Goal: Task Accomplishment & Management: Manage account settings

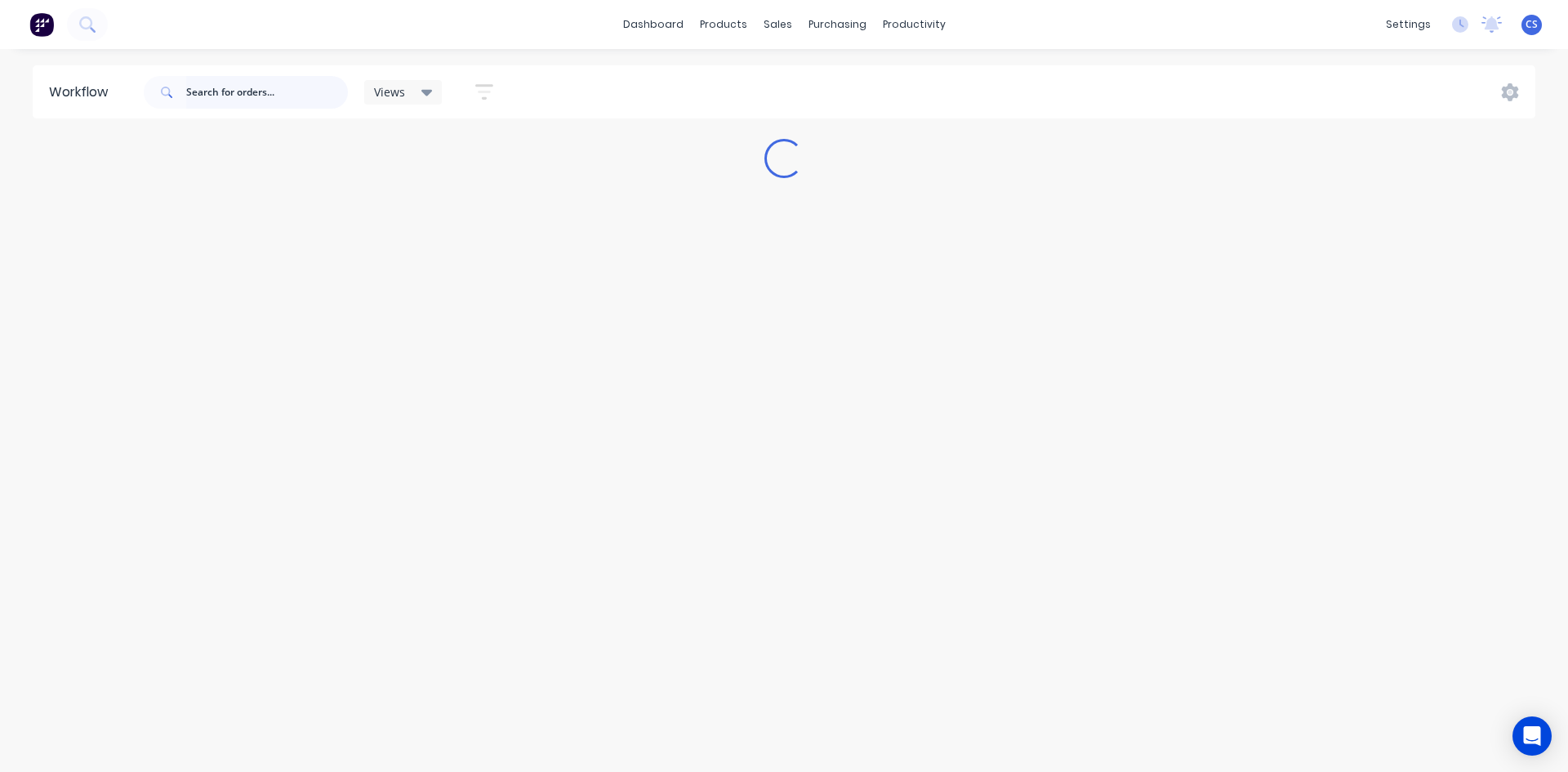
click at [224, 91] on input "text" at bounding box center [266, 92] width 161 height 33
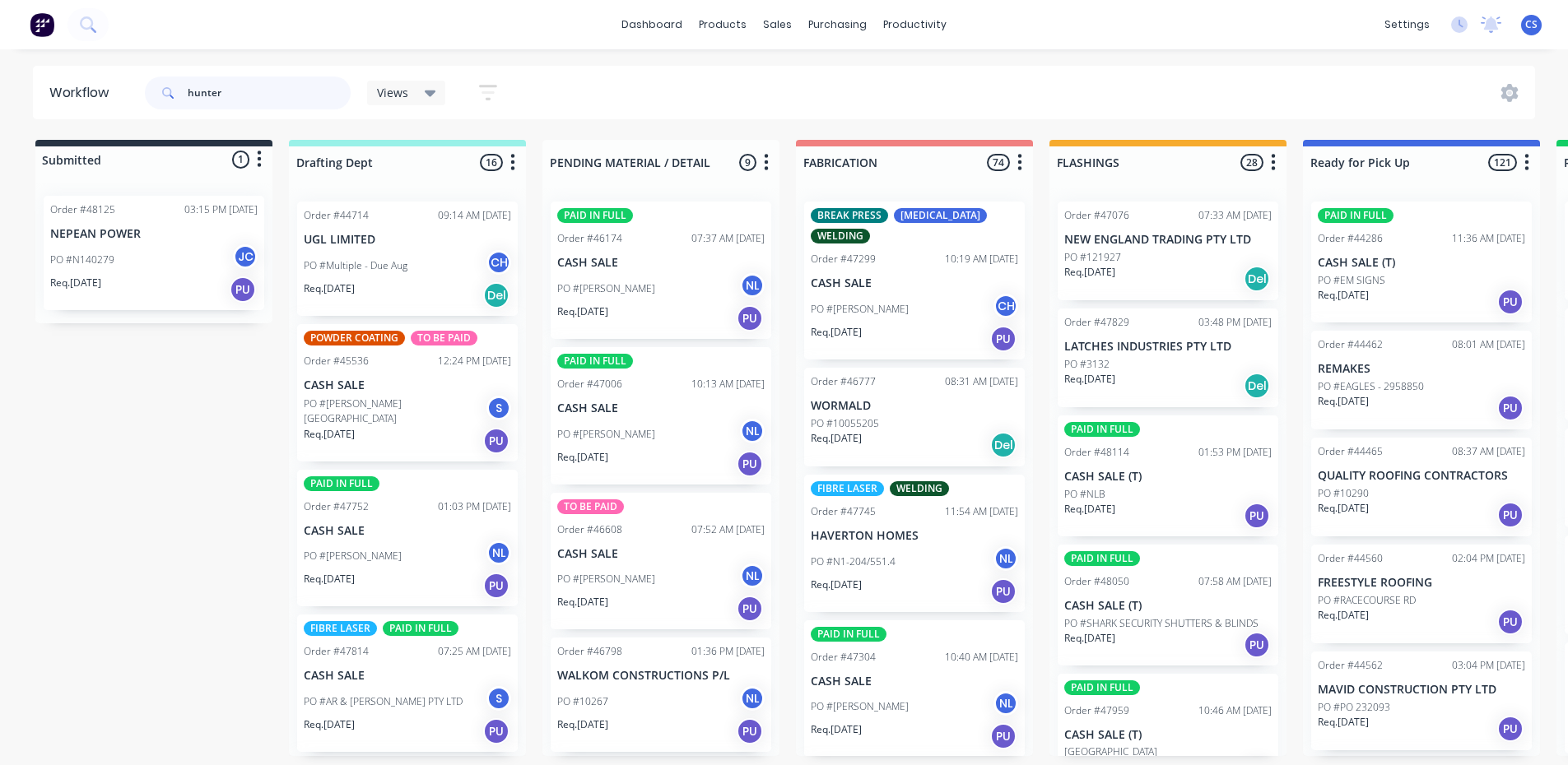
type input "hunter"
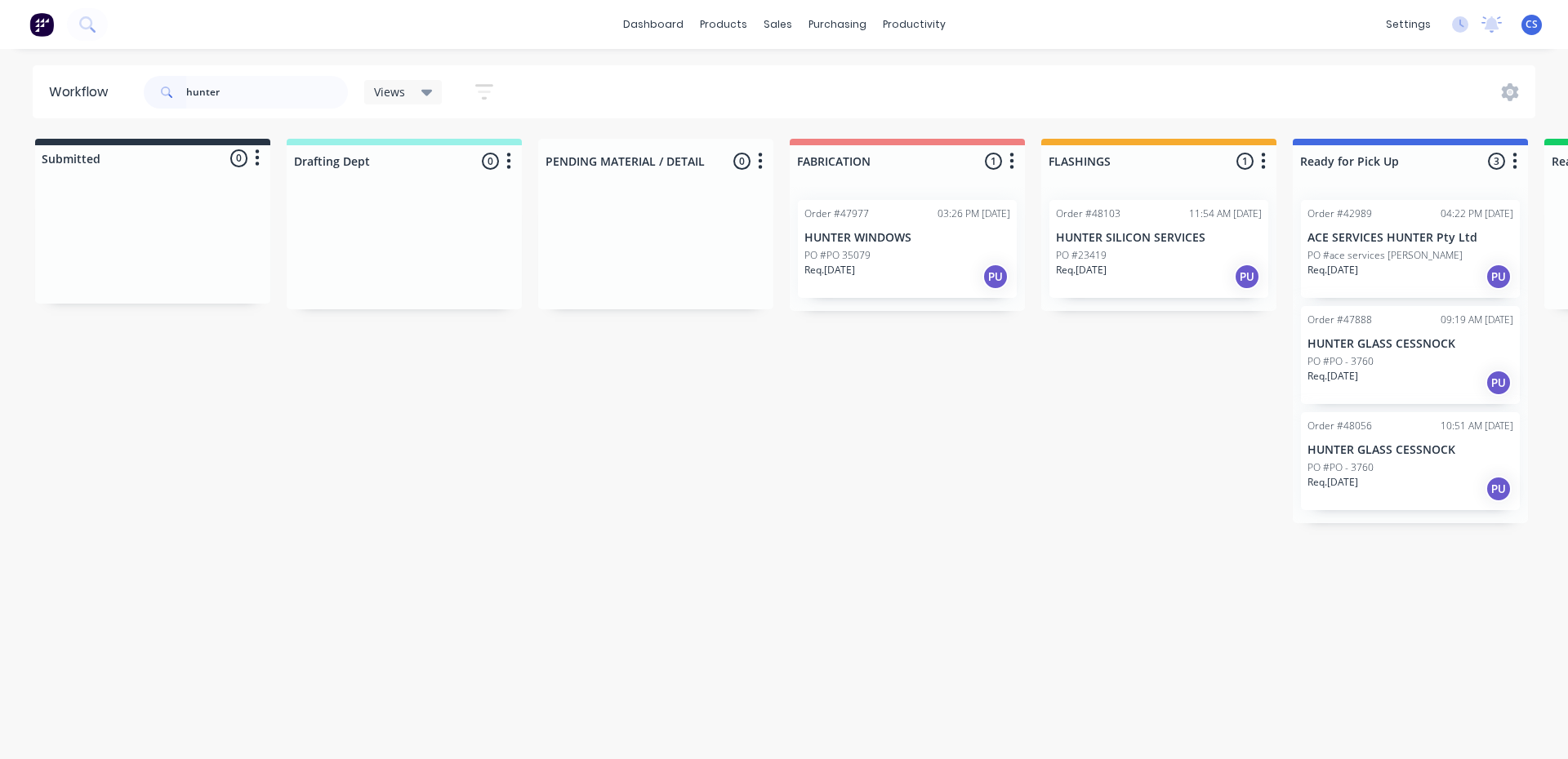
click at [1396, 373] on div "Req. [DATE] PU" at bounding box center [1410, 383] width 206 height 27
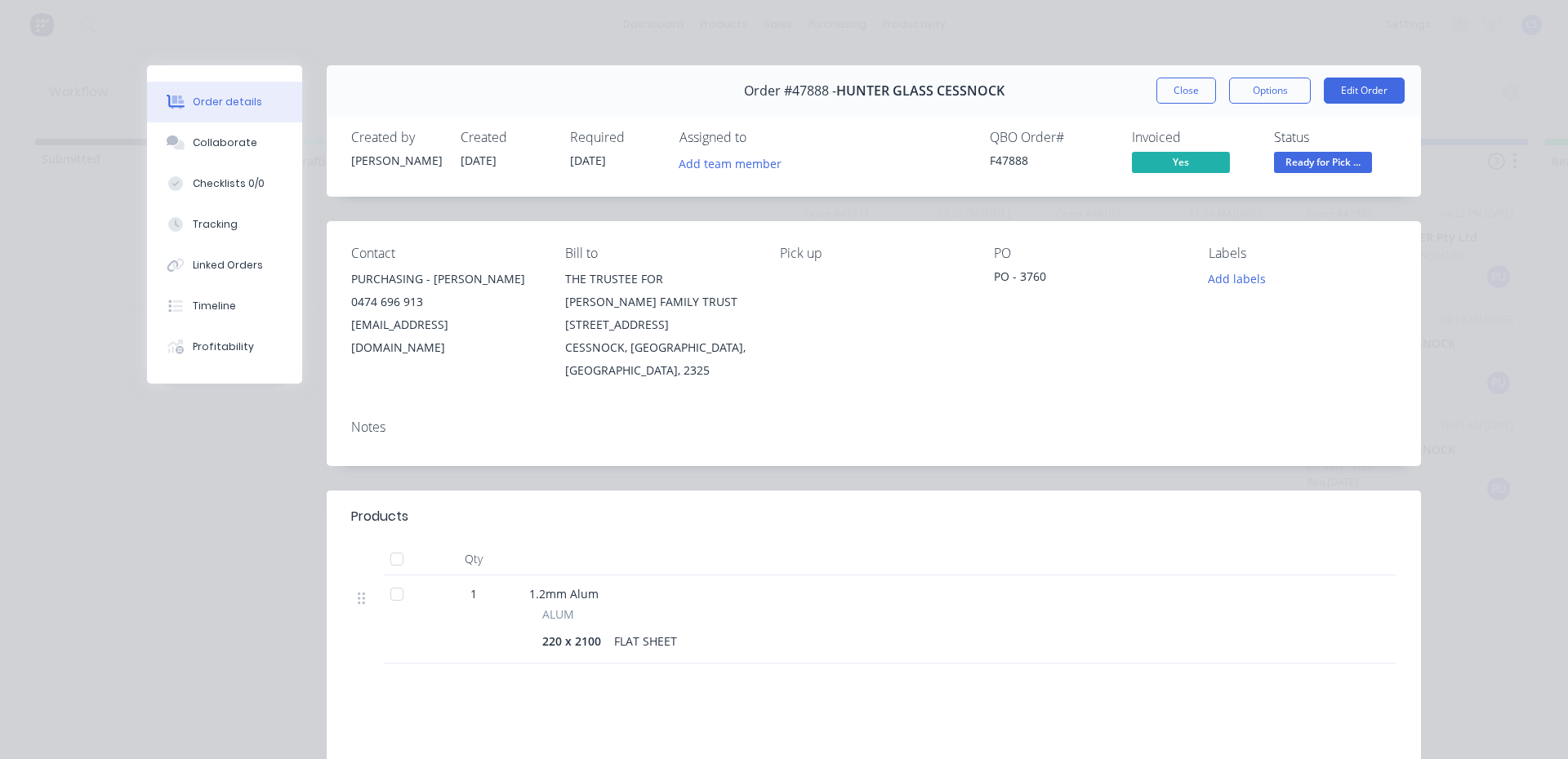
click at [1172, 75] on div "Order #47888 - HUNTER GLASS CESSNOCK Close Options Edit Order" at bounding box center [873, 91] width 1094 height 51
click at [1172, 86] on button "Close" at bounding box center [1186, 90] width 59 height 26
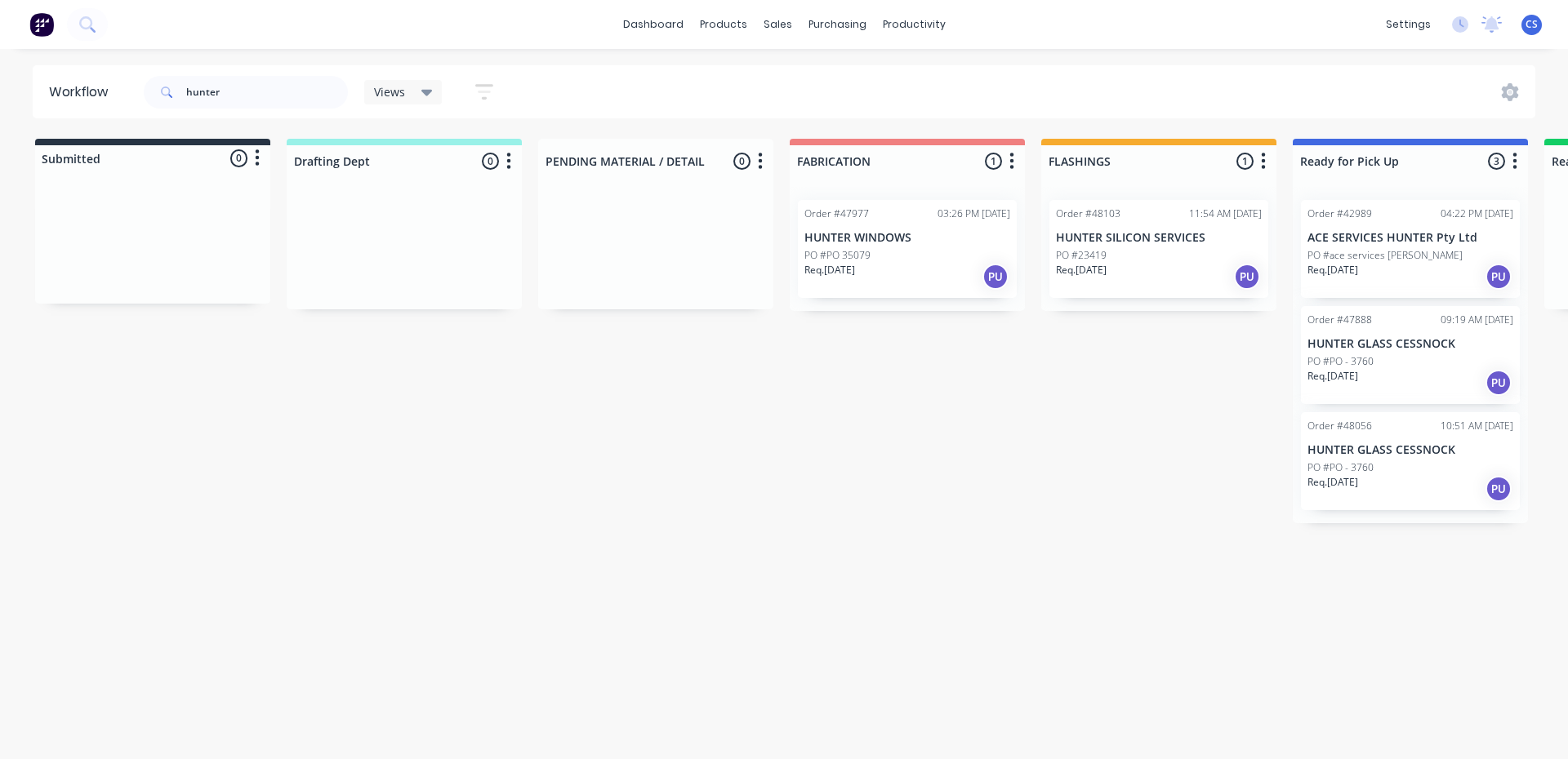
click at [1367, 497] on div "Req. [DATE] PU" at bounding box center [1410, 488] width 206 height 27
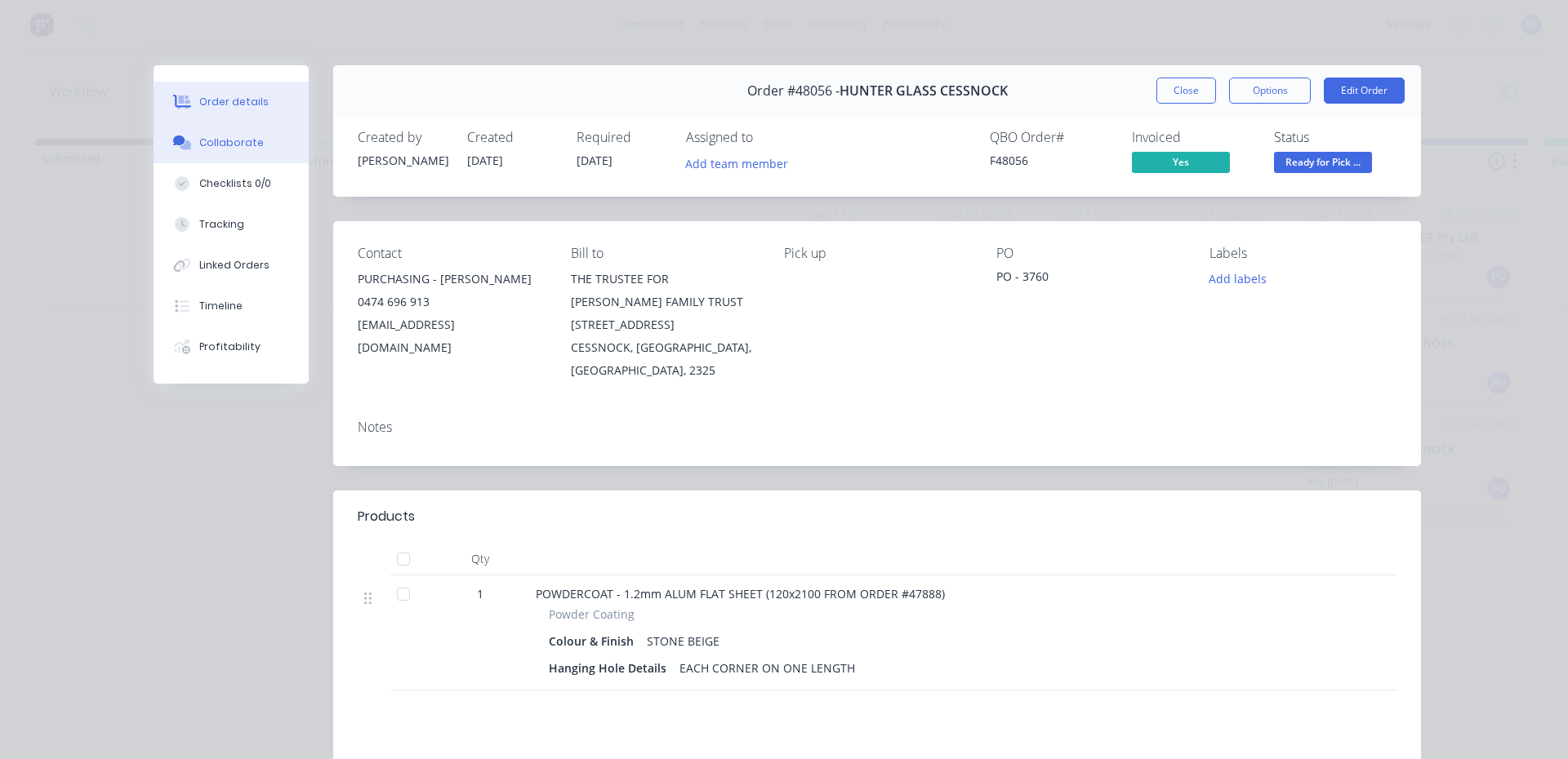
click at [264, 139] on button "Collaborate" at bounding box center [231, 142] width 155 height 41
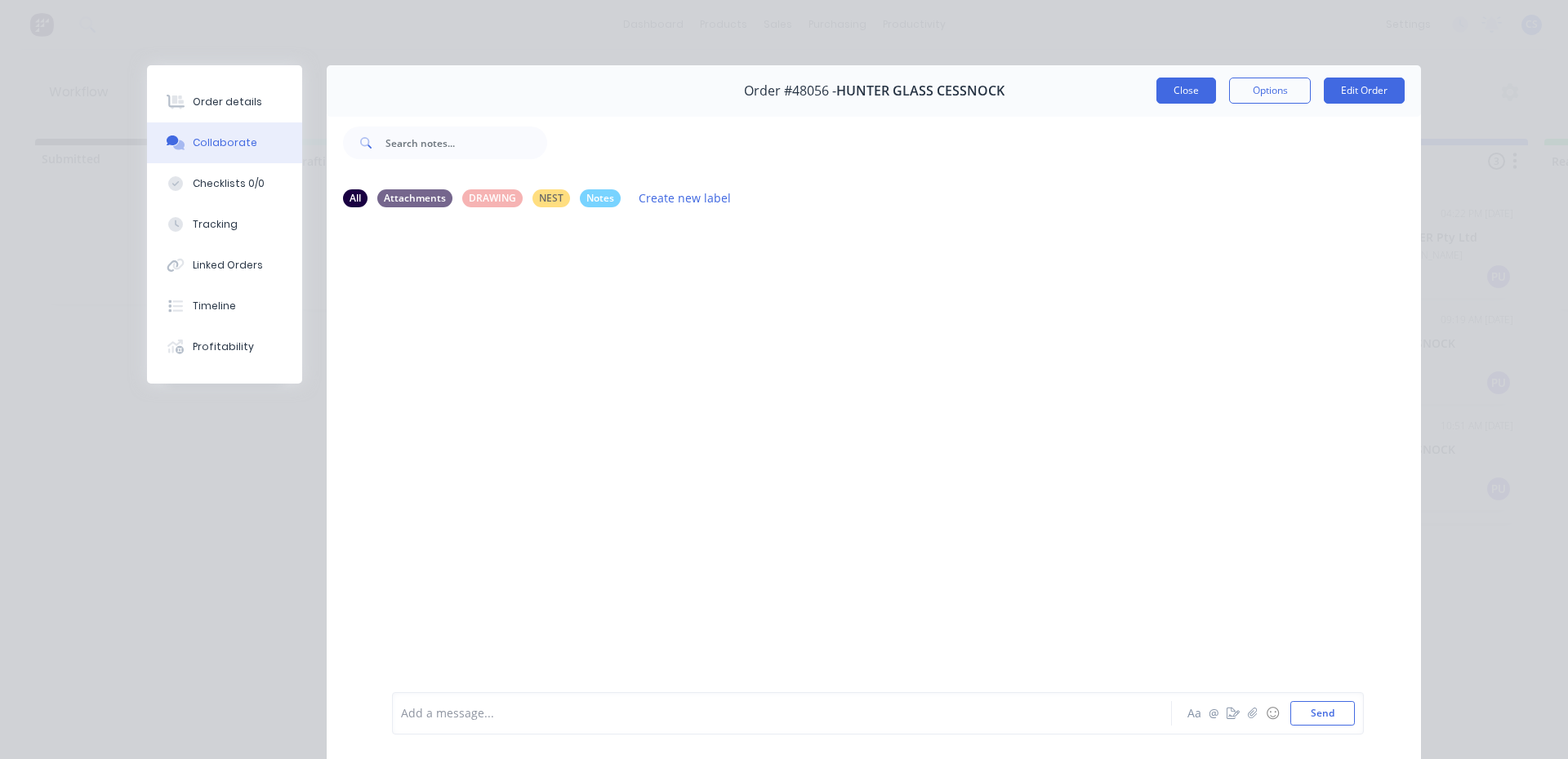
click at [1183, 89] on button "Close" at bounding box center [1186, 90] width 59 height 26
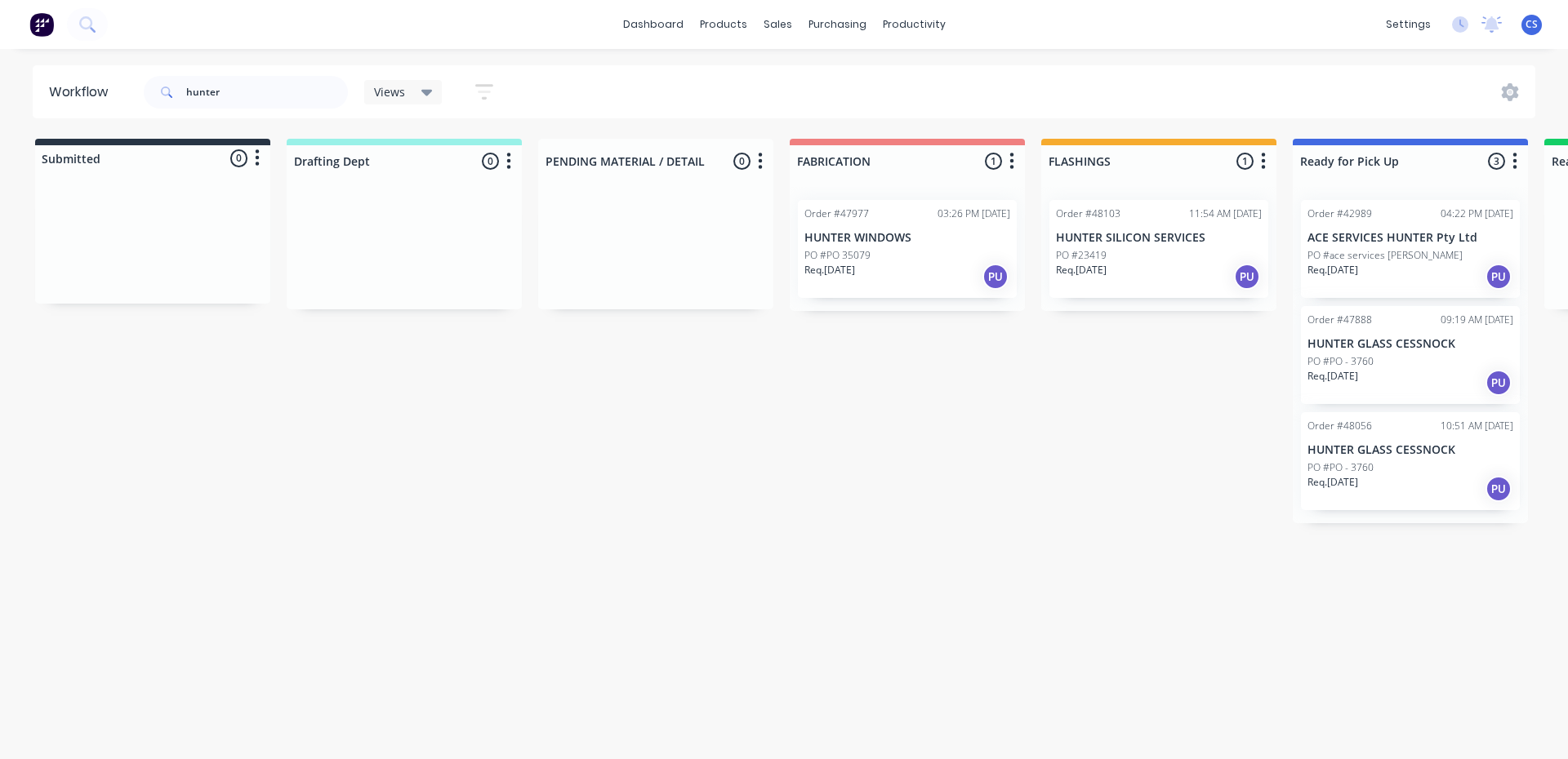
click at [1370, 376] on div "Req. [DATE] PU" at bounding box center [1410, 383] width 206 height 27
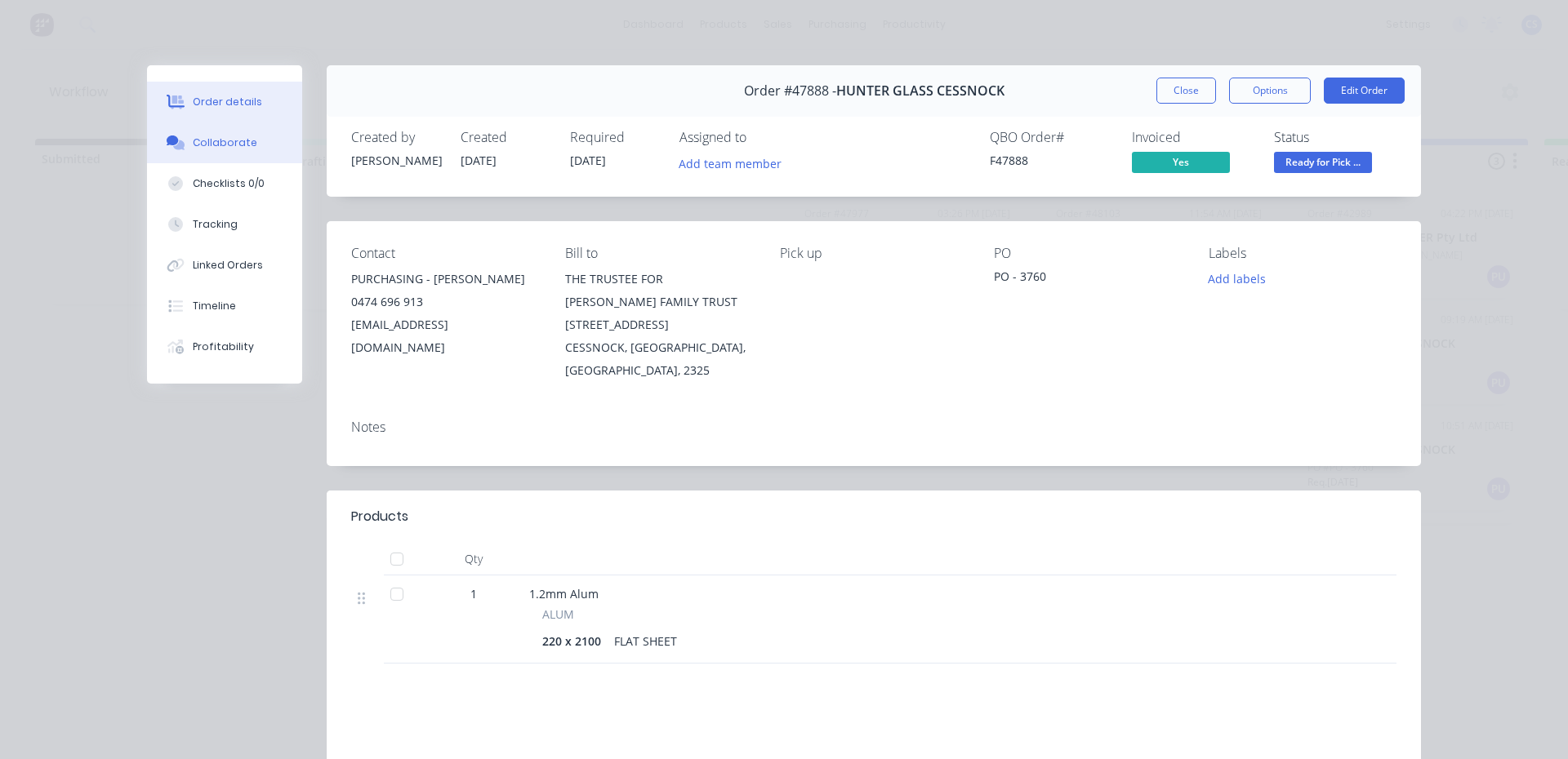
click at [223, 141] on div "Collaborate" at bounding box center [224, 143] width 65 height 15
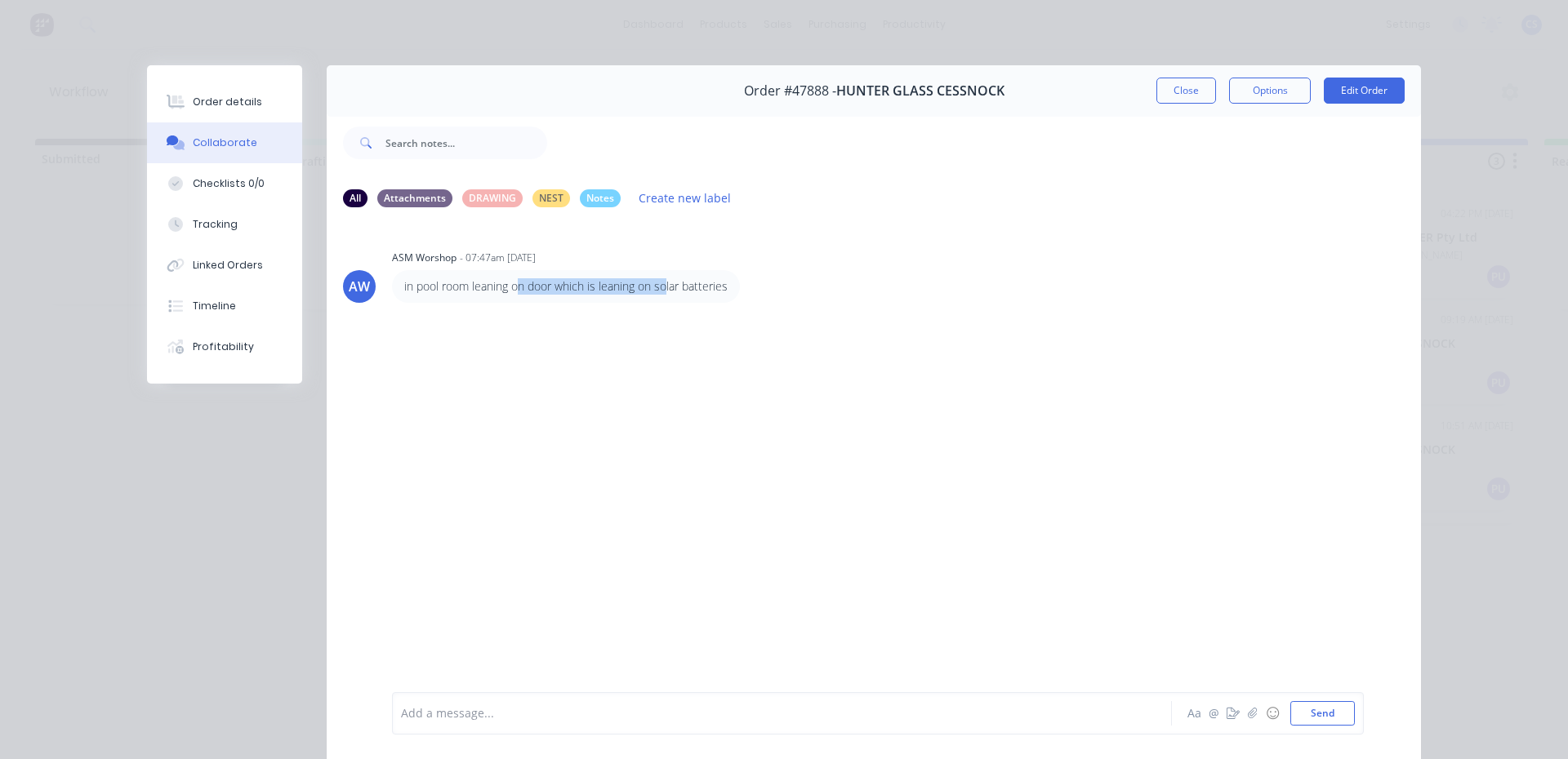
drag, startPoint x: 513, startPoint y: 286, endPoint x: 661, endPoint y: 309, distance: 149.8
click at [661, 309] on div "AW ASM Worshop - 07:47am [DATE] in pool room leaning on door which is leaning o…" at bounding box center [873, 456] width 1094 height 469
click at [671, 307] on div "AW ASM Worshop - 07:47am [DATE] in pool room leaning on door which is leaning o…" at bounding box center [873, 456] width 1094 height 469
click at [218, 111] on button "Order details" at bounding box center [224, 102] width 155 height 41
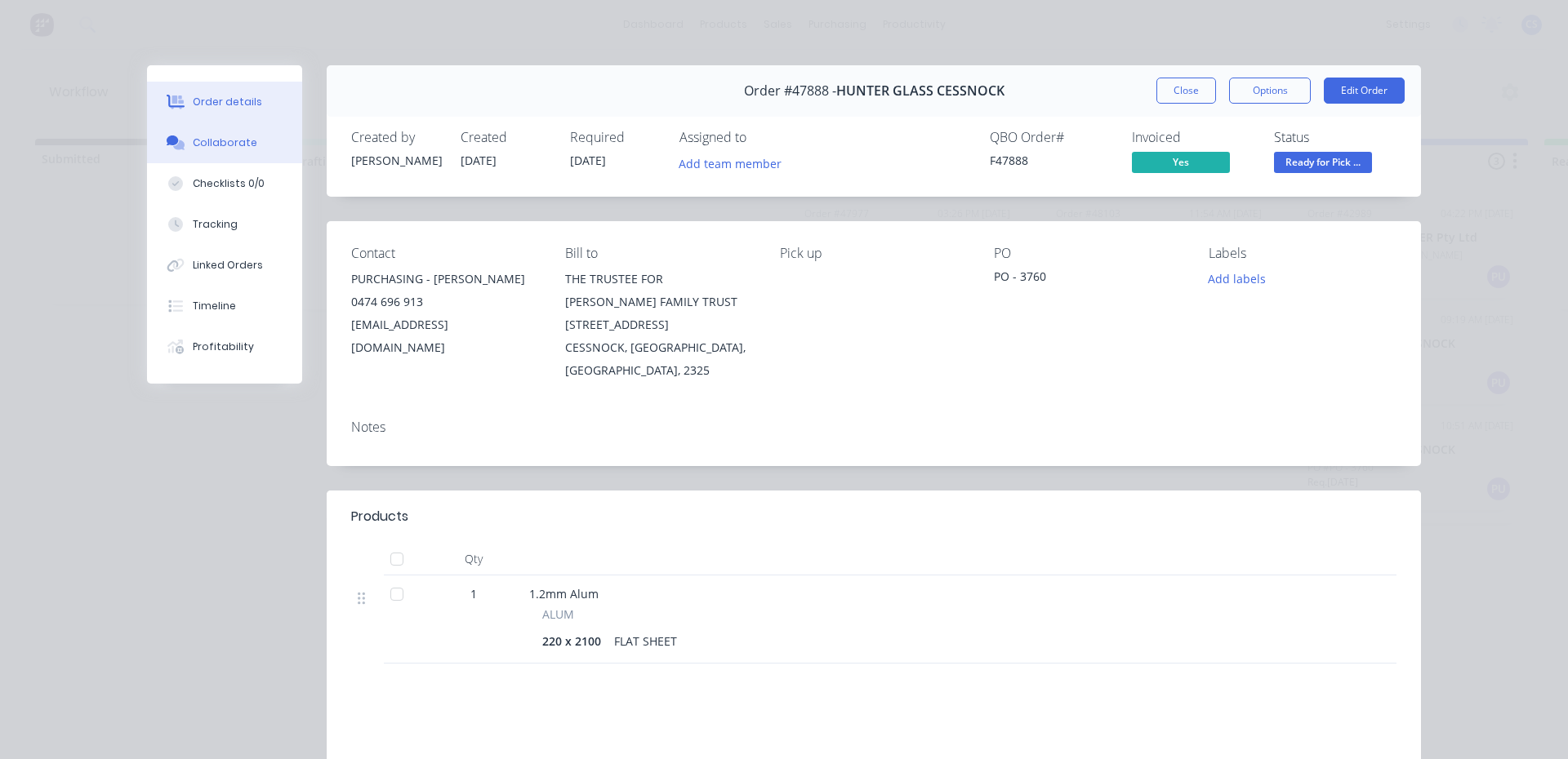
click at [234, 138] on div "Collaborate" at bounding box center [224, 143] width 65 height 15
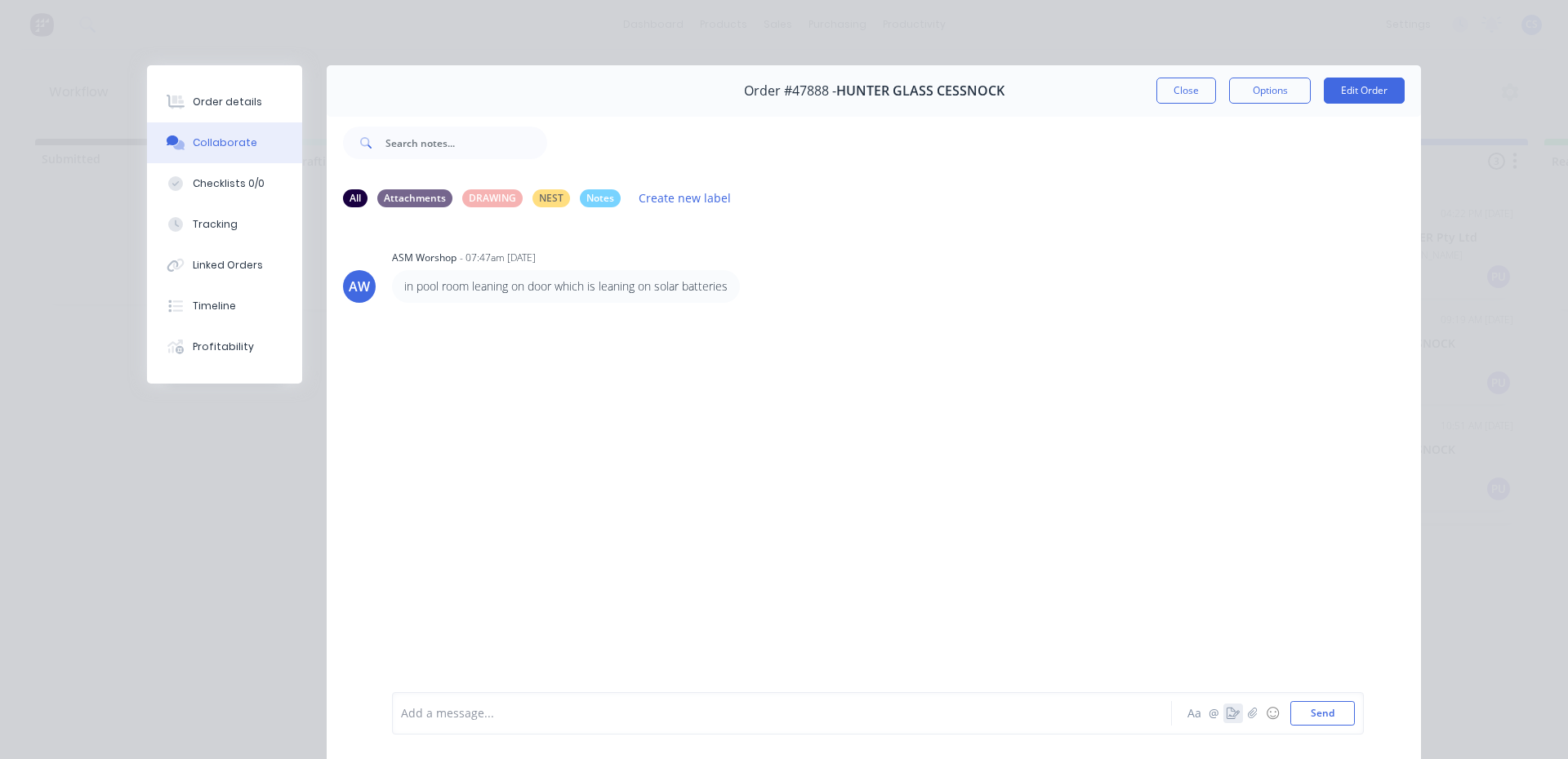
click at [1227, 716] on icon "button" at bounding box center [1233, 713] width 13 height 12
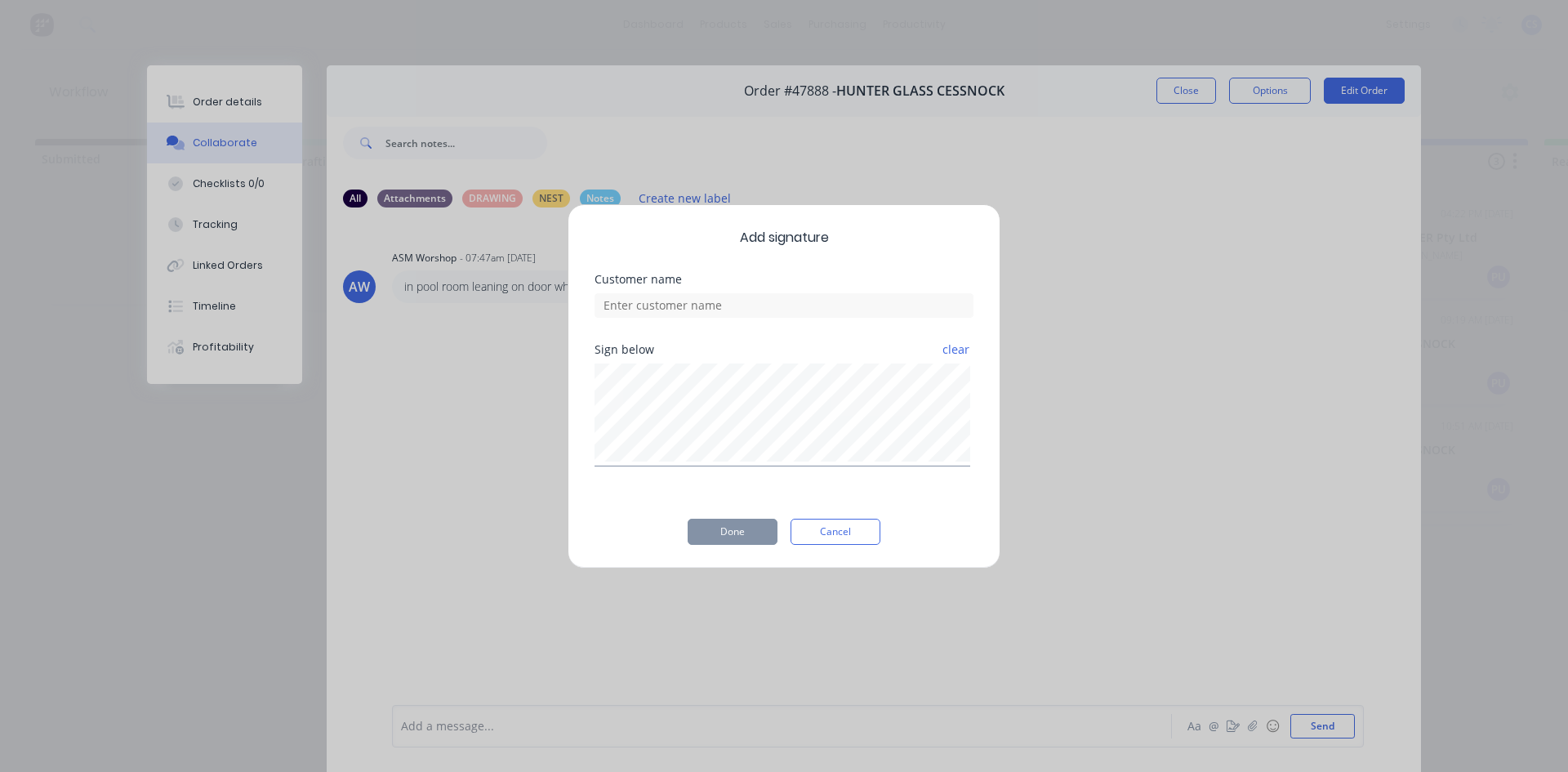
drag, startPoint x: 747, startPoint y: 530, endPoint x: 688, endPoint y: 468, distance: 85.6
click at [644, 502] on div "Add signature Customer name Sign below clear Done Cancel" at bounding box center [784, 386] width 433 height 365
click at [695, 308] on input at bounding box center [784, 305] width 379 height 25
type input "wedsfaq"
click at [714, 528] on button "Done" at bounding box center [732, 531] width 90 height 26
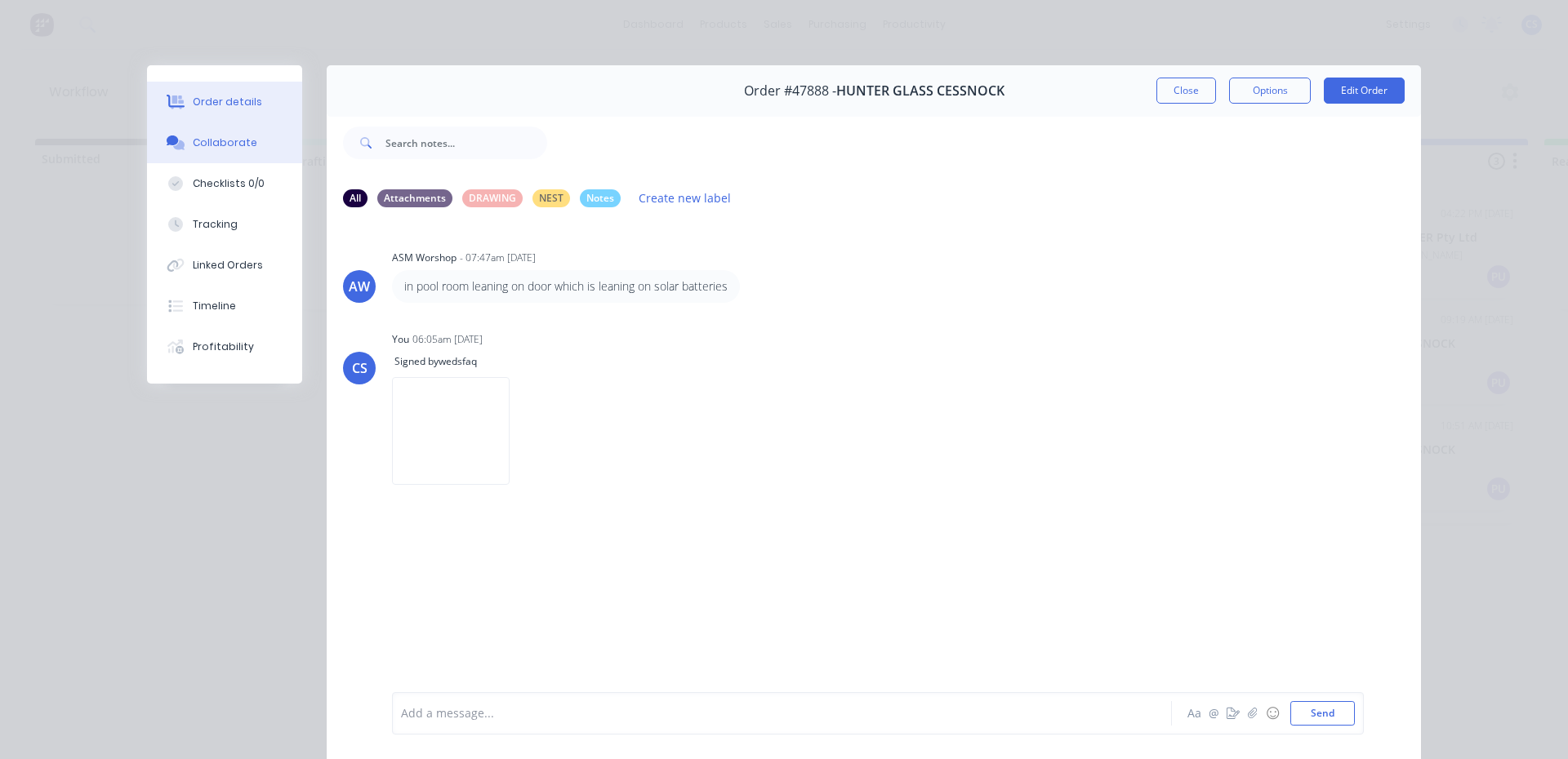
click at [241, 110] on button "Order details" at bounding box center [224, 102] width 155 height 41
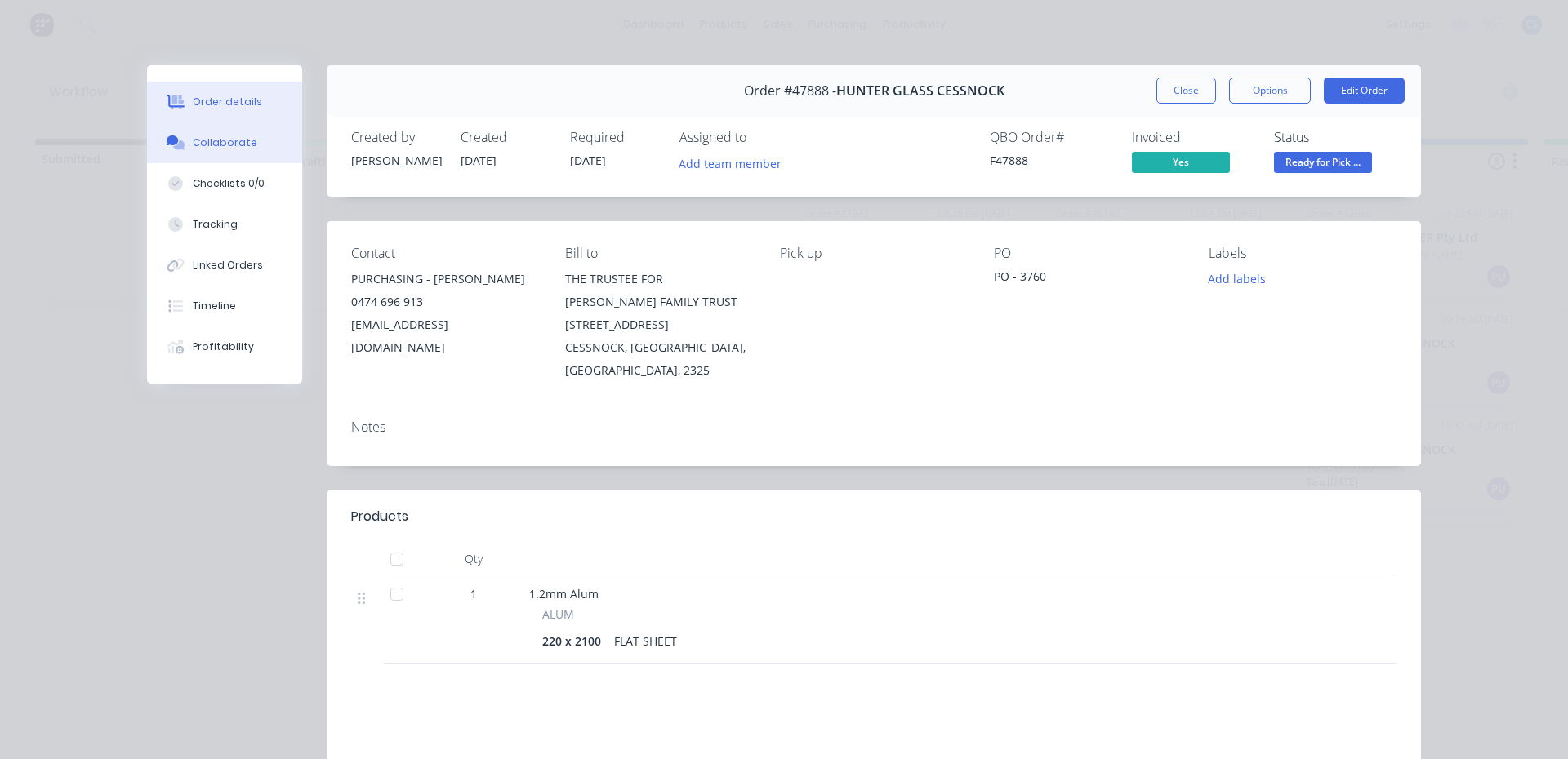
click at [223, 153] on button "Collaborate" at bounding box center [224, 142] width 155 height 41
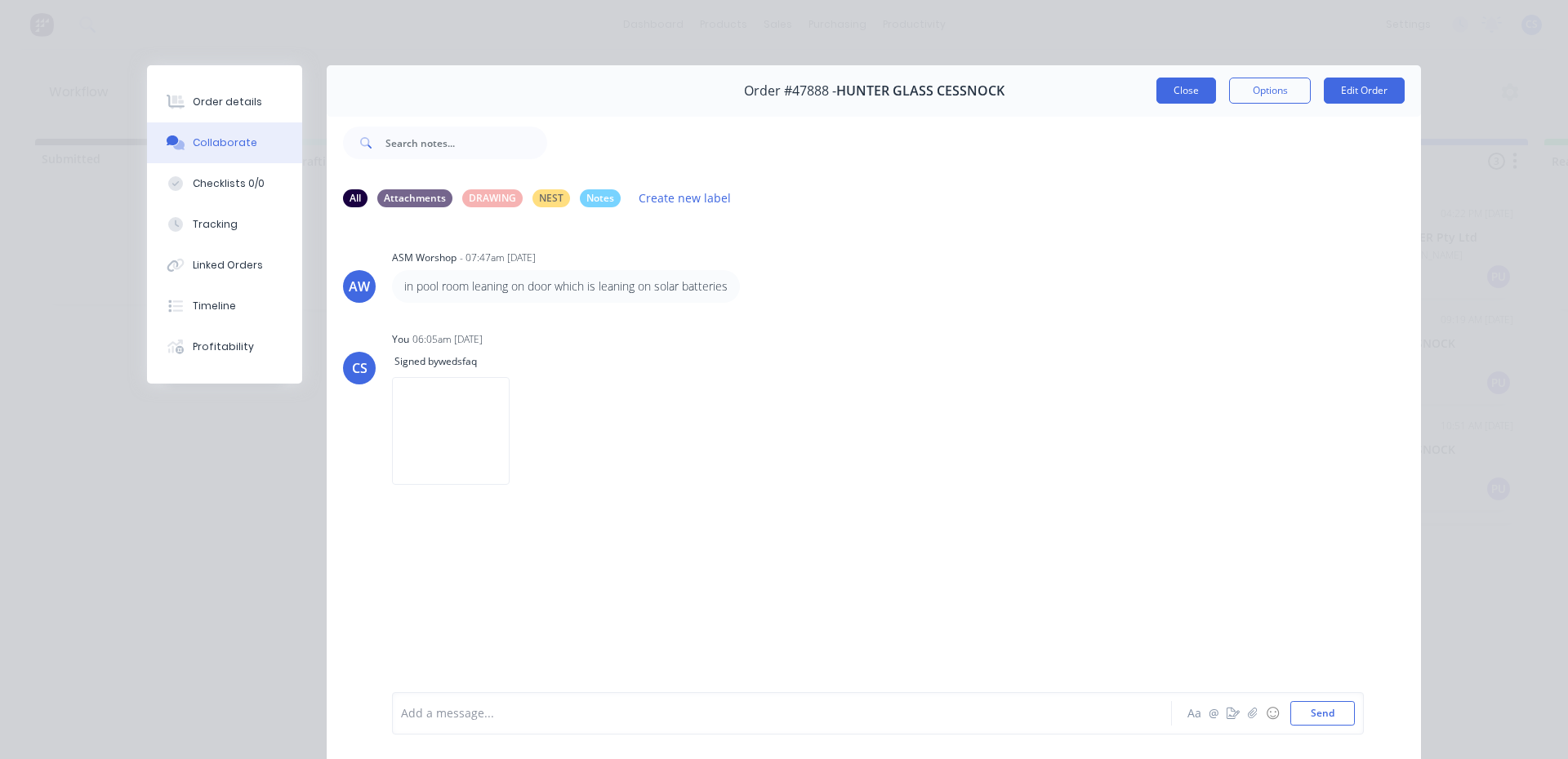
click at [1192, 94] on button "Close" at bounding box center [1186, 90] width 59 height 26
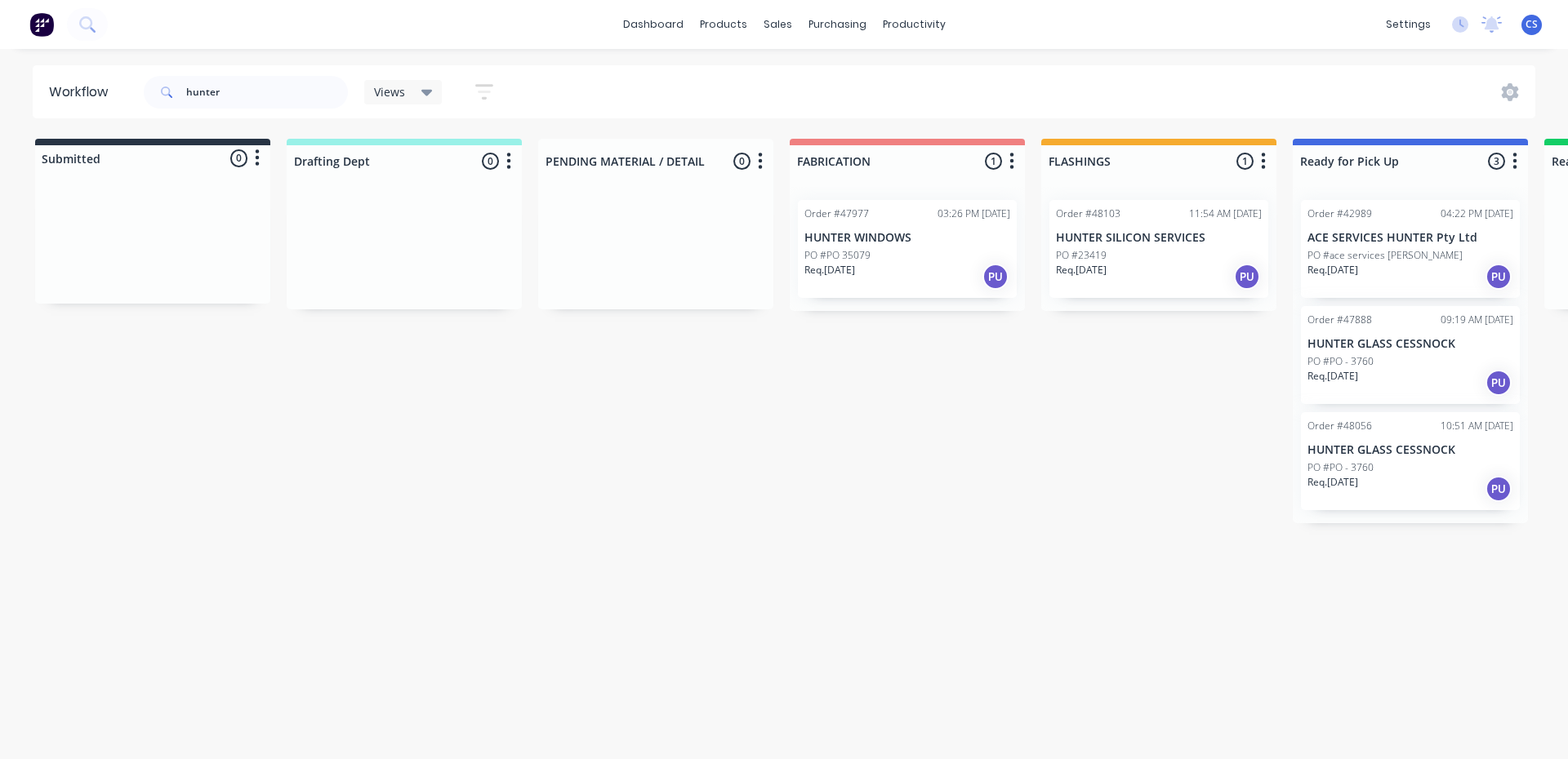
click at [1386, 475] on div "Req. [DATE] PU" at bounding box center [1410, 488] width 206 height 27
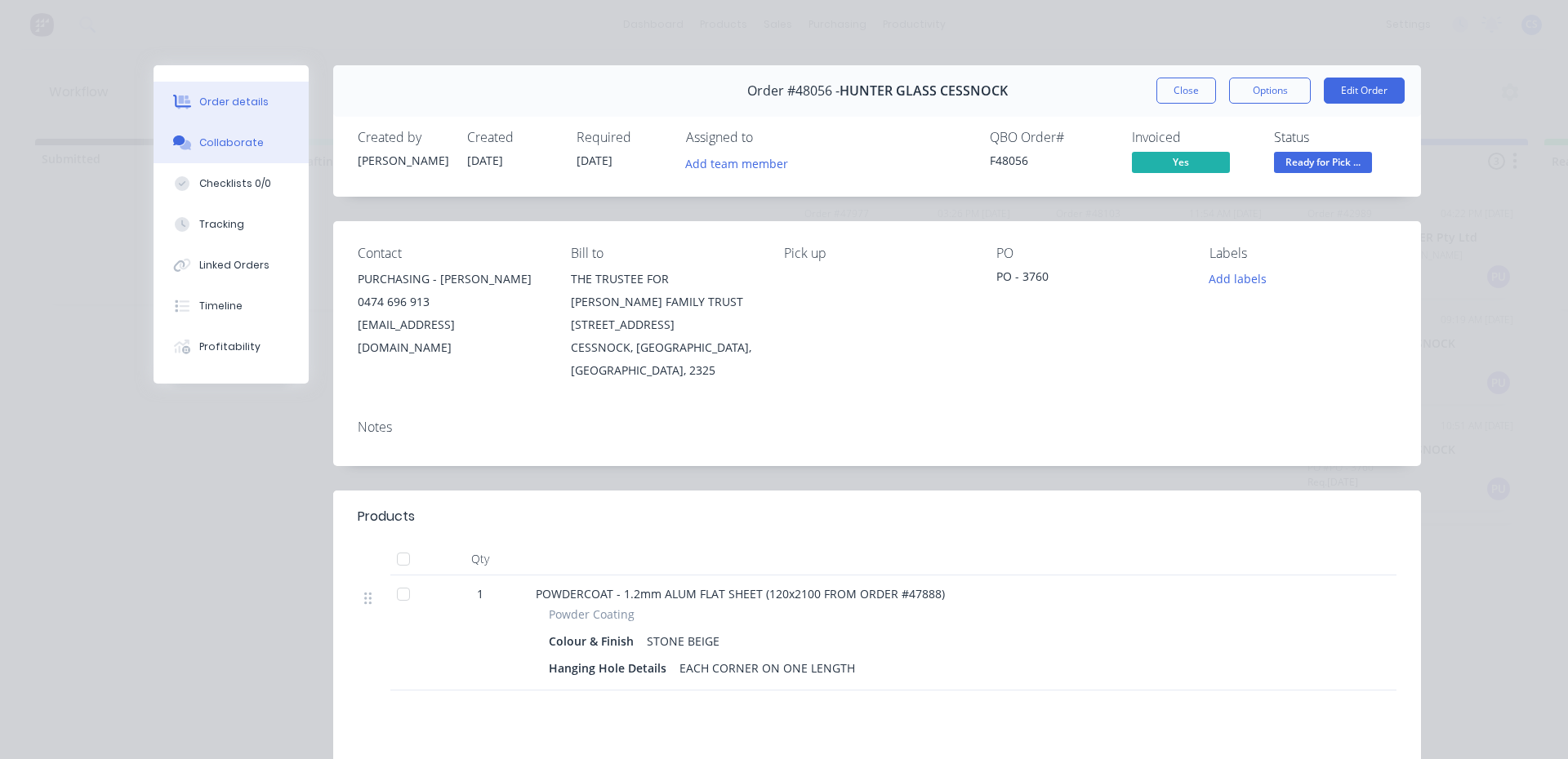
click at [255, 145] on button "Collaborate" at bounding box center [231, 142] width 155 height 41
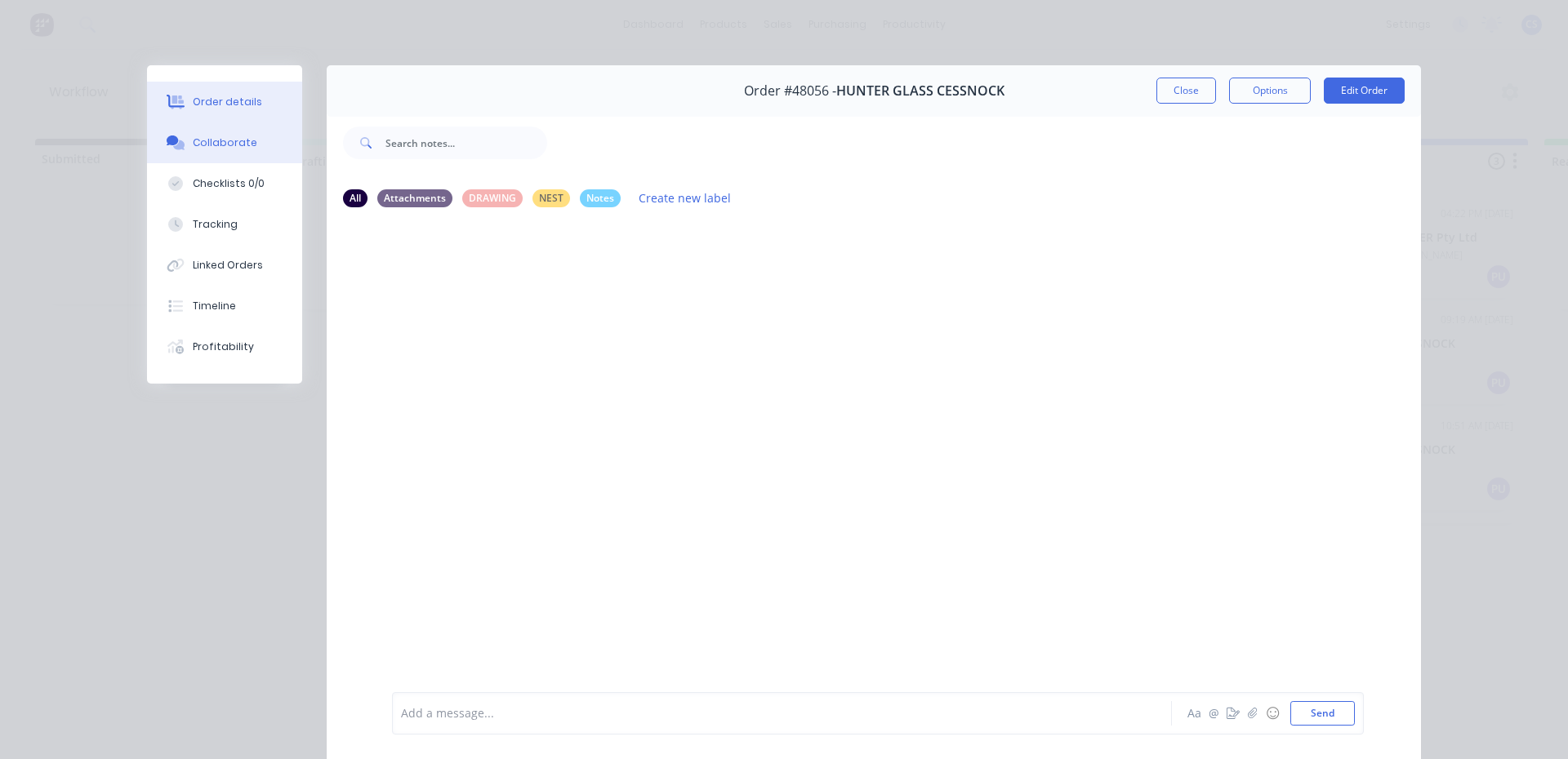
click at [251, 113] on button "Order details" at bounding box center [224, 102] width 155 height 41
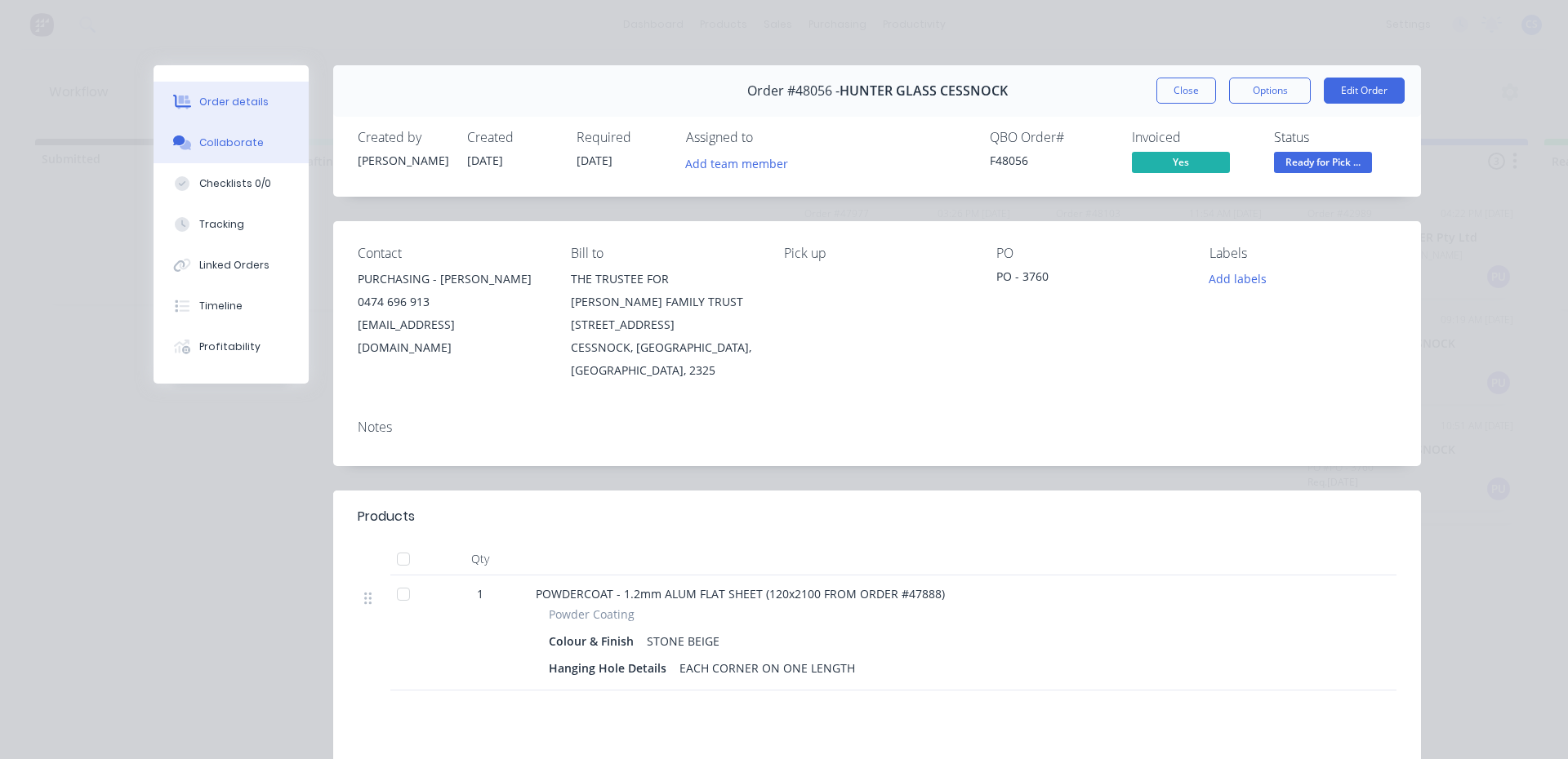
drag, startPoint x: 251, startPoint y: 113, endPoint x: 226, endPoint y: 143, distance: 39.1
click at [226, 143] on div "Collaborate" at bounding box center [232, 143] width 65 height 15
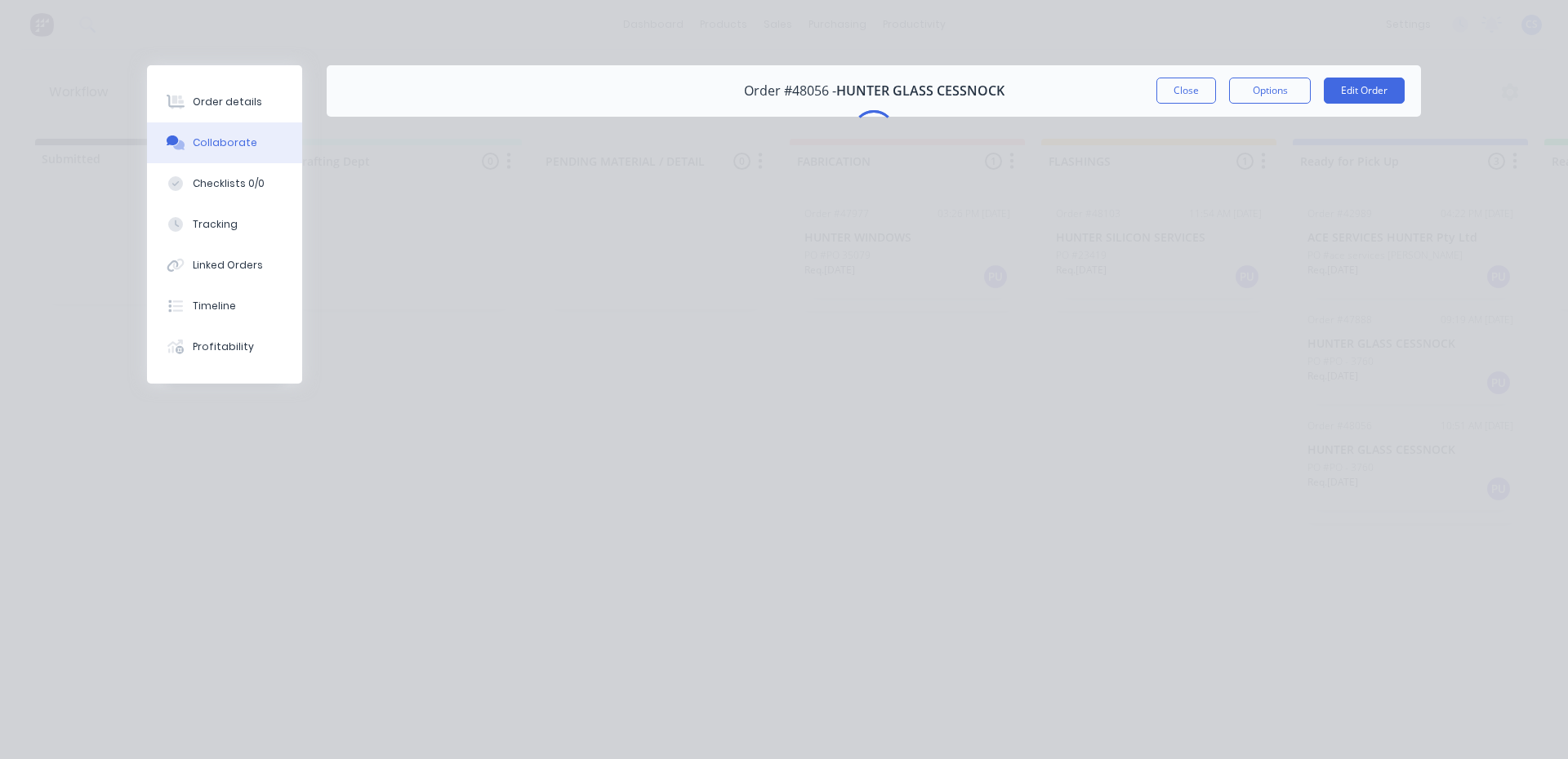
click at [226, 143] on div "Collaborate" at bounding box center [224, 143] width 65 height 15
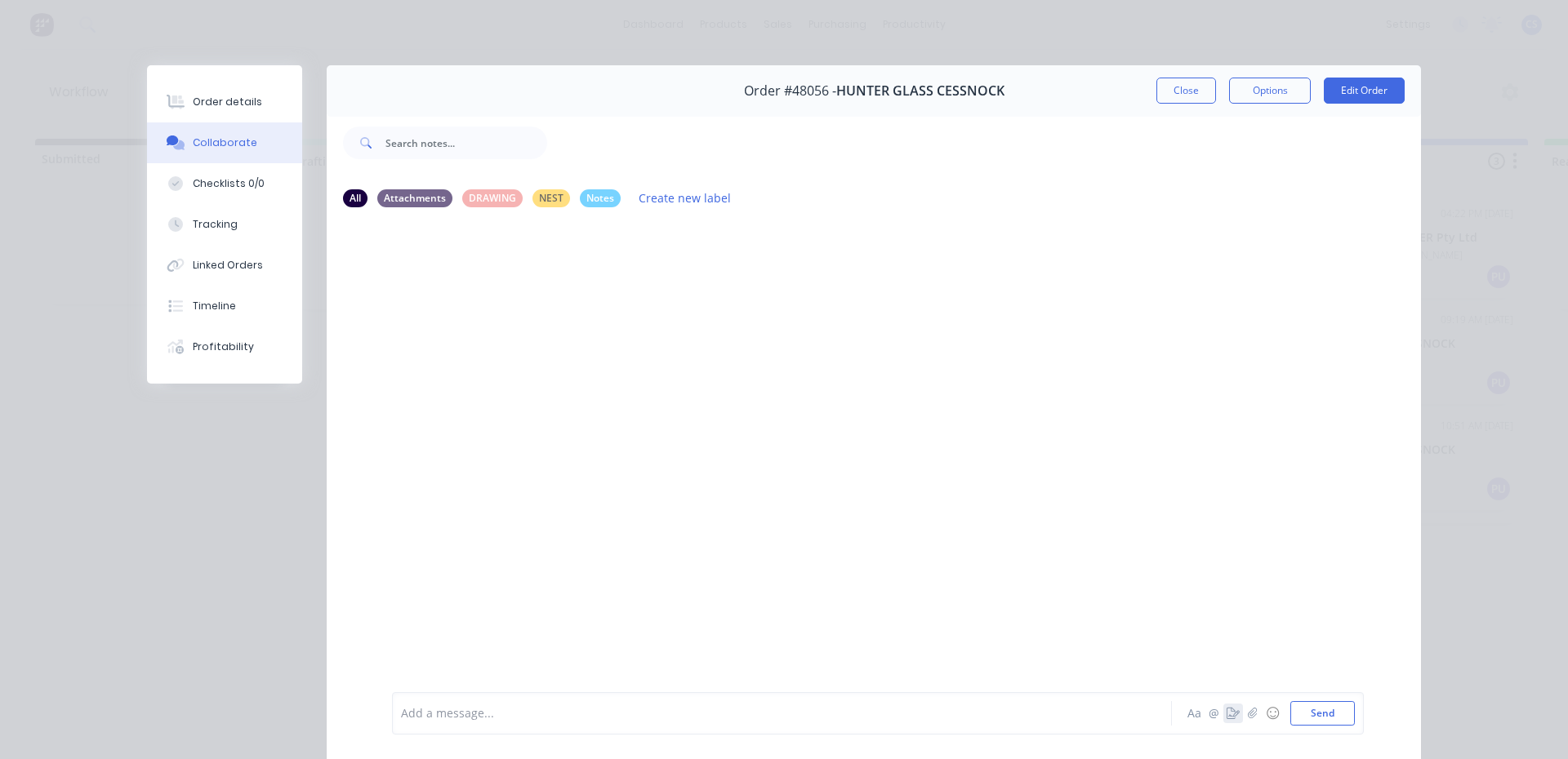
click at [1227, 715] on icon "button" at bounding box center [1233, 713] width 13 height 12
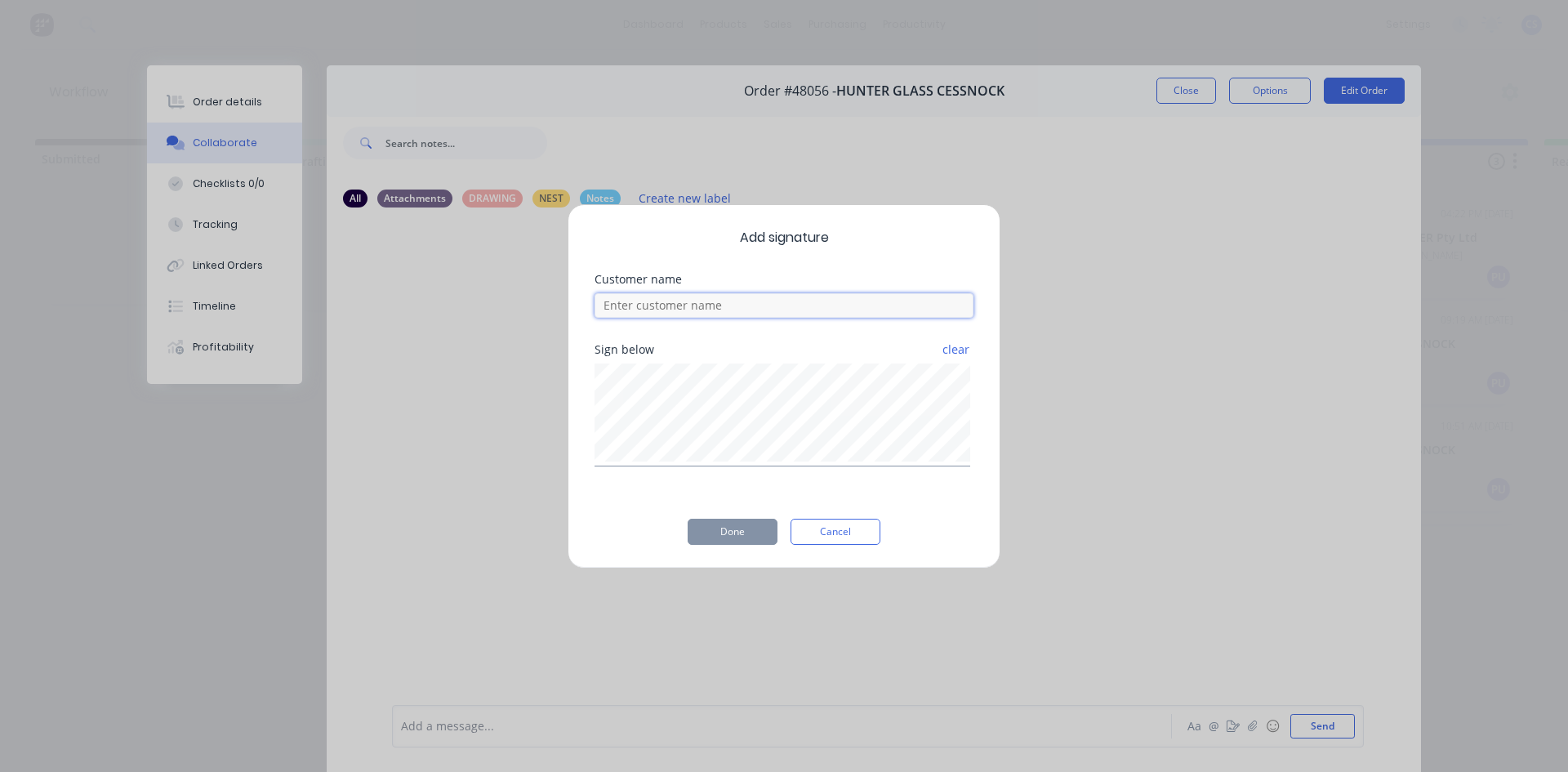
click at [733, 304] on input at bounding box center [784, 305] width 379 height 25
type input "t"
type input "MATT"
click at [726, 525] on button "Done" at bounding box center [732, 531] width 90 height 26
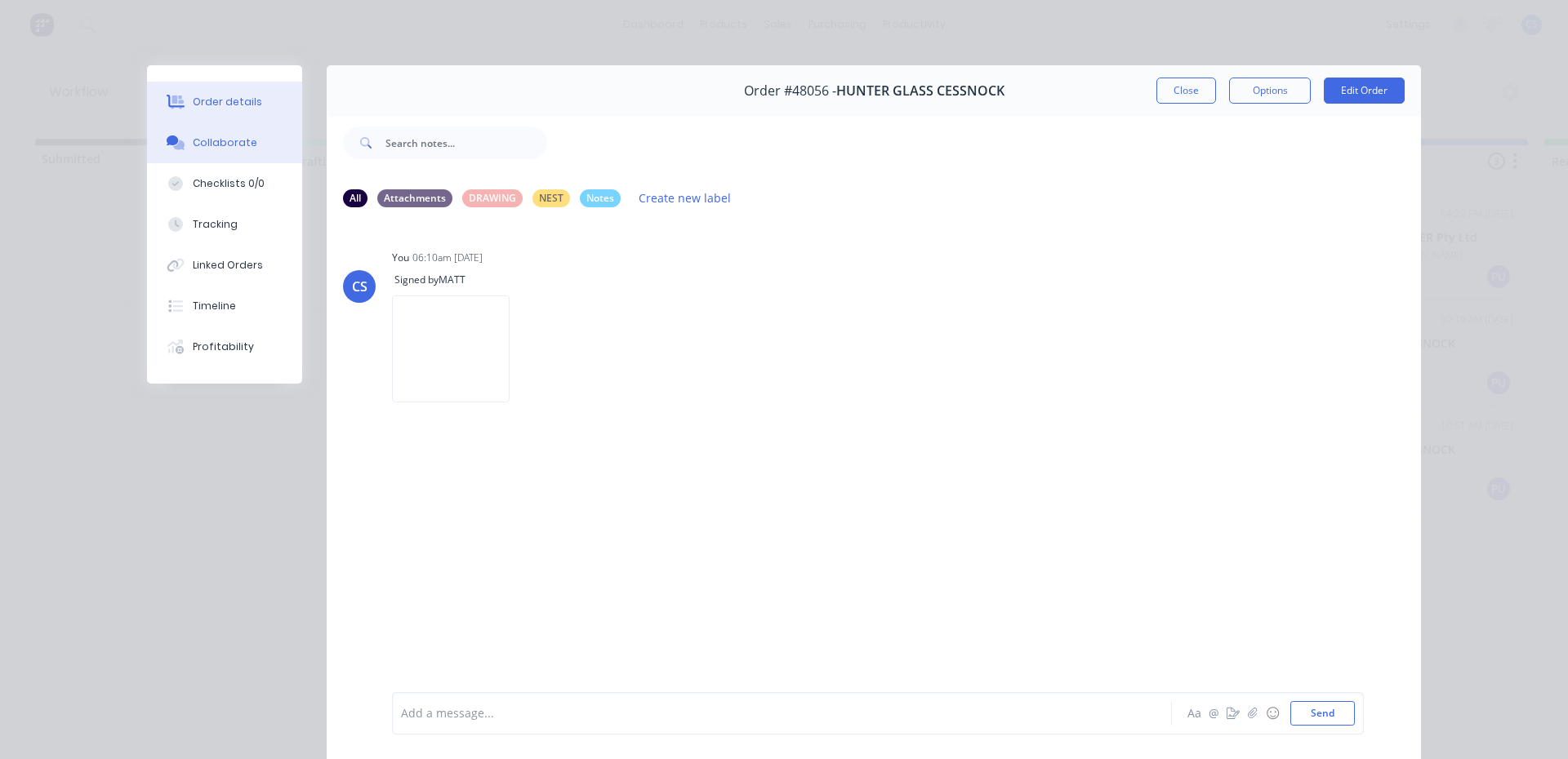
click at [170, 87] on button "Order details" at bounding box center [224, 102] width 155 height 41
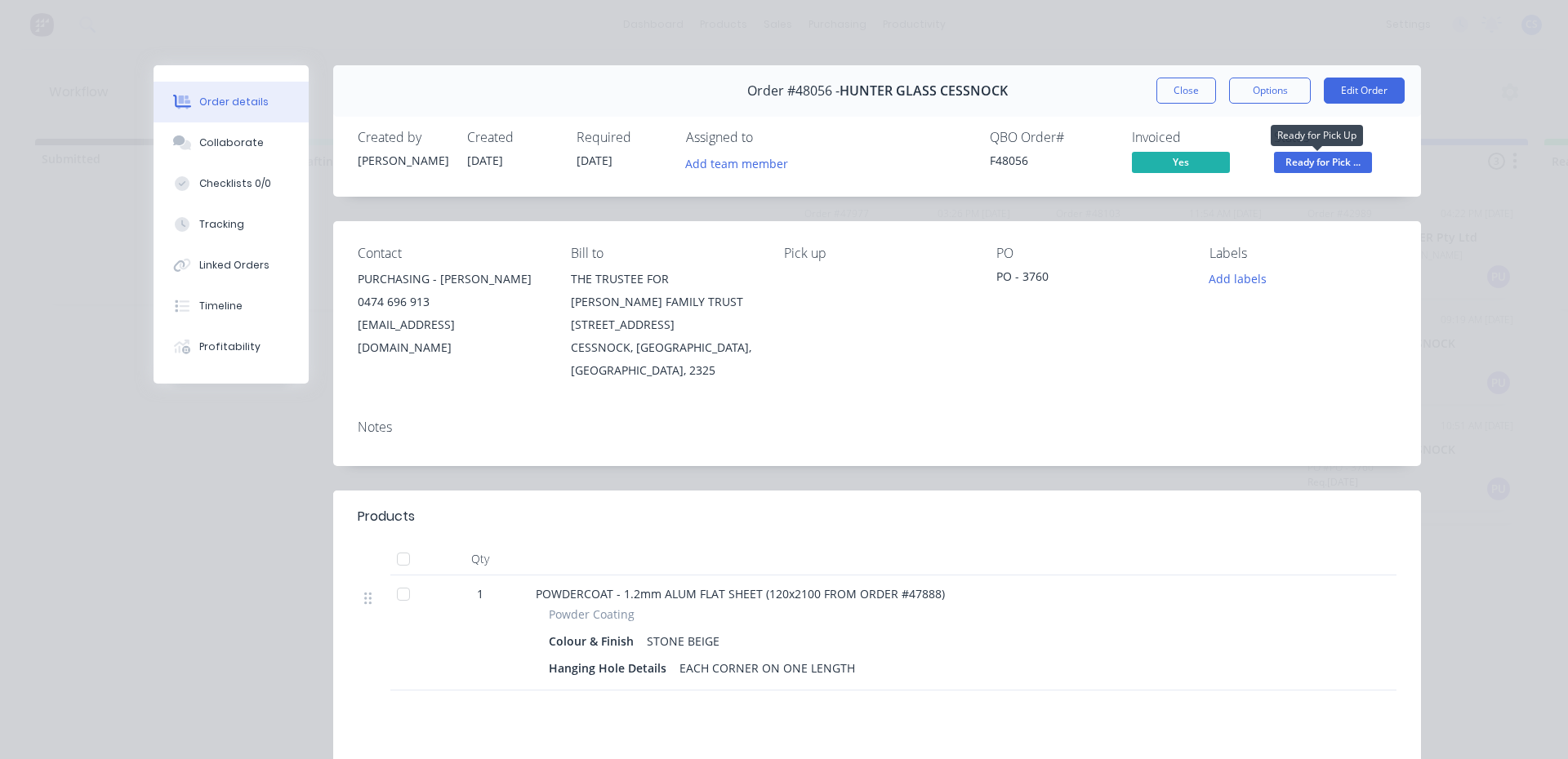
click at [1334, 161] on span "Ready for Pick ..." at bounding box center [1324, 162] width 98 height 20
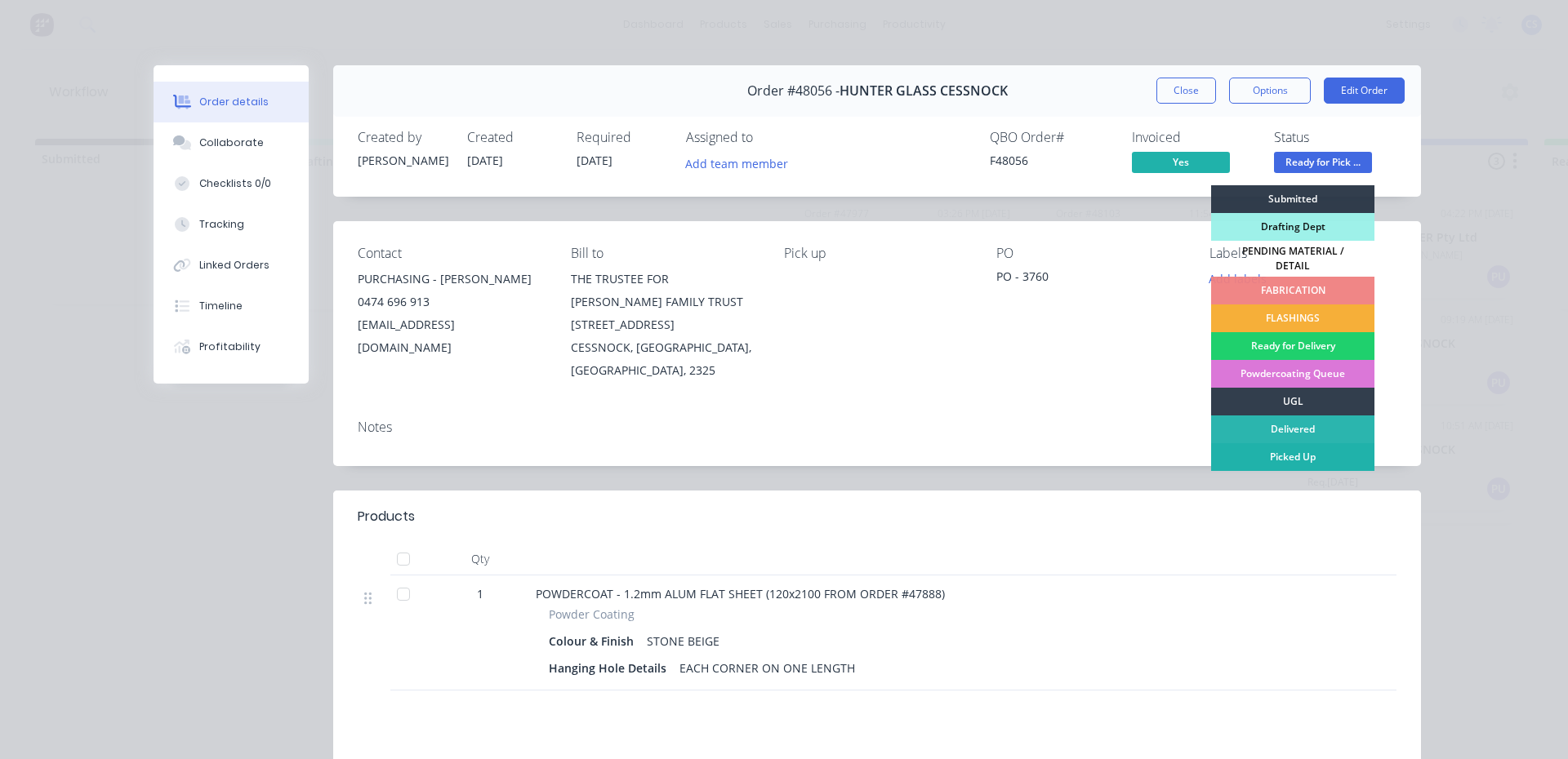
click at [1293, 443] on div "Picked Up" at bounding box center [1293, 456] width 163 height 27
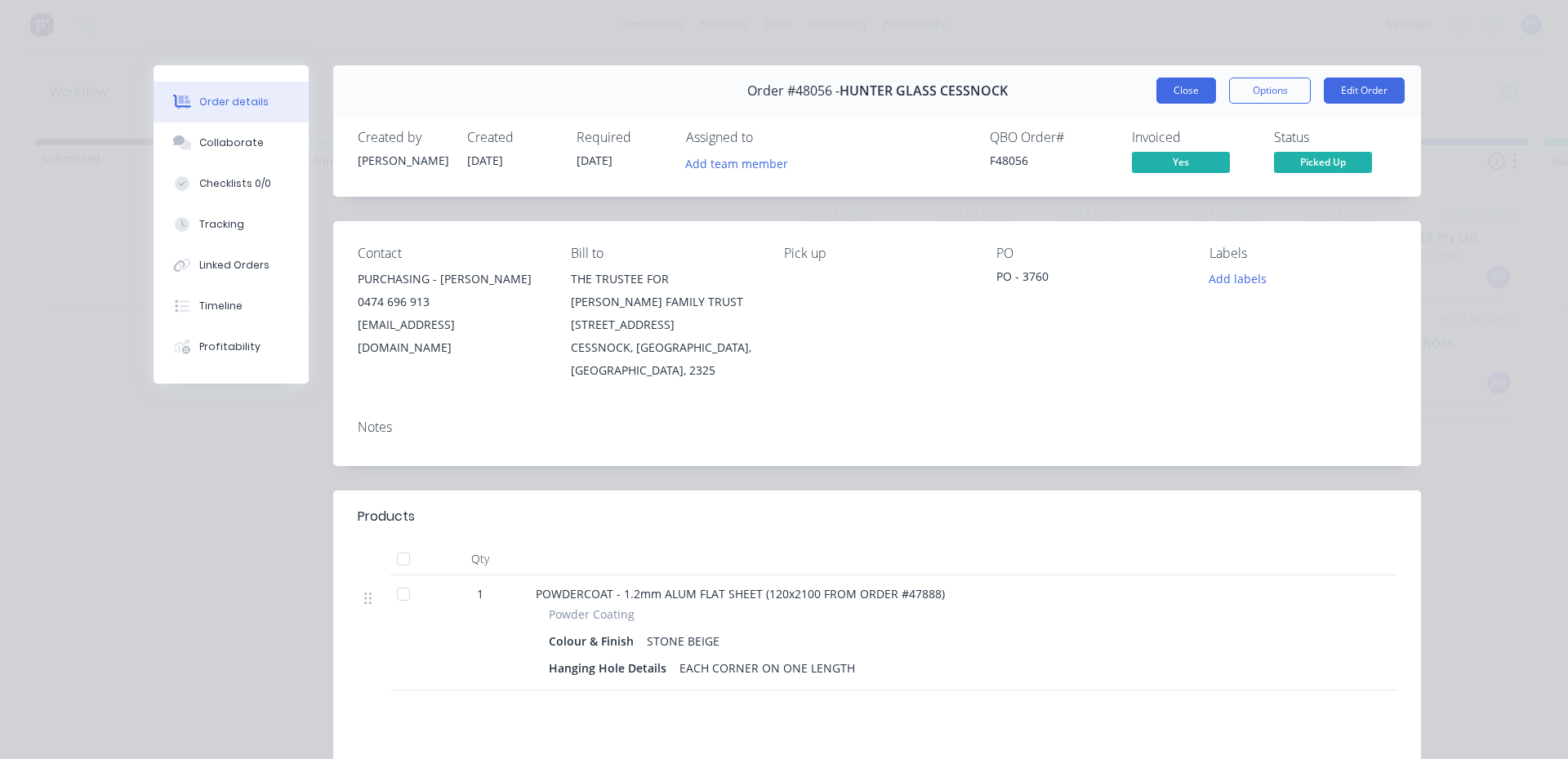
click at [1173, 102] on button "Close" at bounding box center [1186, 90] width 59 height 26
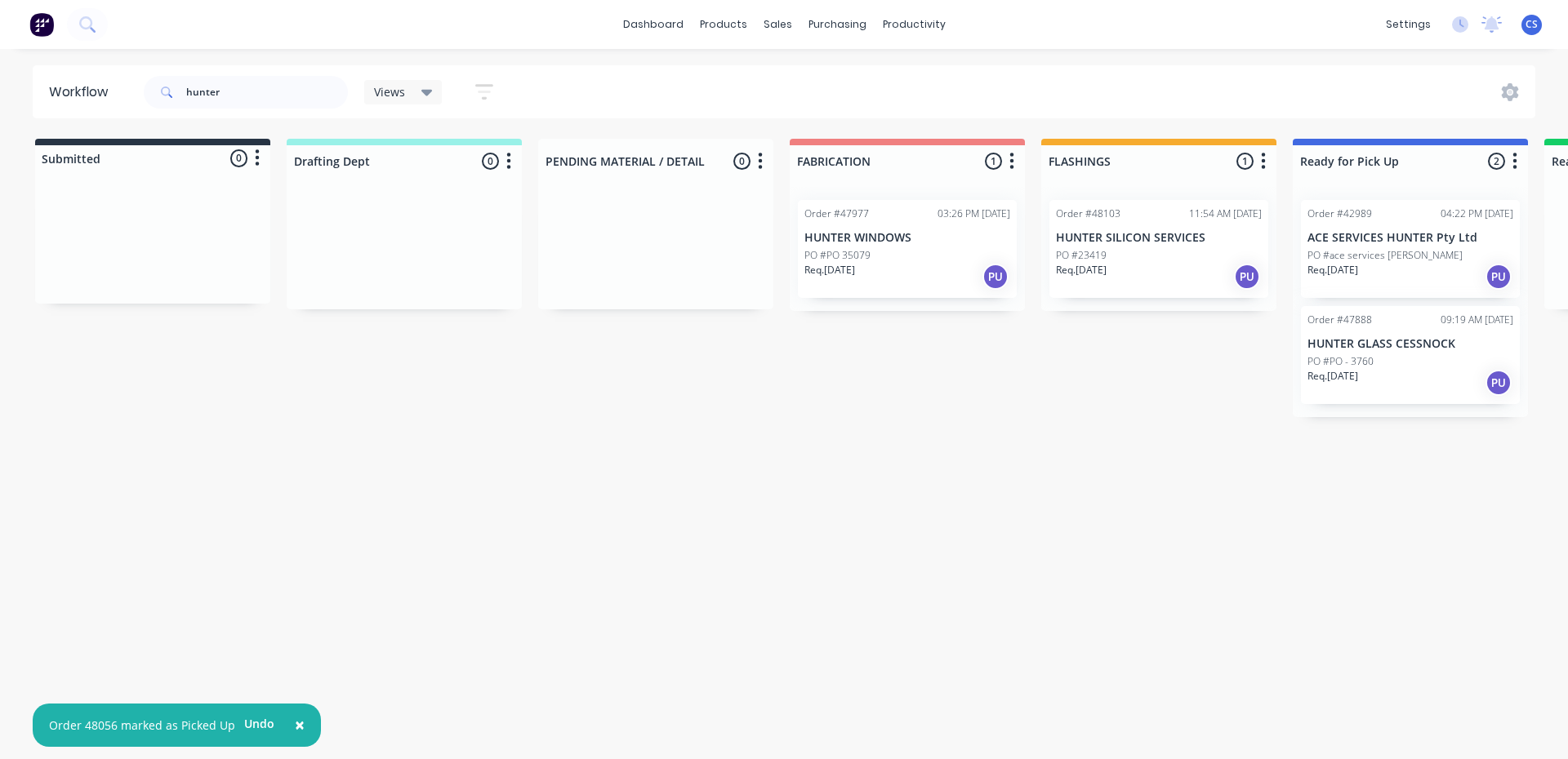
click at [1398, 377] on div "Req. [DATE] PU" at bounding box center [1410, 383] width 206 height 27
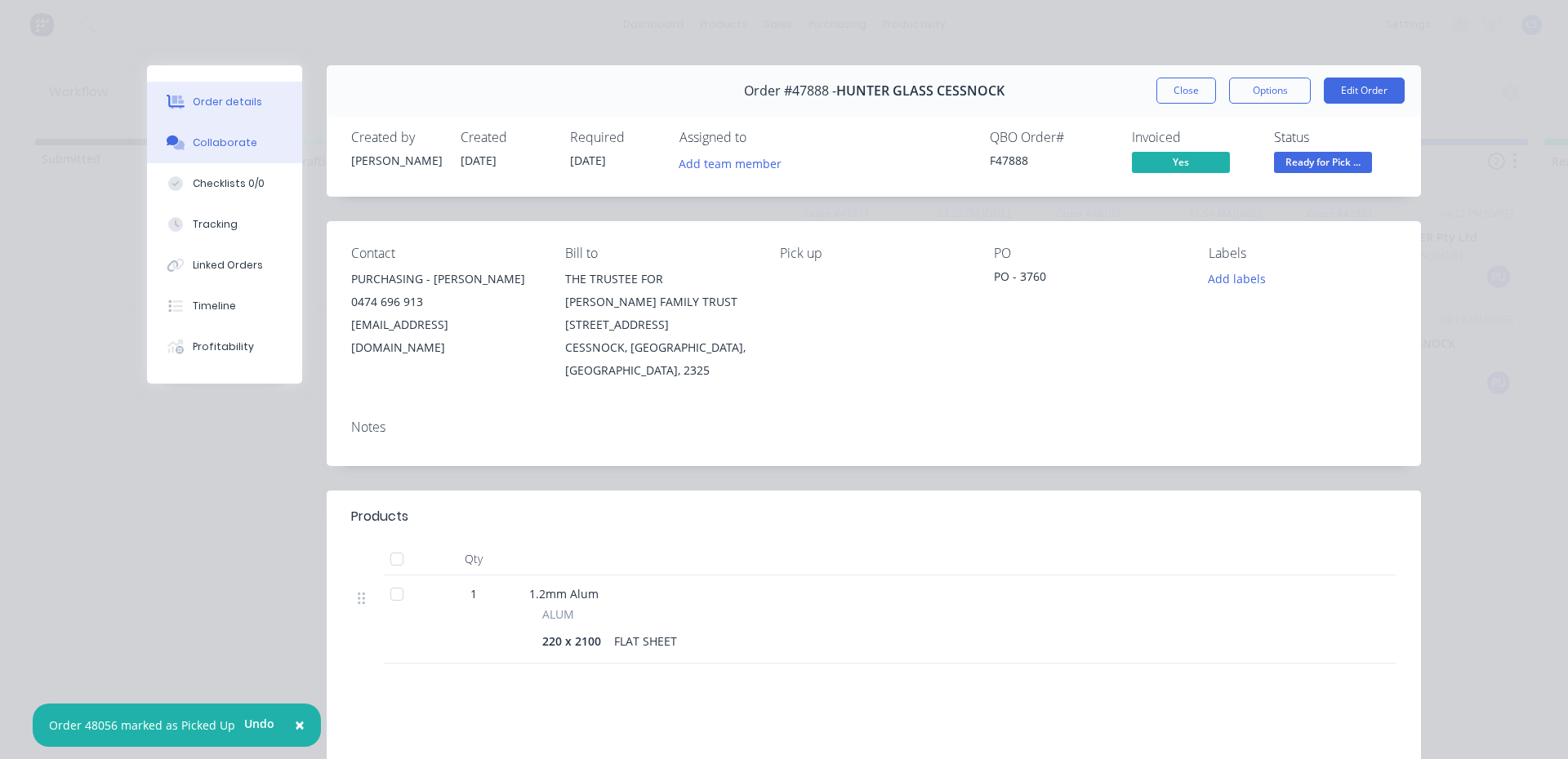
click at [270, 159] on button "Collaborate" at bounding box center [224, 142] width 155 height 41
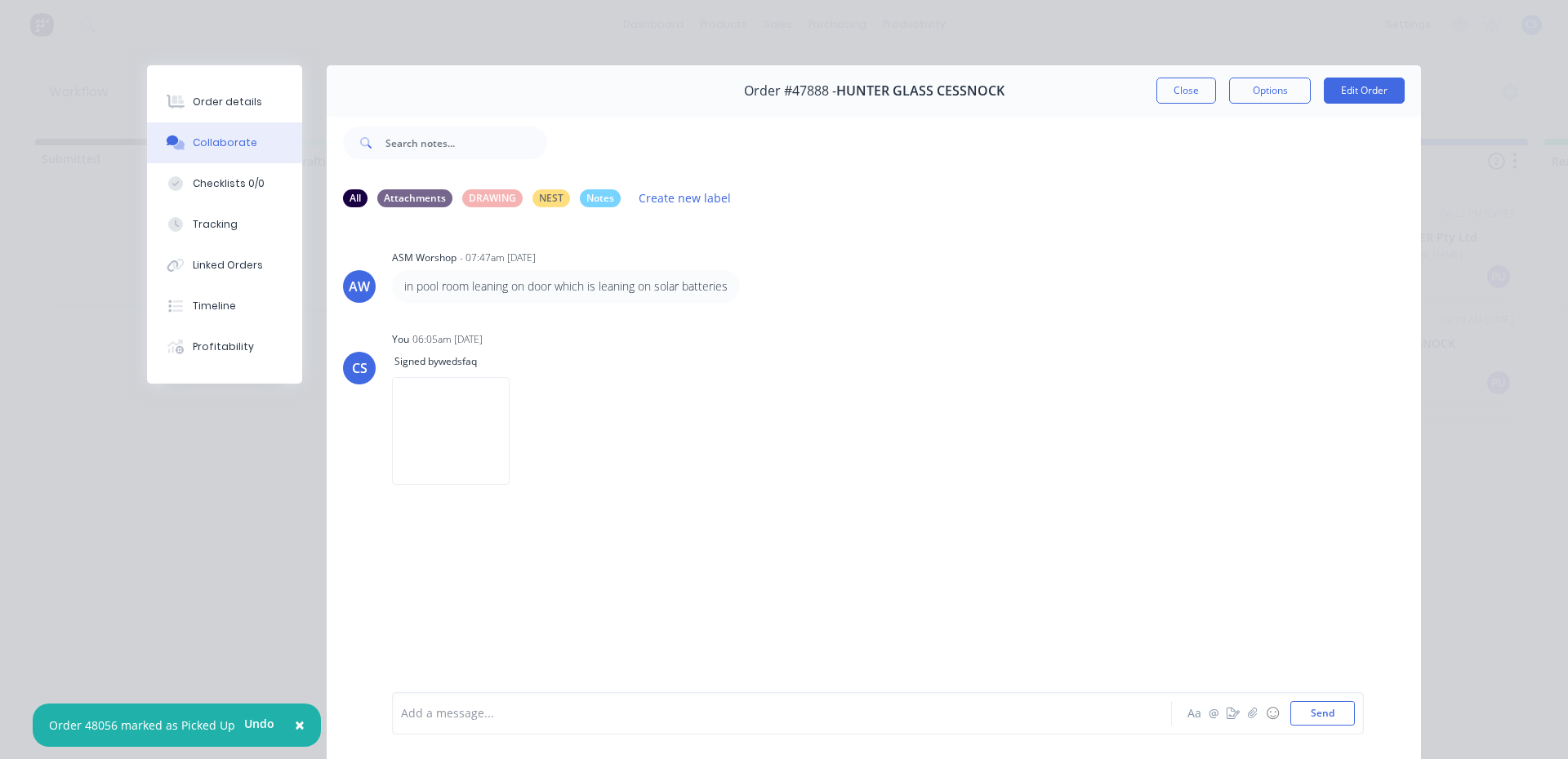
click at [480, 709] on div at bounding box center [759, 713] width 715 height 17
click at [242, 123] on button "Collaborate" at bounding box center [224, 142] width 155 height 41
click at [248, 102] on div "Order details" at bounding box center [227, 102] width 69 height 15
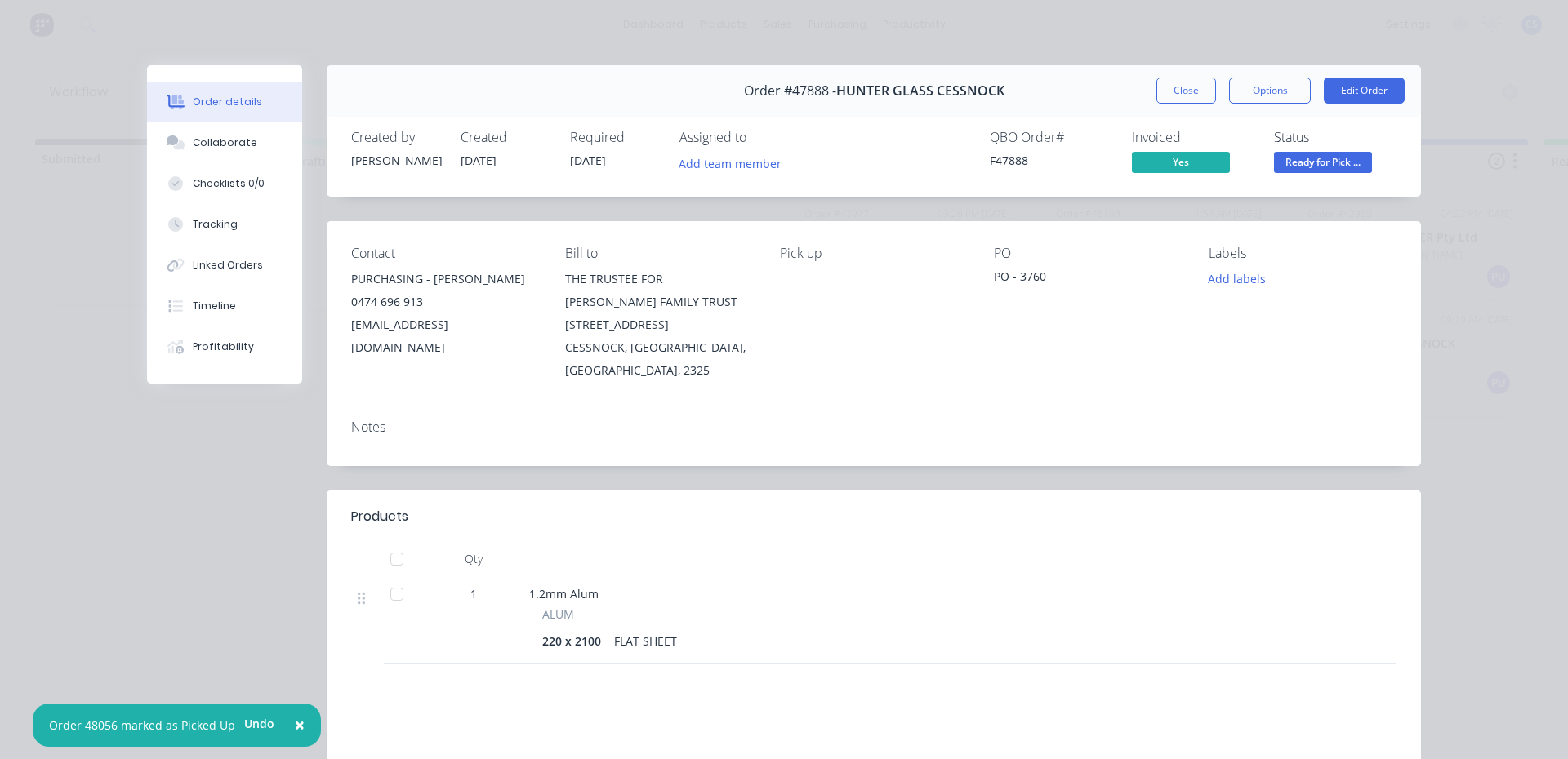
click at [1296, 163] on span "Ready for Pick ..." at bounding box center [1324, 162] width 98 height 20
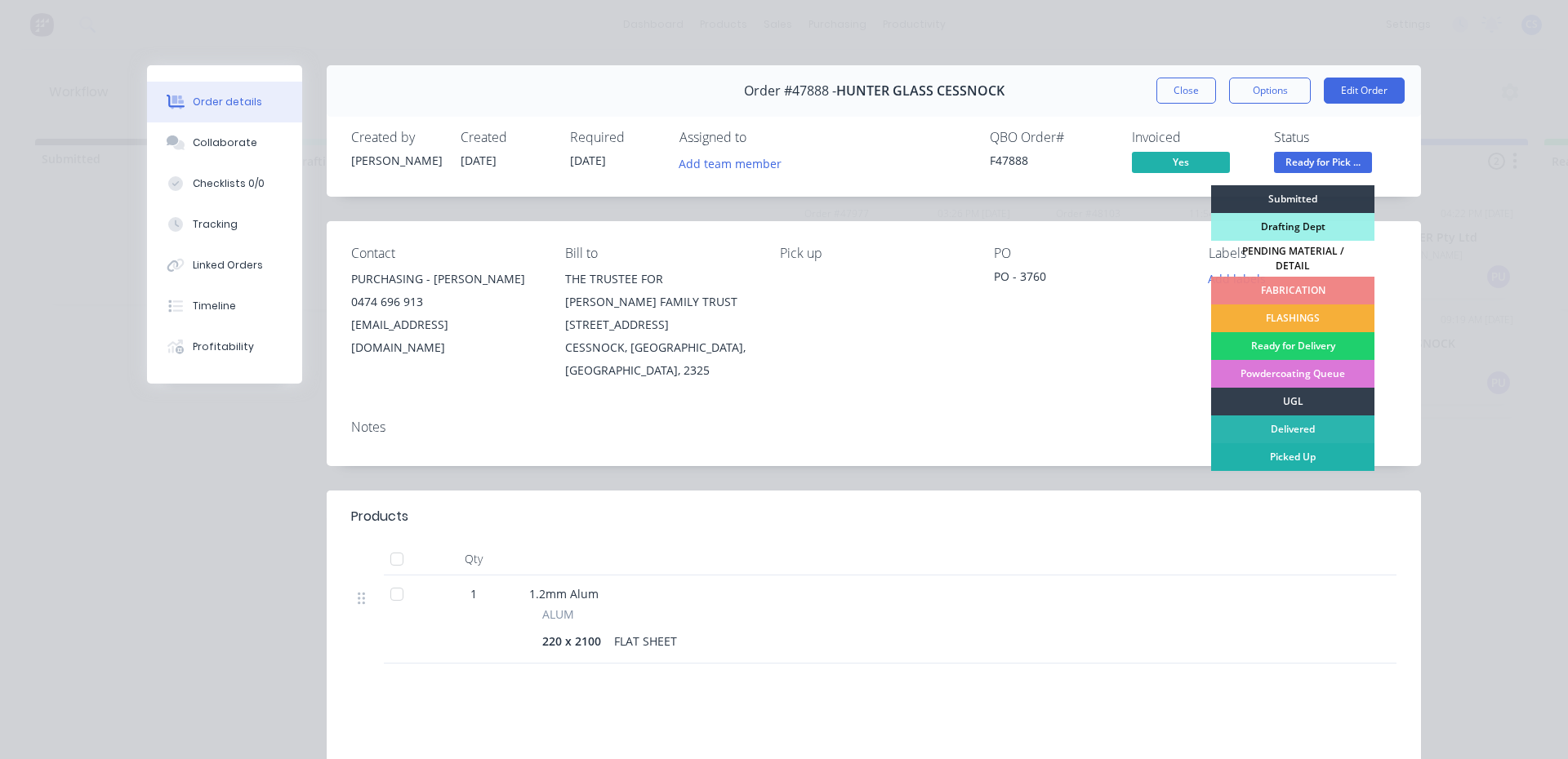
click at [1324, 456] on div "Picked Up" at bounding box center [1293, 456] width 163 height 27
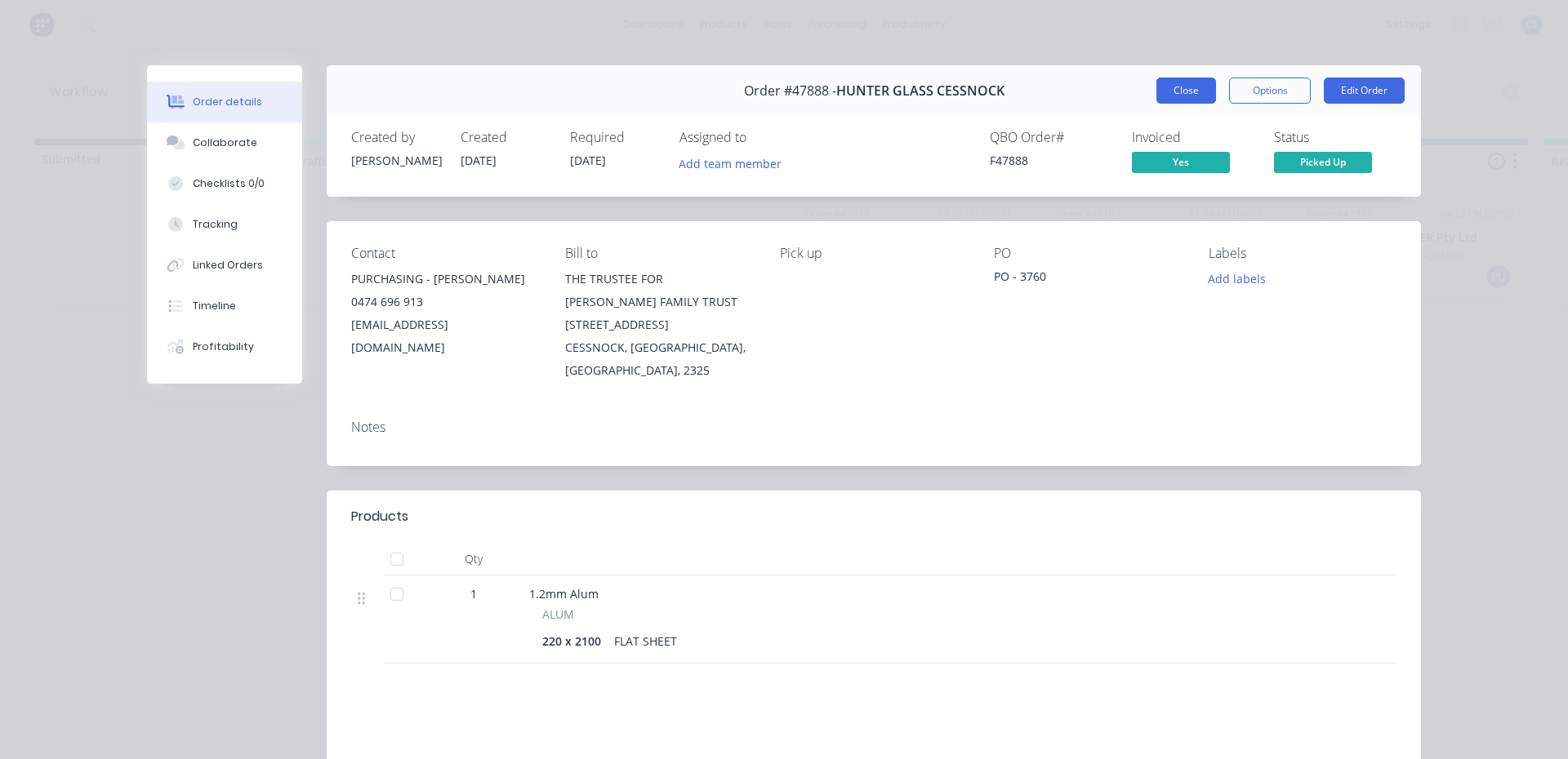
click at [1177, 87] on button "Close" at bounding box center [1186, 90] width 59 height 26
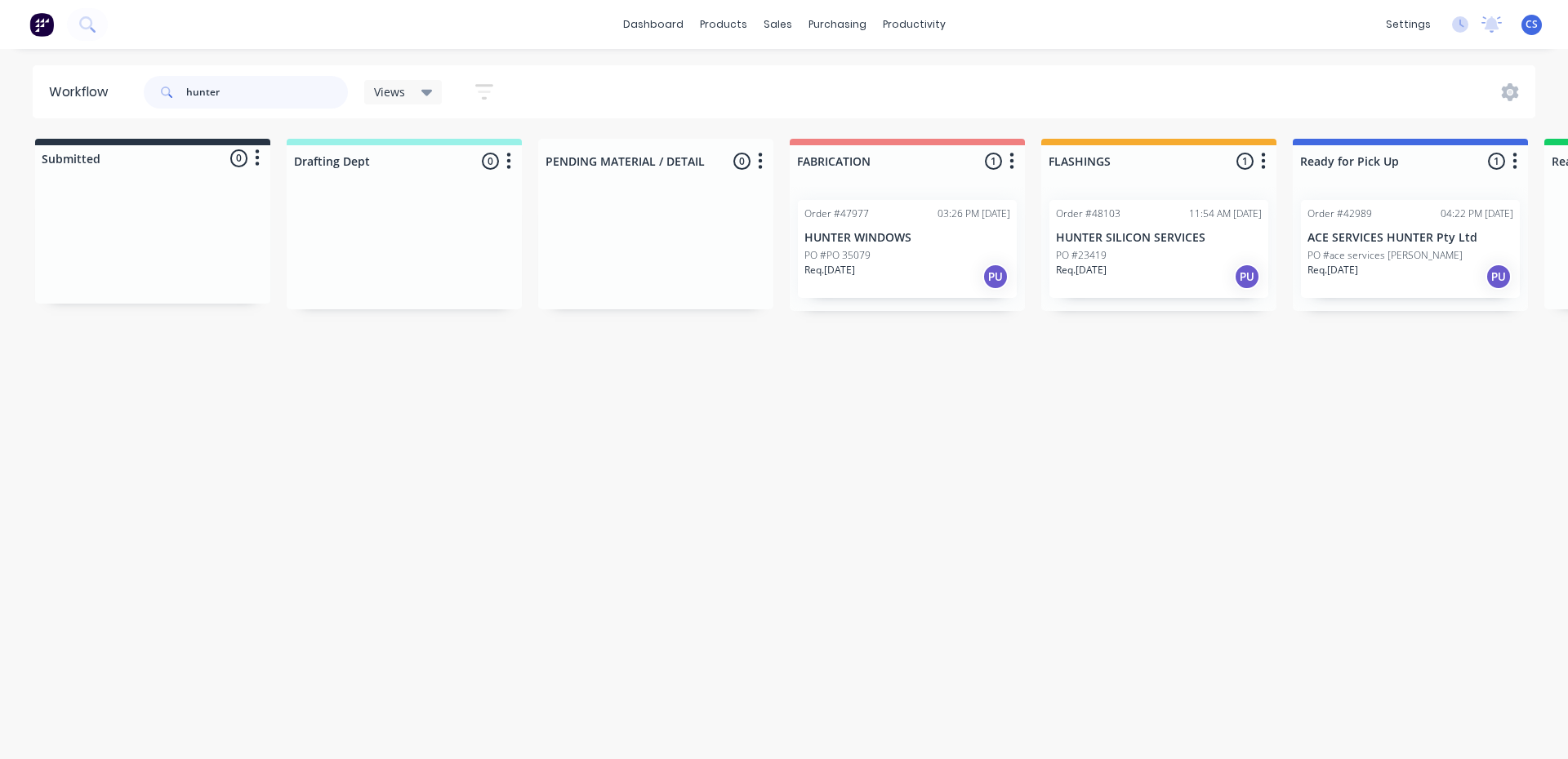
drag, startPoint x: 169, startPoint y: 178, endPoint x: 242, endPoint y: 86, distance: 117.4
click at [261, 82] on input "hunter" at bounding box center [266, 92] width 161 height 33
drag, startPoint x: 216, startPoint y: 99, endPoint x: 92, endPoint y: 99, distance: 124.0
click at [98, 98] on header "Workflow hunter Views Save new view None (Default) edit [PERSON_NAME] edit [PER…" at bounding box center [784, 92] width 1503 height 53
type input "PGSR"
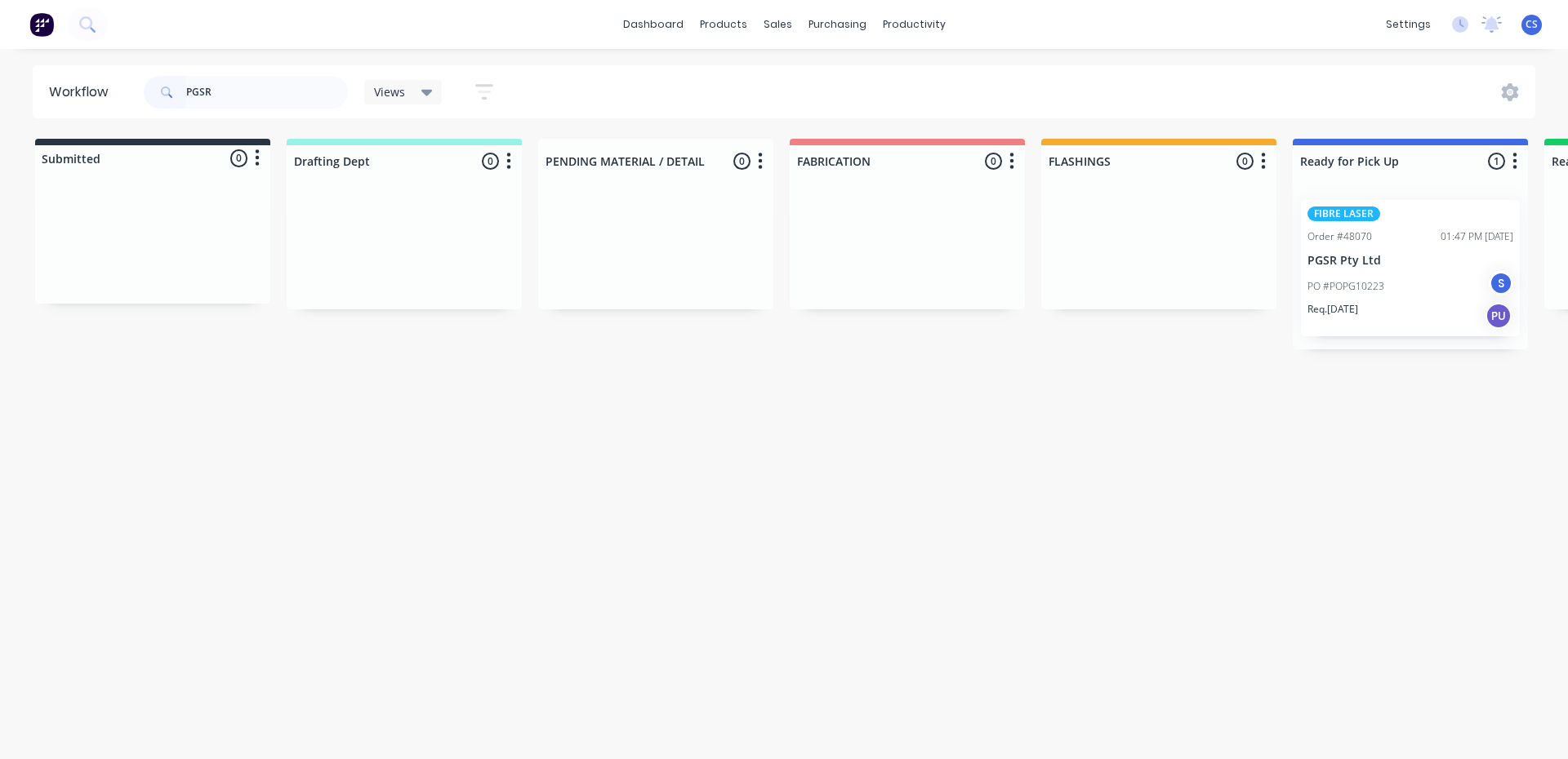
click at [1368, 306] on div "Req. [DATE] PU" at bounding box center [1410, 315] width 206 height 27
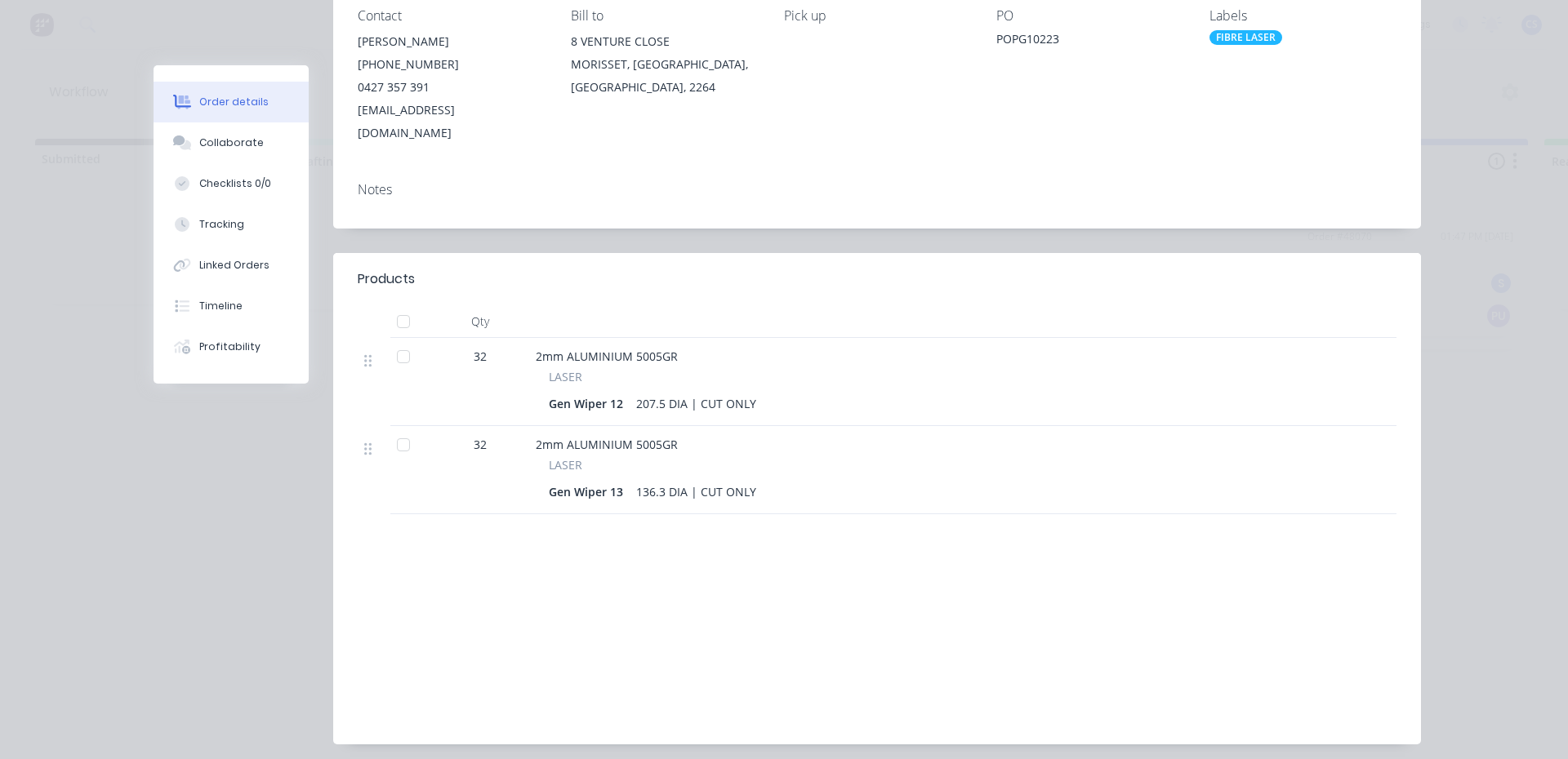
scroll to position [245, 0]
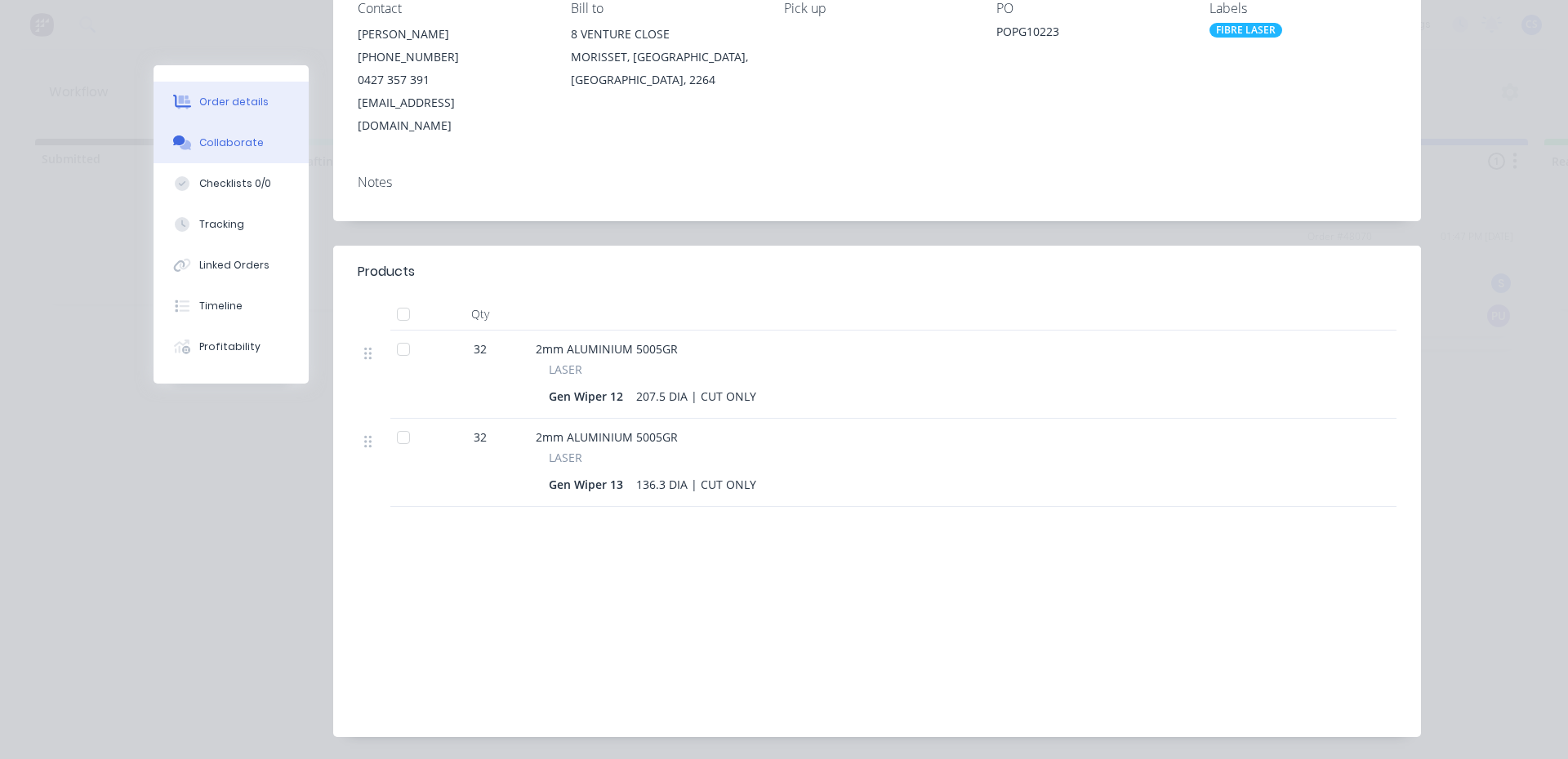
click at [218, 147] on div "Collaborate" at bounding box center [232, 143] width 65 height 15
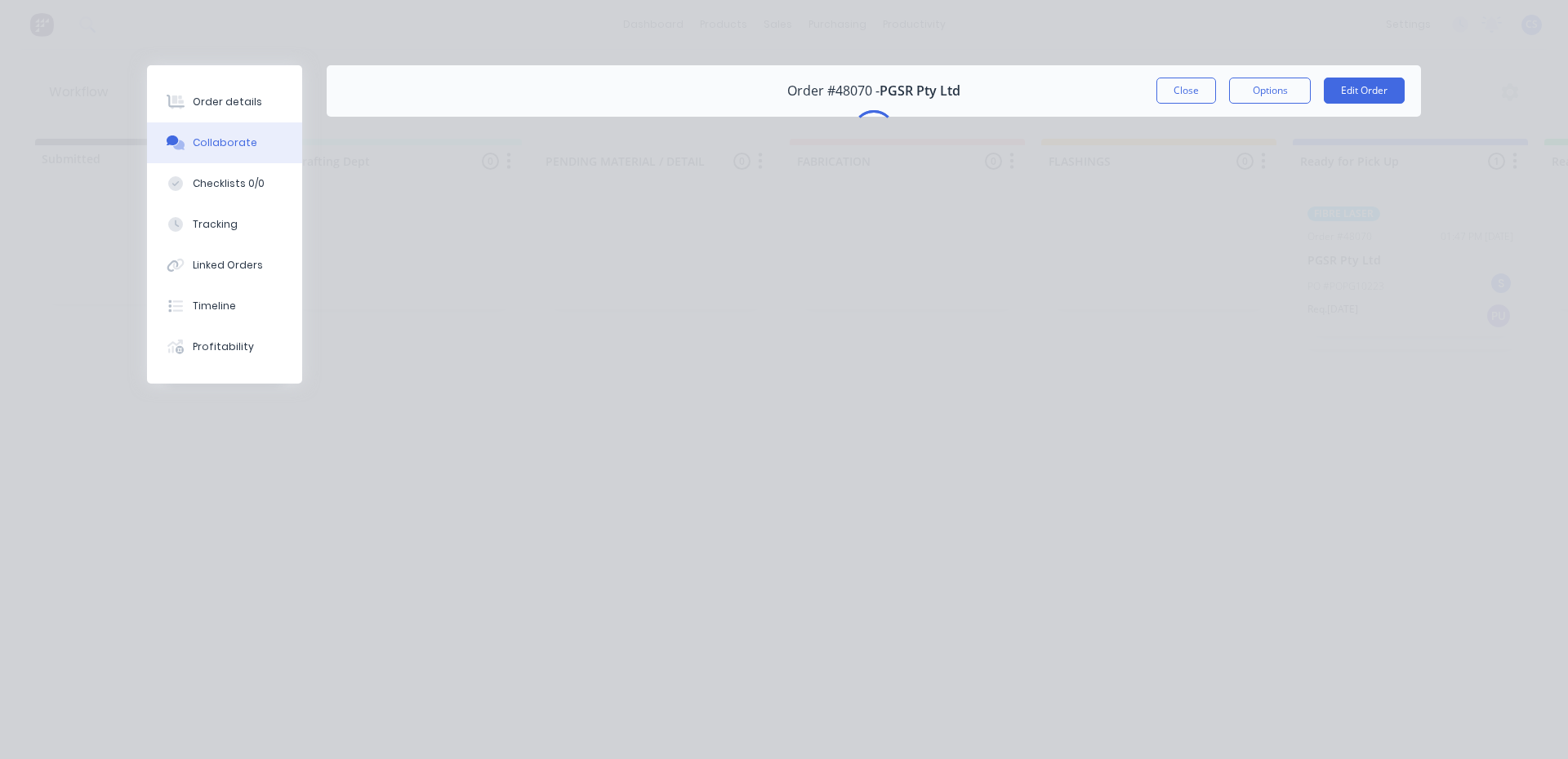
scroll to position [0, 0]
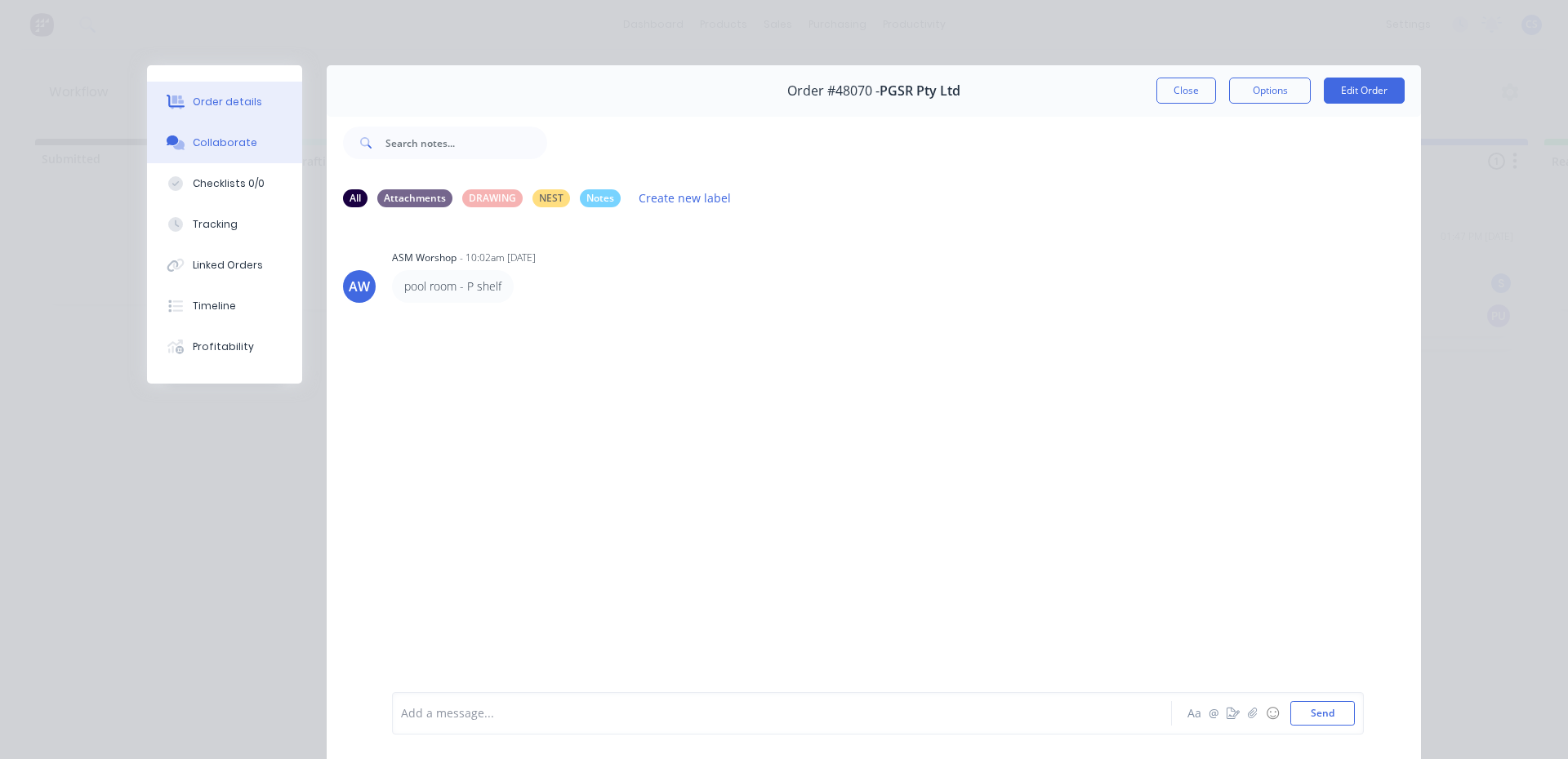
click at [243, 121] on button "Order details" at bounding box center [224, 102] width 155 height 41
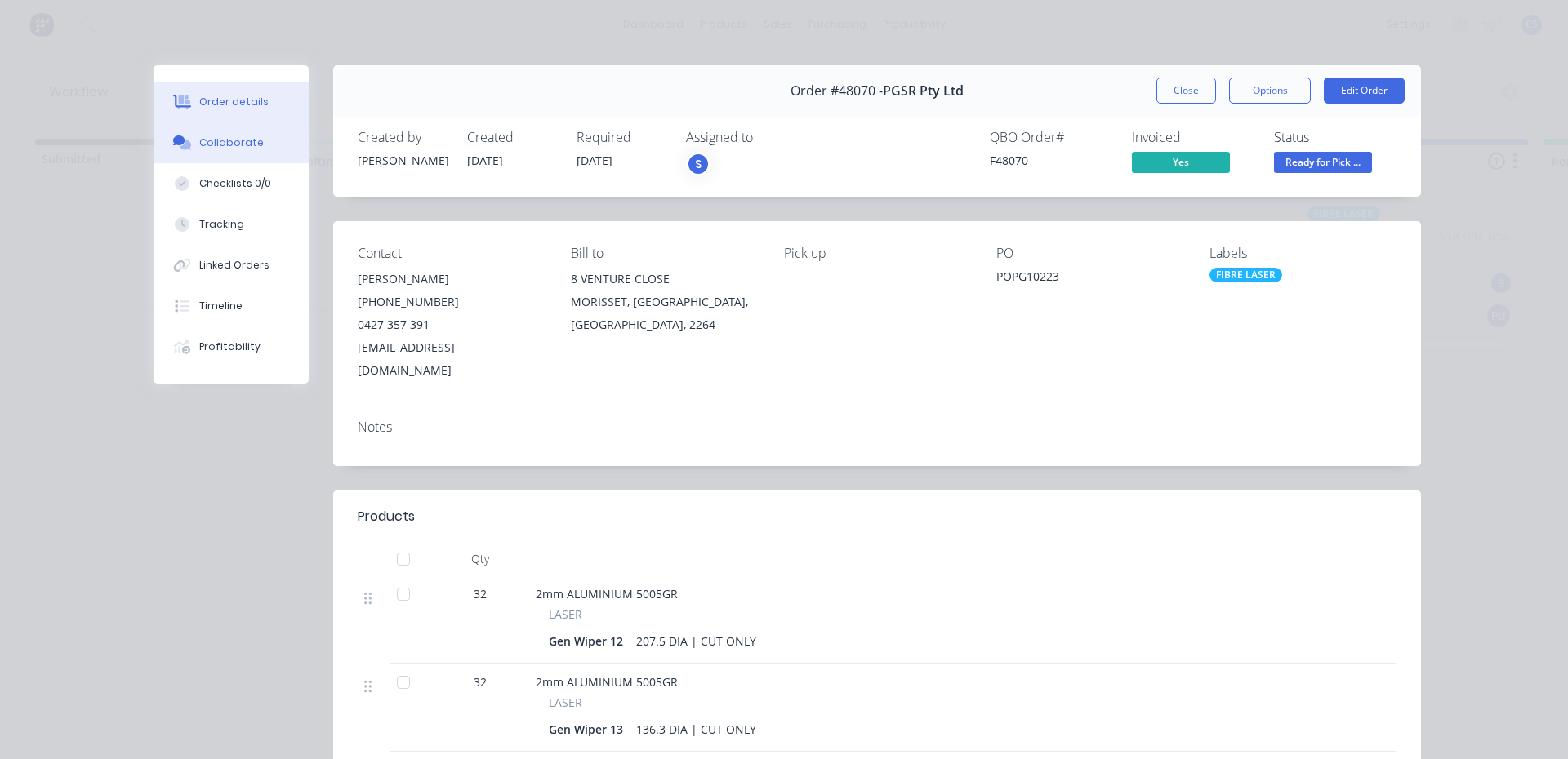
click at [208, 153] on button "Collaborate" at bounding box center [231, 142] width 155 height 41
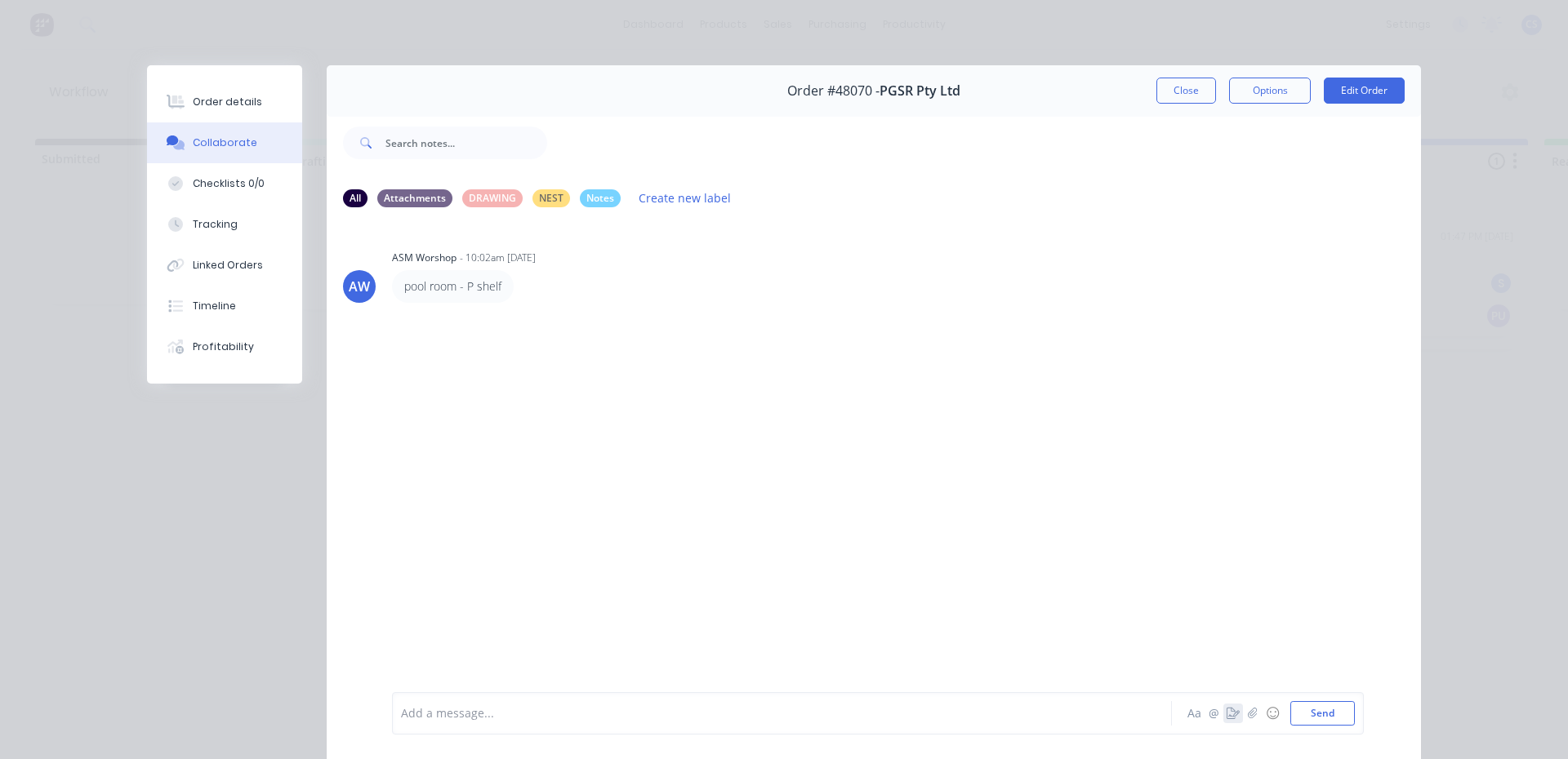
click at [1227, 713] on icon "button" at bounding box center [1233, 713] width 13 height 12
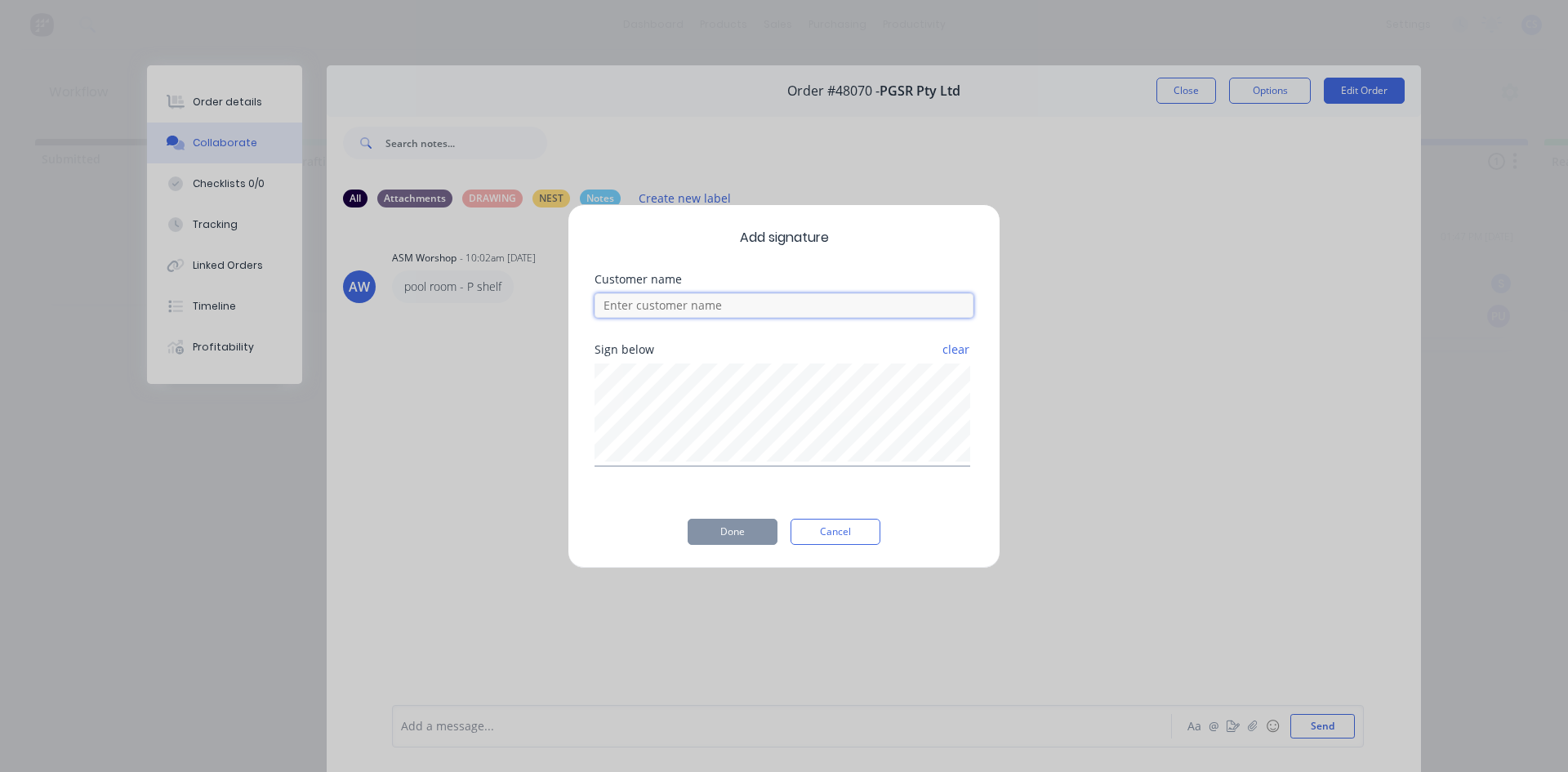
click at [764, 311] on input at bounding box center [784, 305] width 379 height 25
type input "[PERSON_NAME]"
click at [729, 533] on button "Done" at bounding box center [732, 531] width 90 height 26
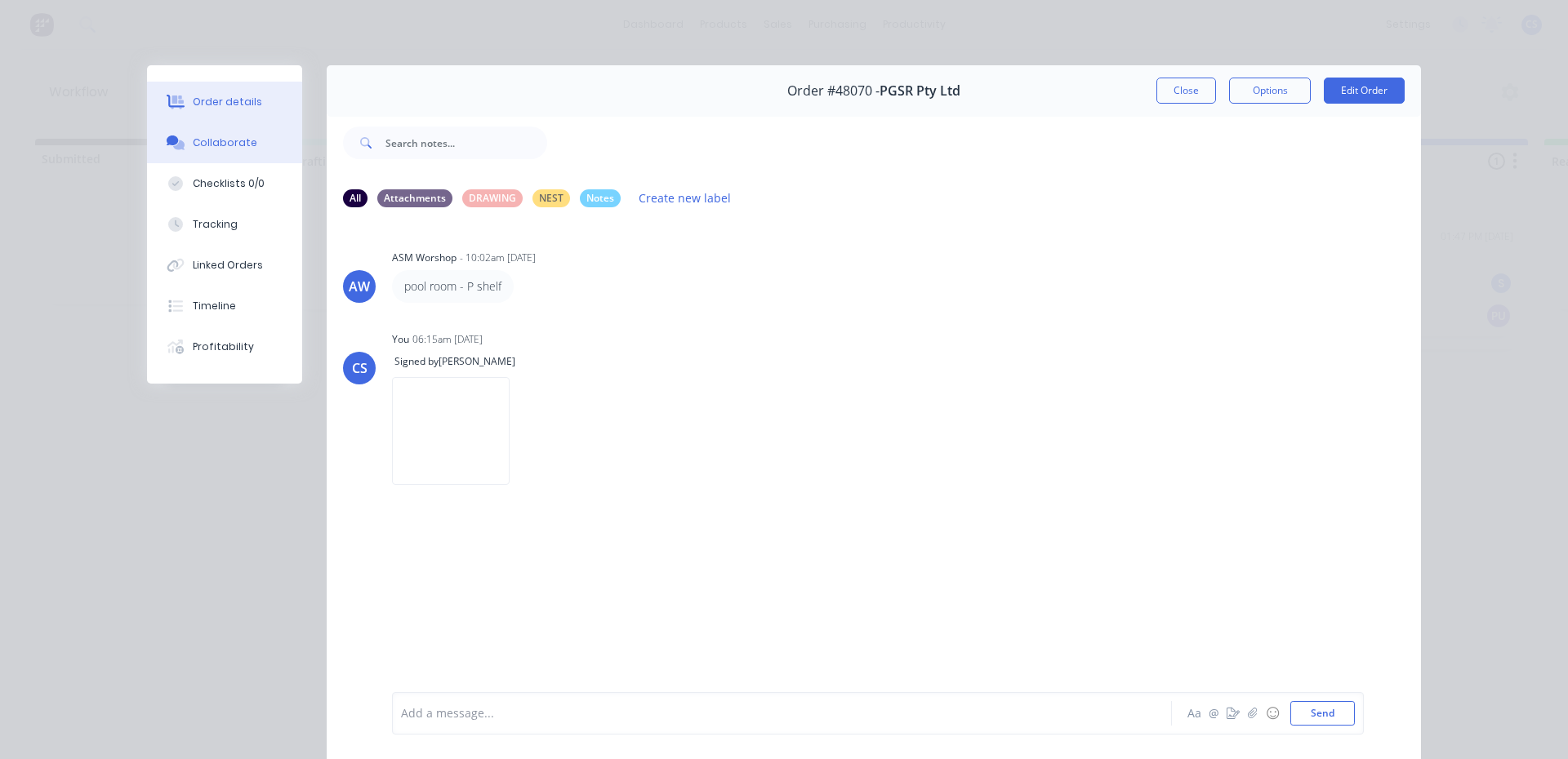
click at [216, 88] on button "Order details" at bounding box center [224, 102] width 155 height 41
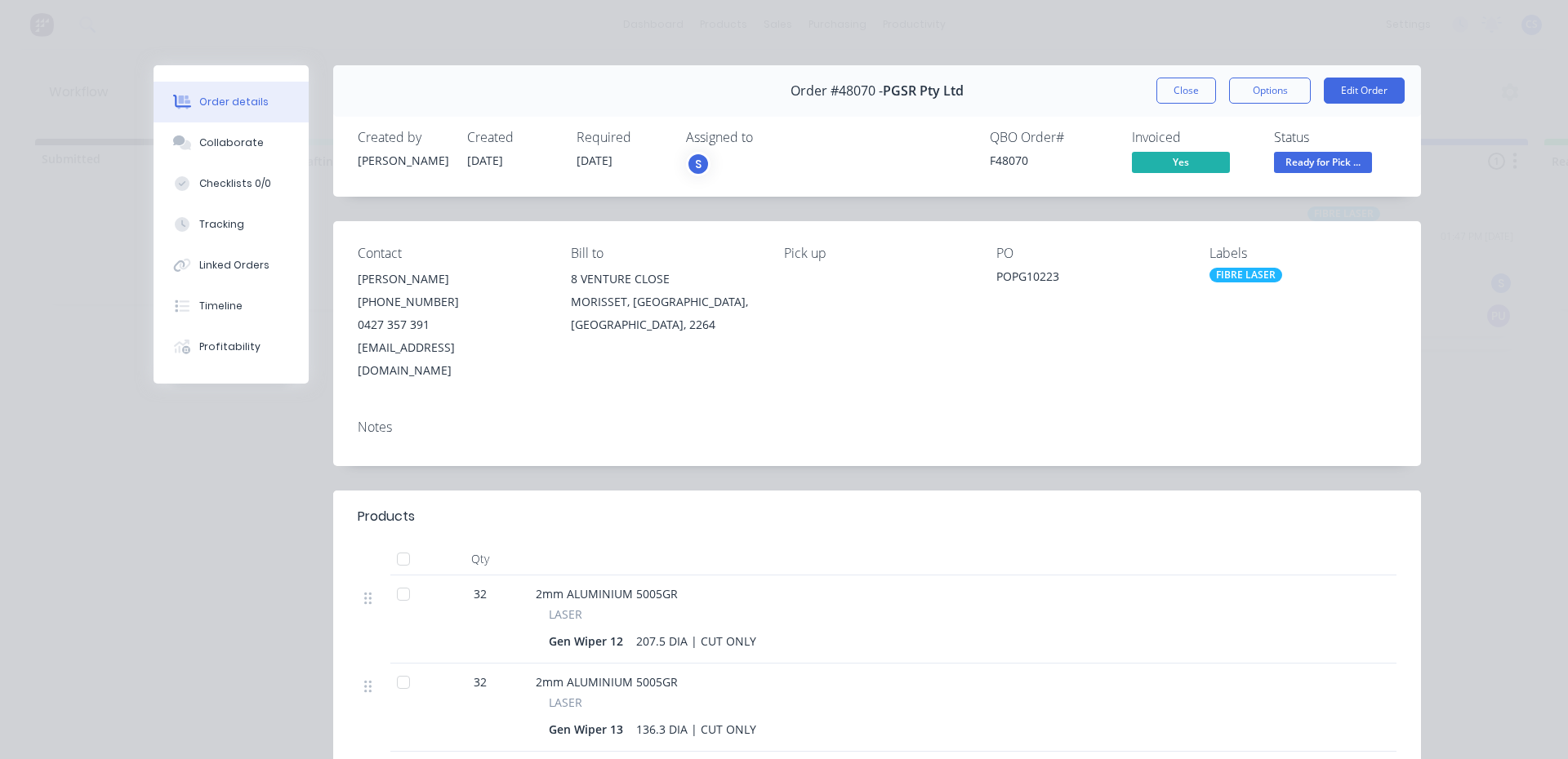
click at [1282, 161] on span "Ready for Pick ..." at bounding box center [1324, 162] width 98 height 20
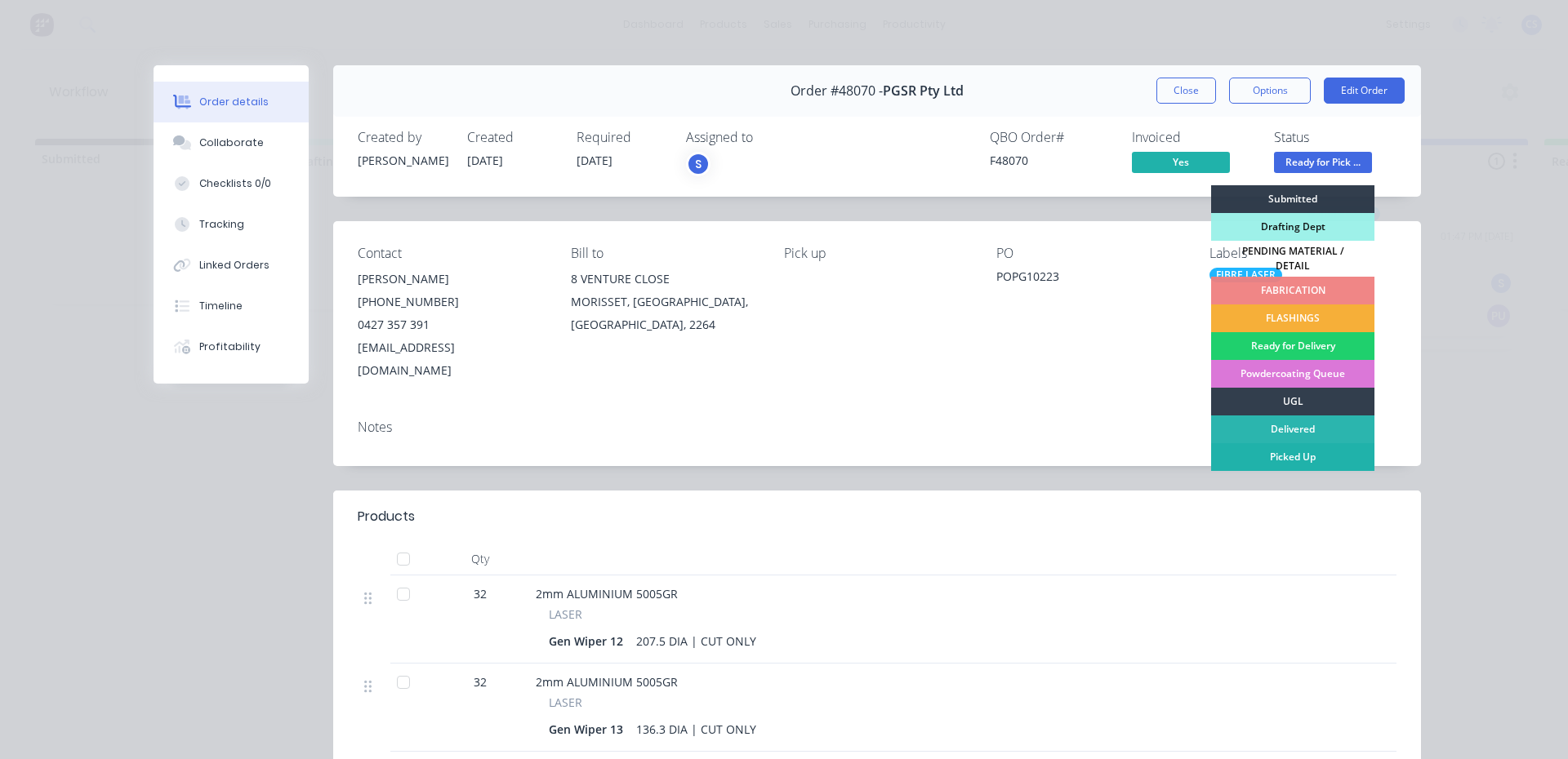
click at [1294, 444] on div "Picked Up" at bounding box center [1293, 456] width 163 height 27
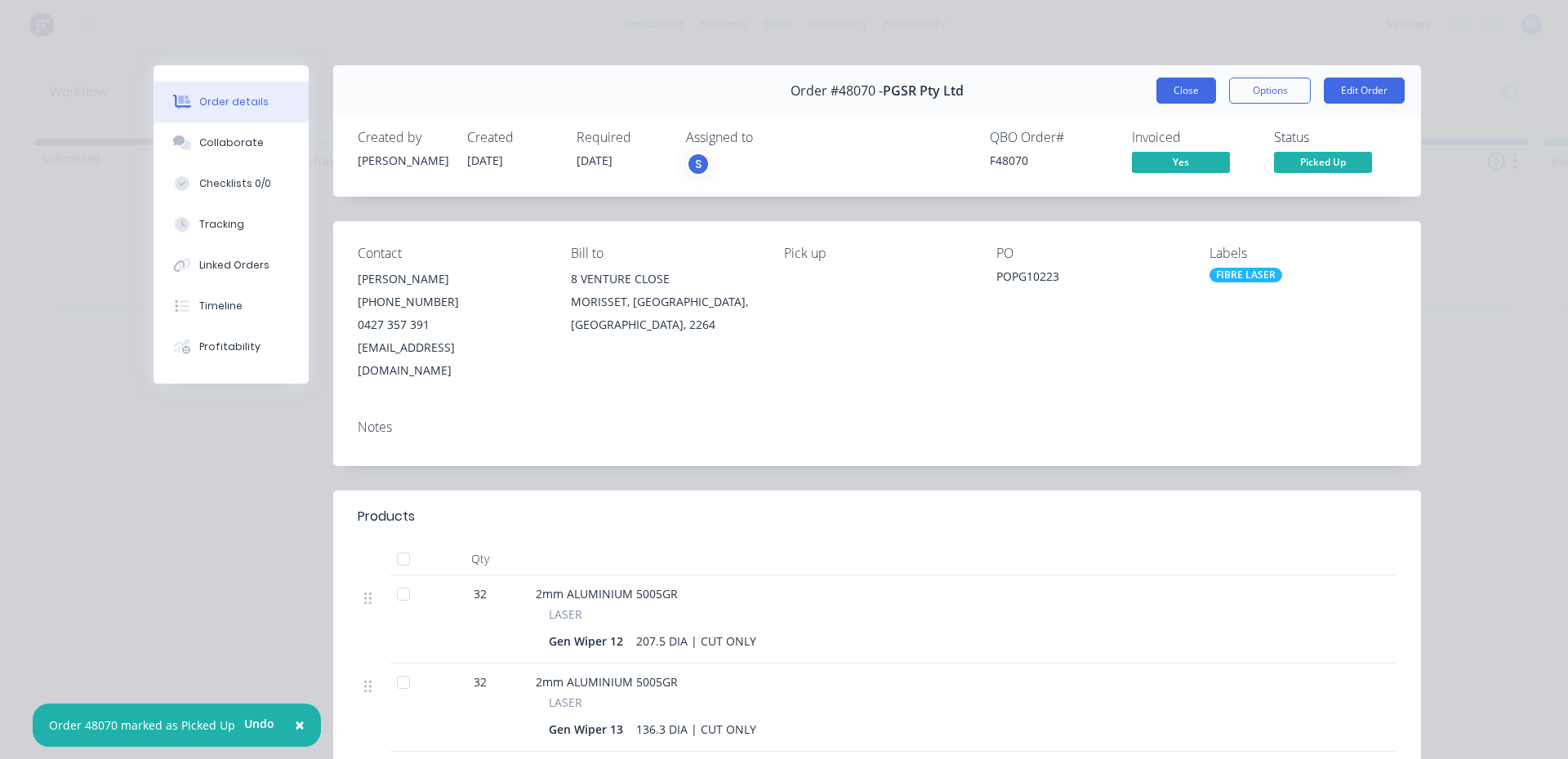
click at [1178, 98] on button "Close" at bounding box center [1186, 90] width 59 height 26
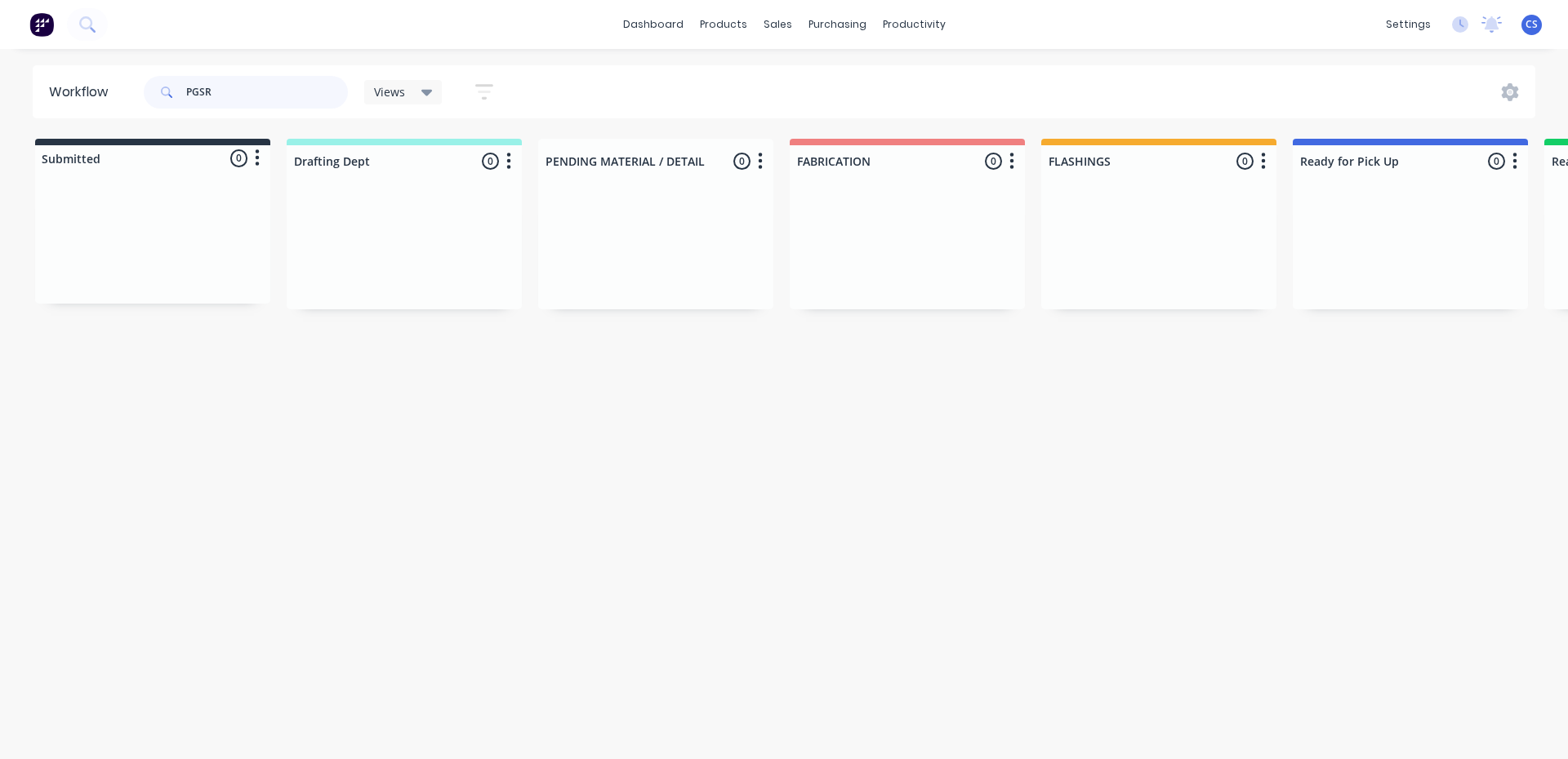
drag, startPoint x: 256, startPoint y: 131, endPoint x: 232, endPoint y: 92, distance: 45.8
click at [232, 93] on input "PGSR" at bounding box center [266, 92] width 161 height 33
drag, startPoint x: 231, startPoint y: 92, endPoint x: 0, endPoint y: 92, distance: 231.0
click at [0, 92] on div "Workflow PGSR Views Save new view None (Default) edit [PERSON_NAME] edit [PERSO…" at bounding box center [784, 92] width 1568 height 53
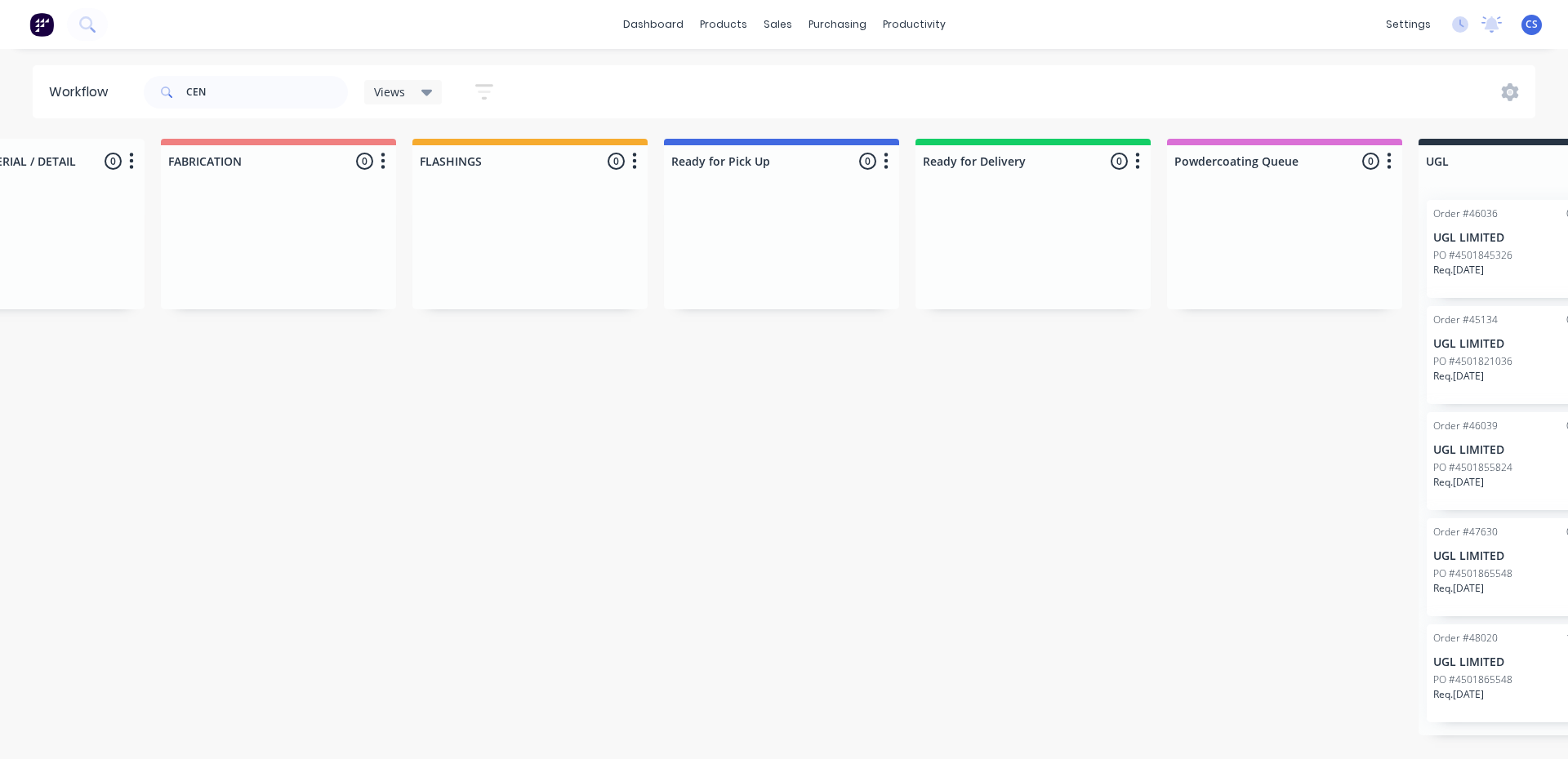
drag, startPoint x: 1055, startPoint y: 365, endPoint x: 1181, endPoint y: 376, distance: 126.5
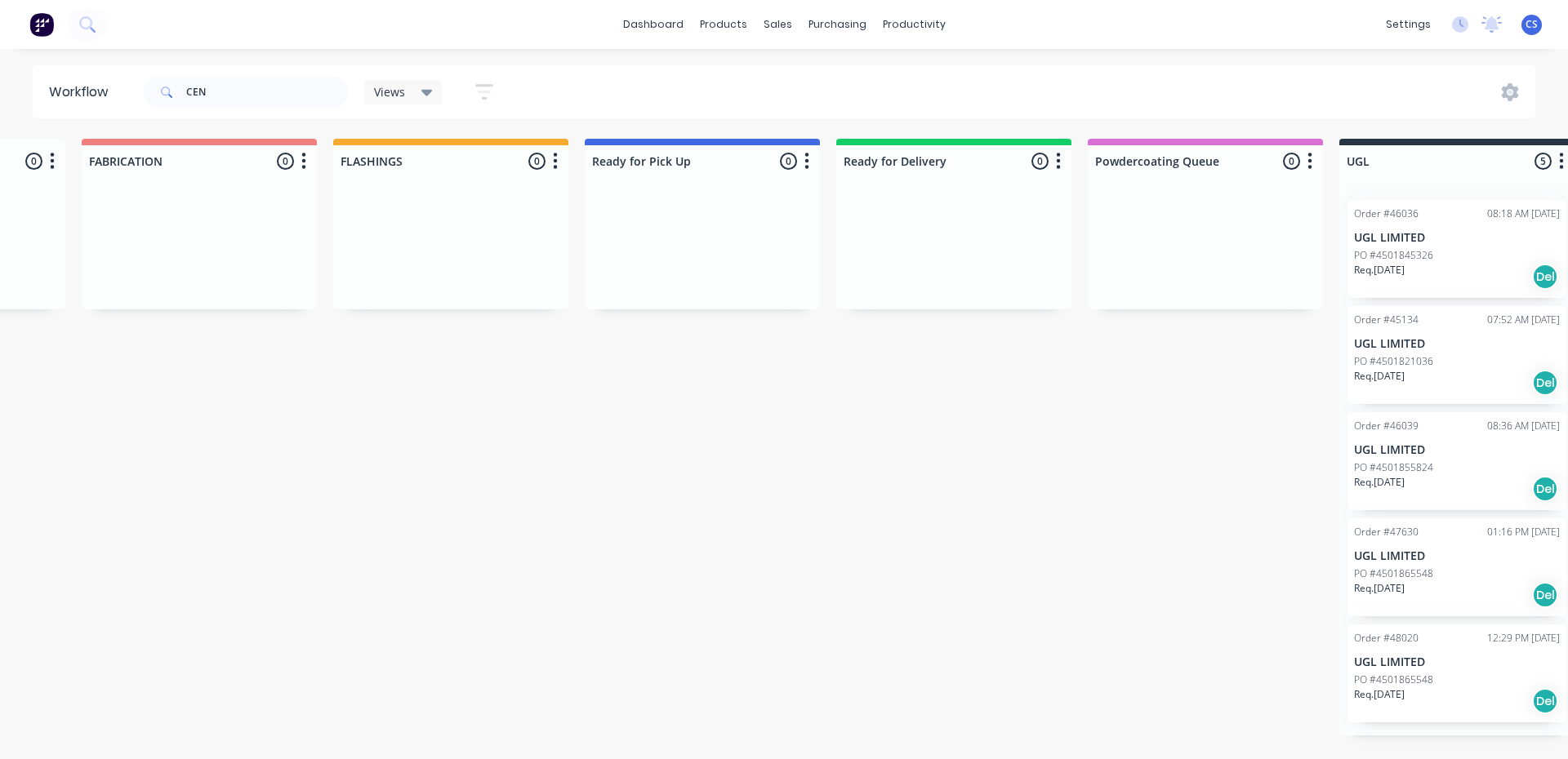
drag, startPoint x: 1181, startPoint y: 377, endPoint x: 1241, endPoint y: 373, distance: 60.1
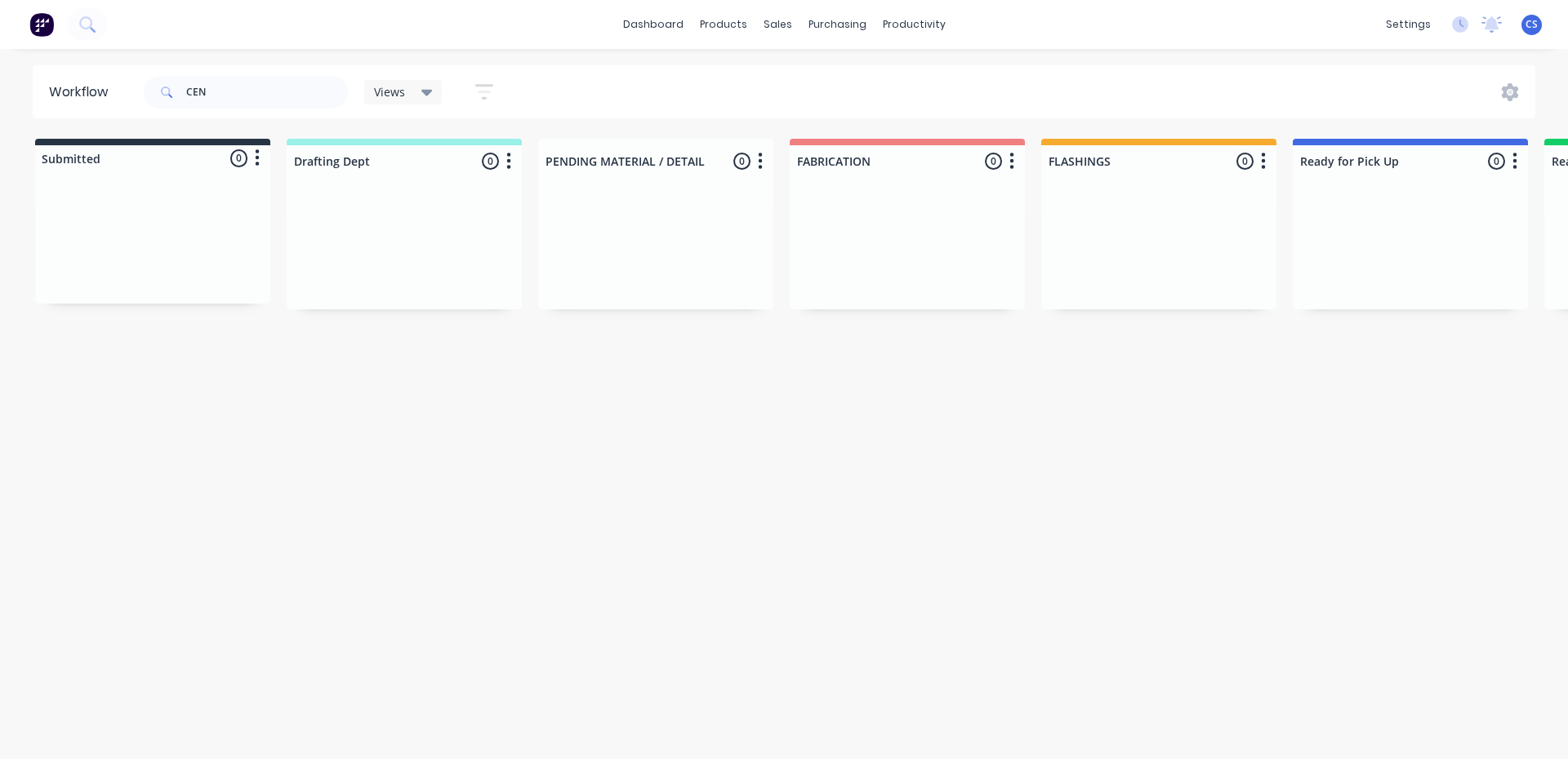
drag, startPoint x: 1235, startPoint y: 373, endPoint x: 362, endPoint y: 387, distance: 873.1
drag, startPoint x: 273, startPoint y: 98, endPoint x: 262, endPoint y: 97, distance: 11.0
click at [265, 98] on input "CEN" at bounding box center [266, 92] width 161 height 33
drag, startPoint x: 196, startPoint y: 93, endPoint x: 90, endPoint y: 92, distance: 106.0
click at [93, 93] on header "Workflow CEN Views Save new view None (Default) edit [PERSON_NAME] edit [PERSON…" at bounding box center [784, 92] width 1503 height 53
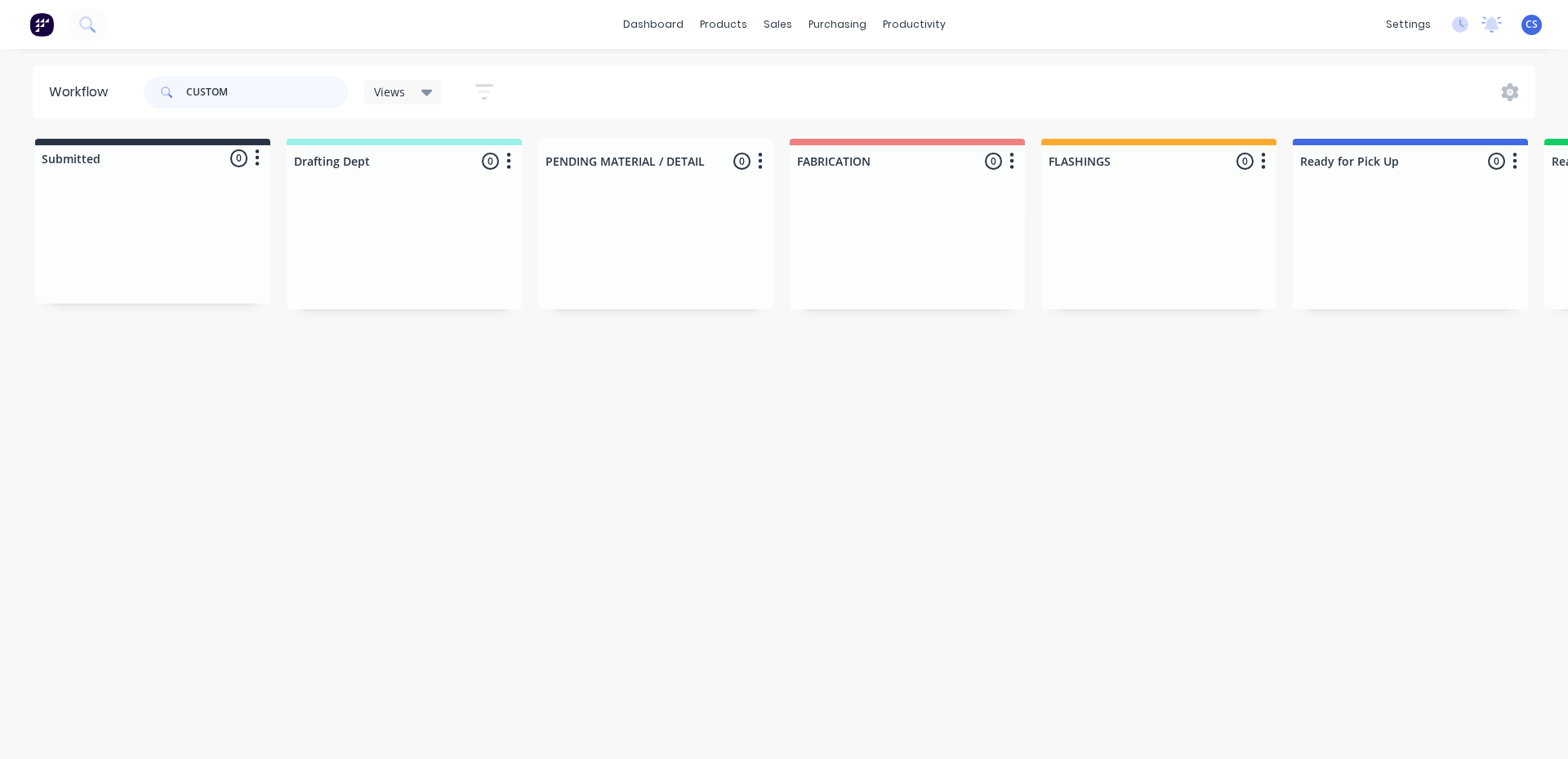
type input "CUSTOM"
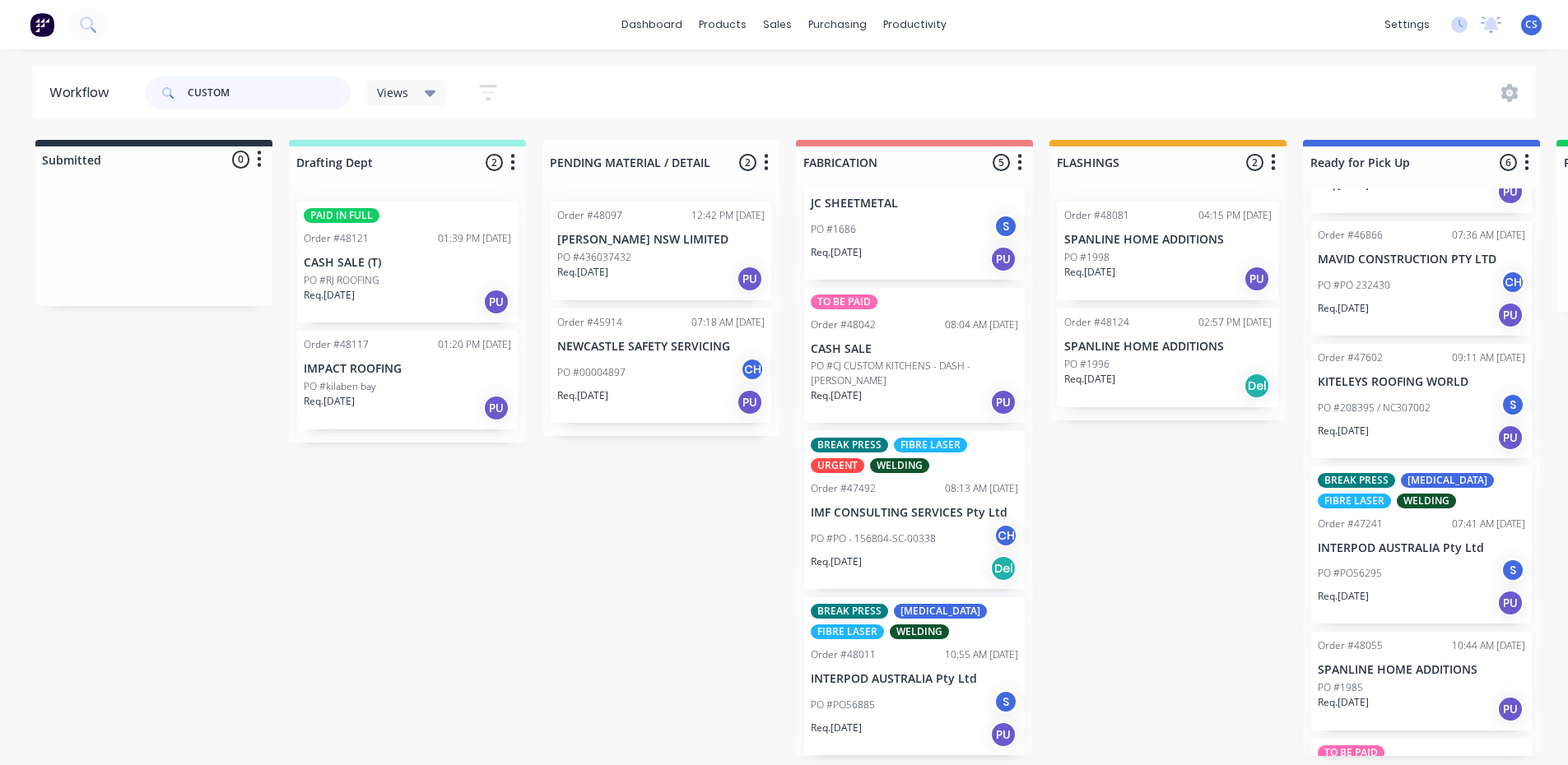
scroll to position [192, 0]
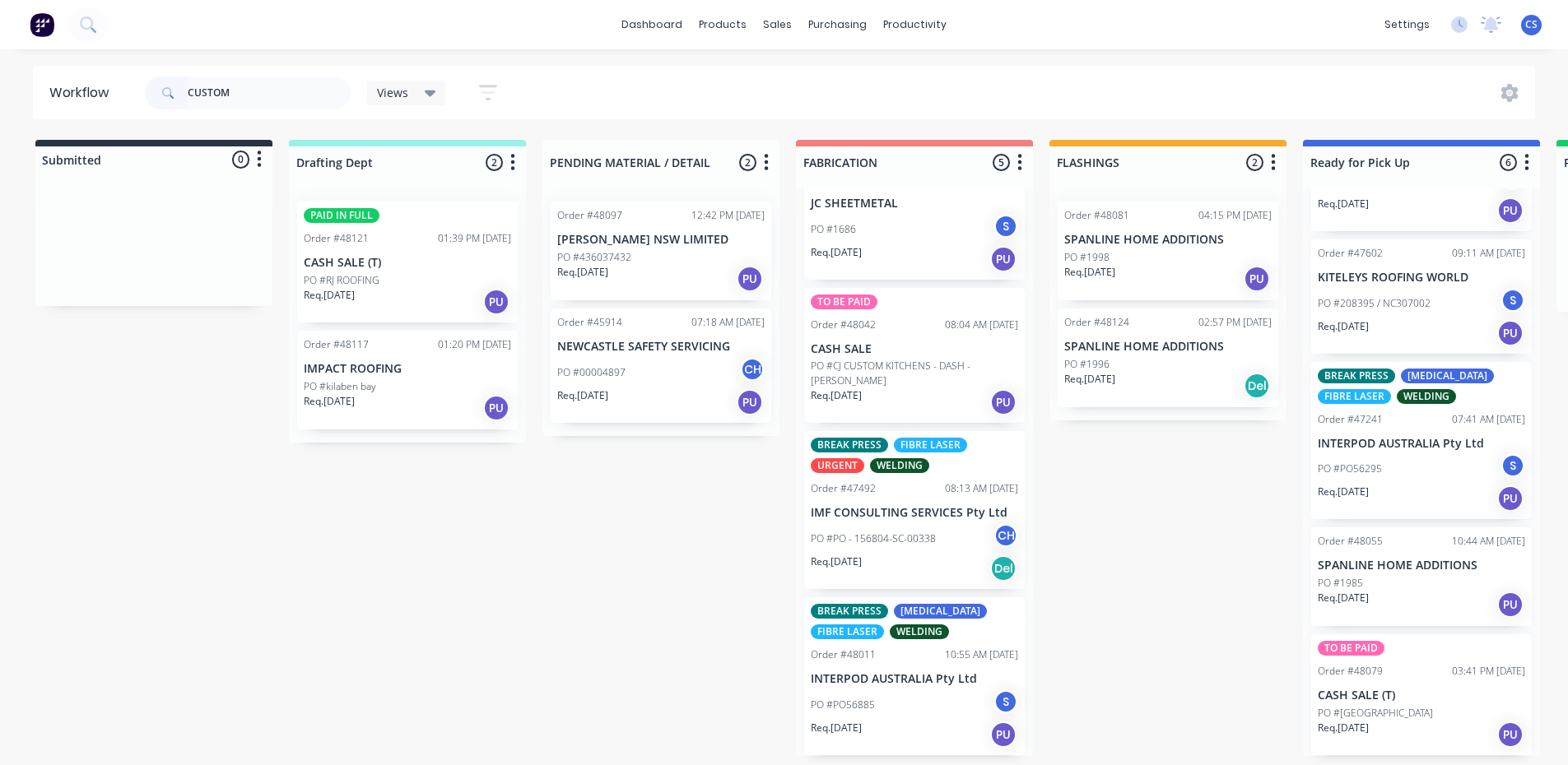
click at [1384, 732] on div "Req. [DATE] PU" at bounding box center [1421, 735] width 208 height 28
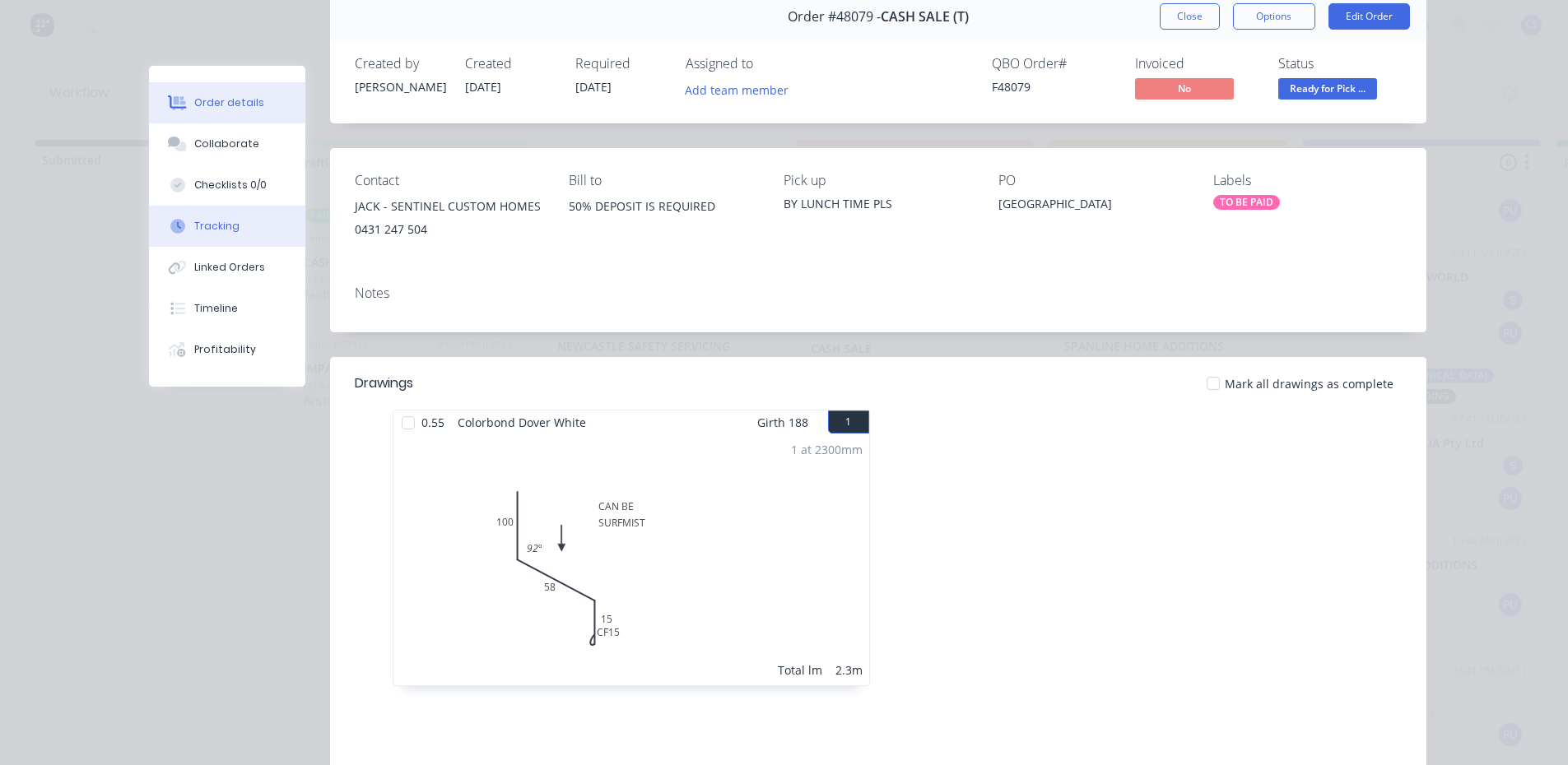
scroll to position [0, 0]
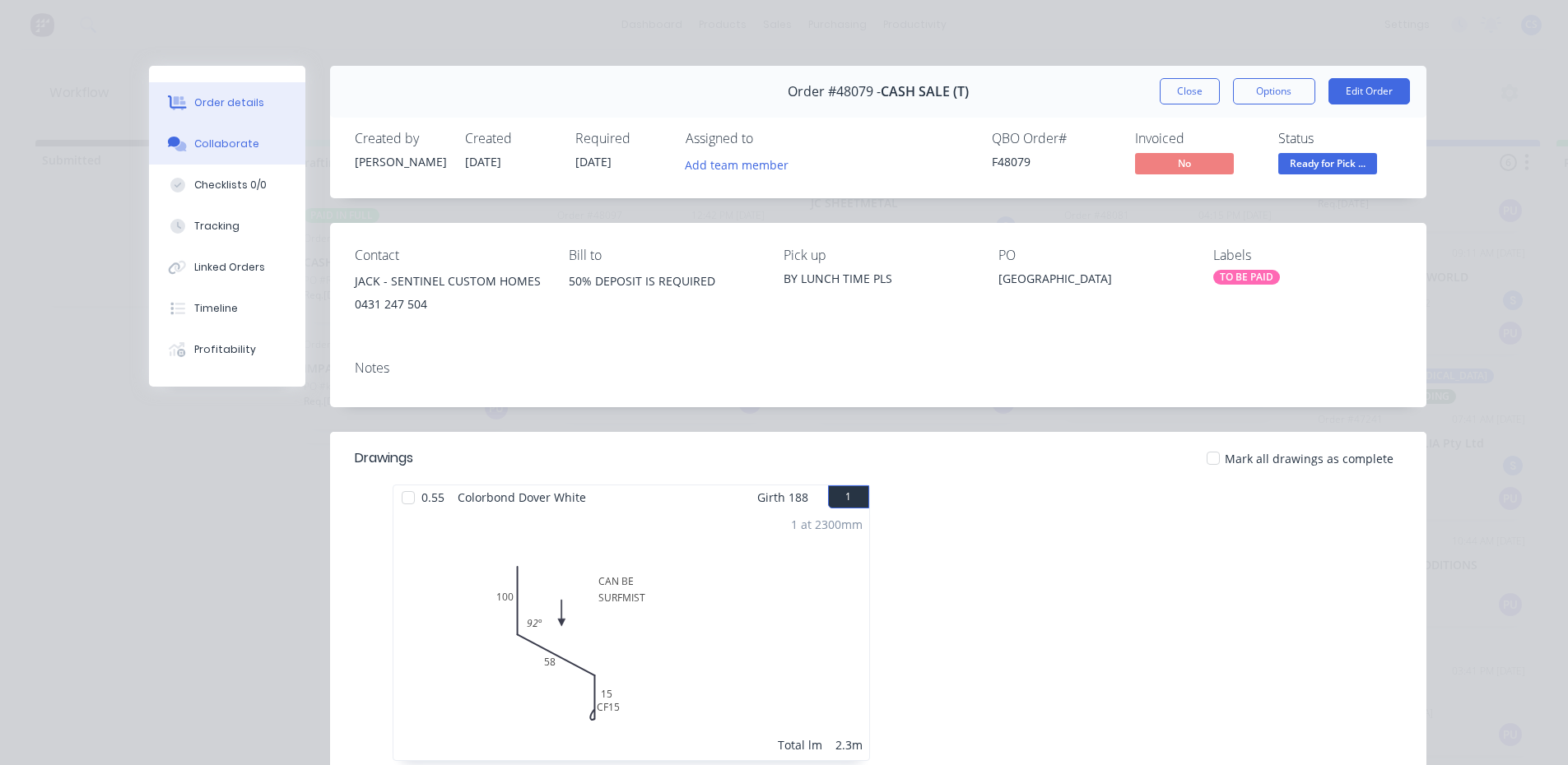
click at [240, 163] on button "Collaborate" at bounding box center [227, 143] width 156 height 41
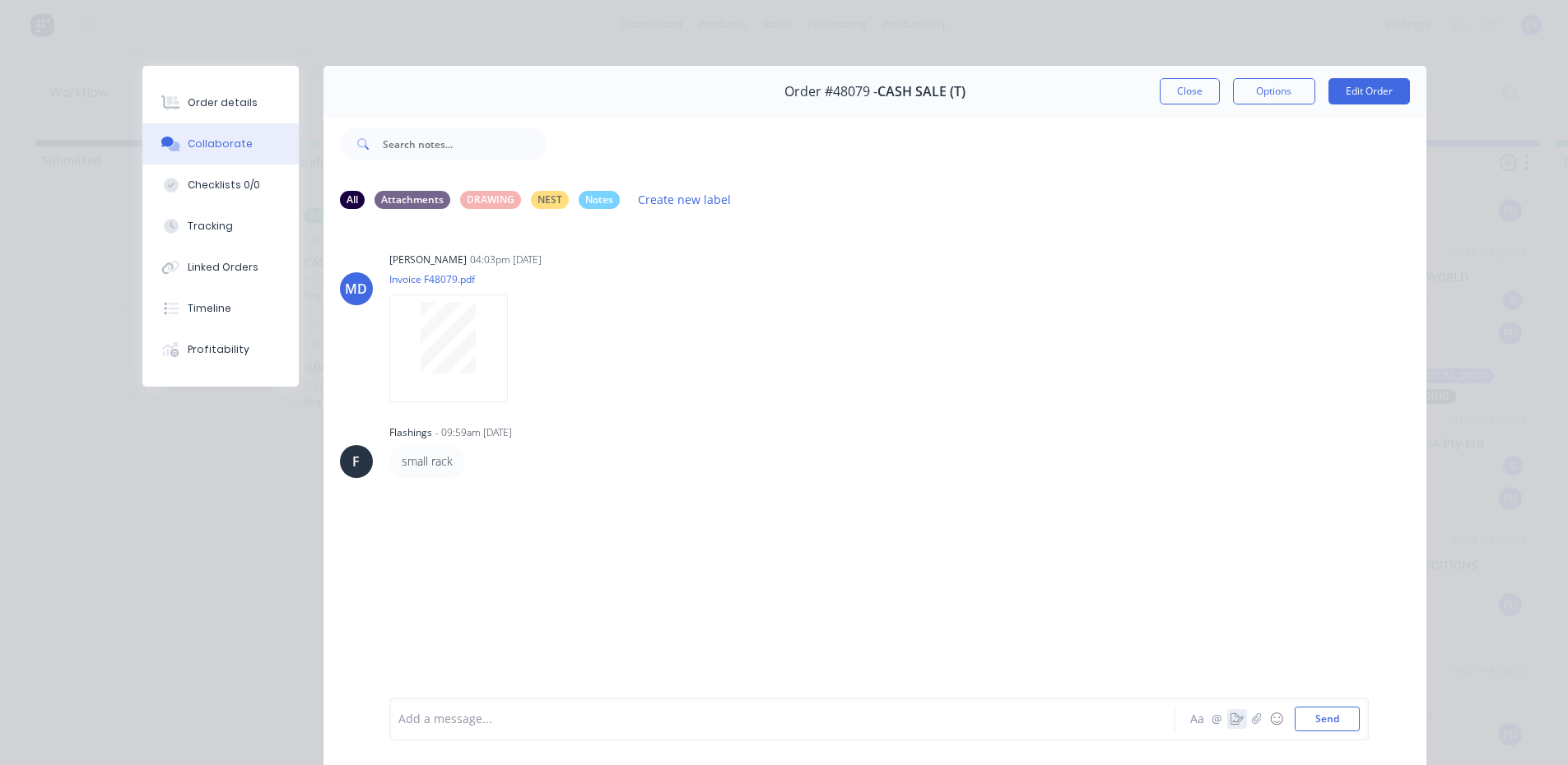
click at [1227, 717] on button "button" at bounding box center [1237, 719] width 20 height 20
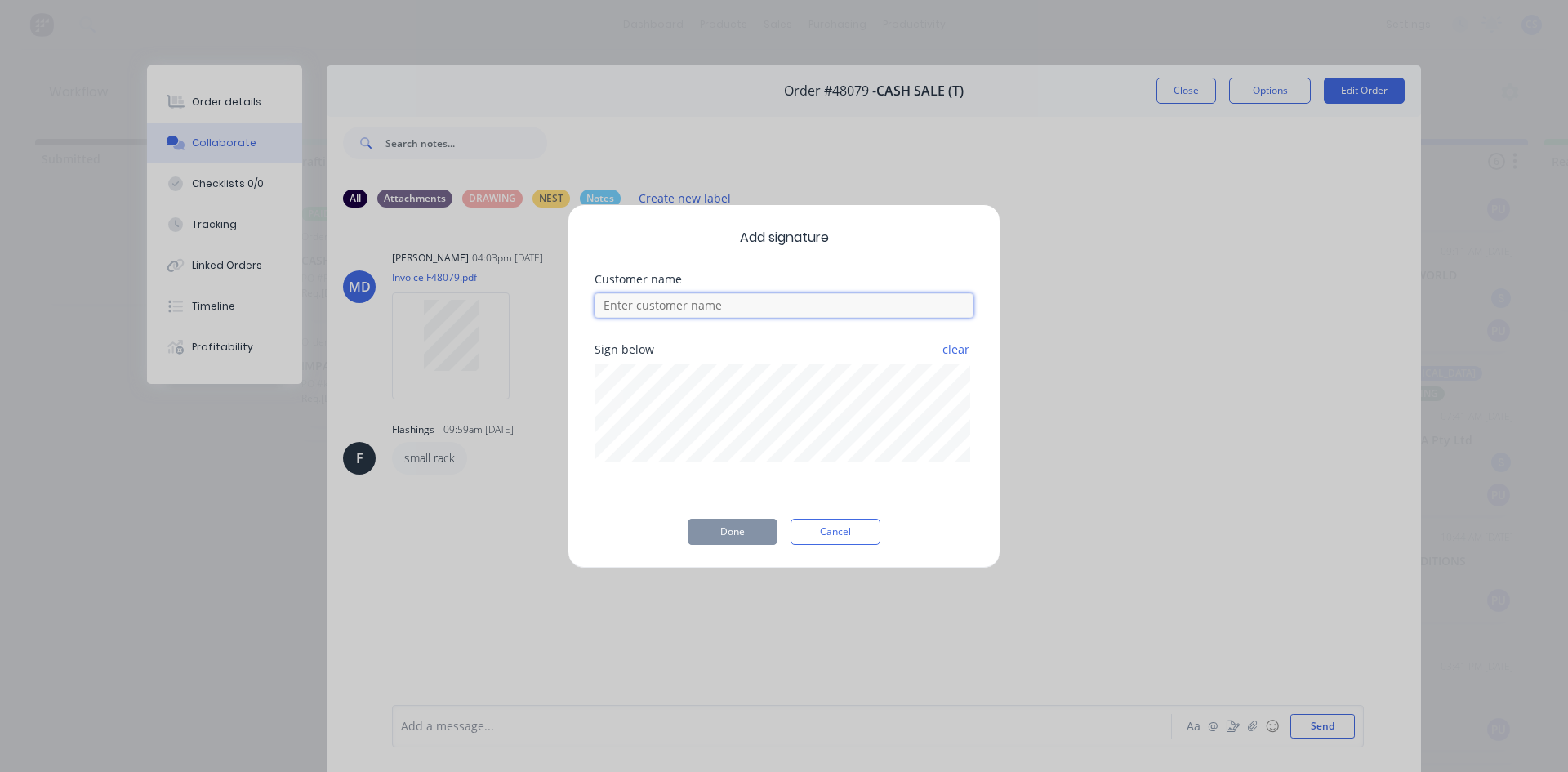
click at [755, 294] on input at bounding box center [784, 305] width 379 height 25
type input "JACK"
click at [748, 529] on button "Done" at bounding box center [732, 531] width 90 height 26
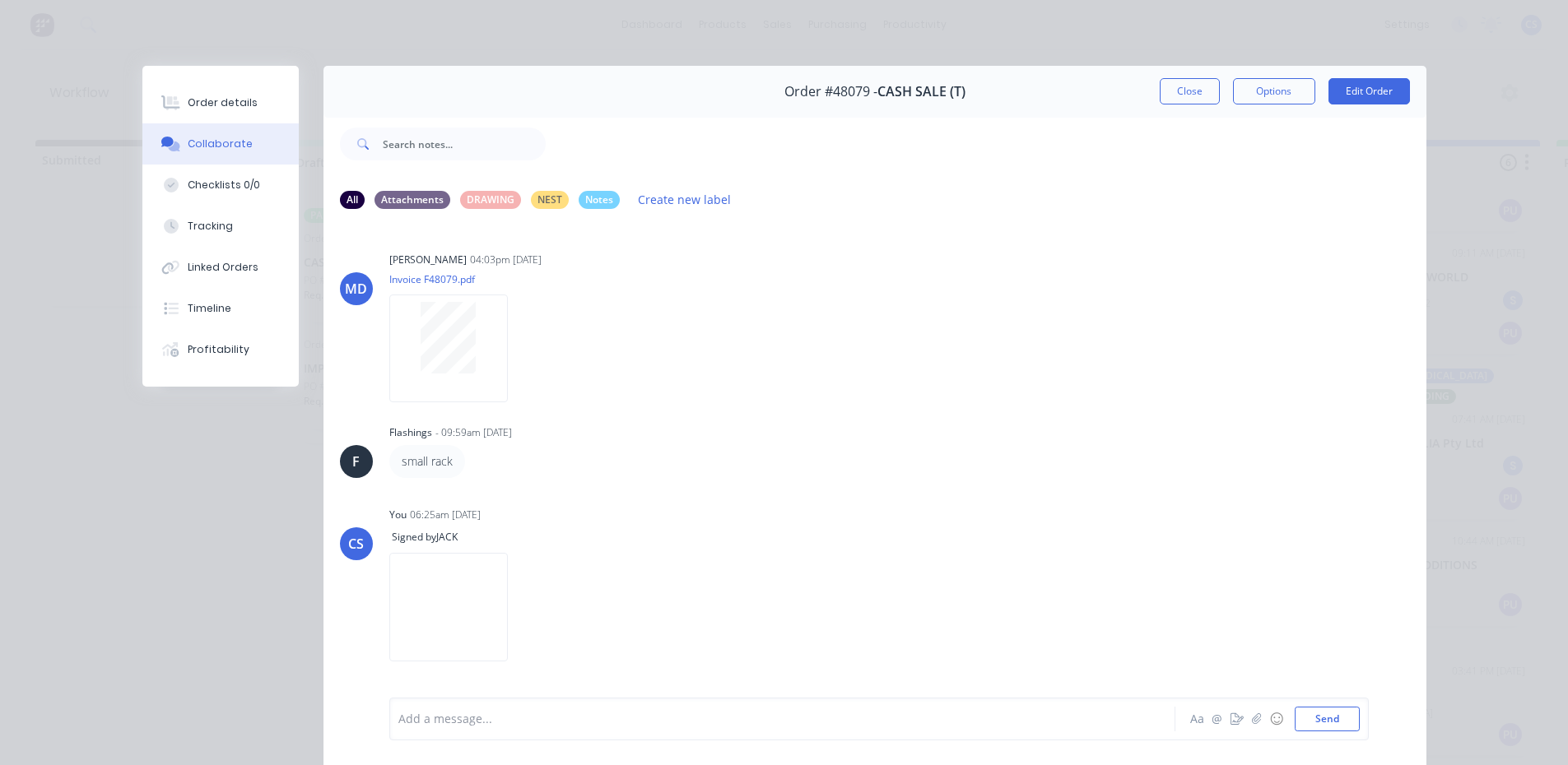
click at [1149, 86] on div "Order #48079 - CASH SALE (T) Close Options Edit Order" at bounding box center [874, 92] width 1102 height 51
click at [1160, 93] on button "Close" at bounding box center [1189, 91] width 60 height 27
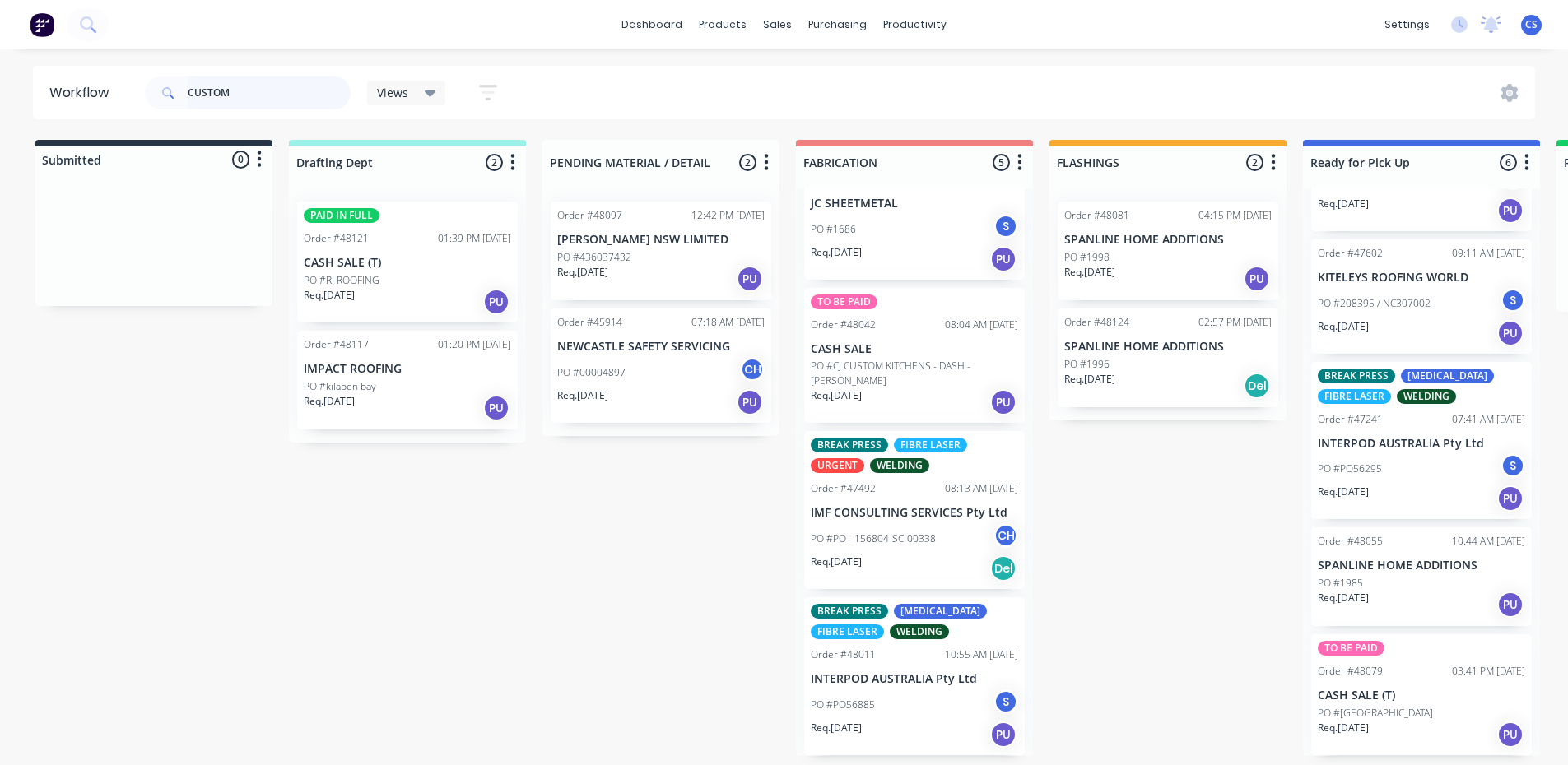
scroll to position [4, 0]
click at [1403, 701] on div "TO BE PAID Order #48079 03:41 PM [DATE] CASH SALE (T) PO #[GEOGRAPHIC_DATA] Req…" at bounding box center [1421, 695] width 220 height 121
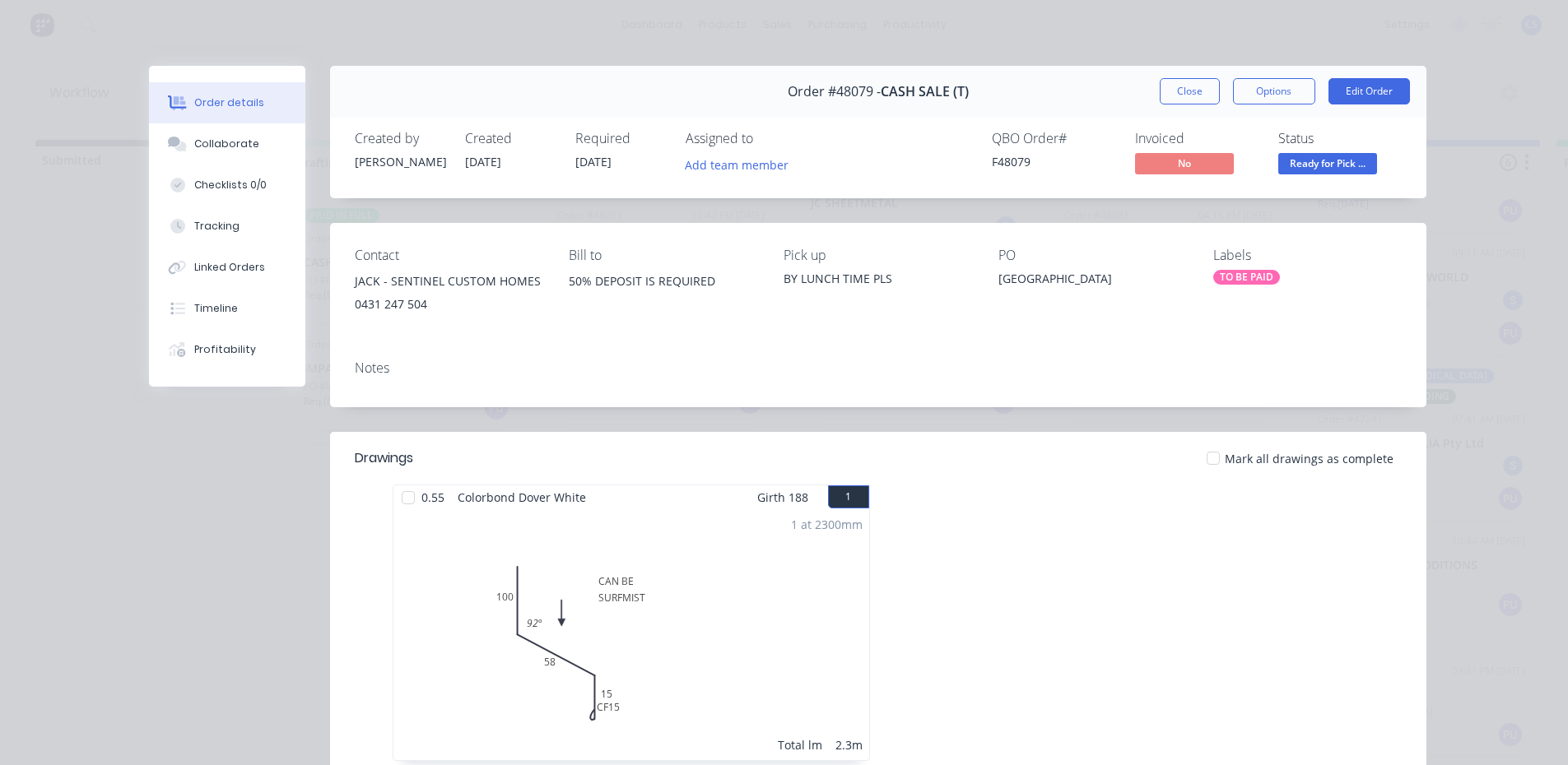
click at [1326, 165] on span "Ready for Pick ..." at bounding box center [1327, 163] width 99 height 20
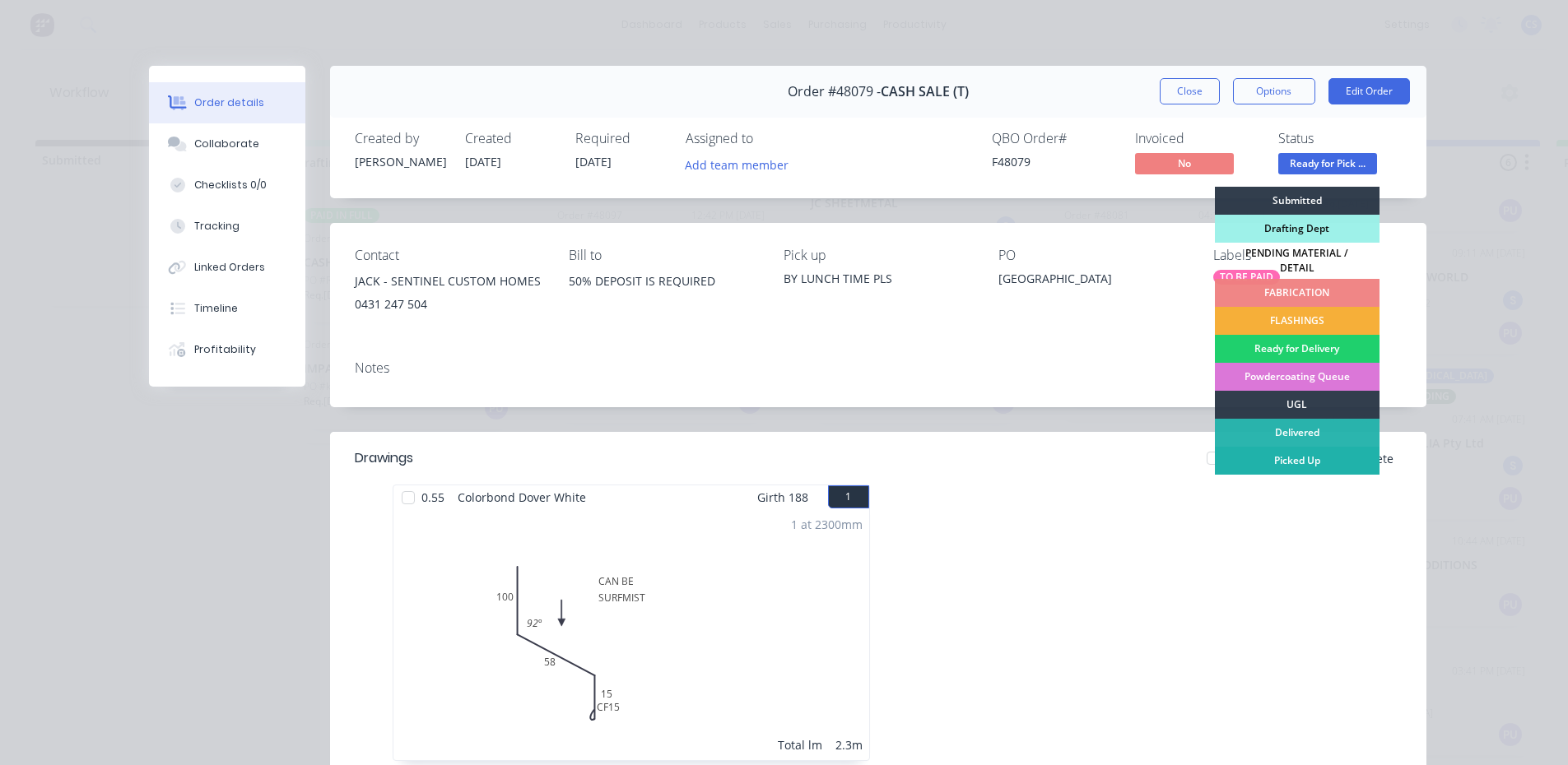
click at [1348, 446] on div "Picked Up" at bounding box center [1296, 460] width 164 height 28
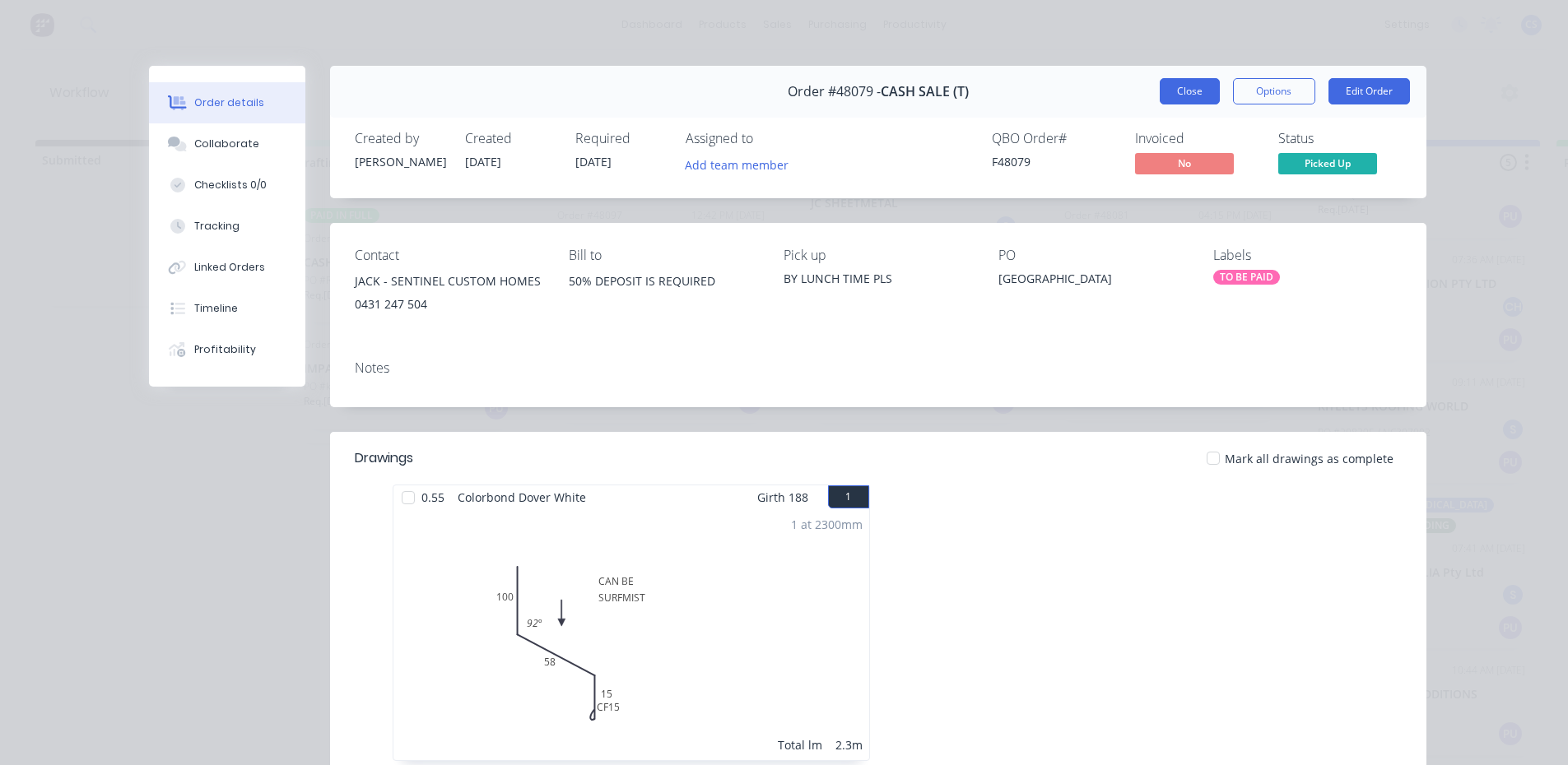
click at [1199, 89] on button "Close" at bounding box center [1189, 91] width 60 height 27
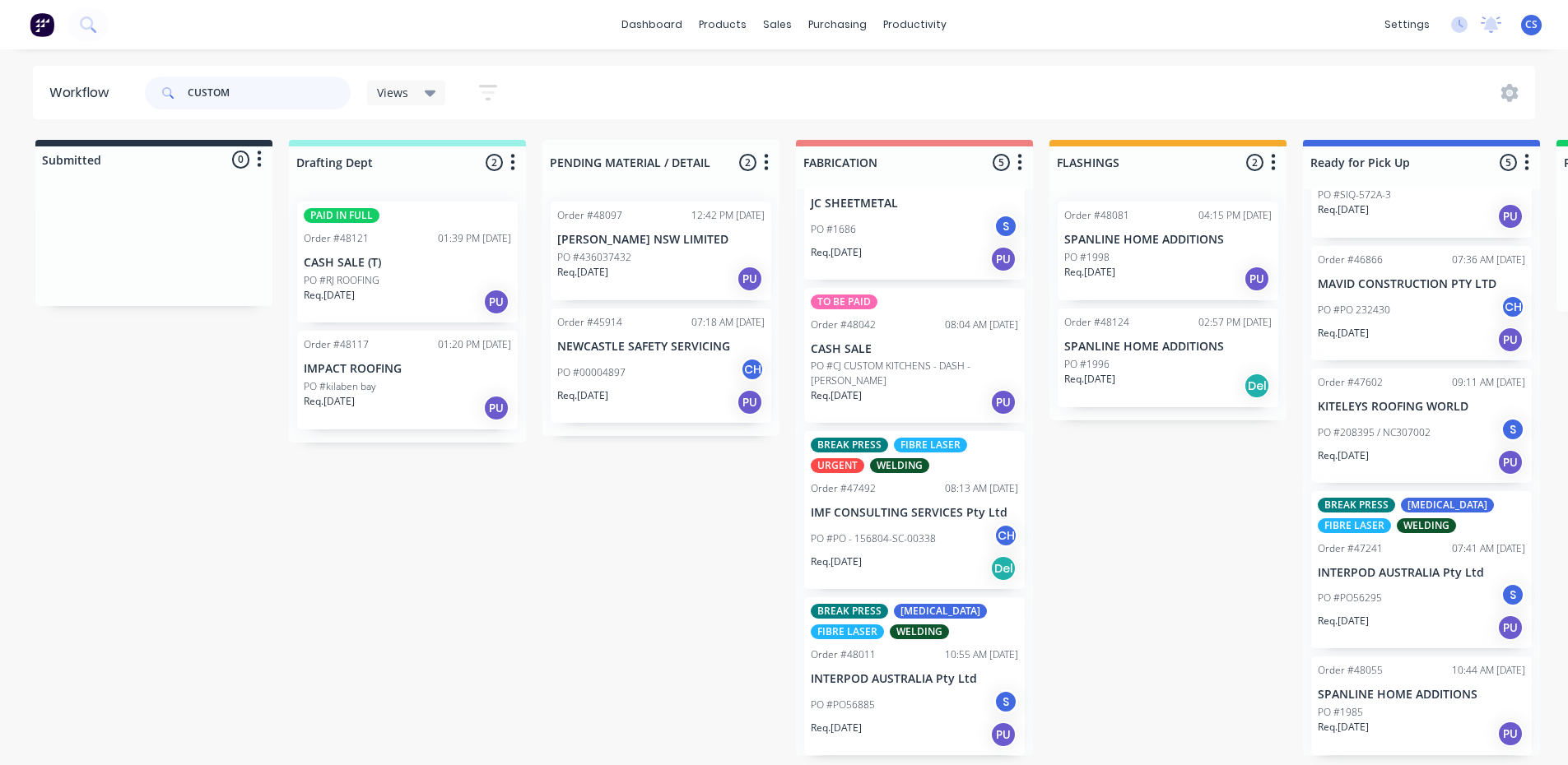
drag, startPoint x: 239, startPoint y: 91, endPoint x: 180, endPoint y: 86, distance: 59.2
click at [180, 86] on div "CUSTOM" at bounding box center [248, 93] width 206 height 33
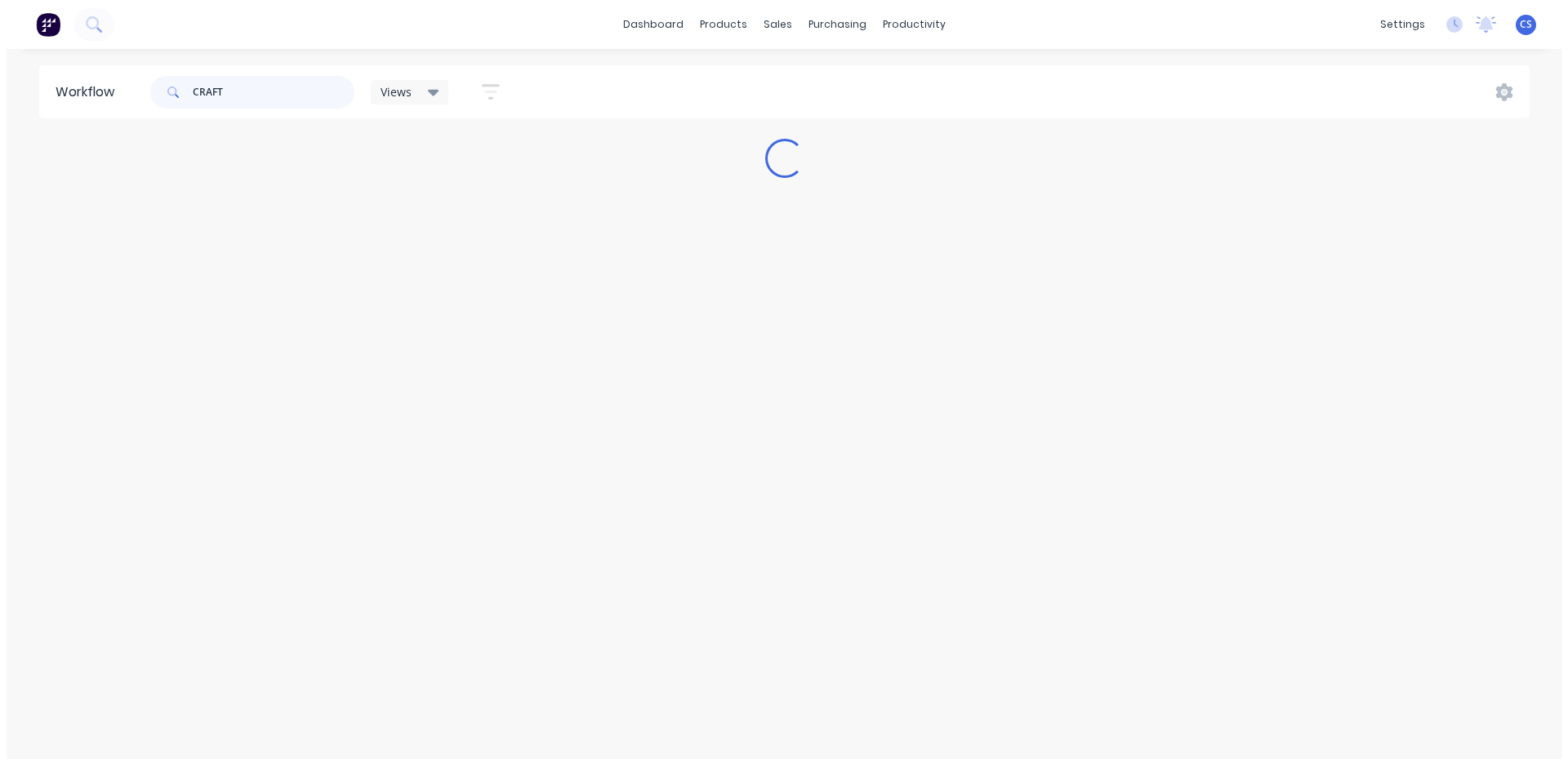
scroll to position [0, 0]
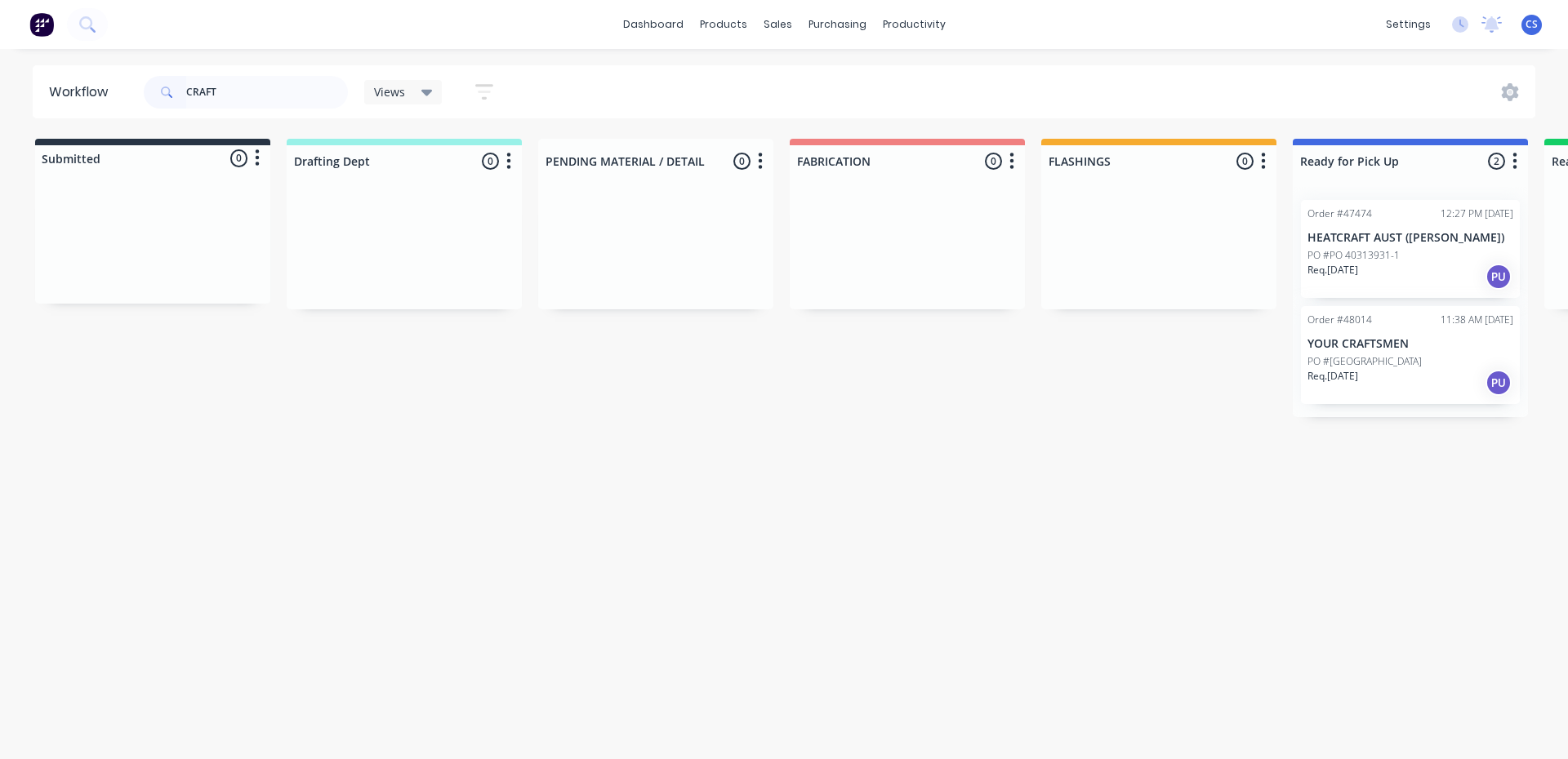
click at [1387, 376] on div "Req. [DATE] PU" at bounding box center [1410, 383] width 206 height 27
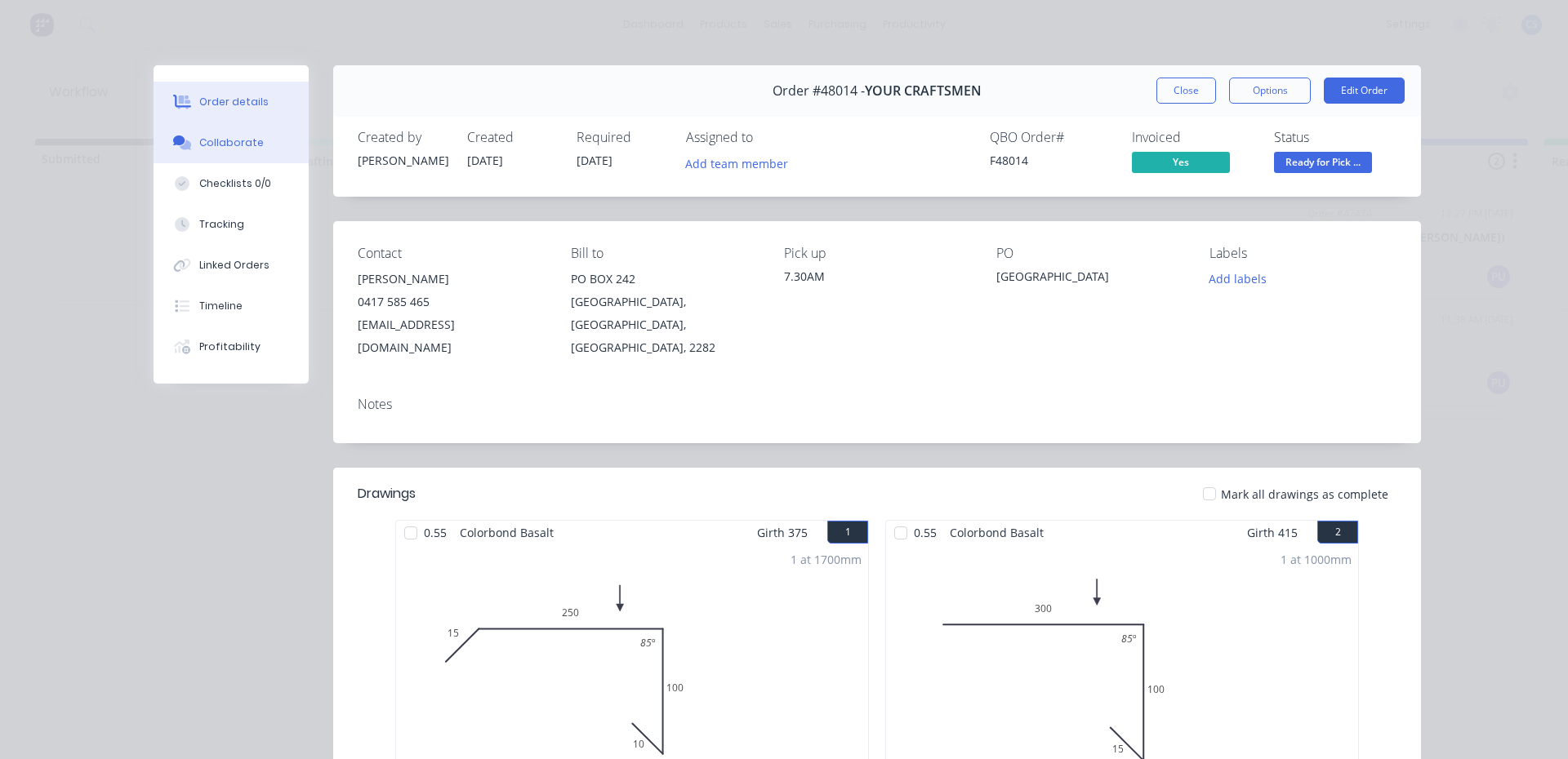
click at [239, 148] on div "Collaborate" at bounding box center [232, 143] width 65 height 15
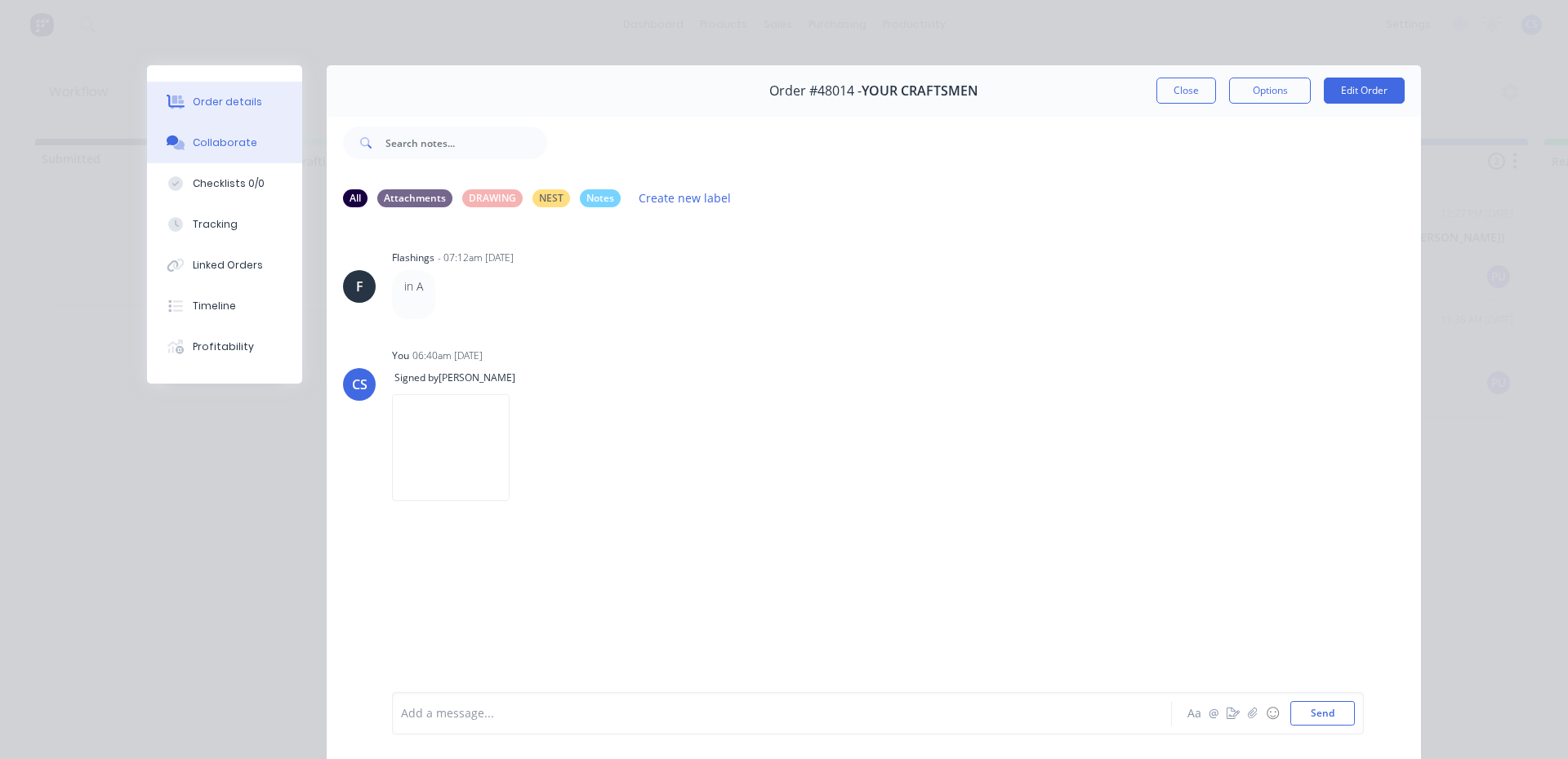
click at [241, 97] on div "Order details" at bounding box center [227, 102] width 69 height 15
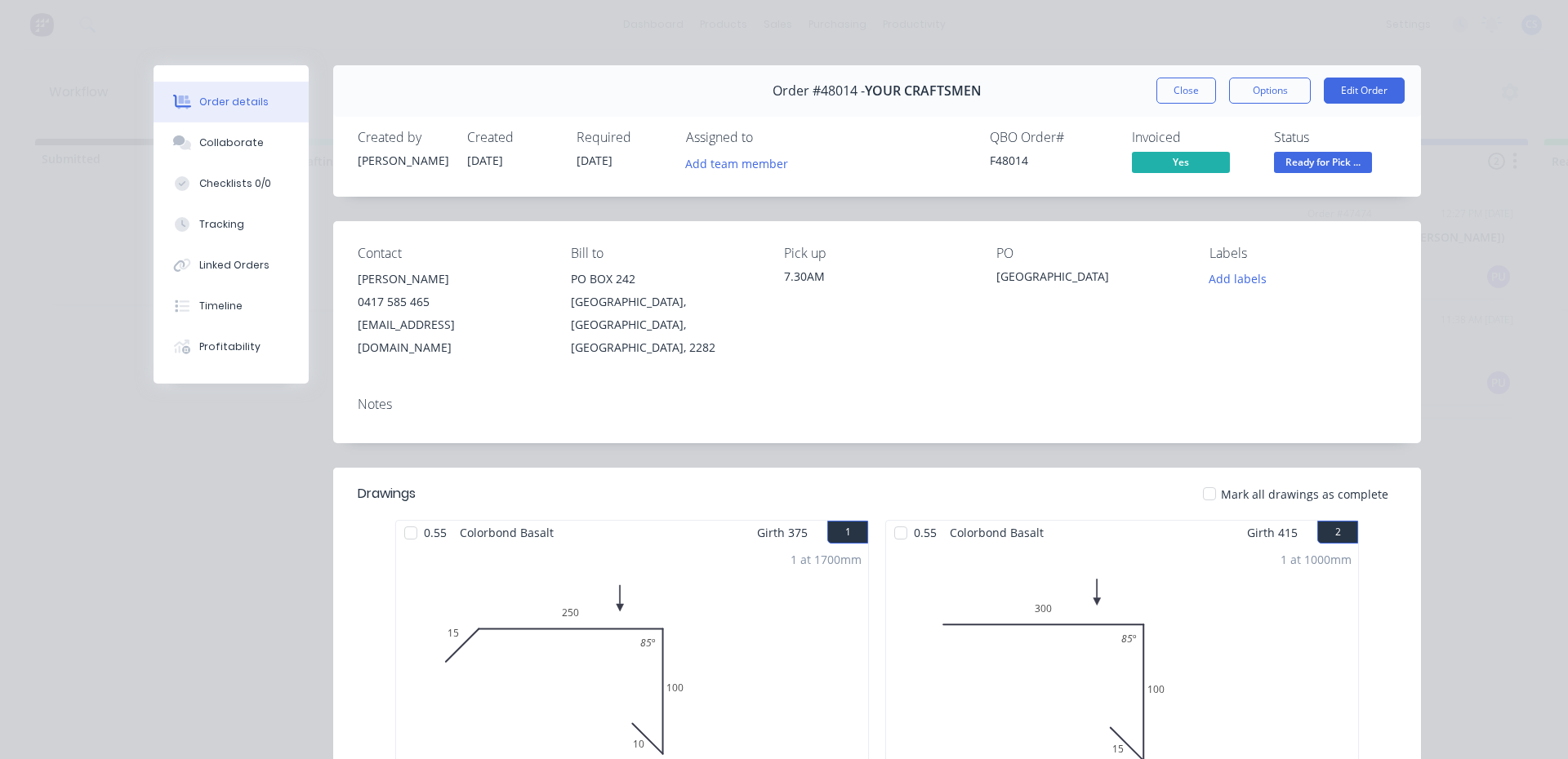
click at [1329, 165] on span "Ready for Pick ..." at bounding box center [1324, 162] width 98 height 20
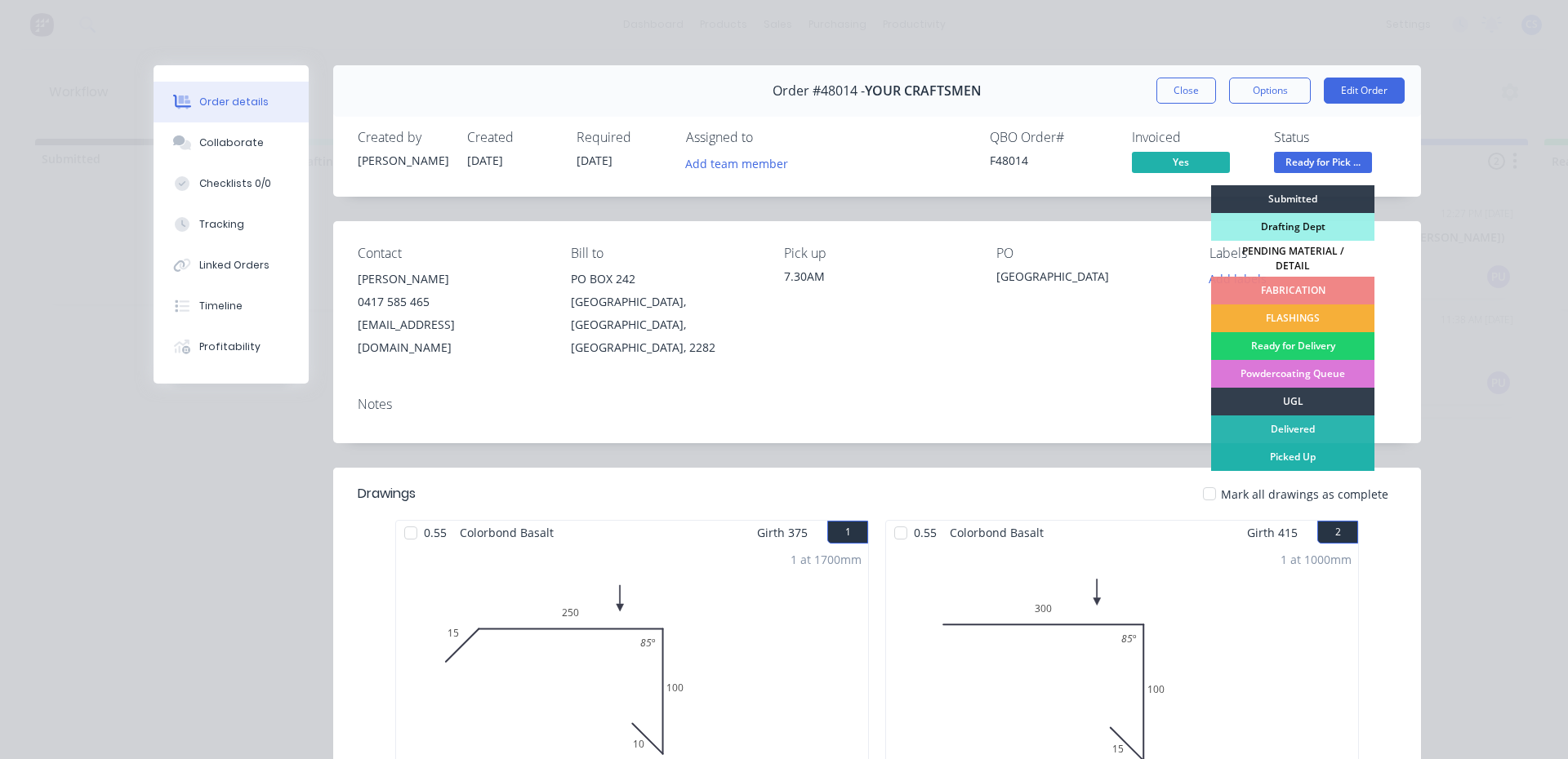
click at [1277, 451] on div "Picked Up" at bounding box center [1293, 456] width 163 height 27
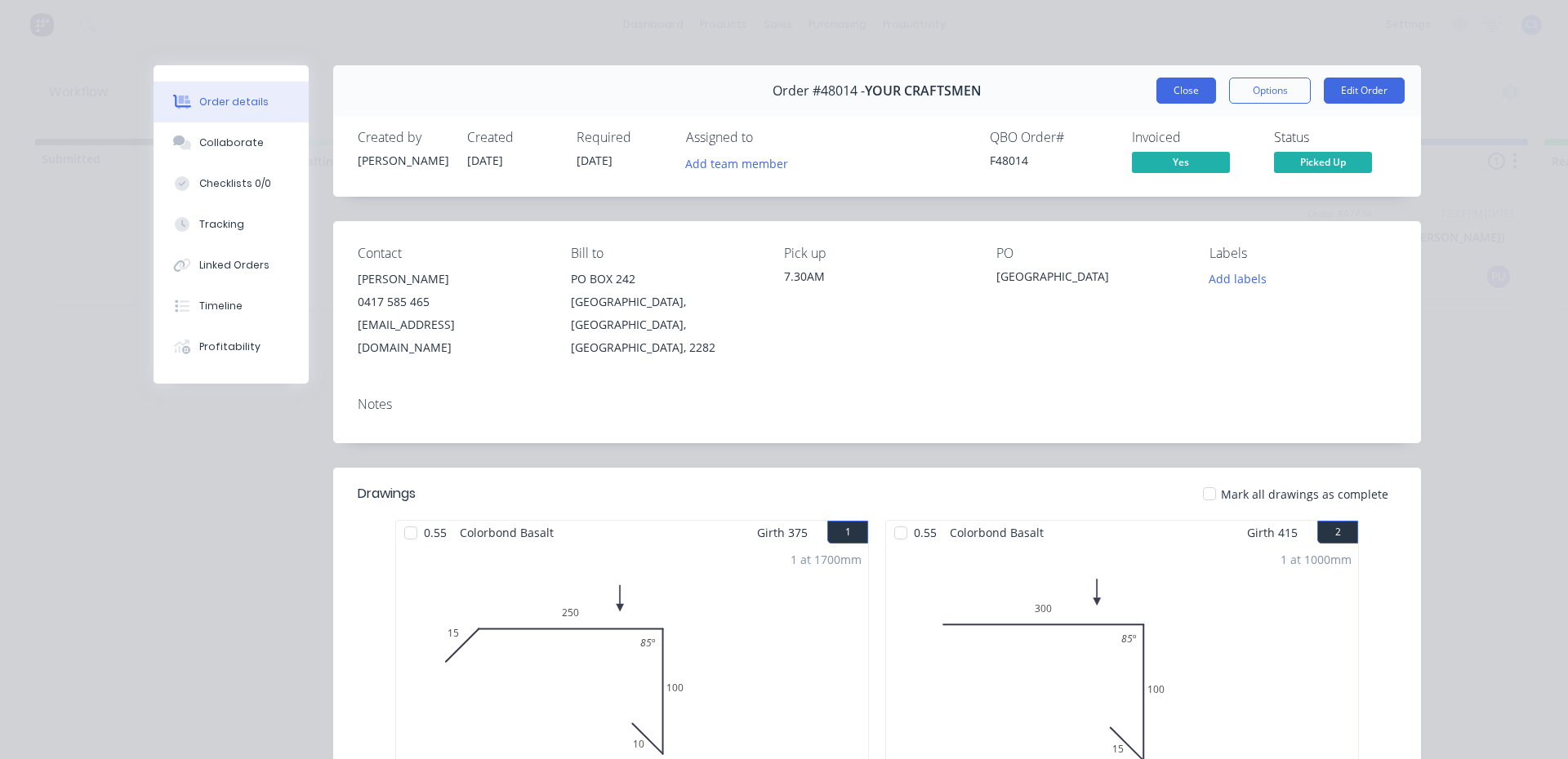
click at [1178, 93] on button "Close" at bounding box center [1186, 90] width 59 height 26
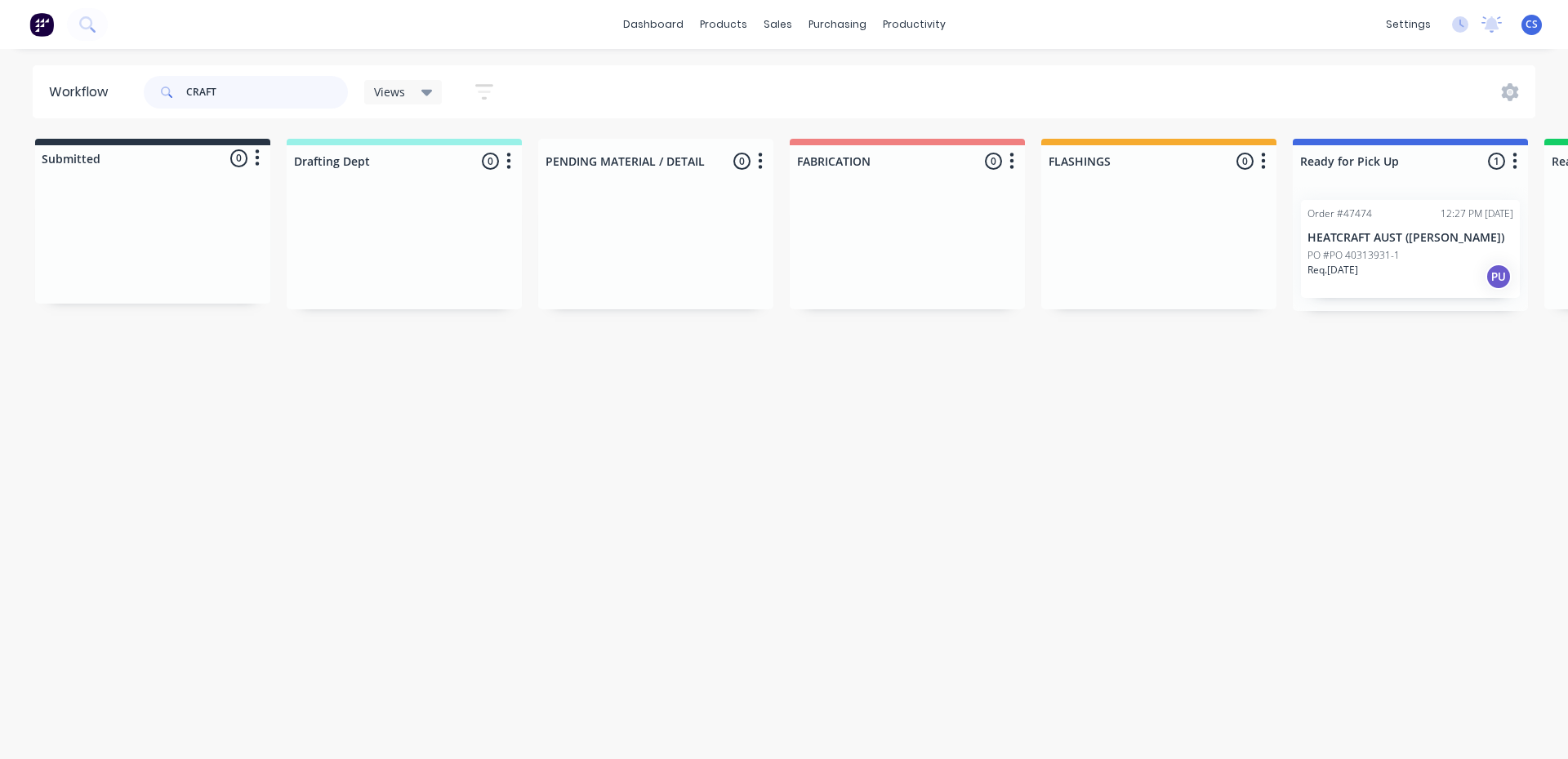
drag, startPoint x: 254, startPoint y: 90, endPoint x: 89, endPoint y: 70, distance: 166.2
click at [89, 70] on header "Workflow CRAFT Views Save new view None (Default) edit [PERSON_NAME] edit [PERS…" at bounding box center [784, 92] width 1503 height 53
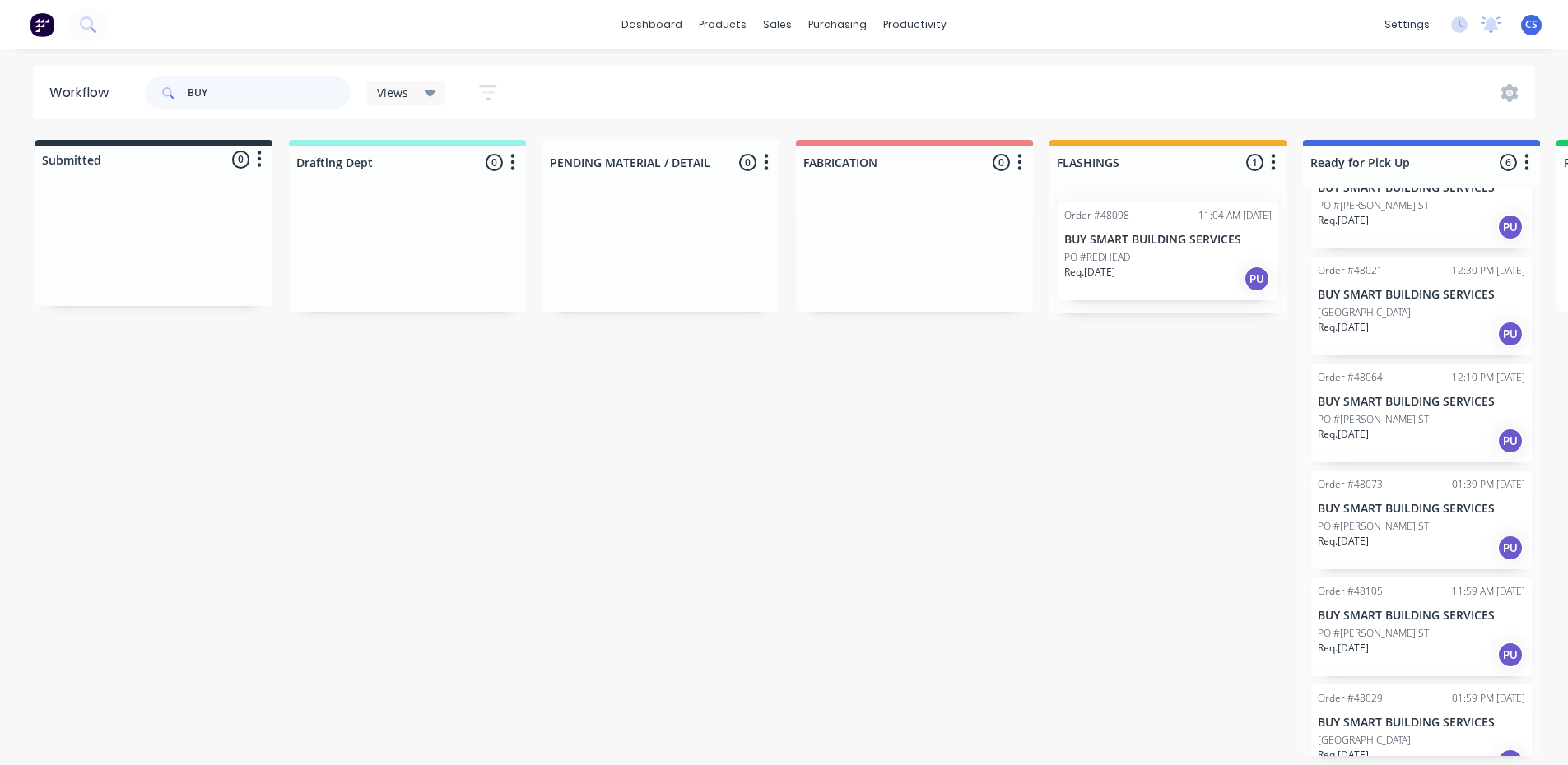
scroll to position [80, 0]
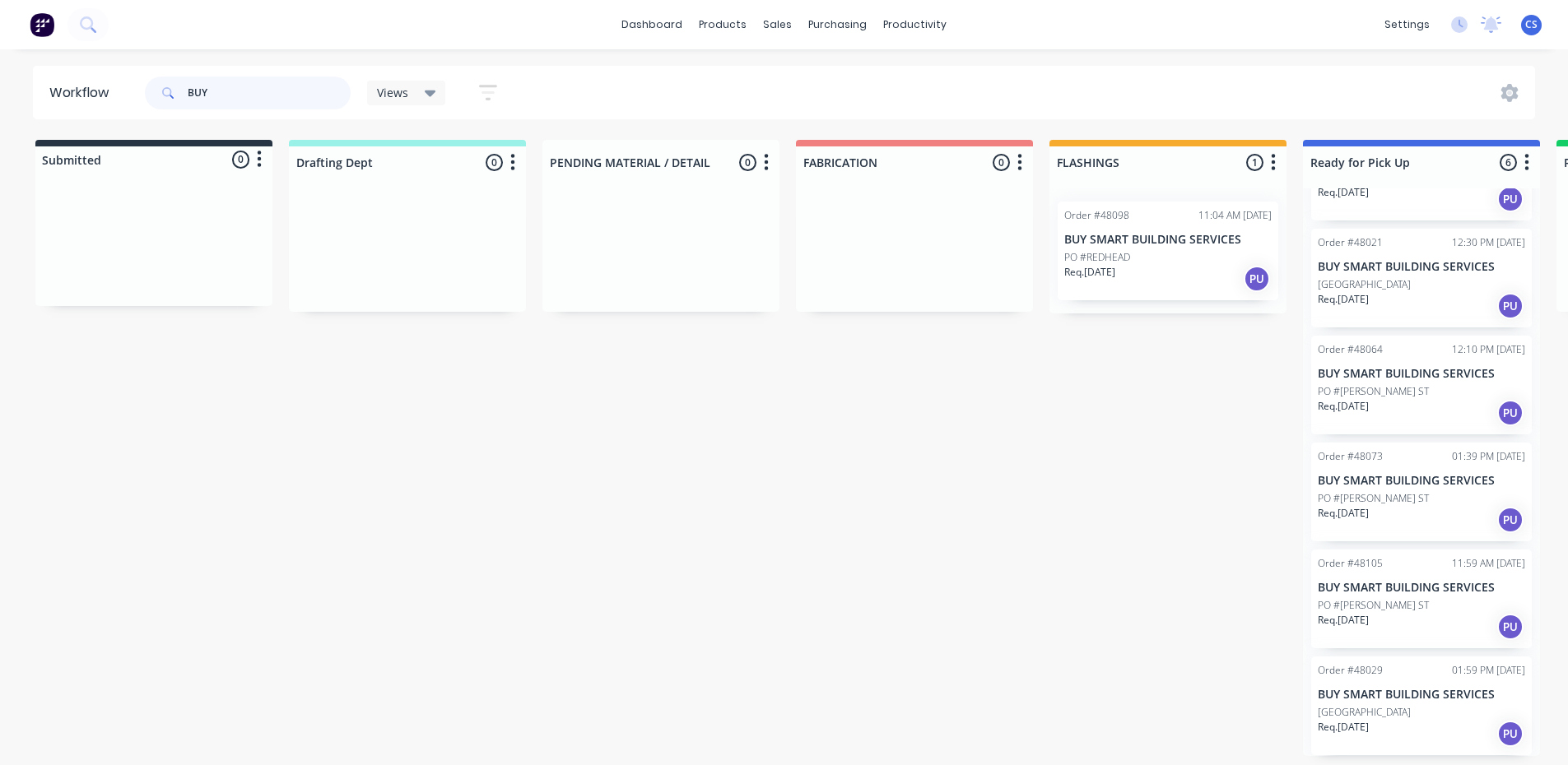
type input "BUY"
click at [1402, 611] on div "PO #[PERSON_NAME] ST" at bounding box center [1421, 605] width 208 height 15
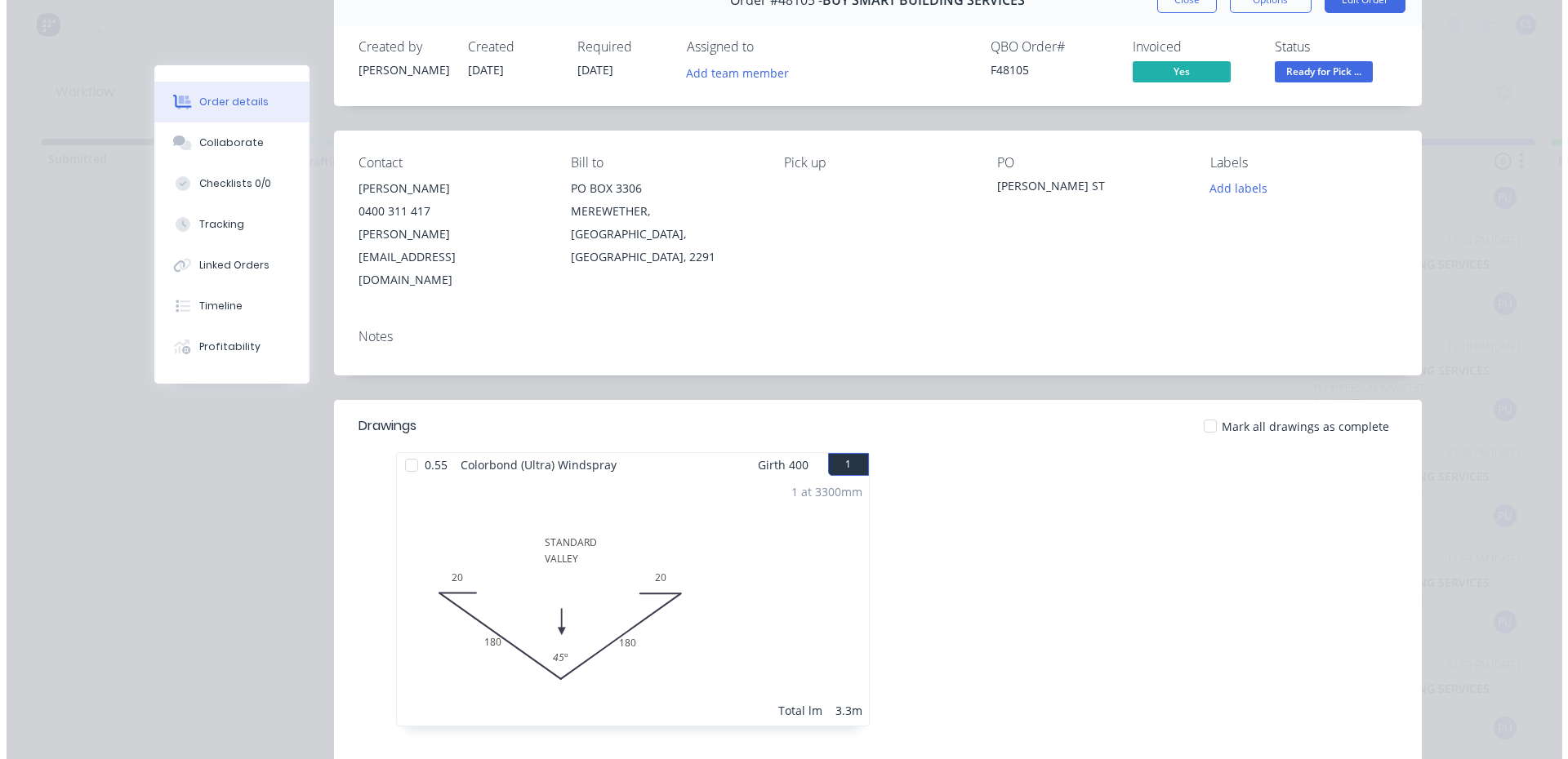
scroll to position [0, 0]
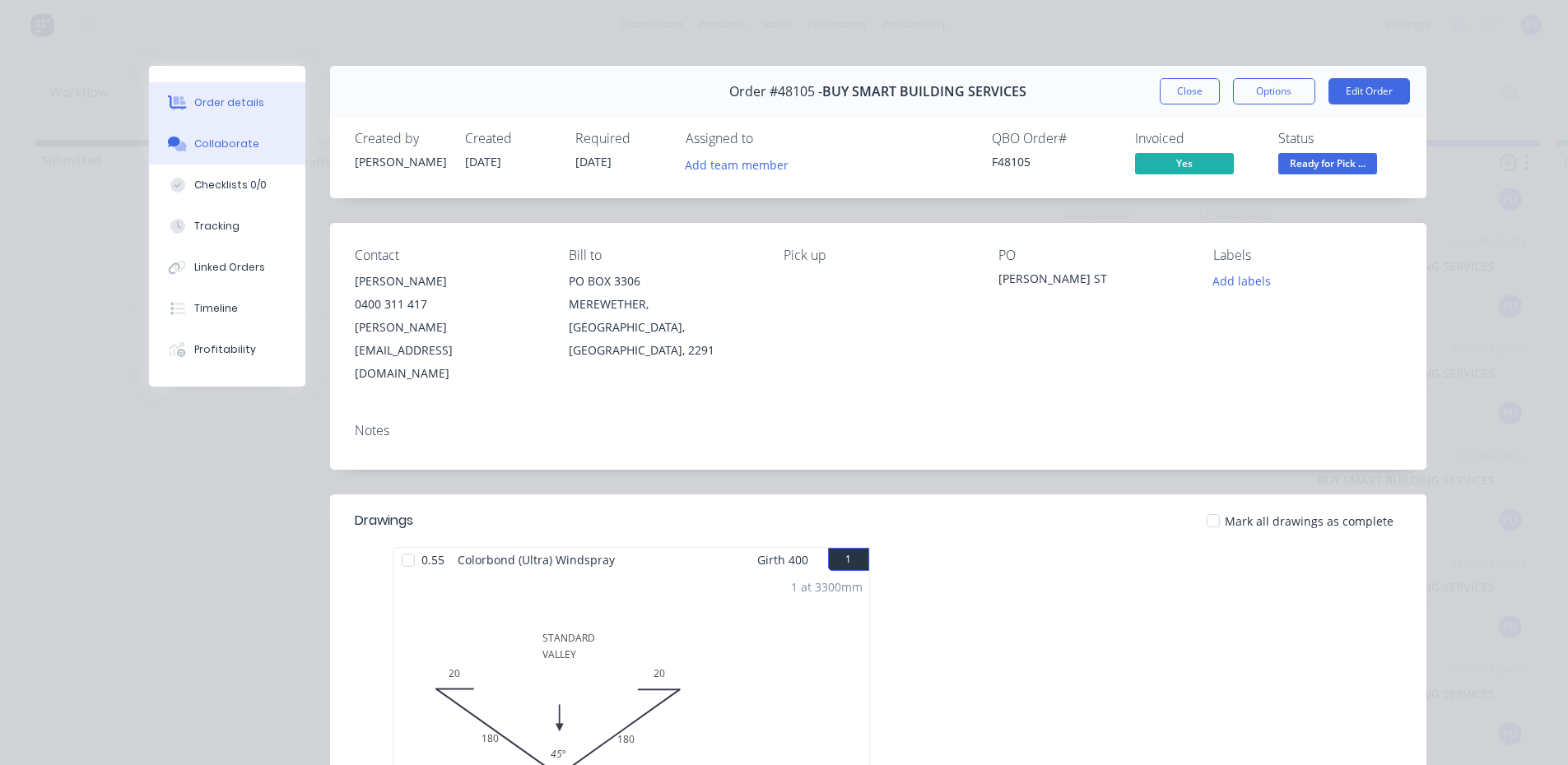
click at [234, 142] on div "Collaborate" at bounding box center [226, 144] width 65 height 15
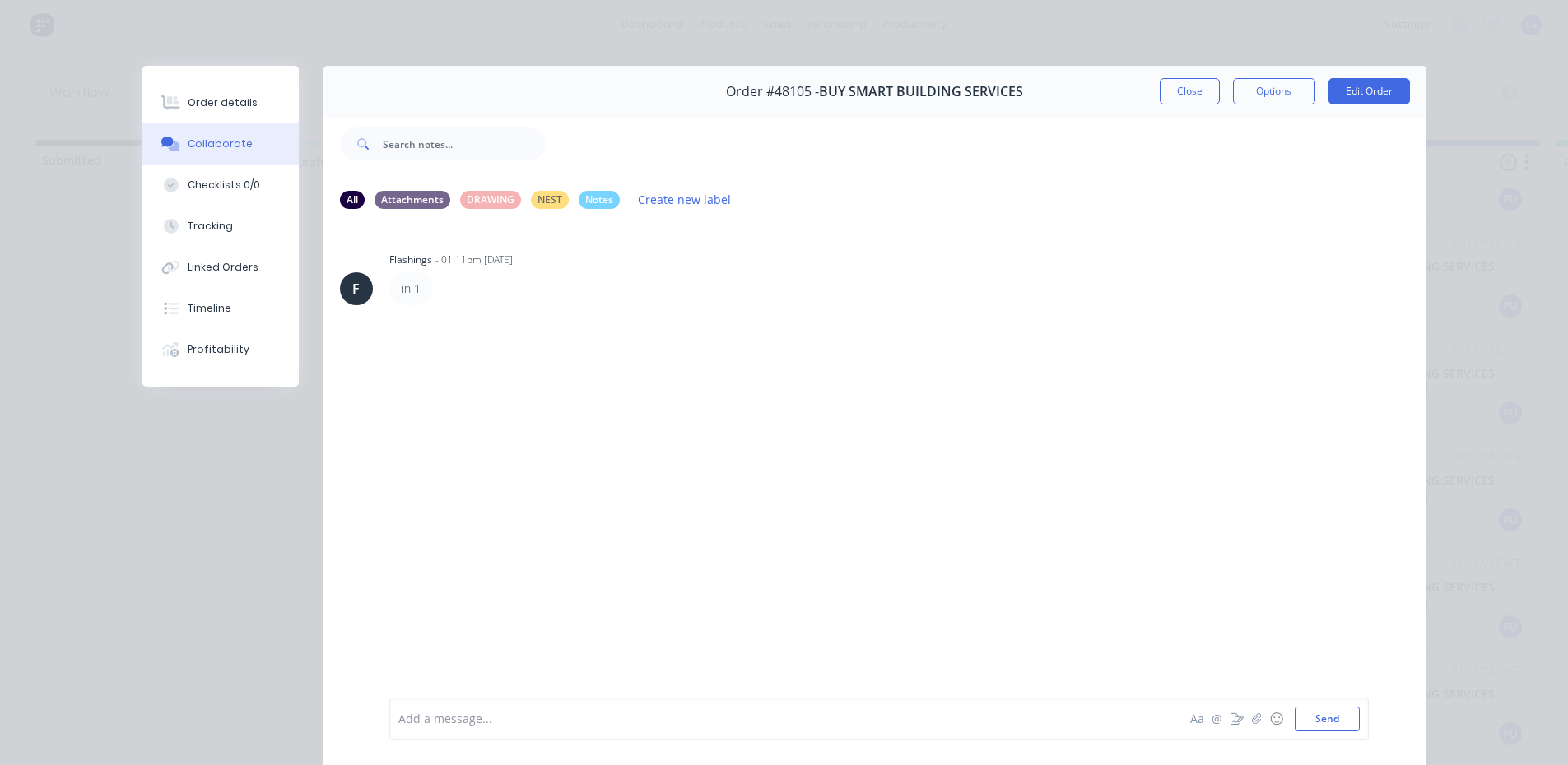
click at [786, 703] on div "Add a message... Aa @ ☺ Send" at bounding box center [879, 719] width 979 height 43
click at [771, 731] on div "Add a message... Aa @ ☺ Send" at bounding box center [879, 719] width 979 height 43
click at [399, 718] on div at bounding box center [759, 719] width 720 height 17
click at [227, 91] on button "Order details" at bounding box center [220, 103] width 156 height 41
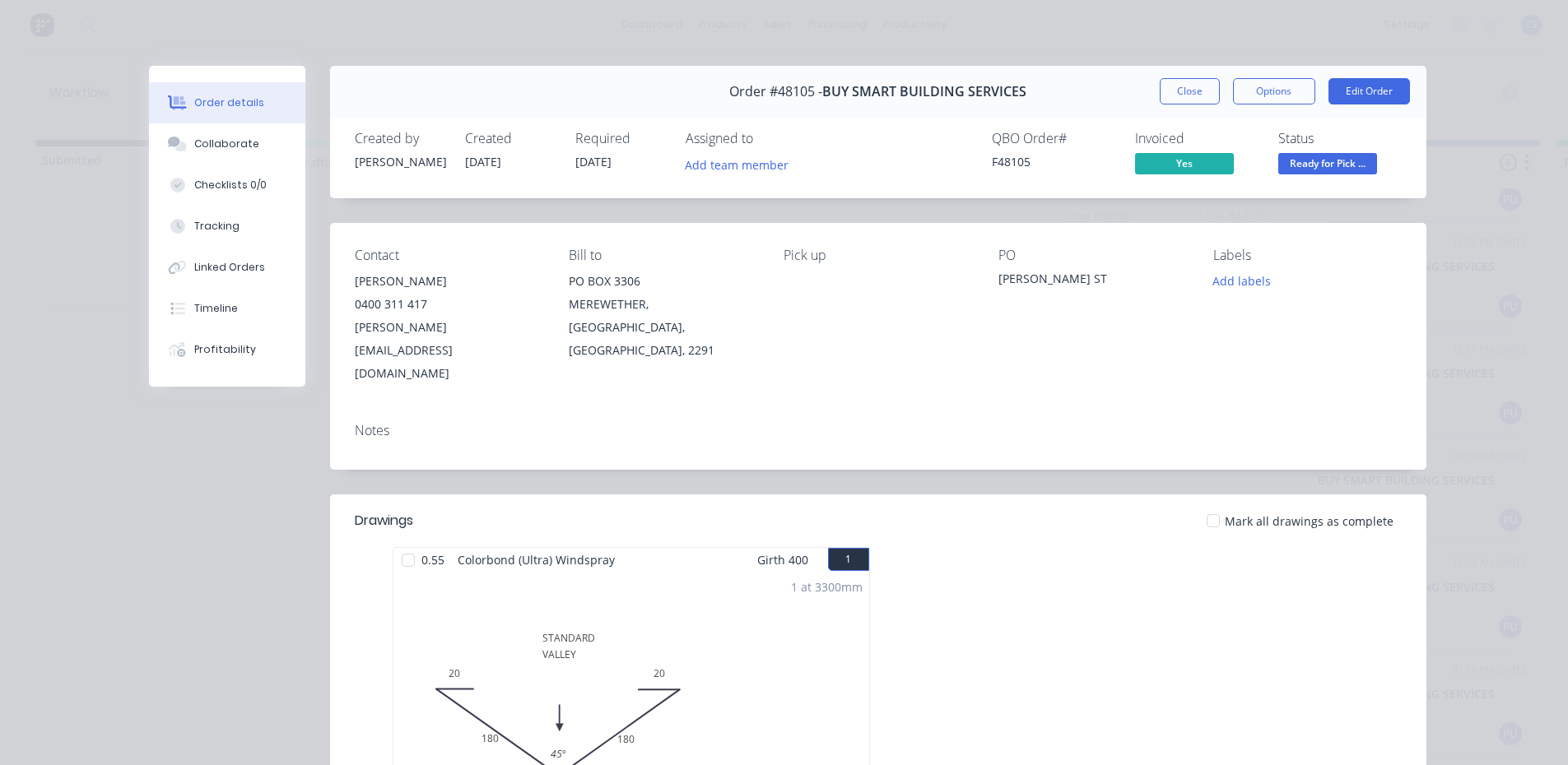
click at [1287, 169] on span "Ready for Pick ..." at bounding box center [1327, 163] width 99 height 20
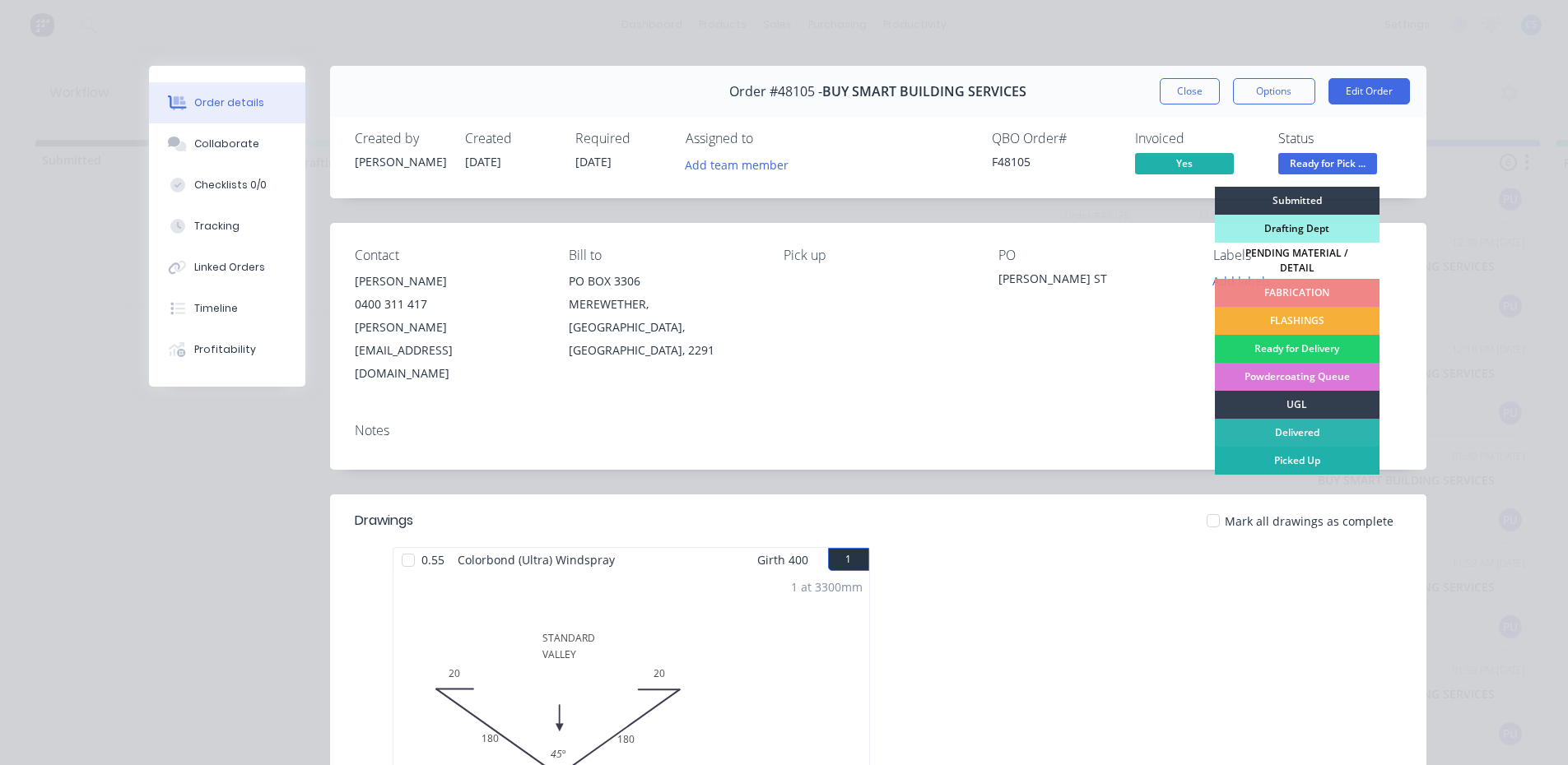
click at [1276, 452] on div "Picked Up" at bounding box center [1296, 460] width 164 height 28
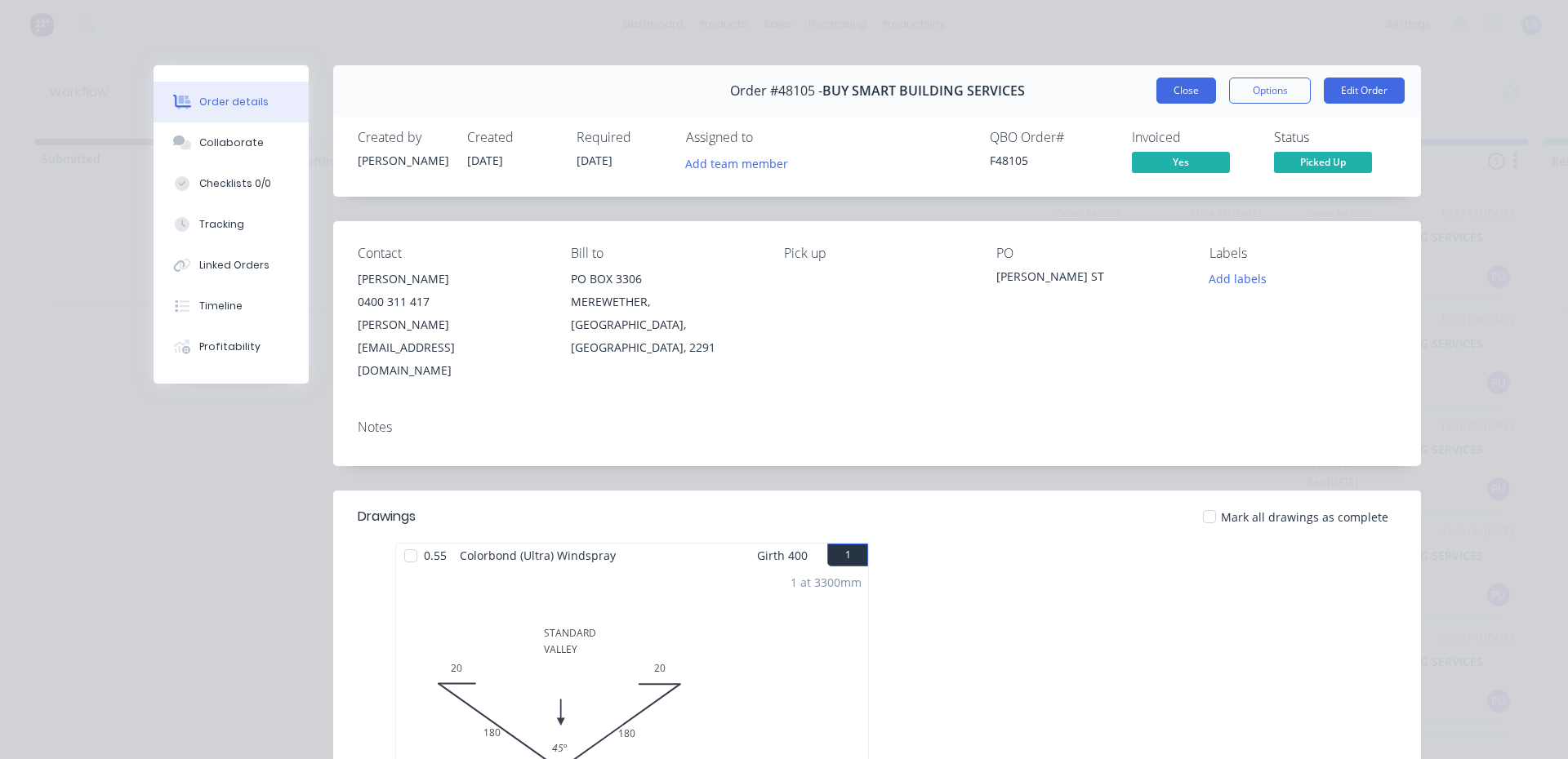
click at [1175, 81] on div "Order #48105 - BUY SMART BUILDING SERVICES Close Options Edit Order" at bounding box center [877, 91] width 1088 height 51
click at [1175, 81] on button "Close" at bounding box center [1186, 90] width 59 height 26
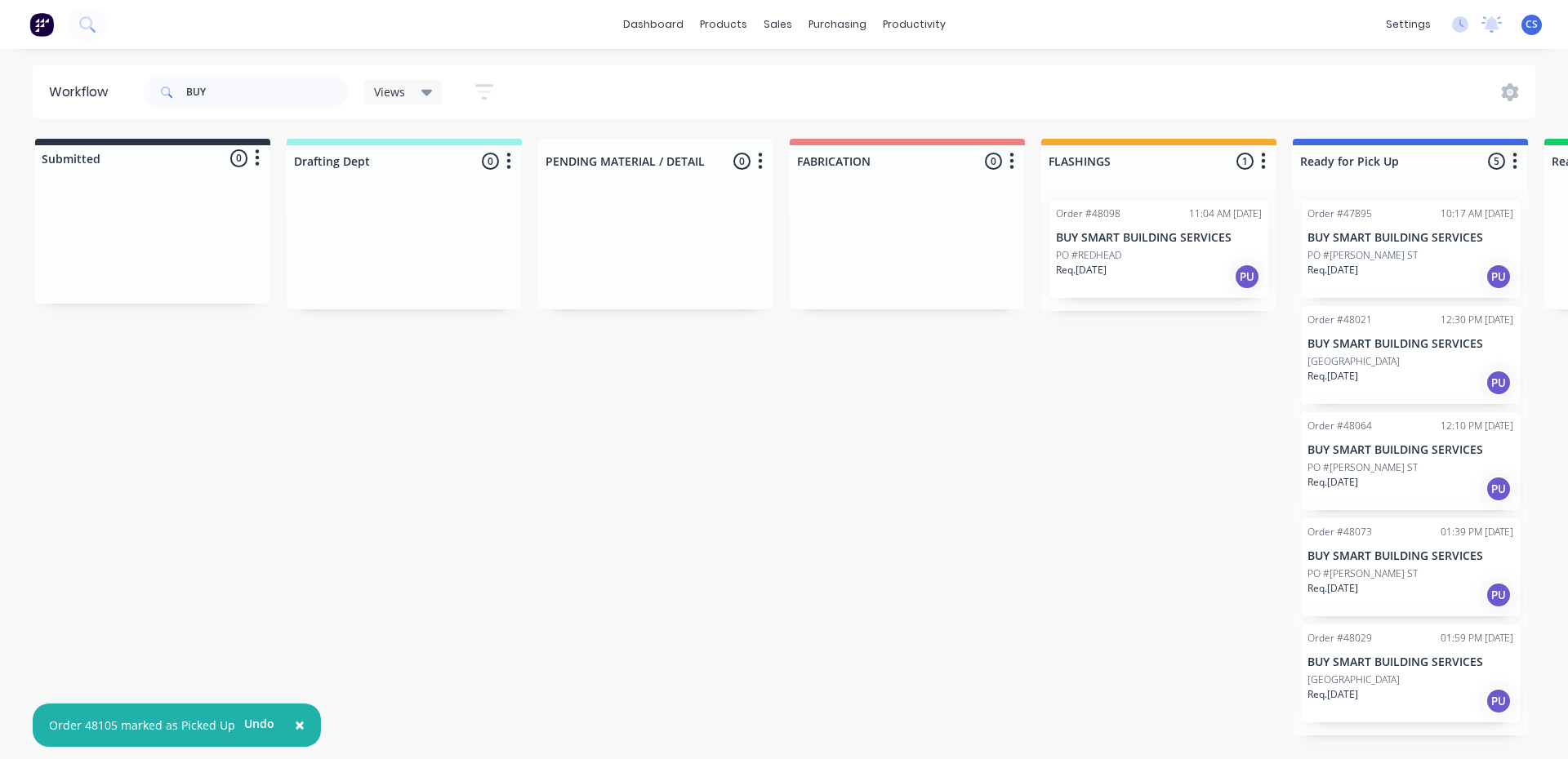
click at [1358, 590] on p "Req. [DATE]" at bounding box center [1333, 589] width 51 height 15
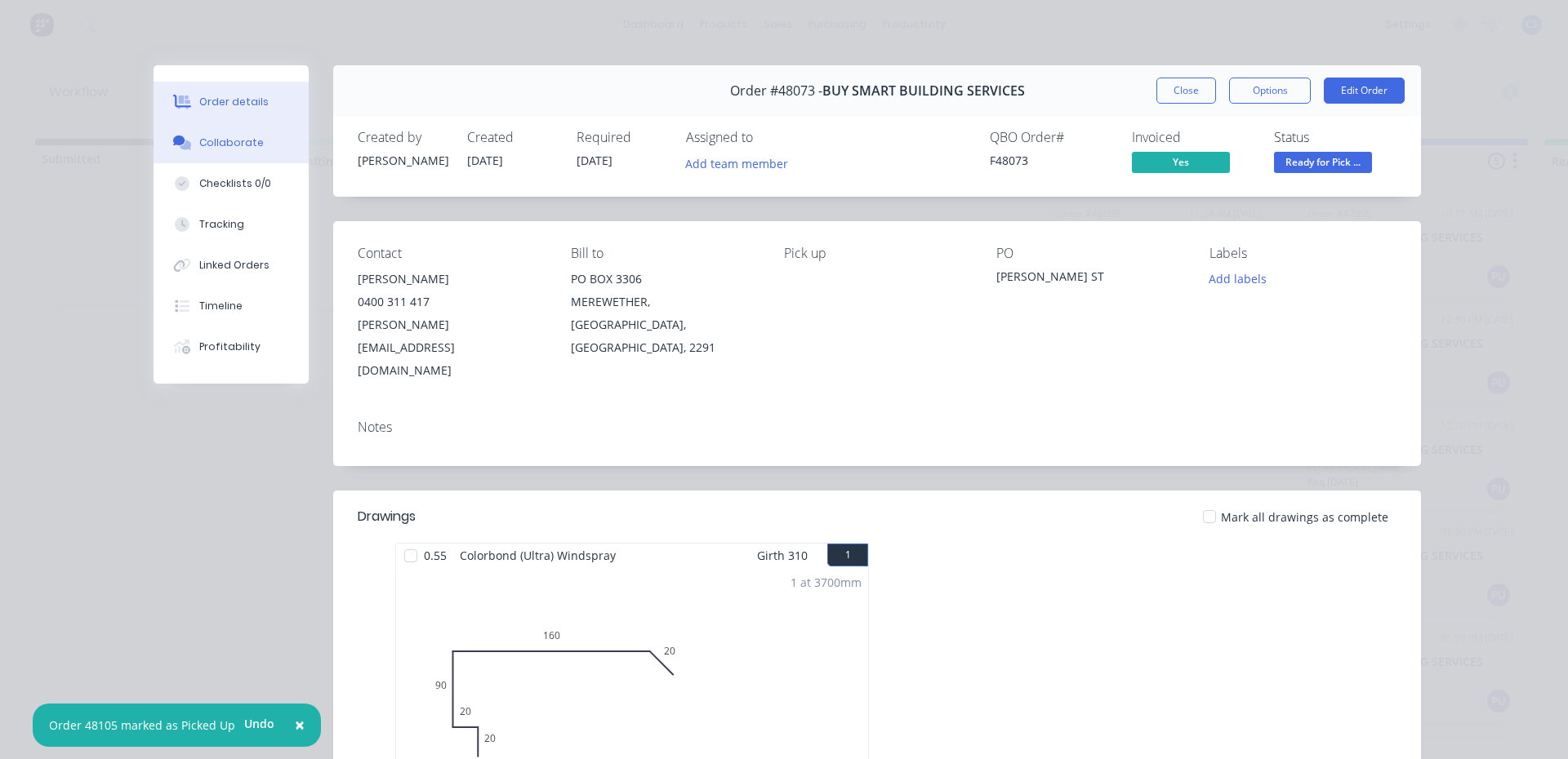
click at [254, 140] on button "Collaborate" at bounding box center [231, 142] width 155 height 41
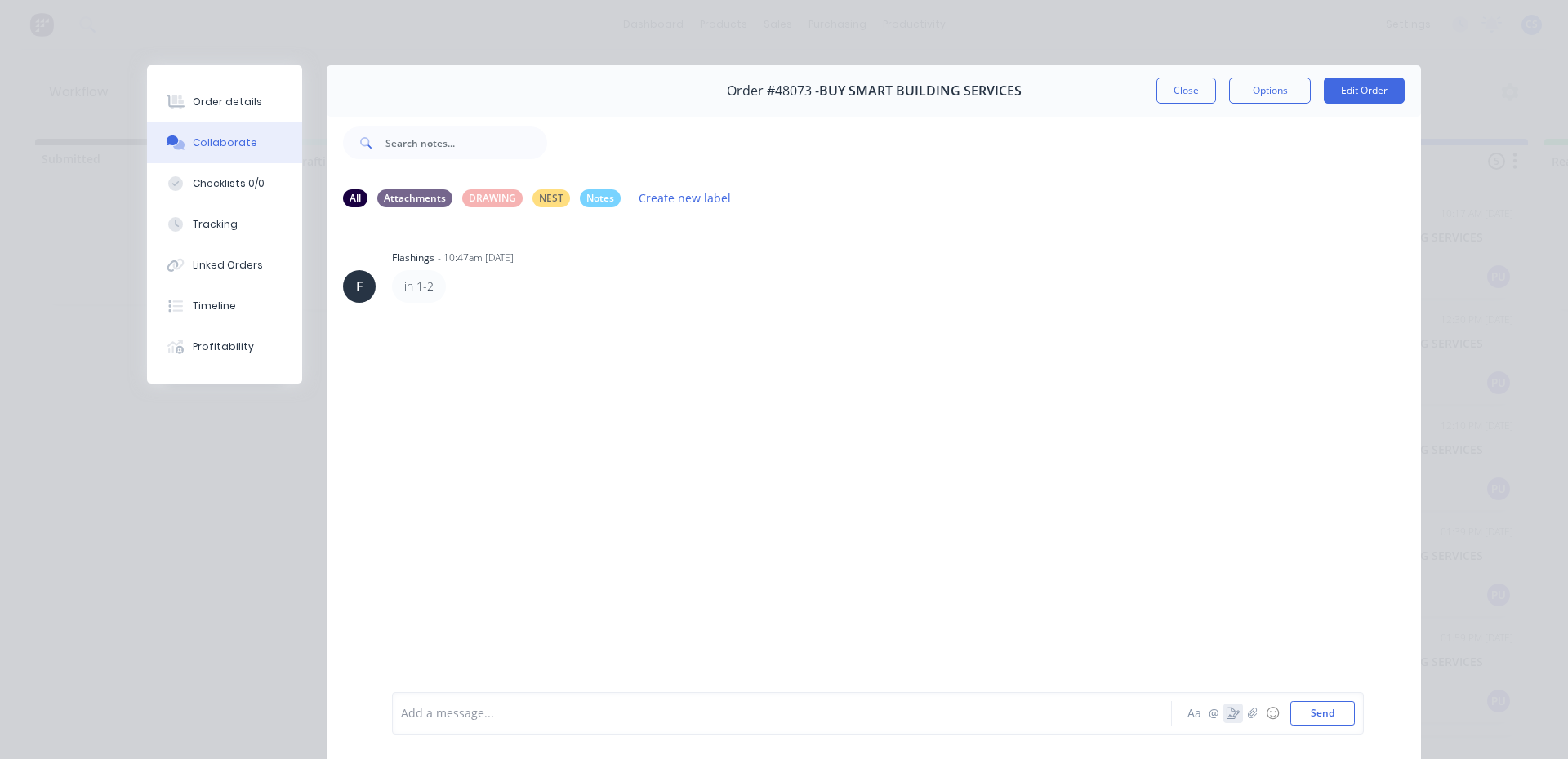
click at [1227, 715] on icon "button" at bounding box center [1233, 713] width 13 height 12
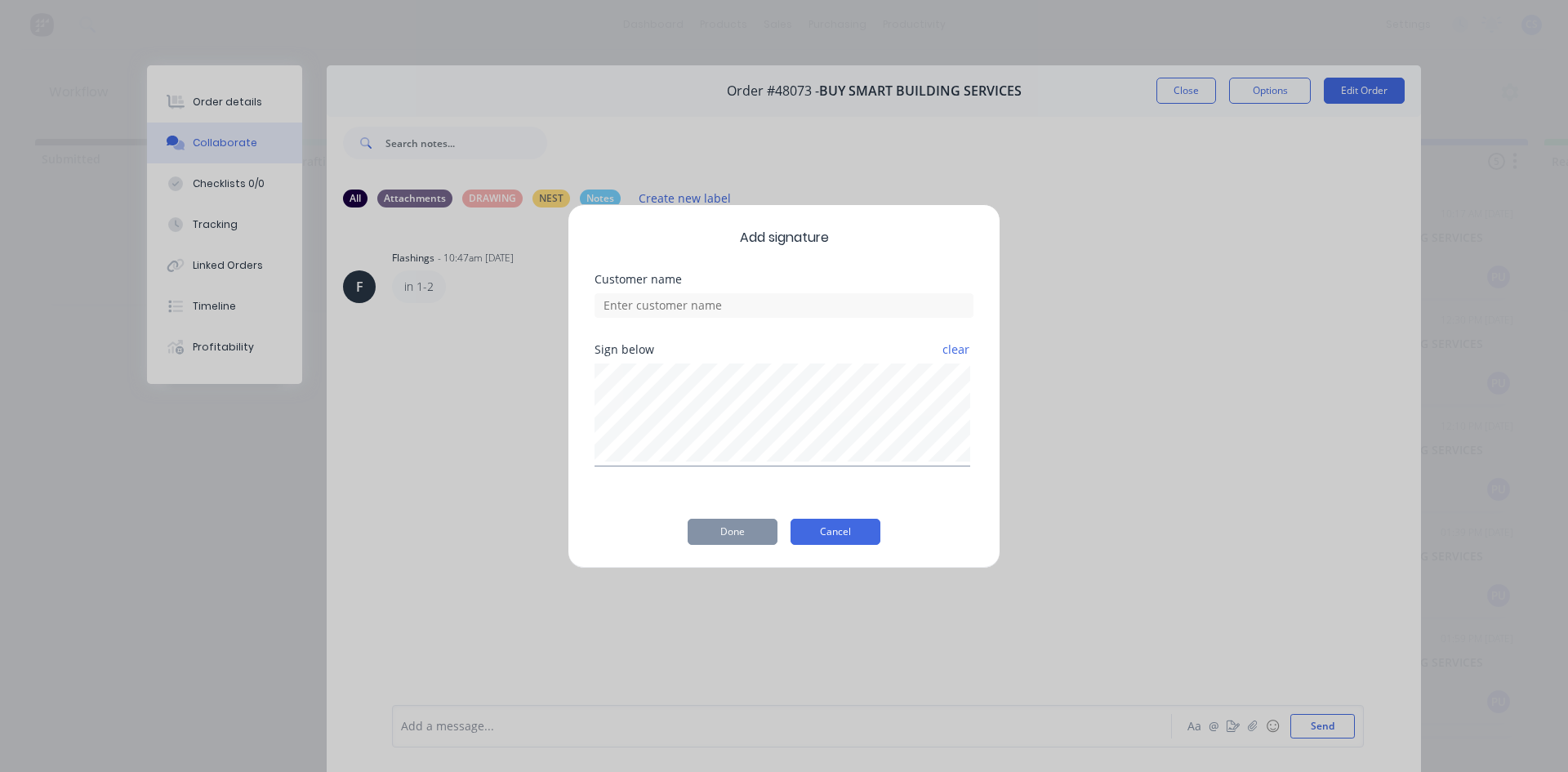
click at [830, 530] on button "Cancel" at bounding box center [835, 531] width 90 height 26
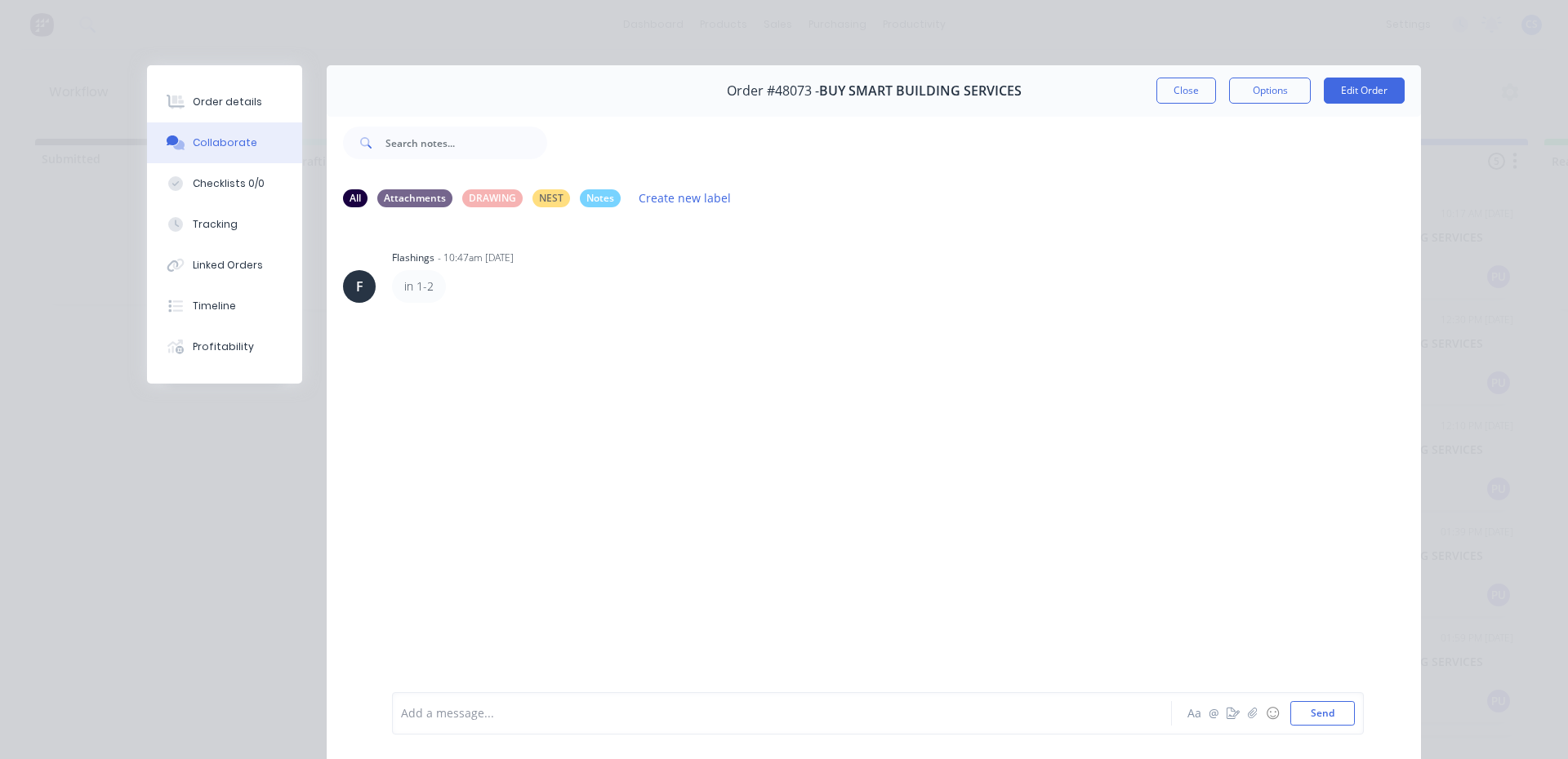
click at [414, 717] on div at bounding box center [759, 713] width 715 height 17
click at [223, 106] on div "Order details" at bounding box center [227, 102] width 69 height 15
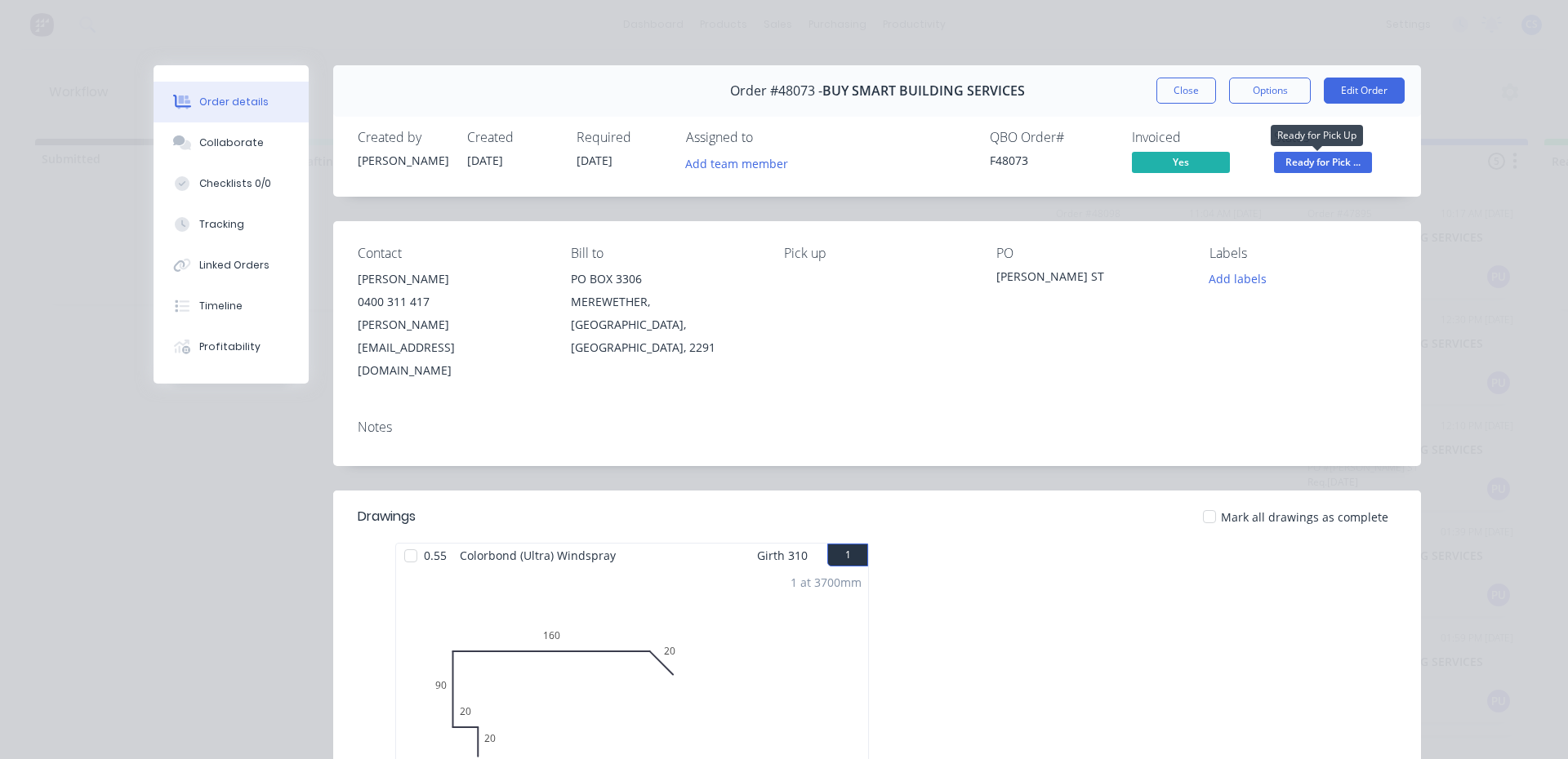
click at [1353, 157] on span "Ready for Pick ..." at bounding box center [1324, 162] width 98 height 20
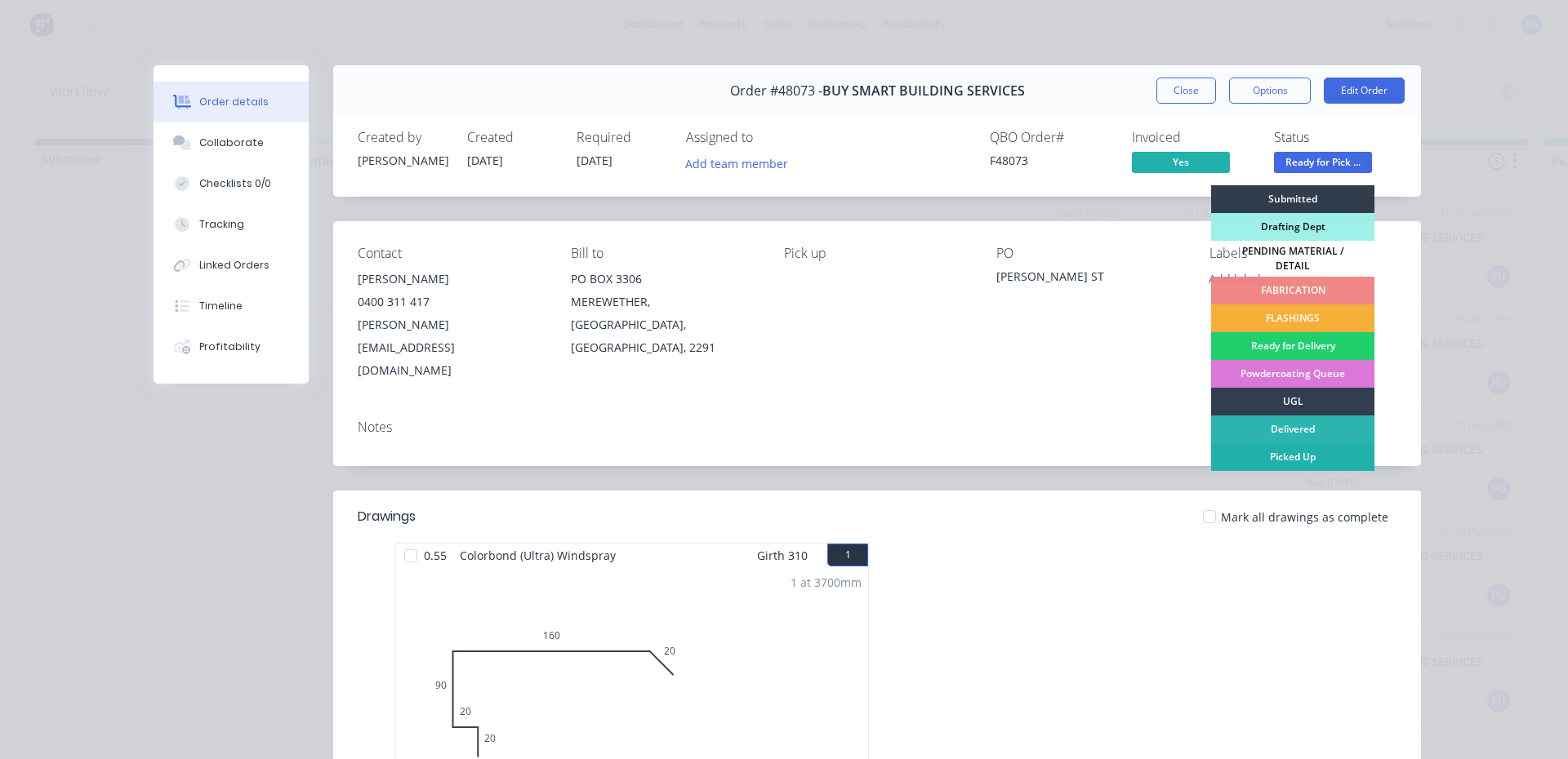
click at [1298, 451] on div "Picked Up" at bounding box center [1293, 456] width 163 height 27
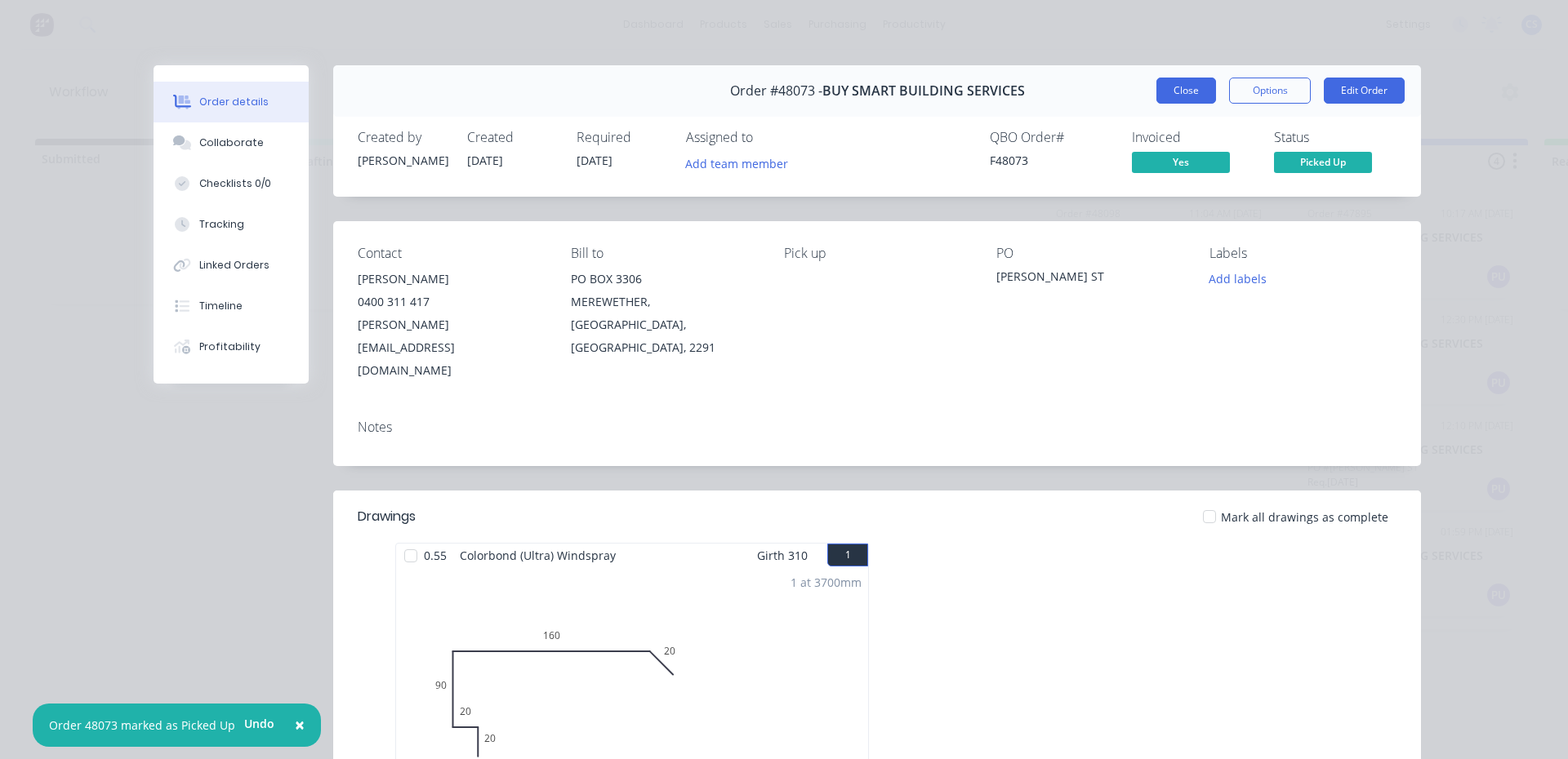
click at [1187, 89] on button "Close" at bounding box center [1186, 90] width 59 height 26
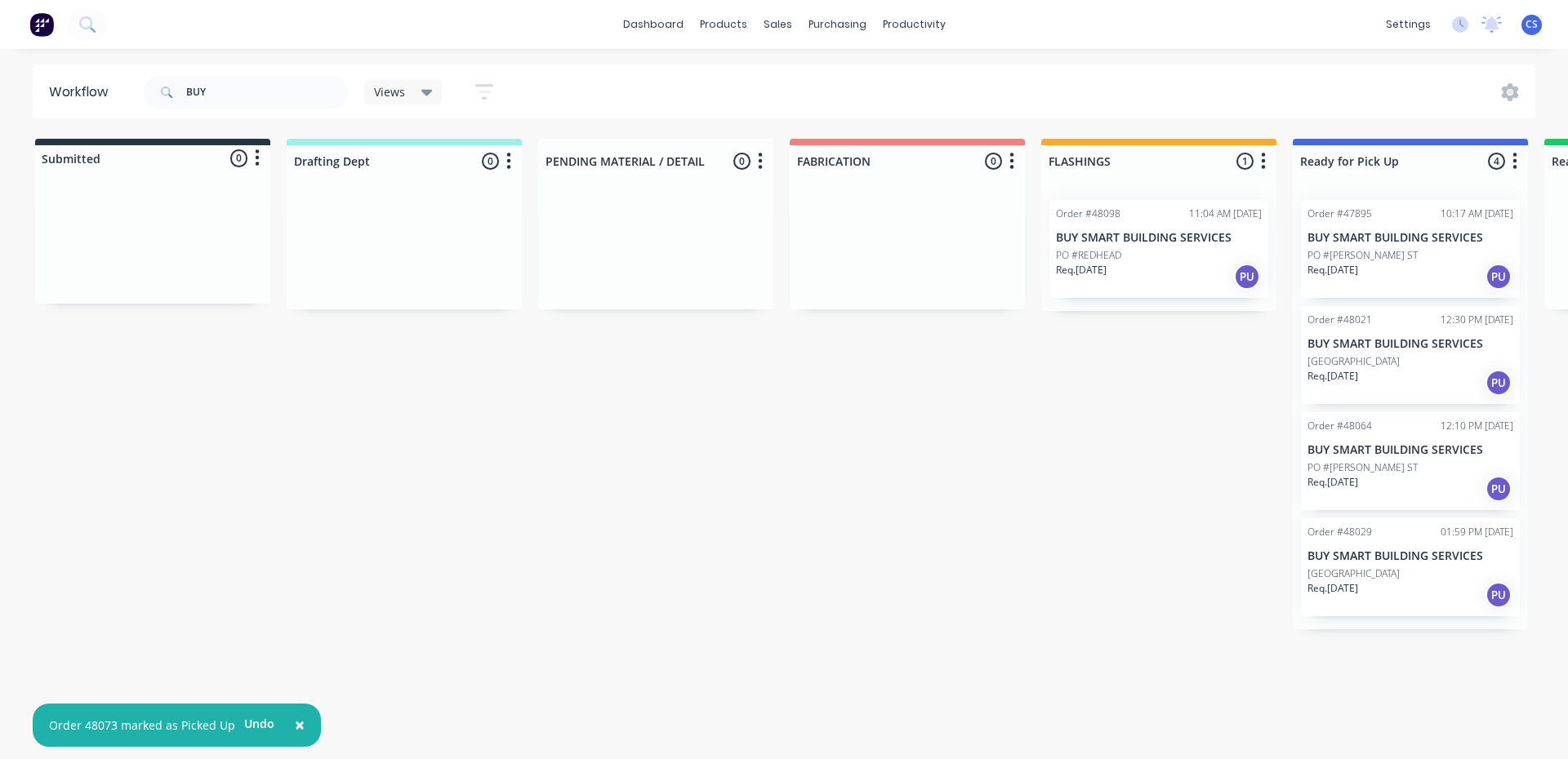
click at [1375, 487] on div "Req. [DATE] PU" at bounding box center [1410, 488] width 206 height 27
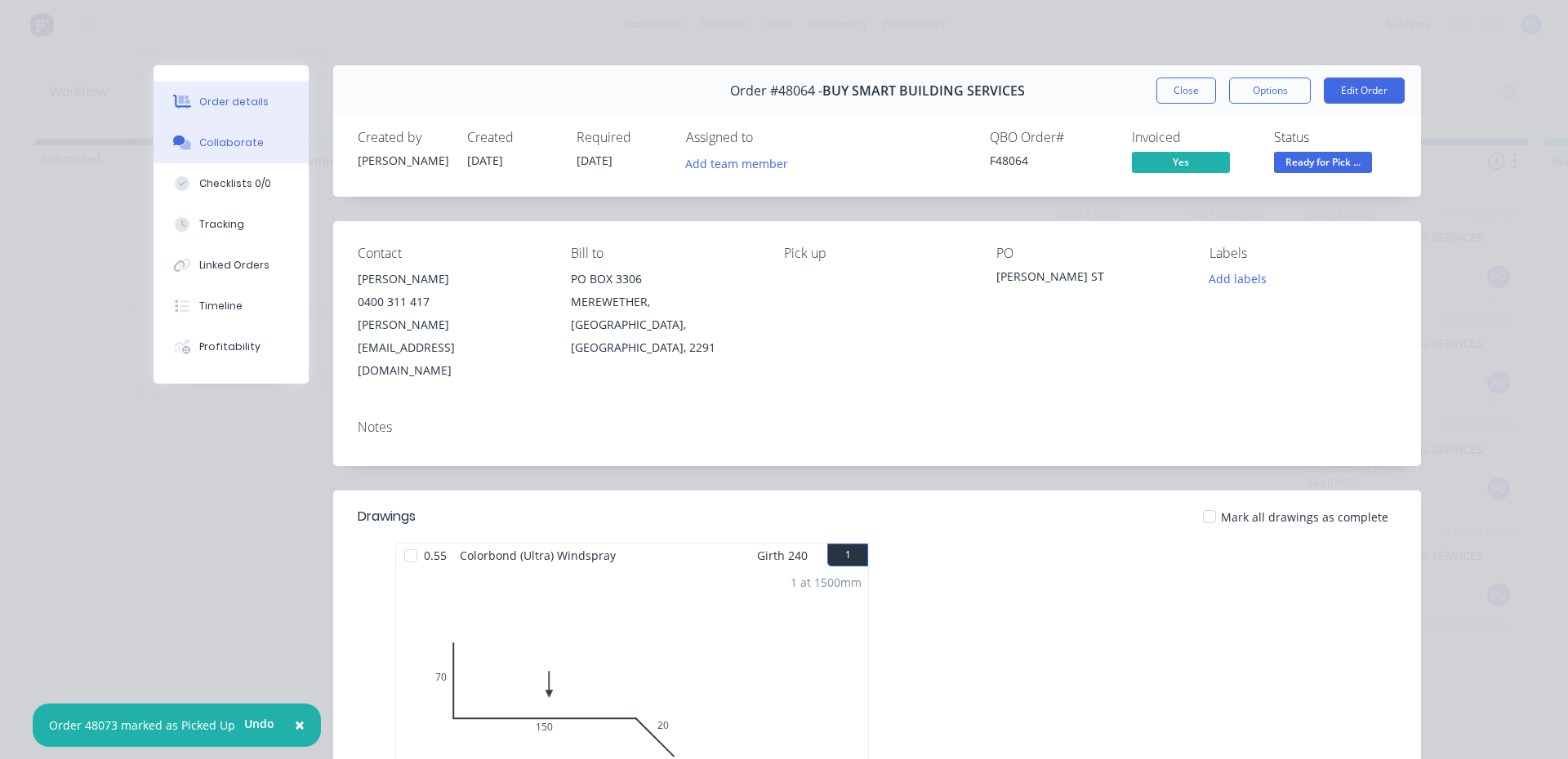
click at [263, 159] on button "Collaborate" at bounding box center [231, 142] width 155 height 41
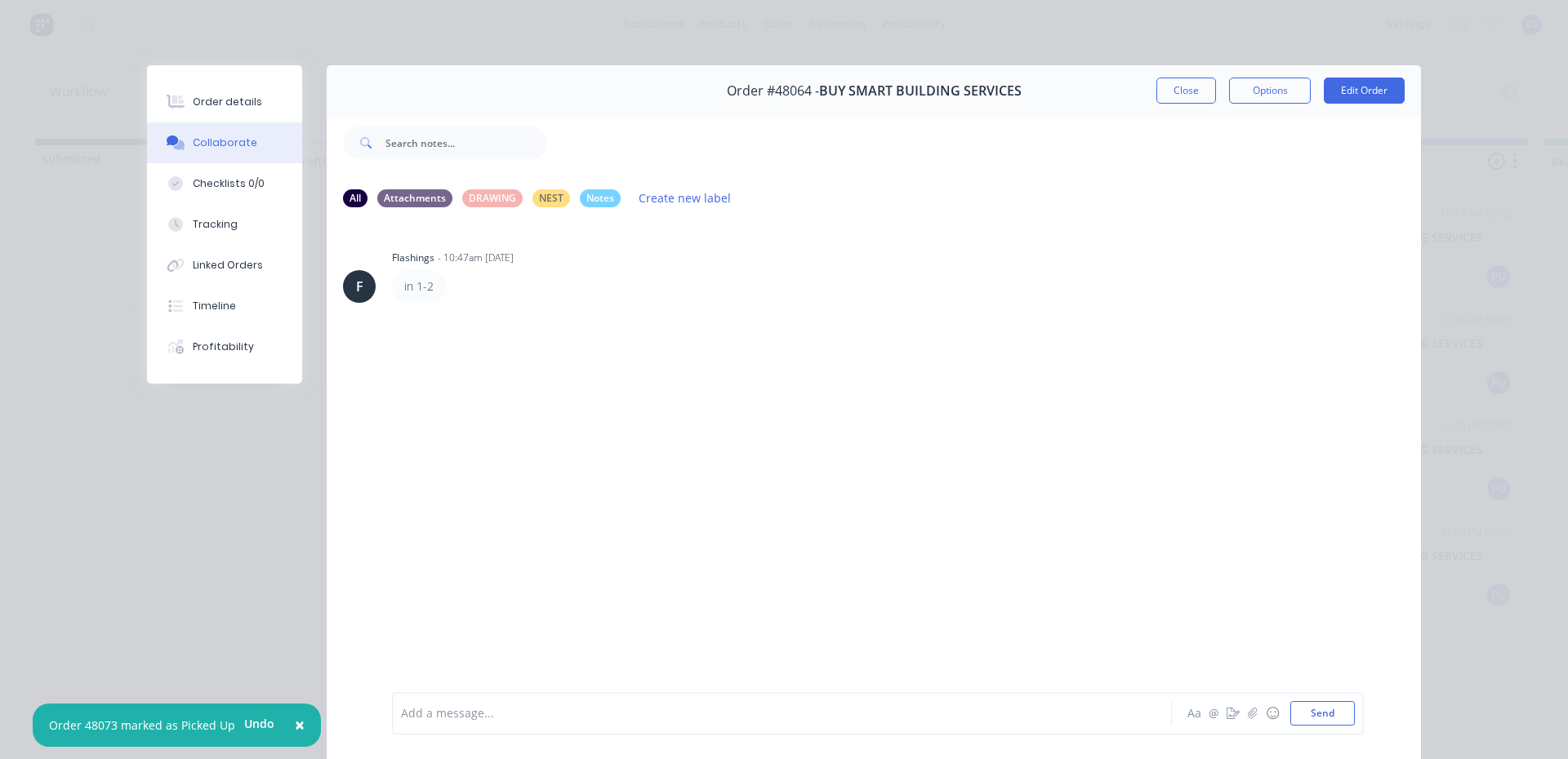
click at [1028, 706] on div at bounding box center [759, 713] width 715 height 17
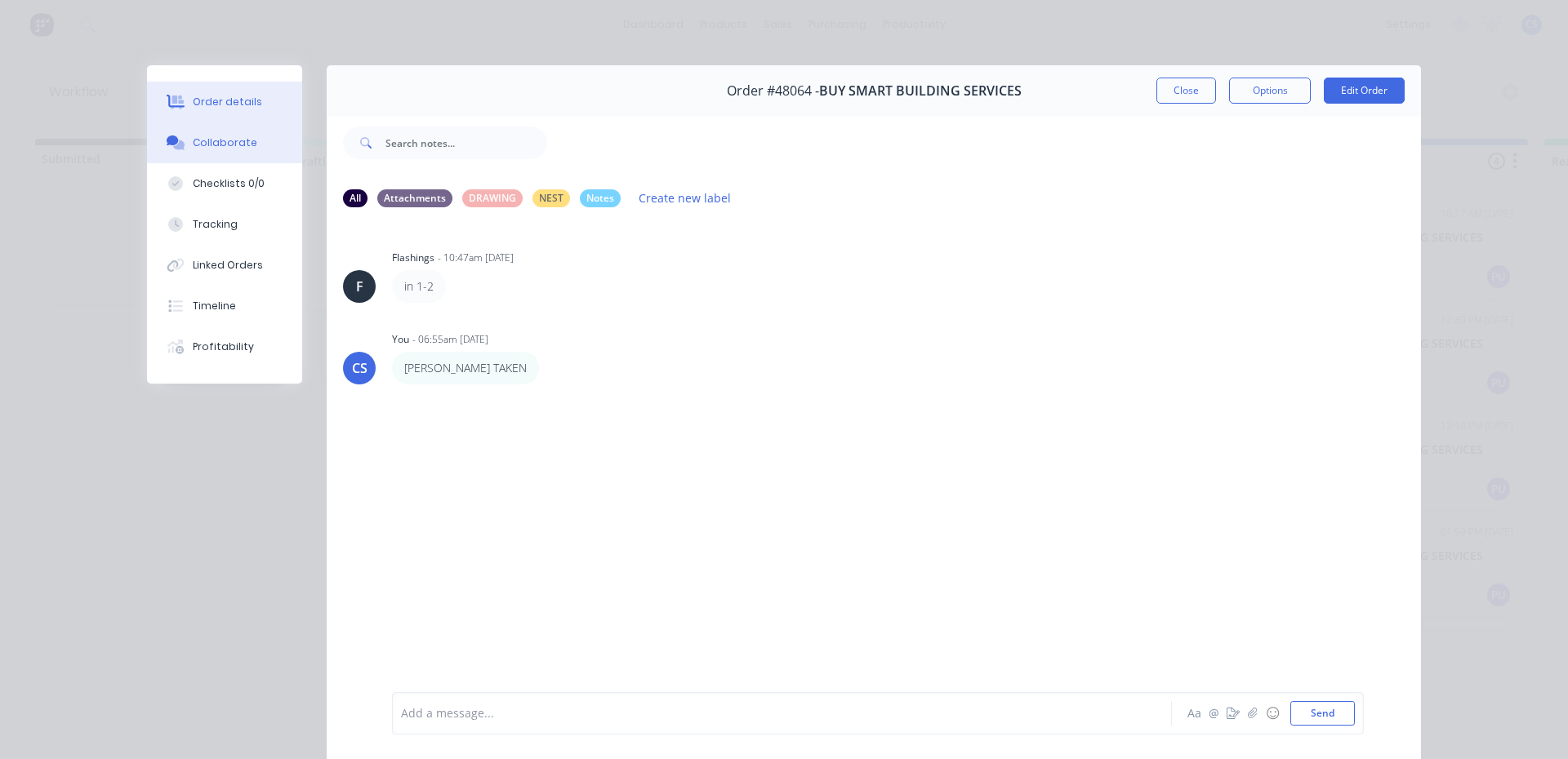
click at [237, 113] on button "Order details" at bounding box center [224, 102] width 155 height 41
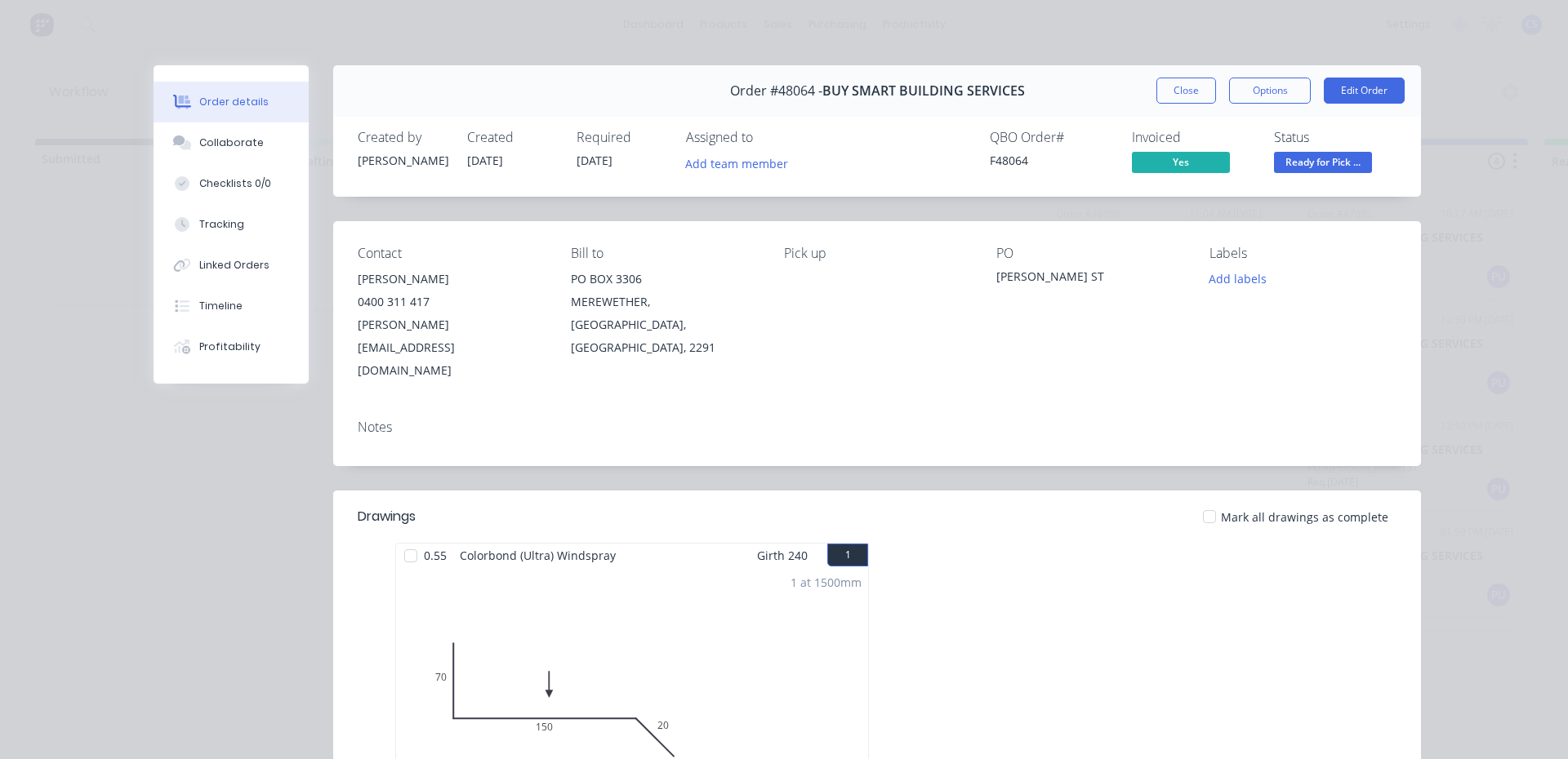
click at [1329, 159] on span "Ready for Pick ..." at bounding box center [1324, 162] width 98 height 20
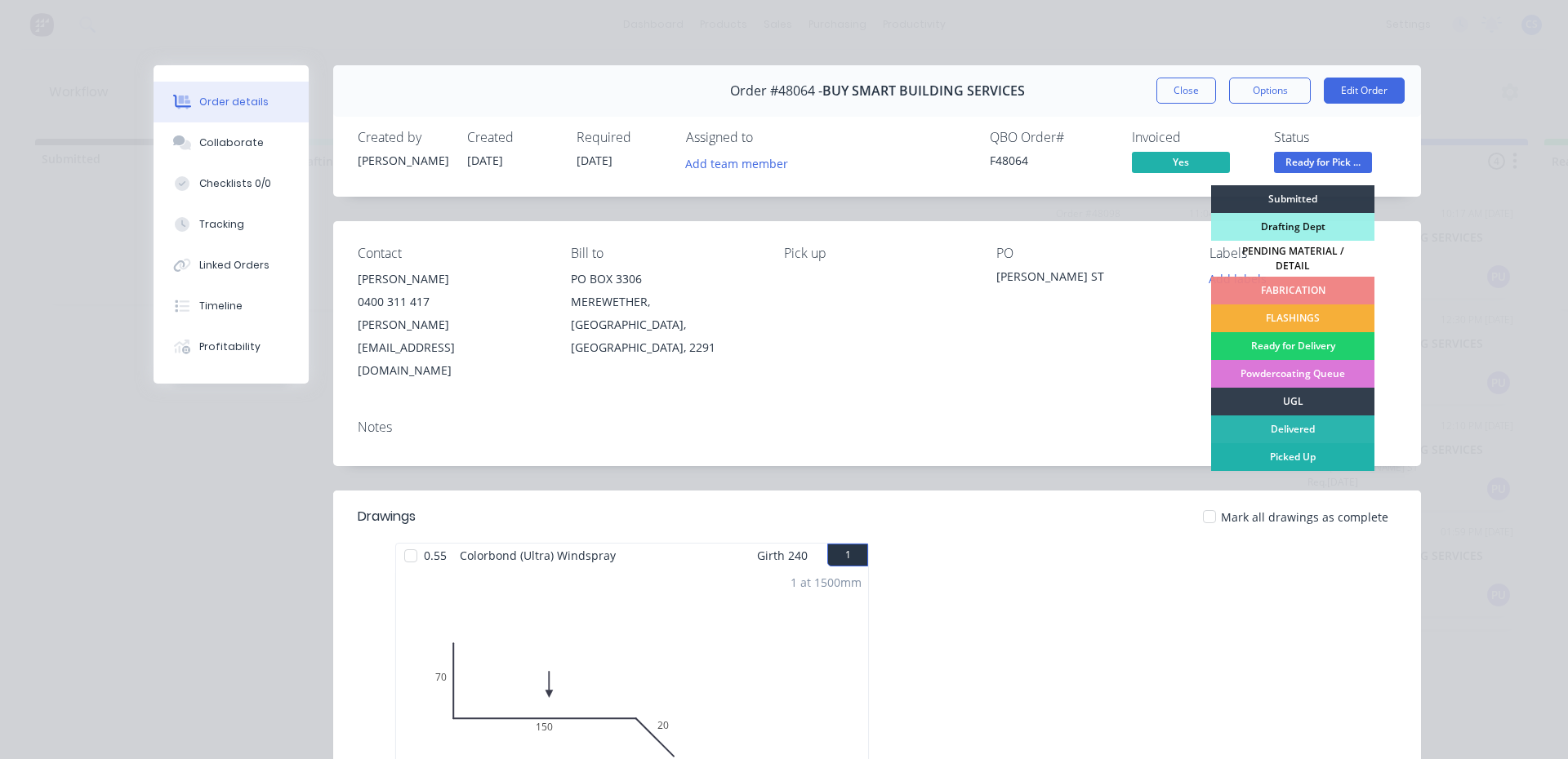
click at [1291, 456] on div "Picked Up" at bounding box center [1293, 456] width 163 height 27
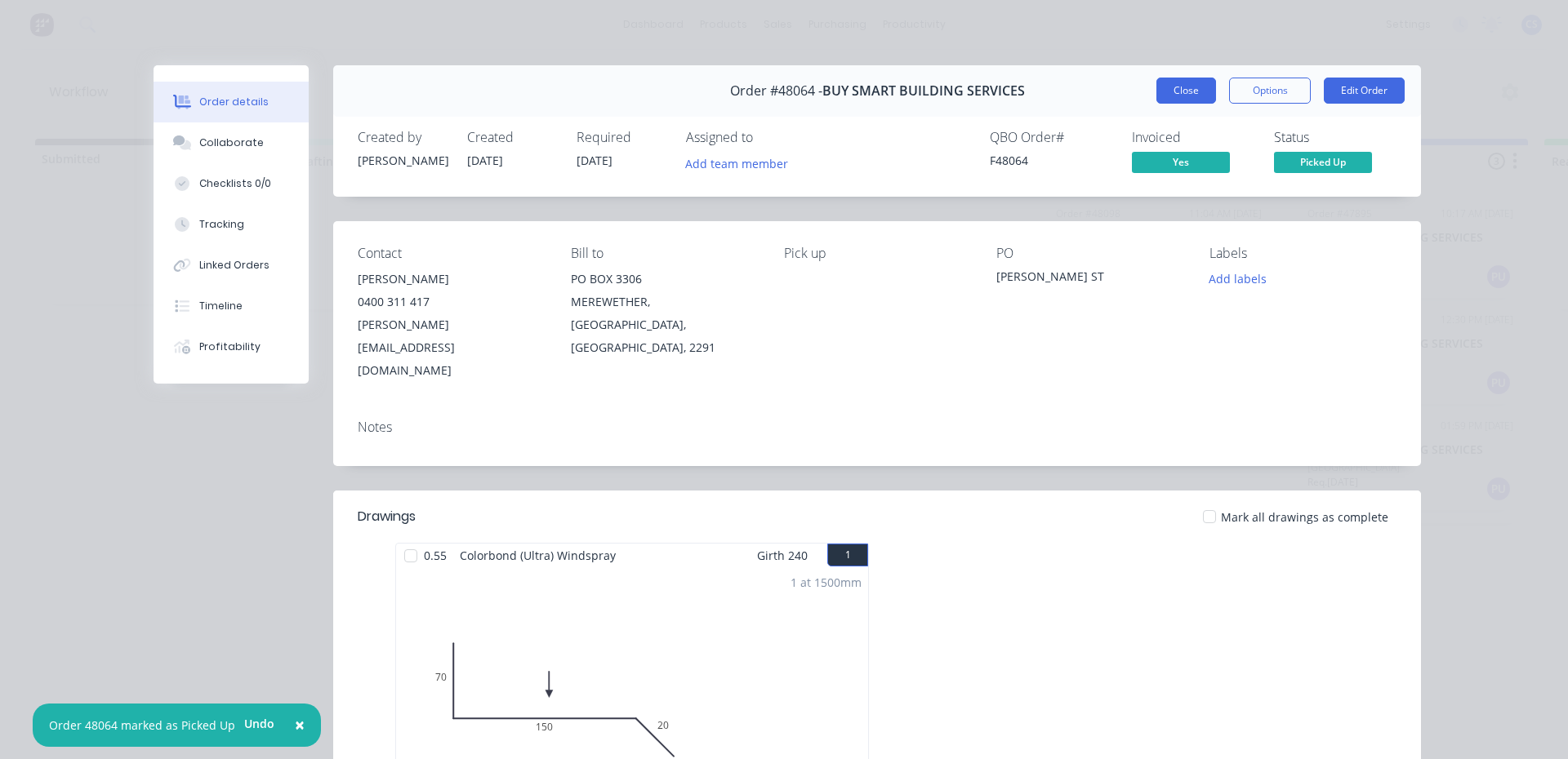
click at [1181, 98] on button "Close" at bounding box center [1186, 90] width 59 height 26
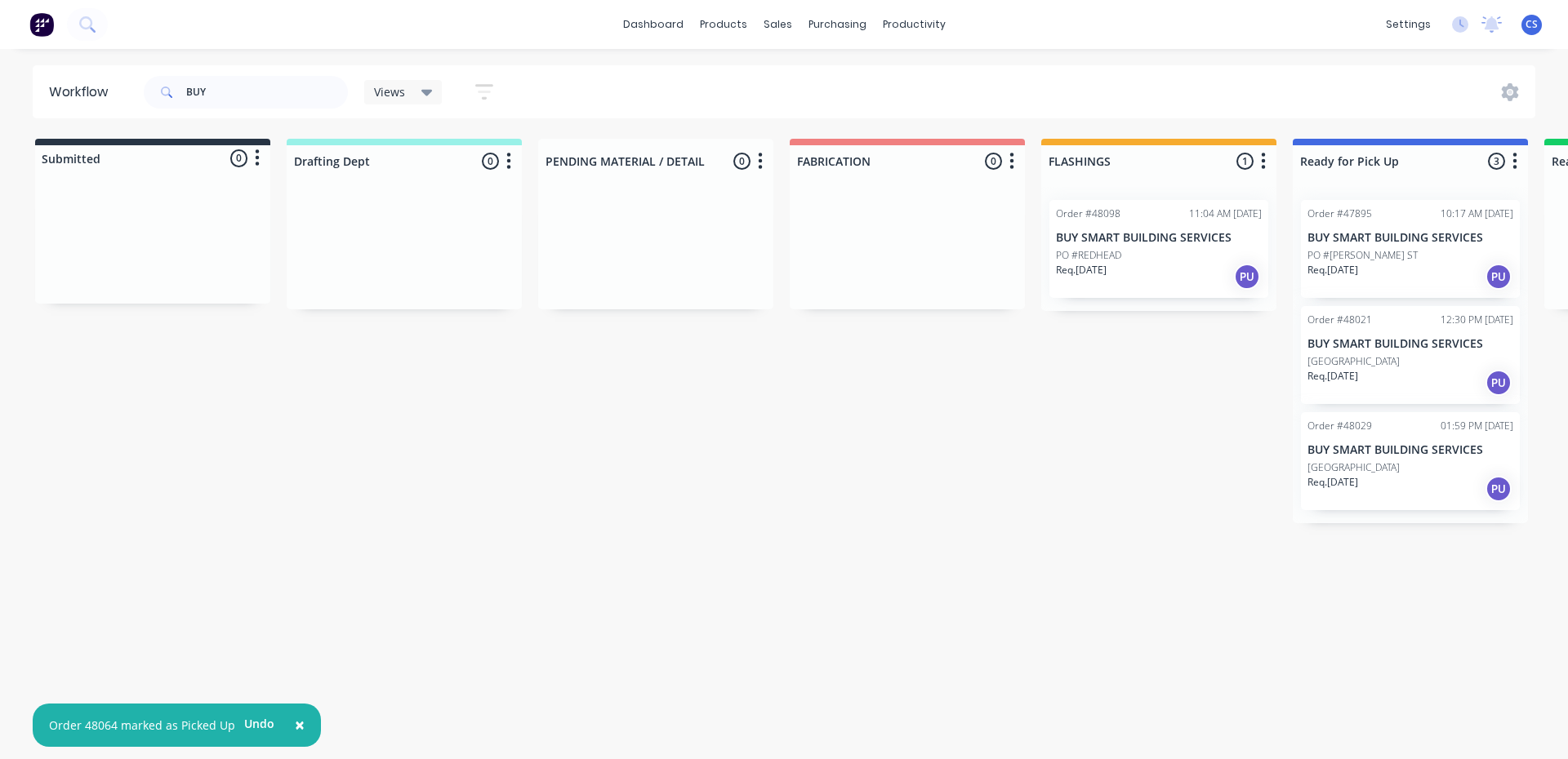
click at [1346, 241] on p "BUY SMART BUILDING SERVICES" at bounding box center [1410, 238] width 206 height 14
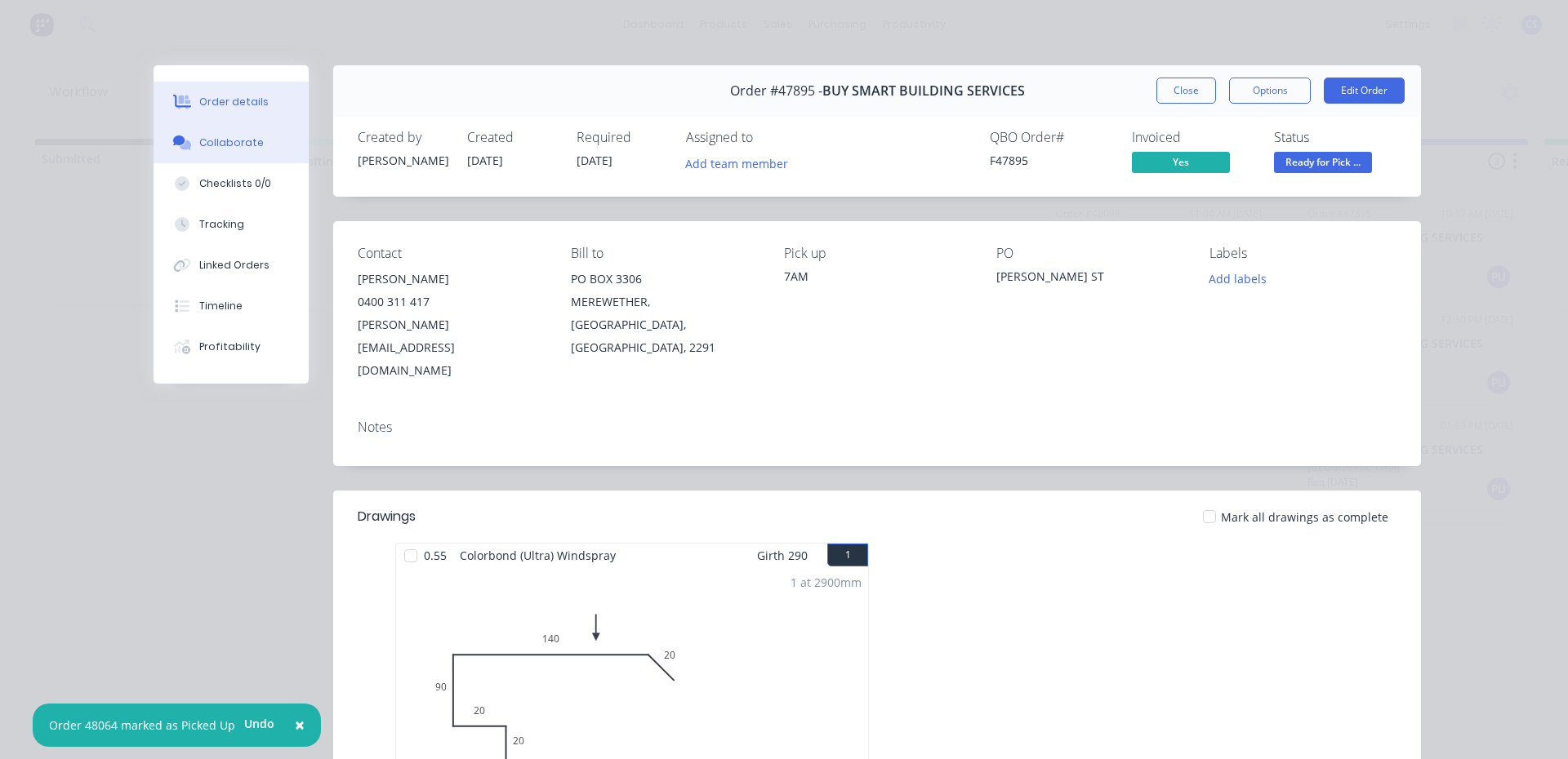
click at [206, 141] on div "Collaborate" at bounding box center [232, 143] width 65 height 15
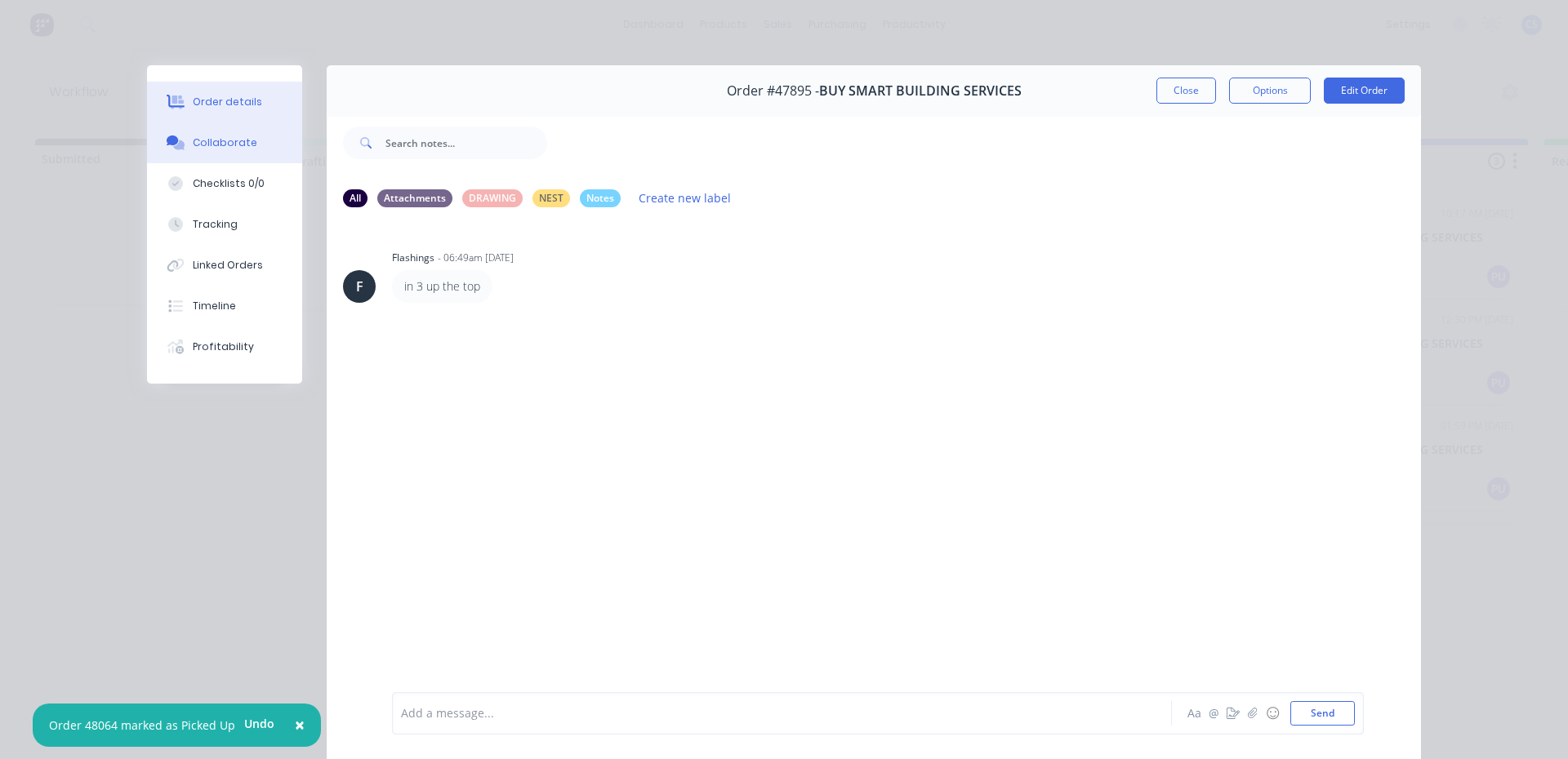
click at [210, 110] on button "Order details" at bounding box center [224, 102] width 155 height 41
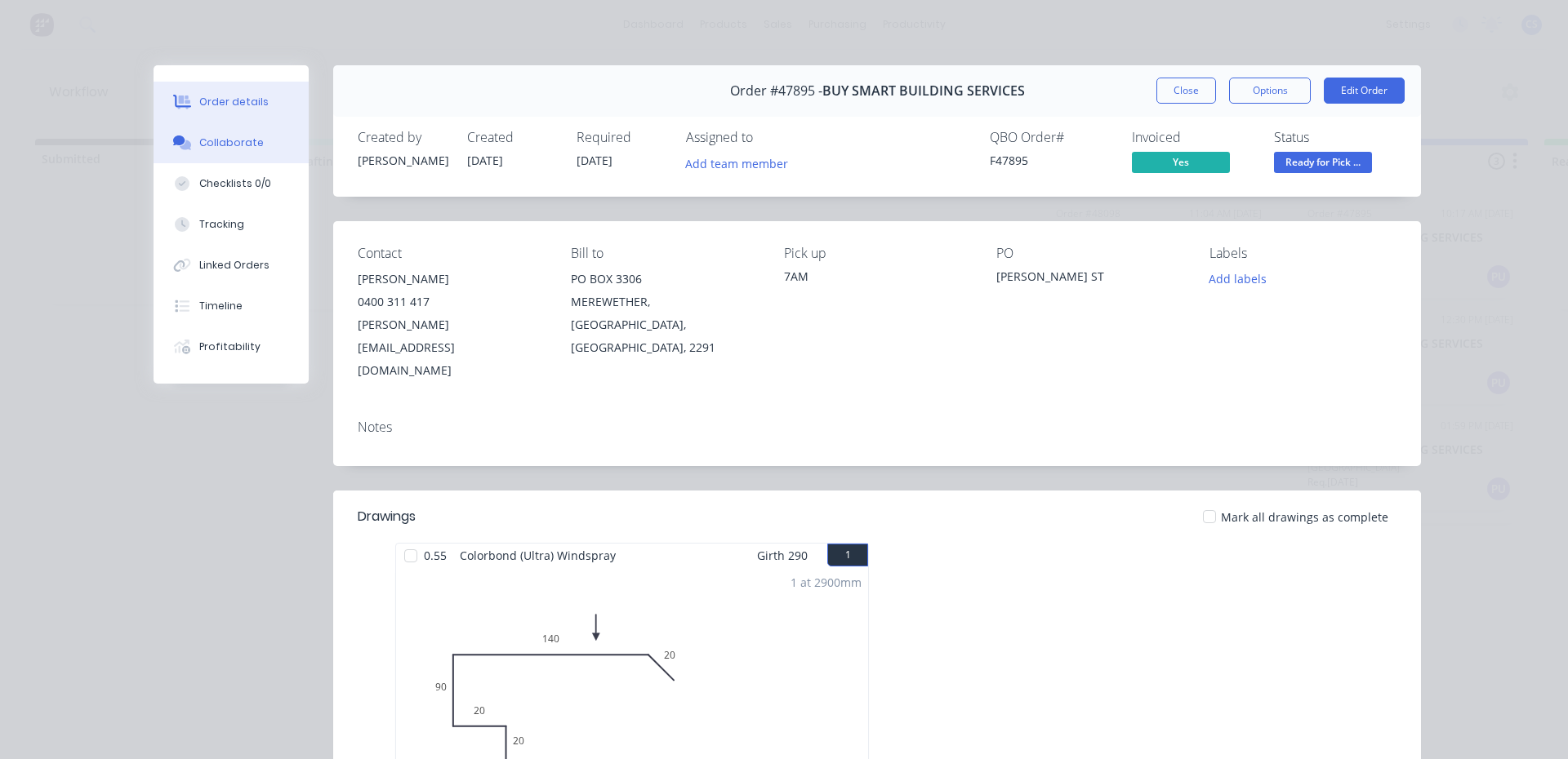
click at [273, 154] on button "Collaborate" at bounding box center [231, 142] width 155 height 41
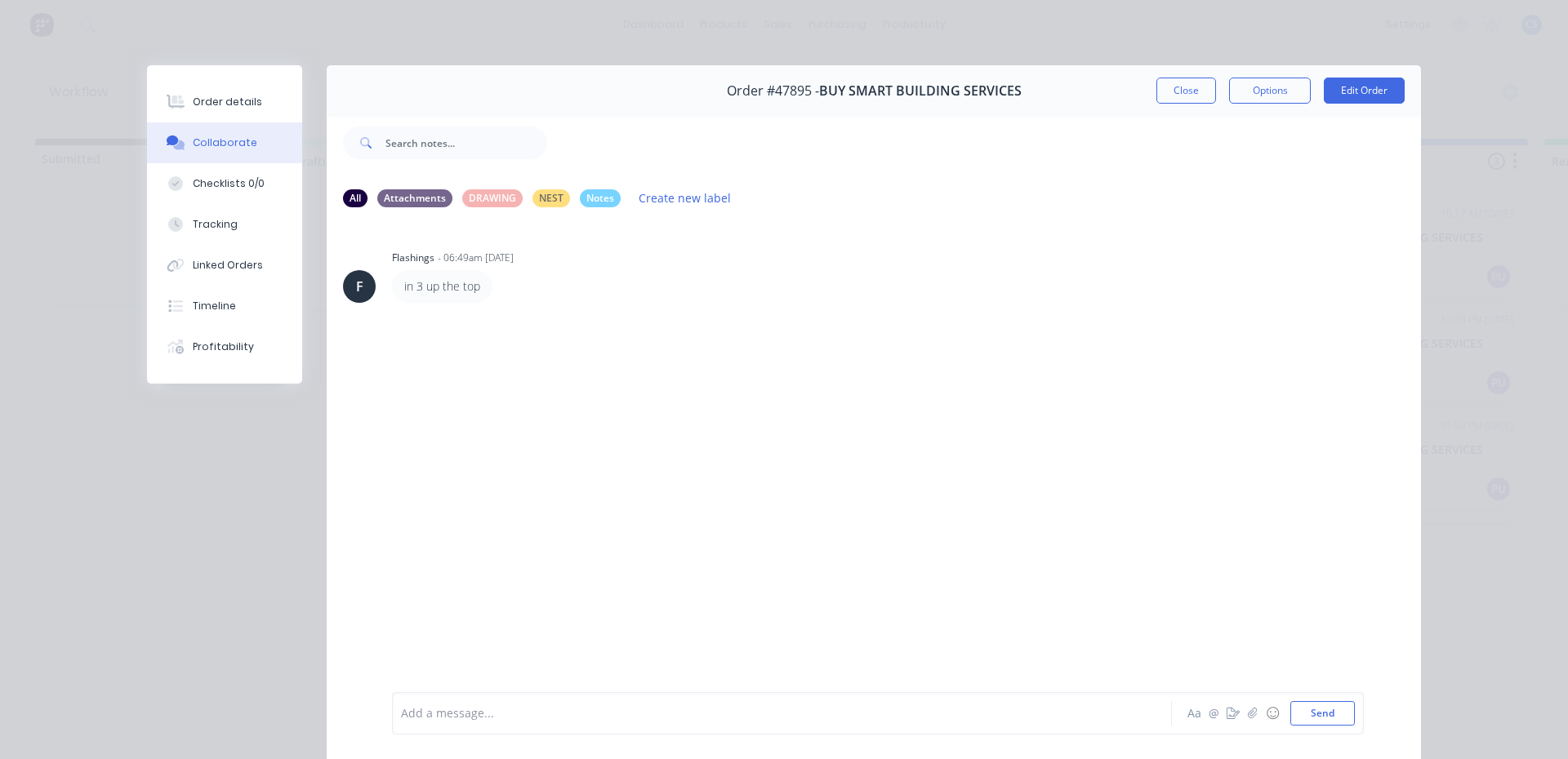
click at [682, 712] on div at bounding box center [759, 713] width 715 height 17
click at [232, 94] on button "Order details" at bounding box center [224, 102] width 155 height 41
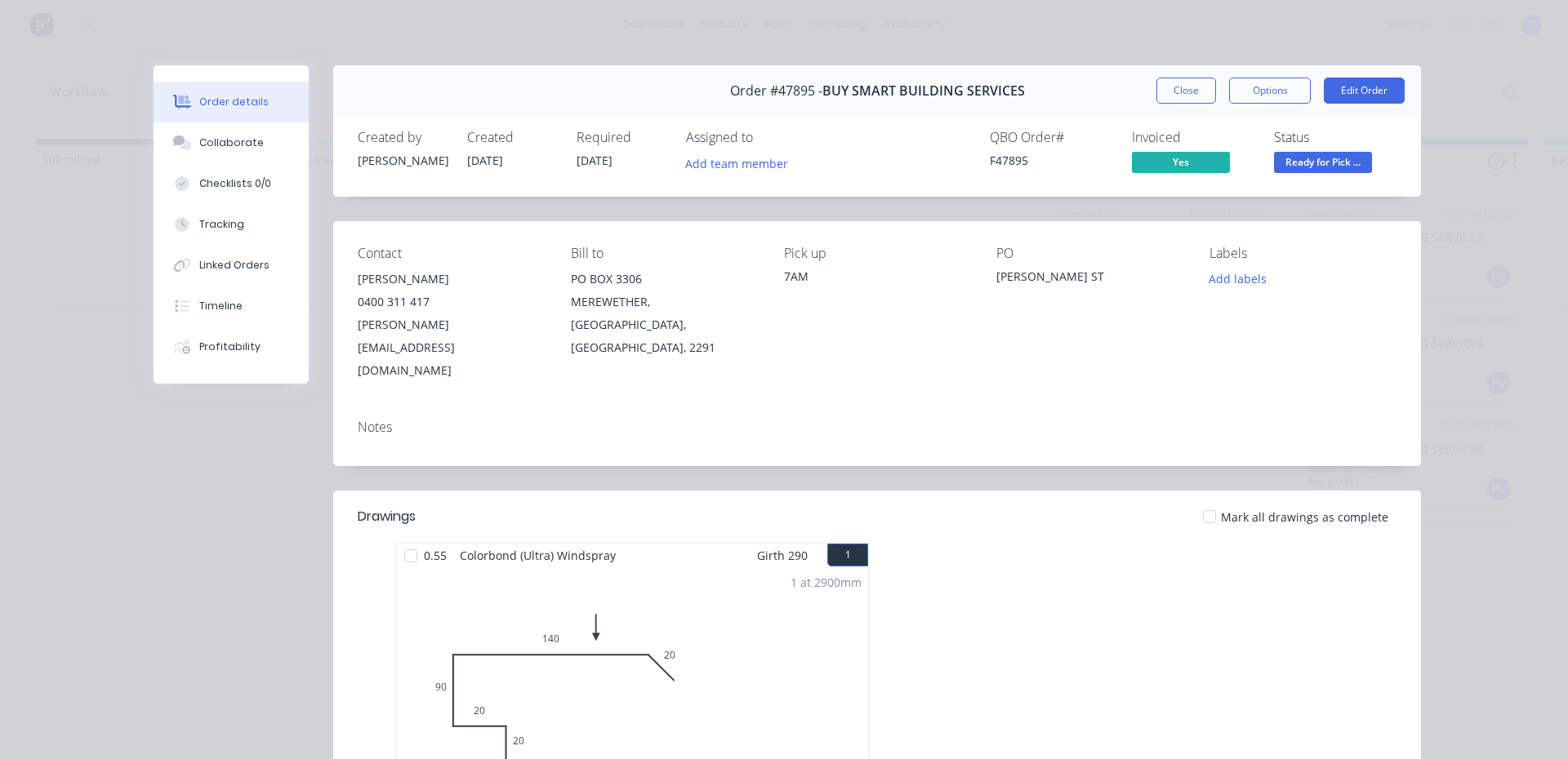
click at [1304, 162] on span "Ready for Pick ..." at bounding box center [1324, 162] width 98 height 20
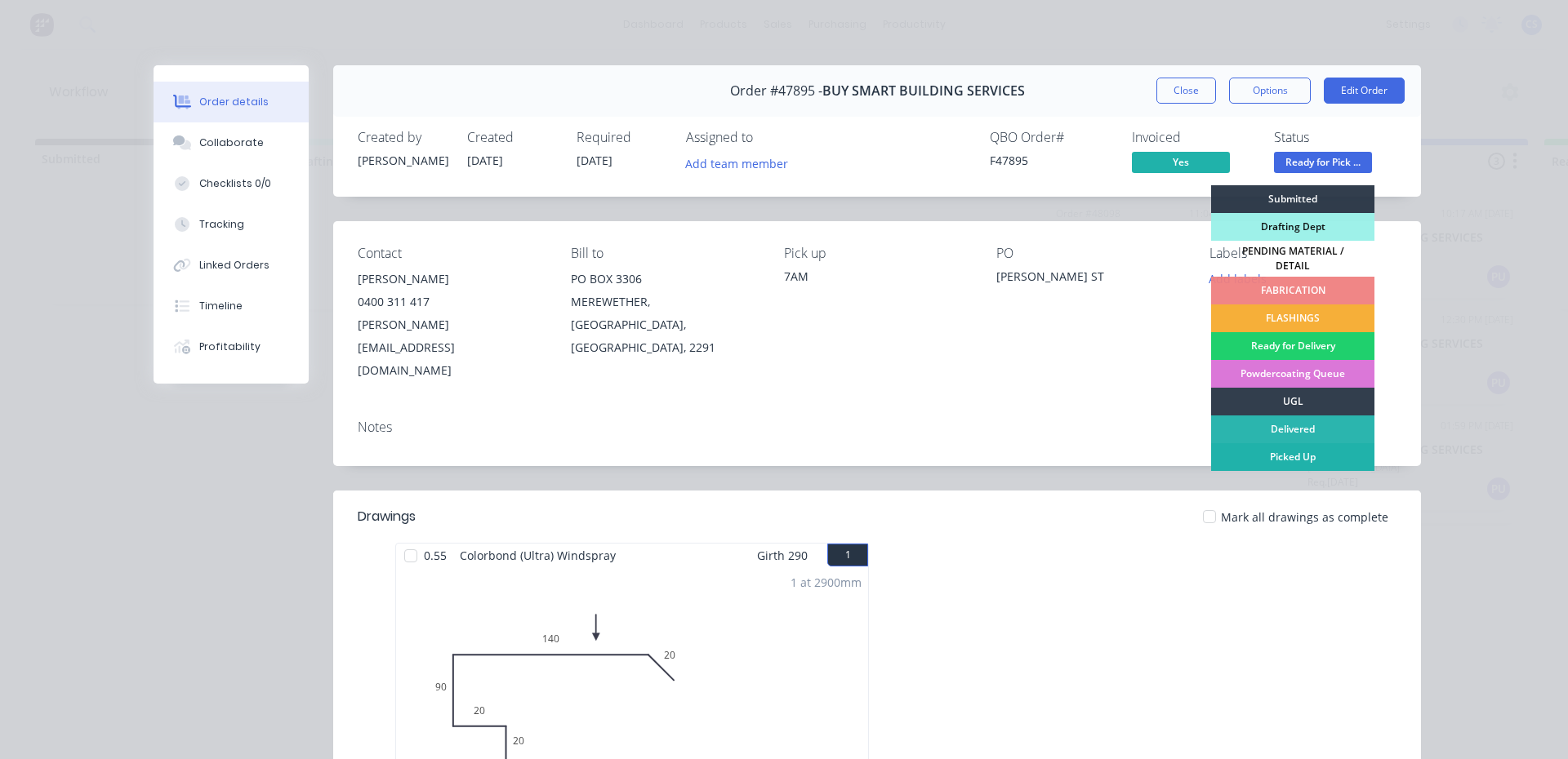
click at [1287, 447] on div "Picked Up" at bounding box center [1293, 456] width 163 height 27
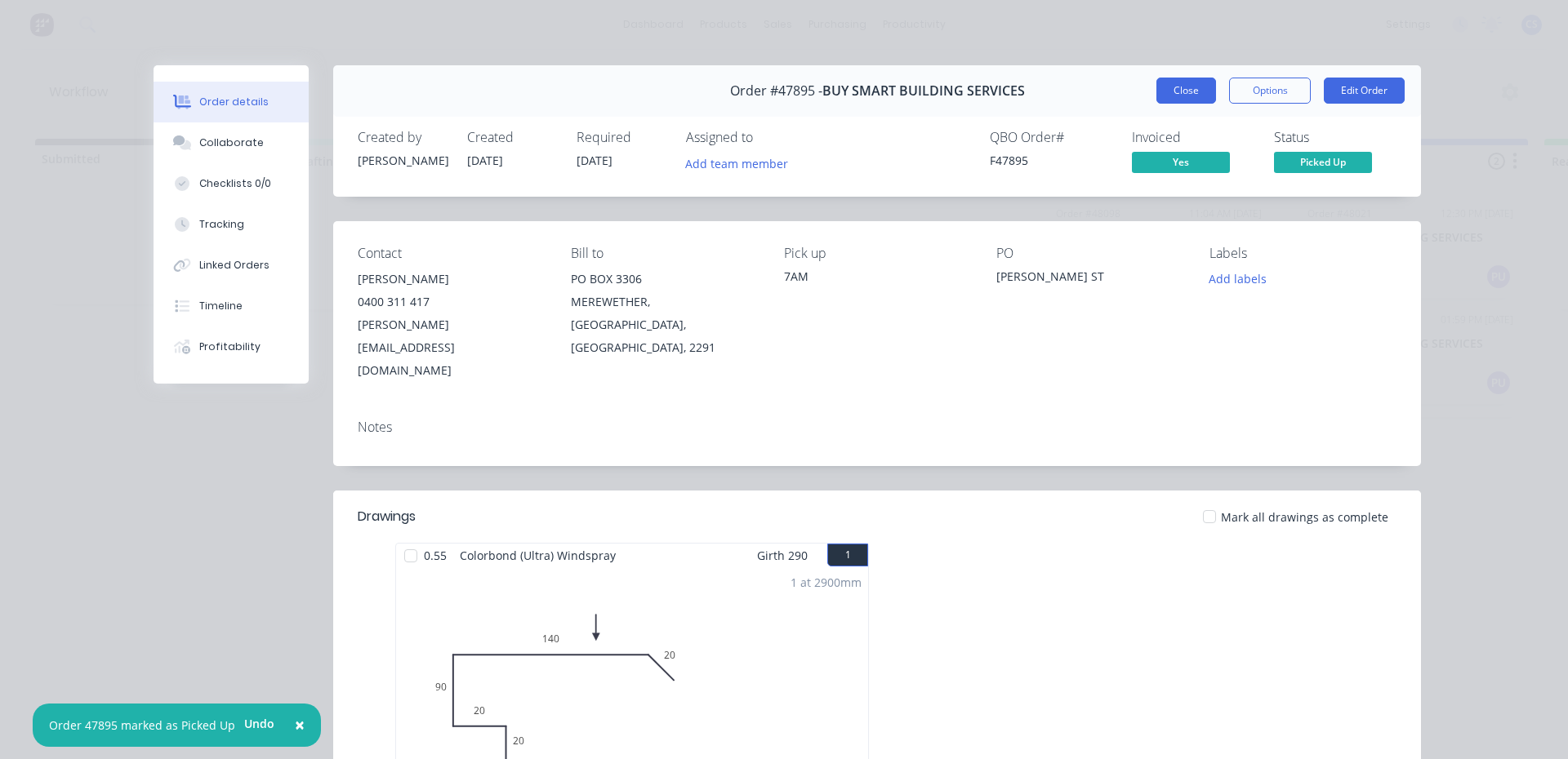
click at [1182, 100] on button "Close" at bounding box center [1186, 90] width 59 height 26
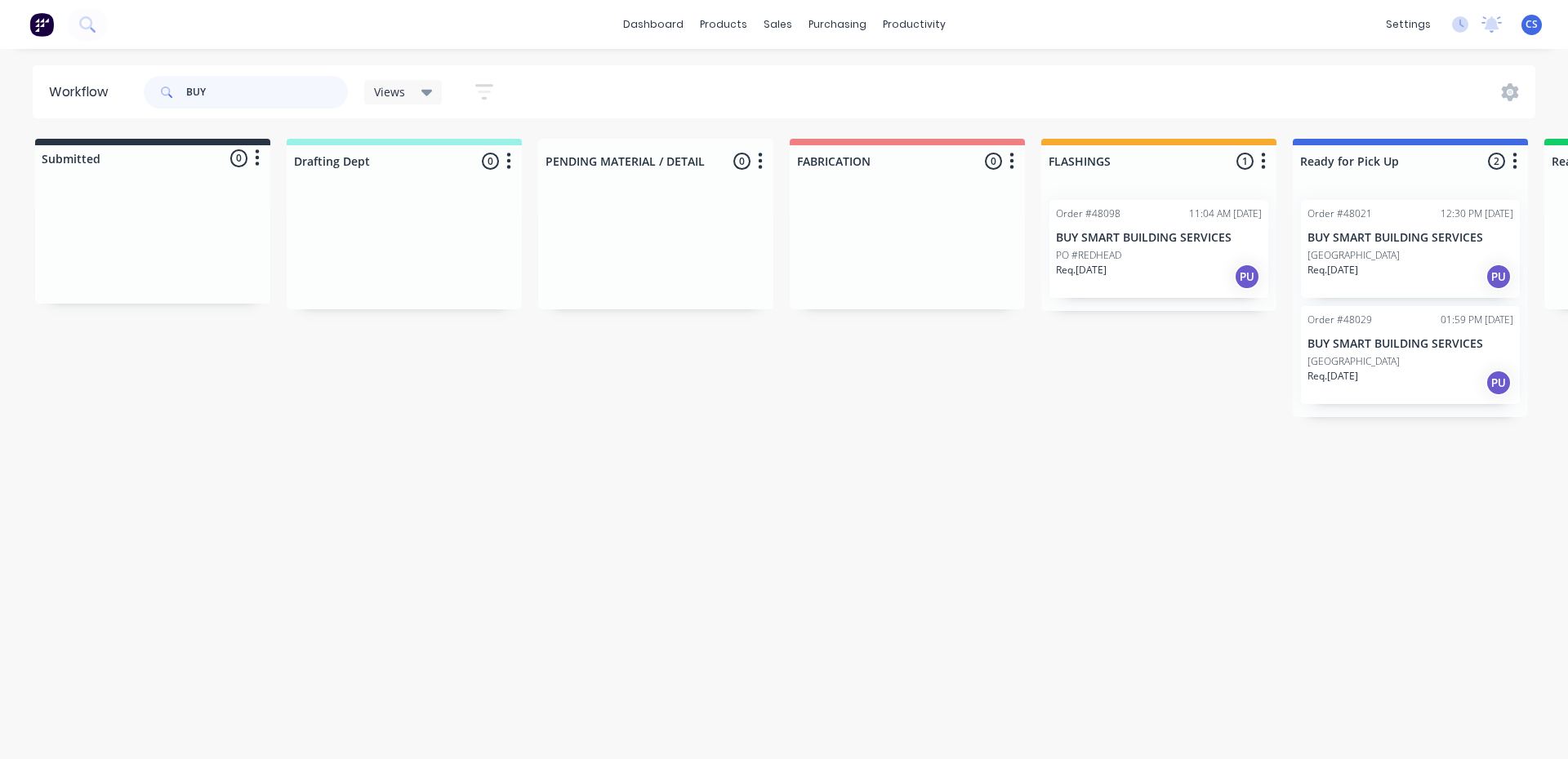
drag, startPoint x: 228, startPoint y: 97, endPoint x: 162, endPoint y: 86, distance: 66.9
click at [163, 87] on div "BUY" at bounding box center [246, 92] width 204 height 33
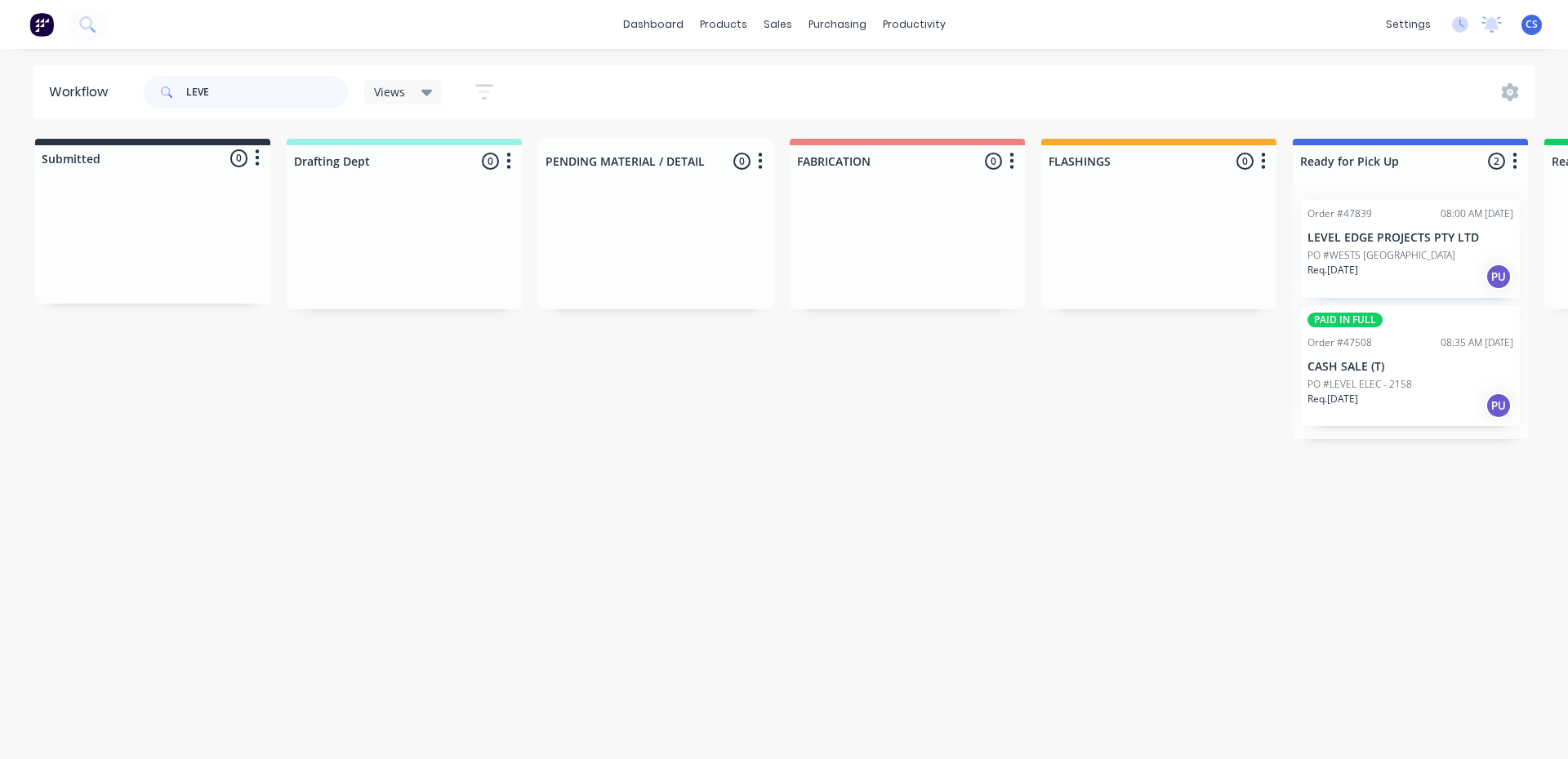
type input "LEVE"
click at [1413, 277] on div "Req. [DATE] PU" at bounding box center [1410, 276] width 206 height 27
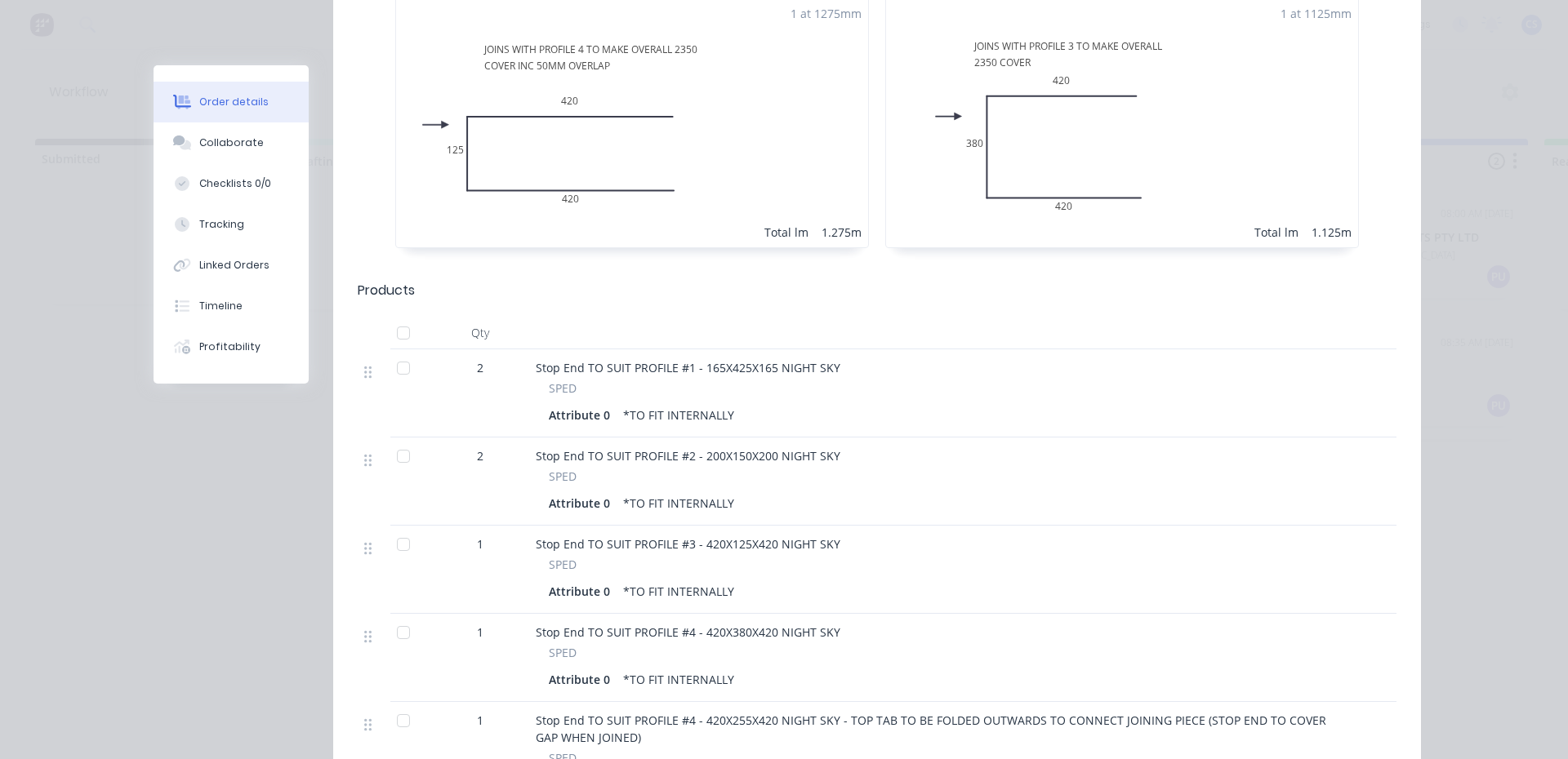
scroll to position [980, 0]
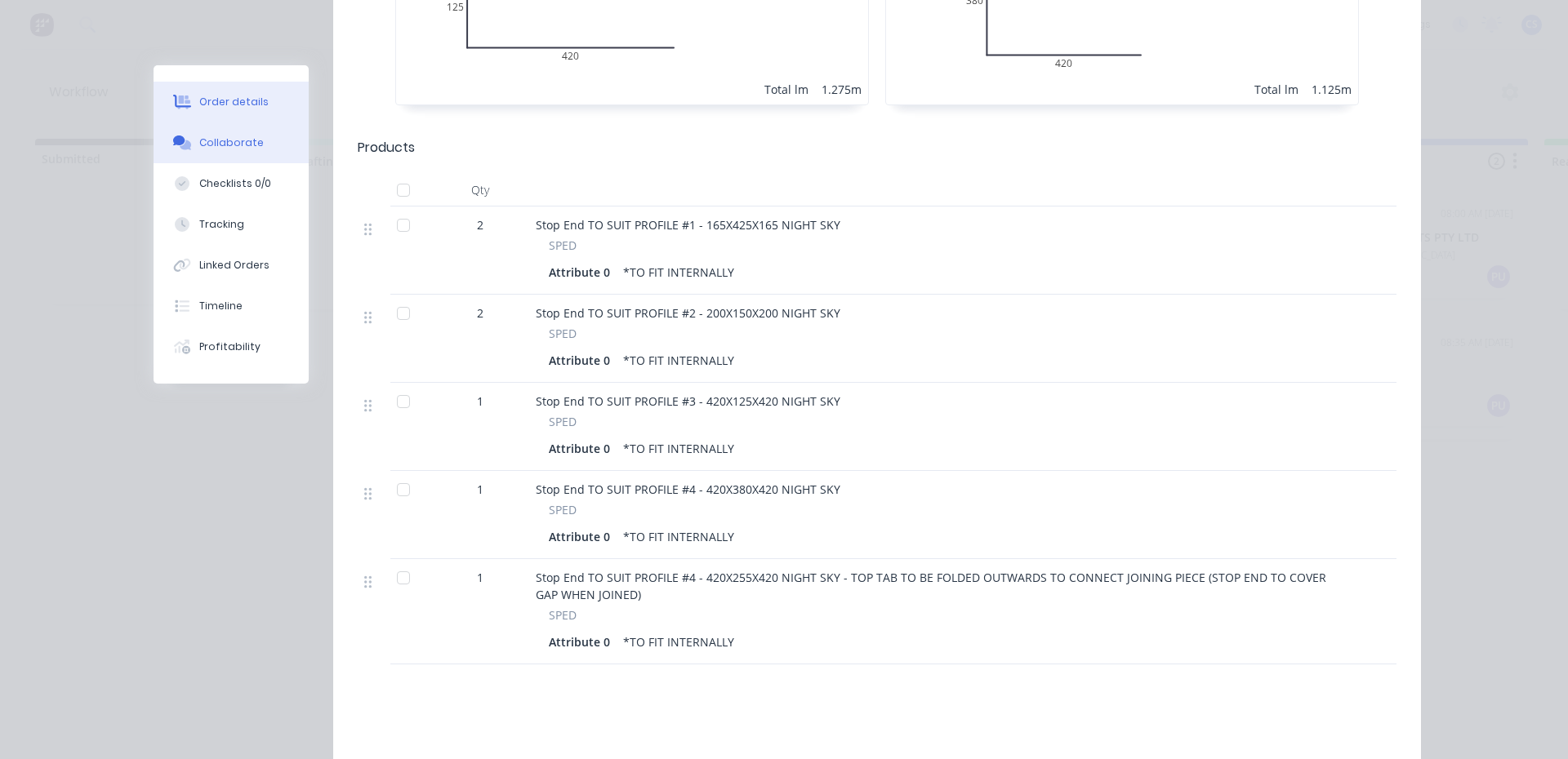
click at [255, 159] on button "Collaborate" at bounding box center [231, 142] width 155 height 41
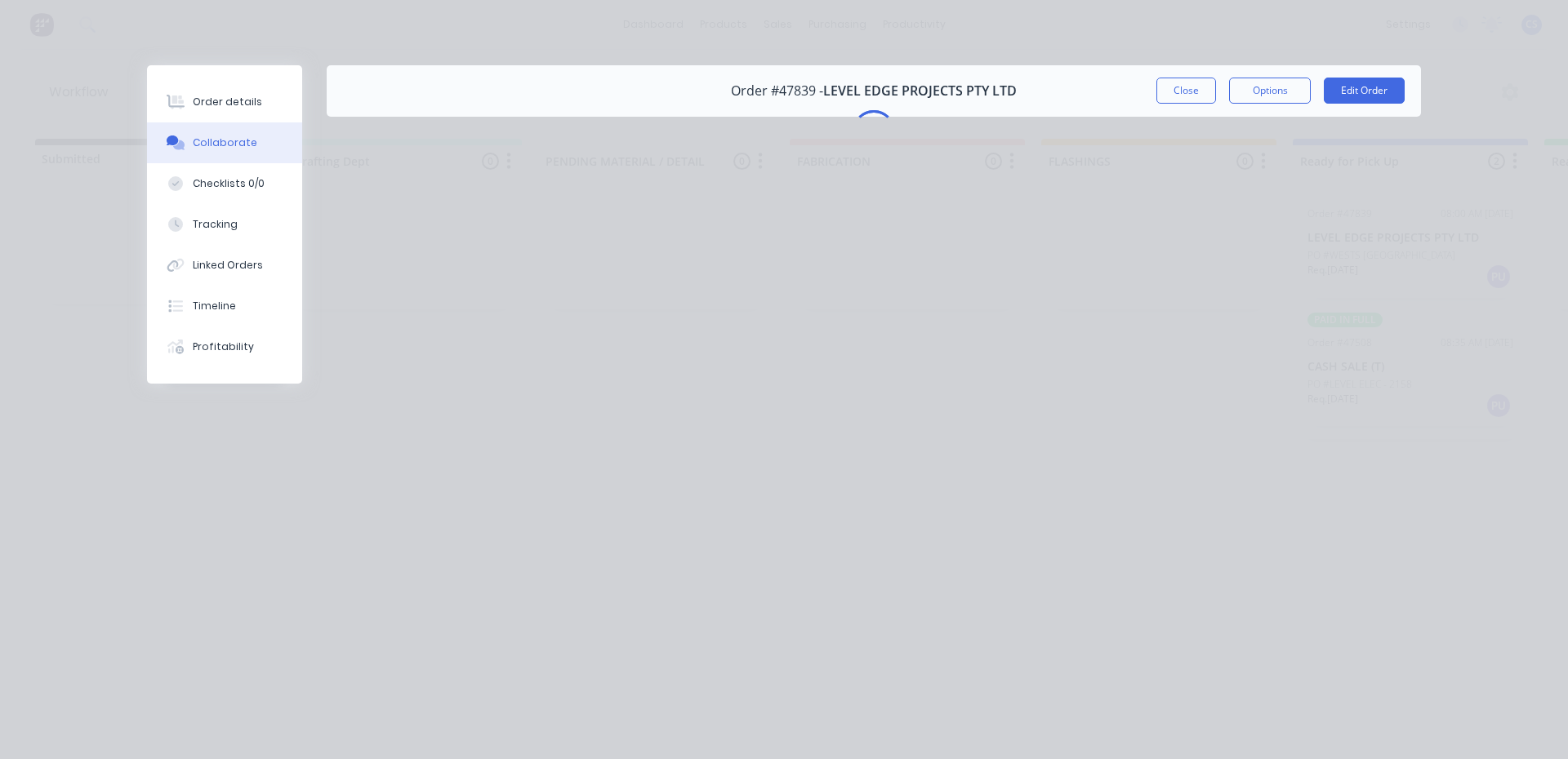
scroll to position [0, 0]
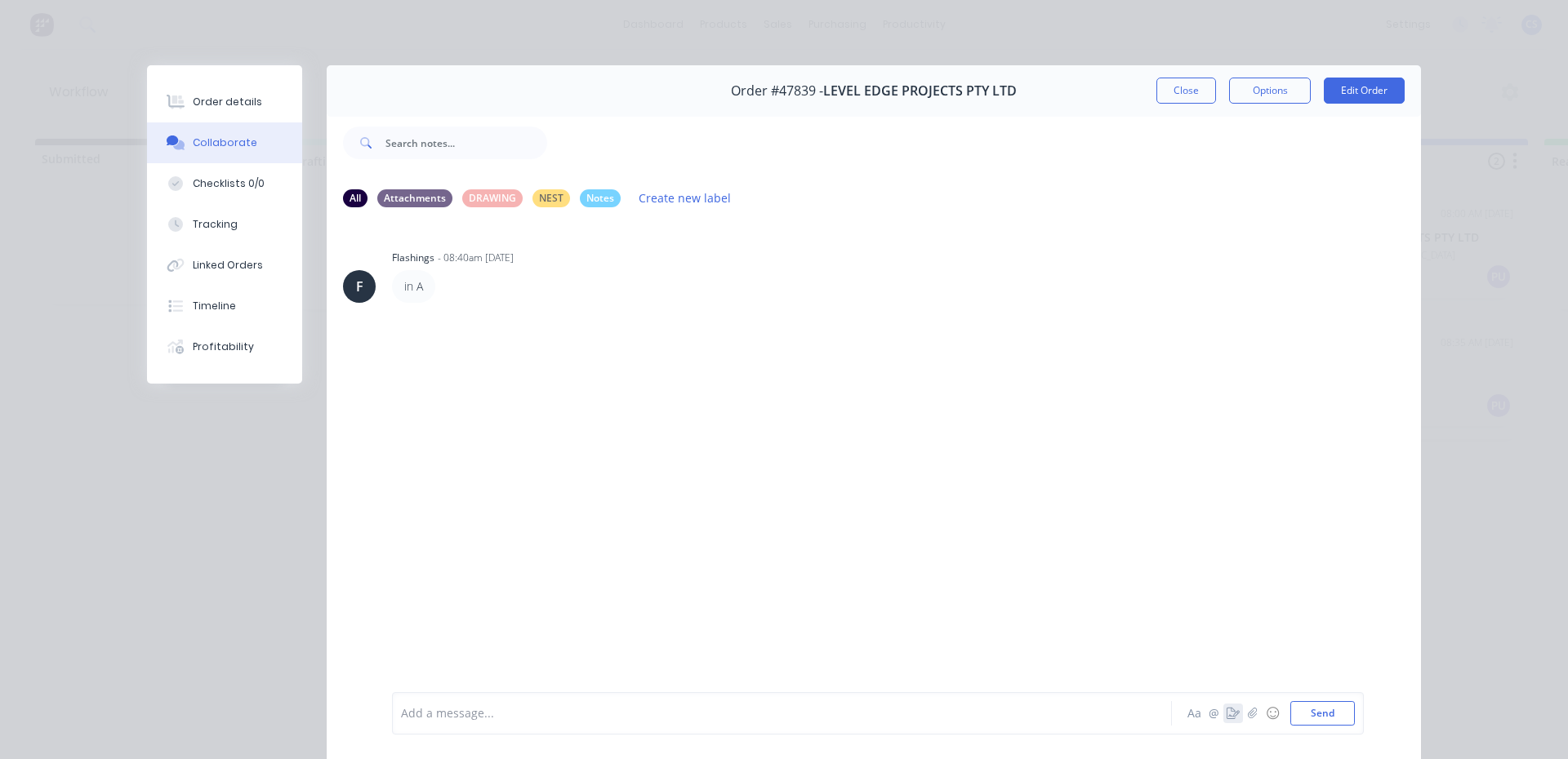
click at [1227, 715] on icon "button" at bounding box center [1233, 713] width 13 height 12
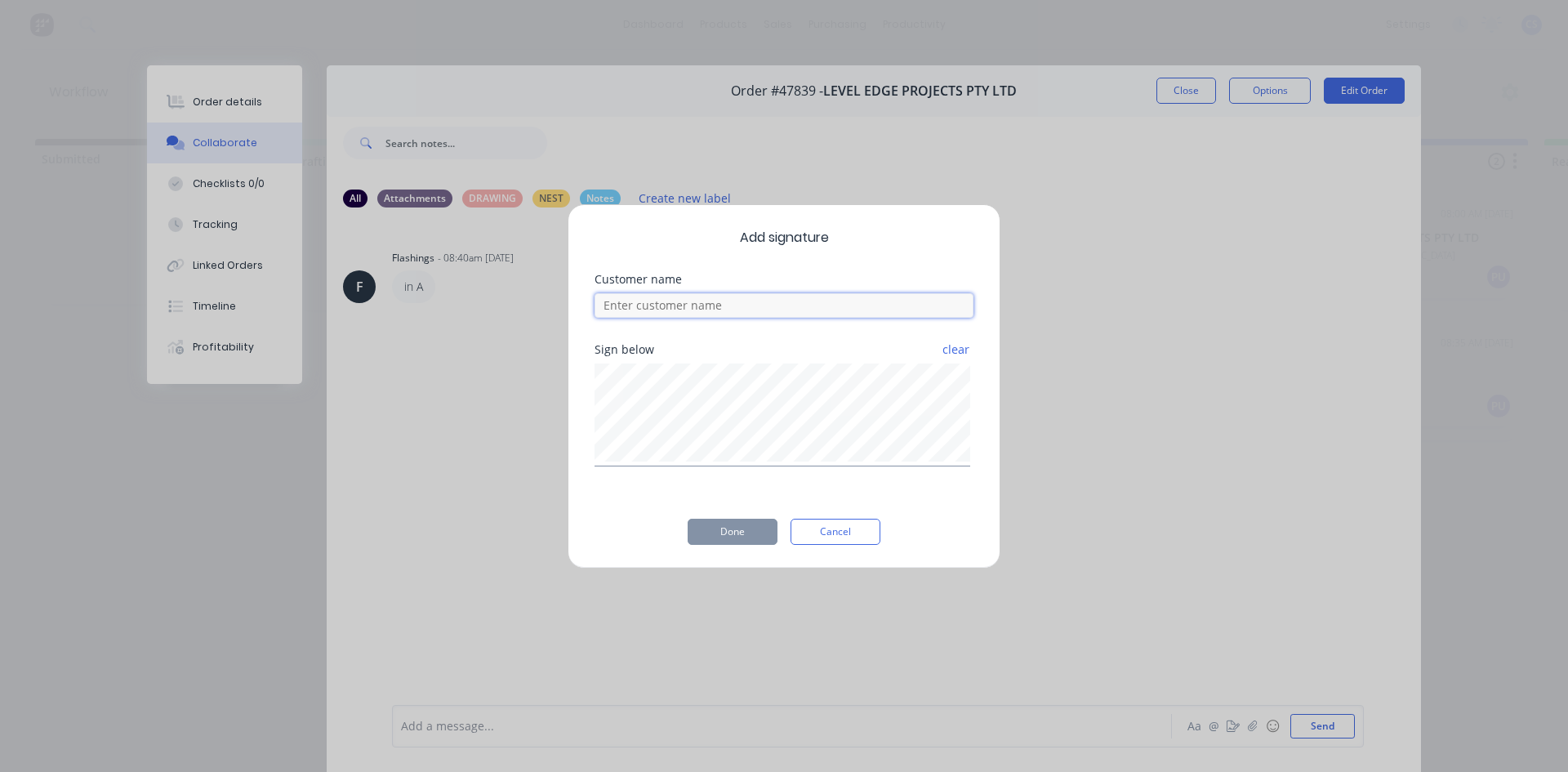
click at [802, 302] on input at bounding box center [784, 305] width 379 height 25
type input "[PERSON_NAME]"
click at [730, 534] on button "Done" at bounding box center [732, 531] width 90 height 26
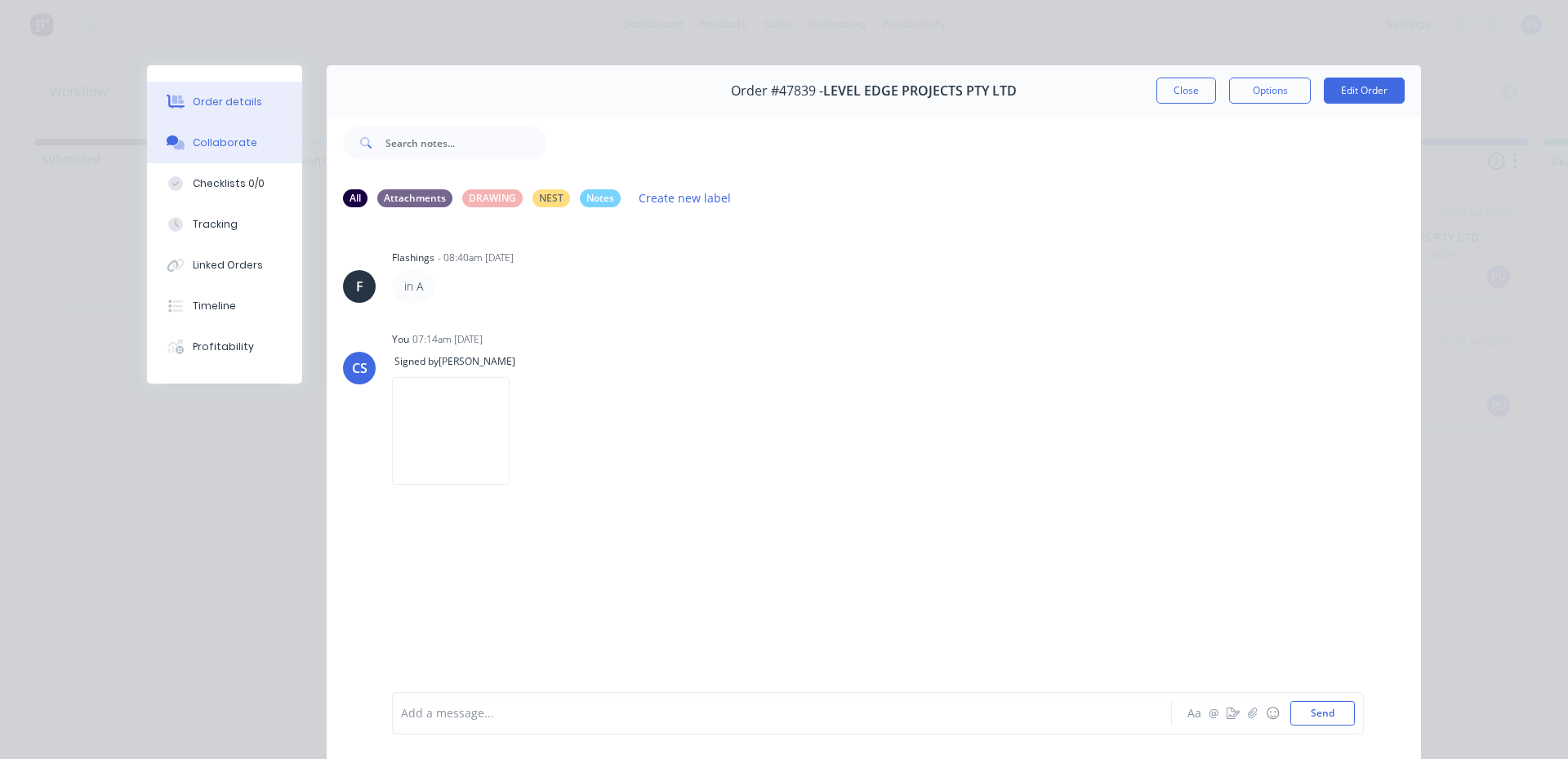
click at [249, 107] on div "Order details" at bounding box center [227, 102] width 69 height 15
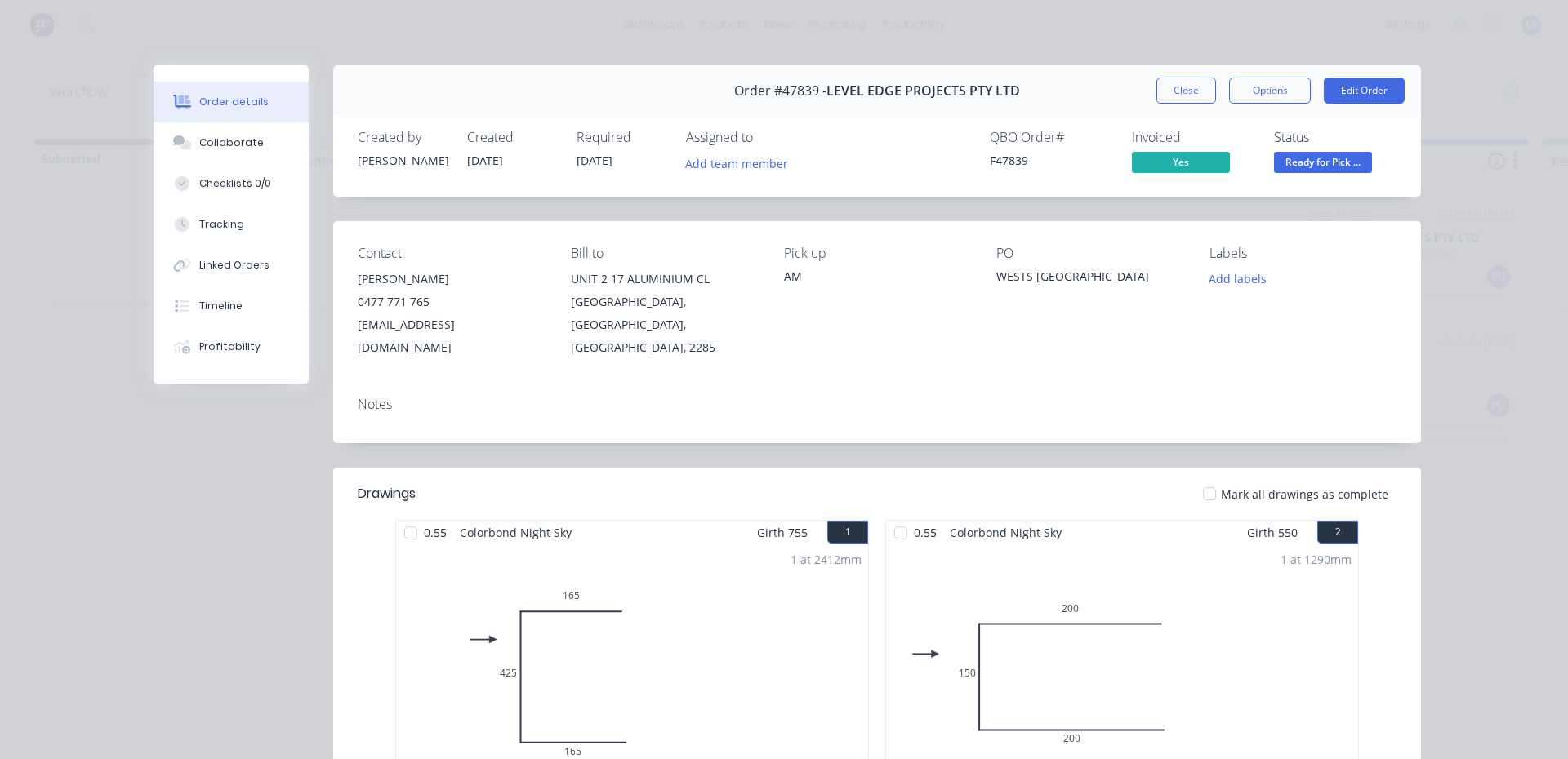
click at [1284, 160] on span "Ready for Pick ..." at bounding box center [1324, 162] width 98 height 20
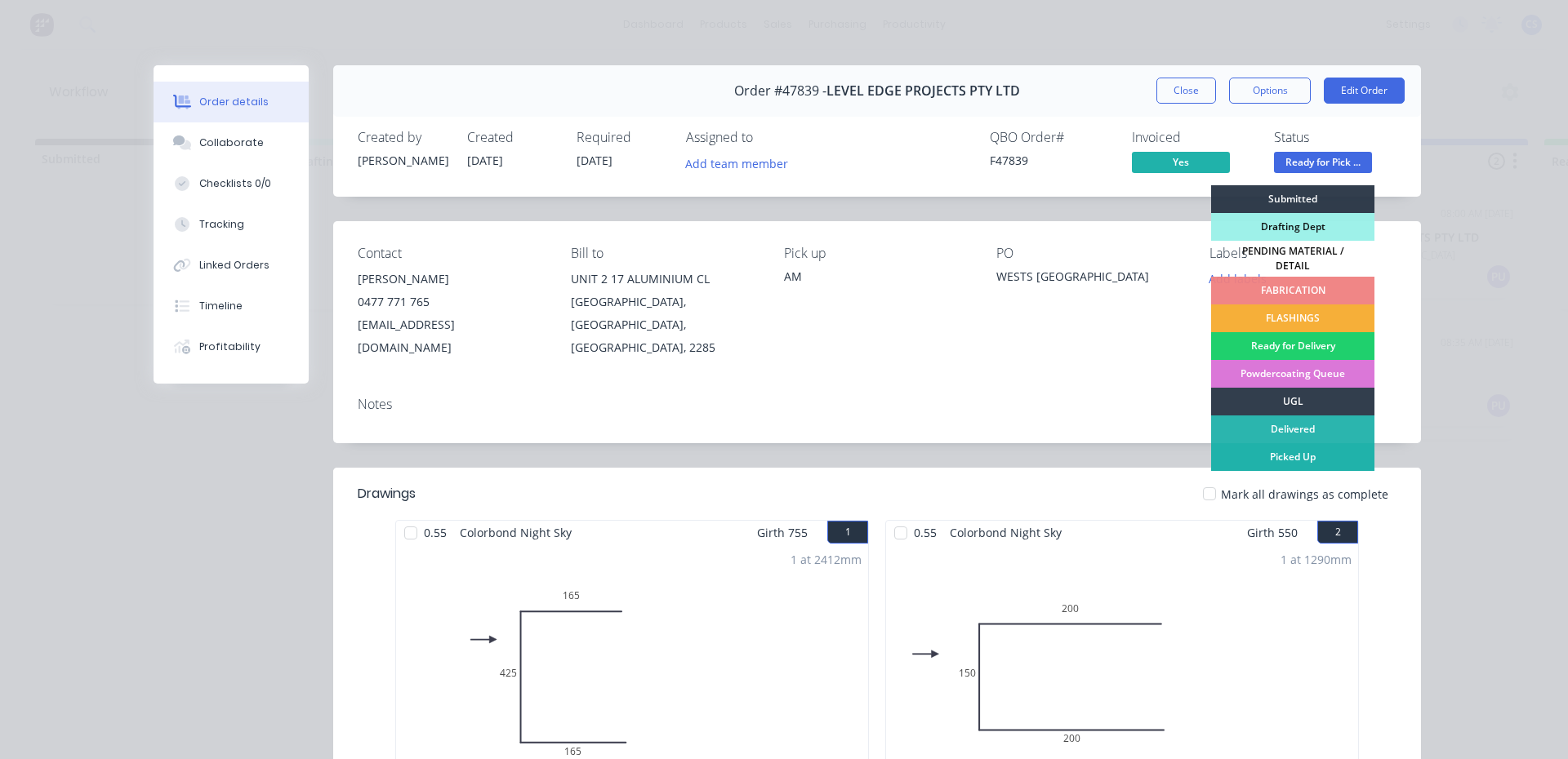
click at [1282, 446] on div "Picked Up" at bounding box center [1293, 456] width 163 height 27
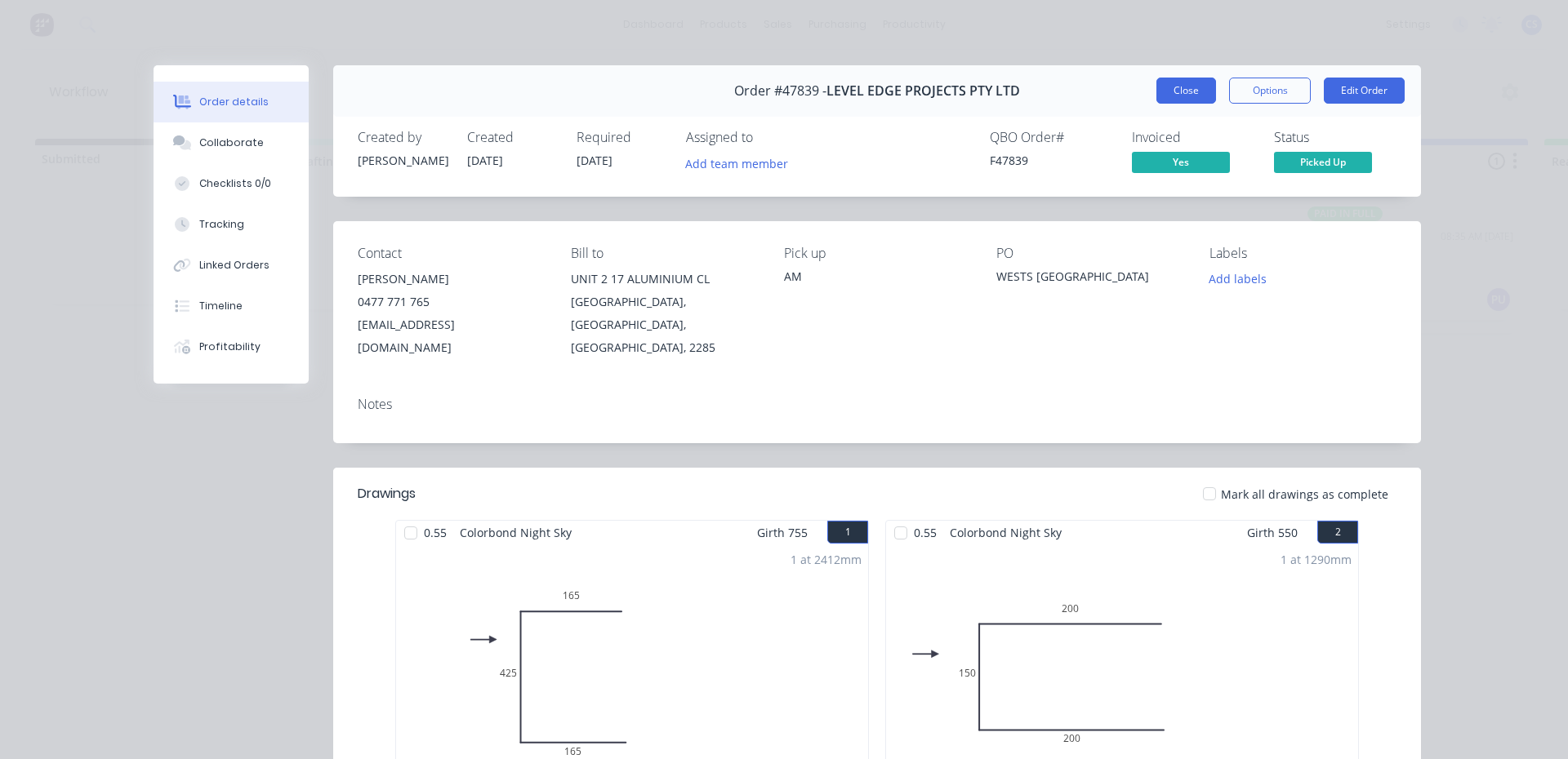
click at [1157, 84] on button "Close" at bounding box center [1186, 90] width 59 height 26
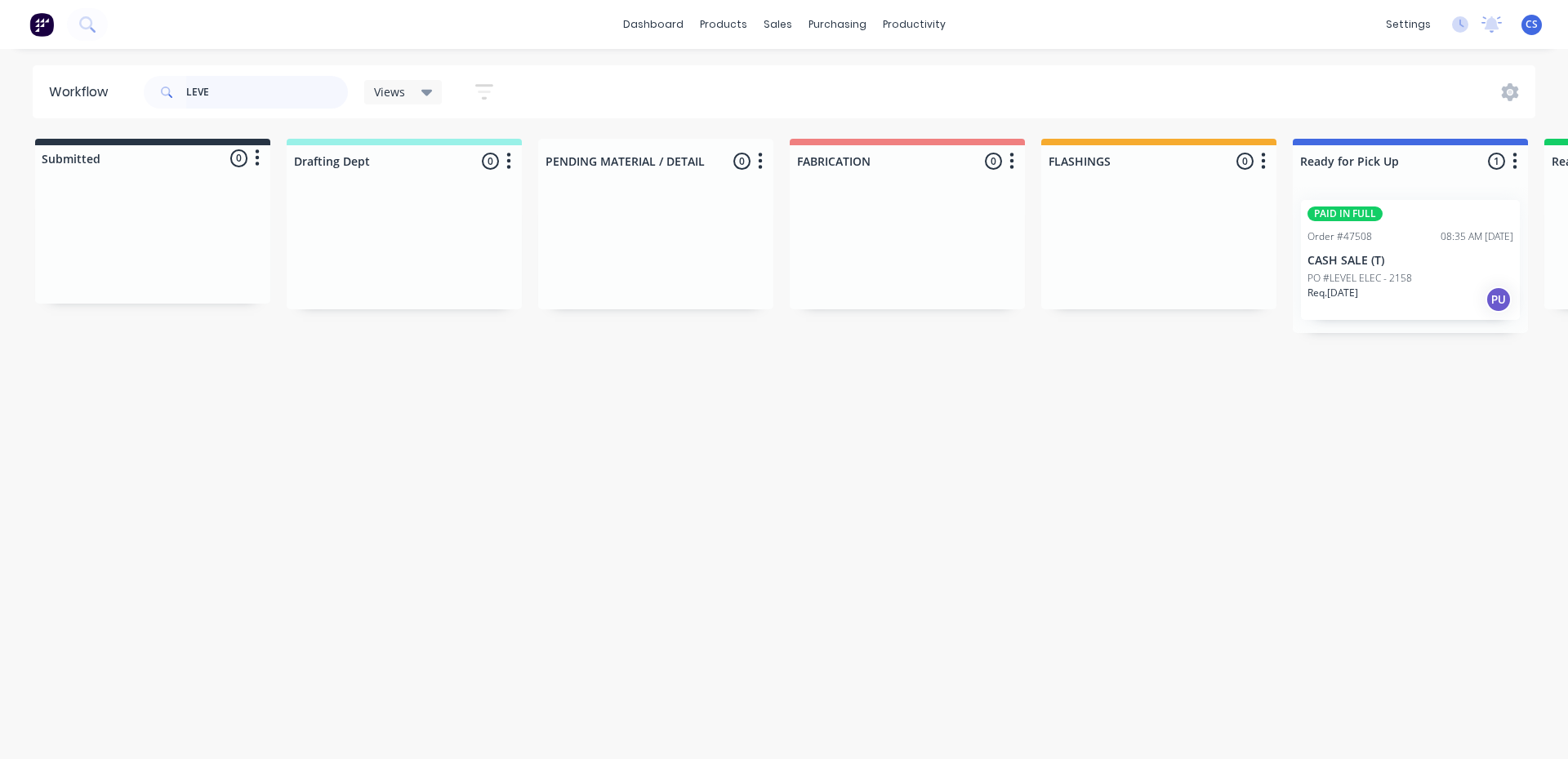
drag, startPoint x: 275, startPoint y: 89, endPoint x: 170, endPoint y: 93, distance: 105.1
click at [170, 93] on div "LEVE" at bounding box center [246, 92] width 204 height 33
type input "[PERSON_NAME]"
click at [1392, 288] on div "Req. [DATE] PU" at bounding box center [1410, 300] width 206 height 27
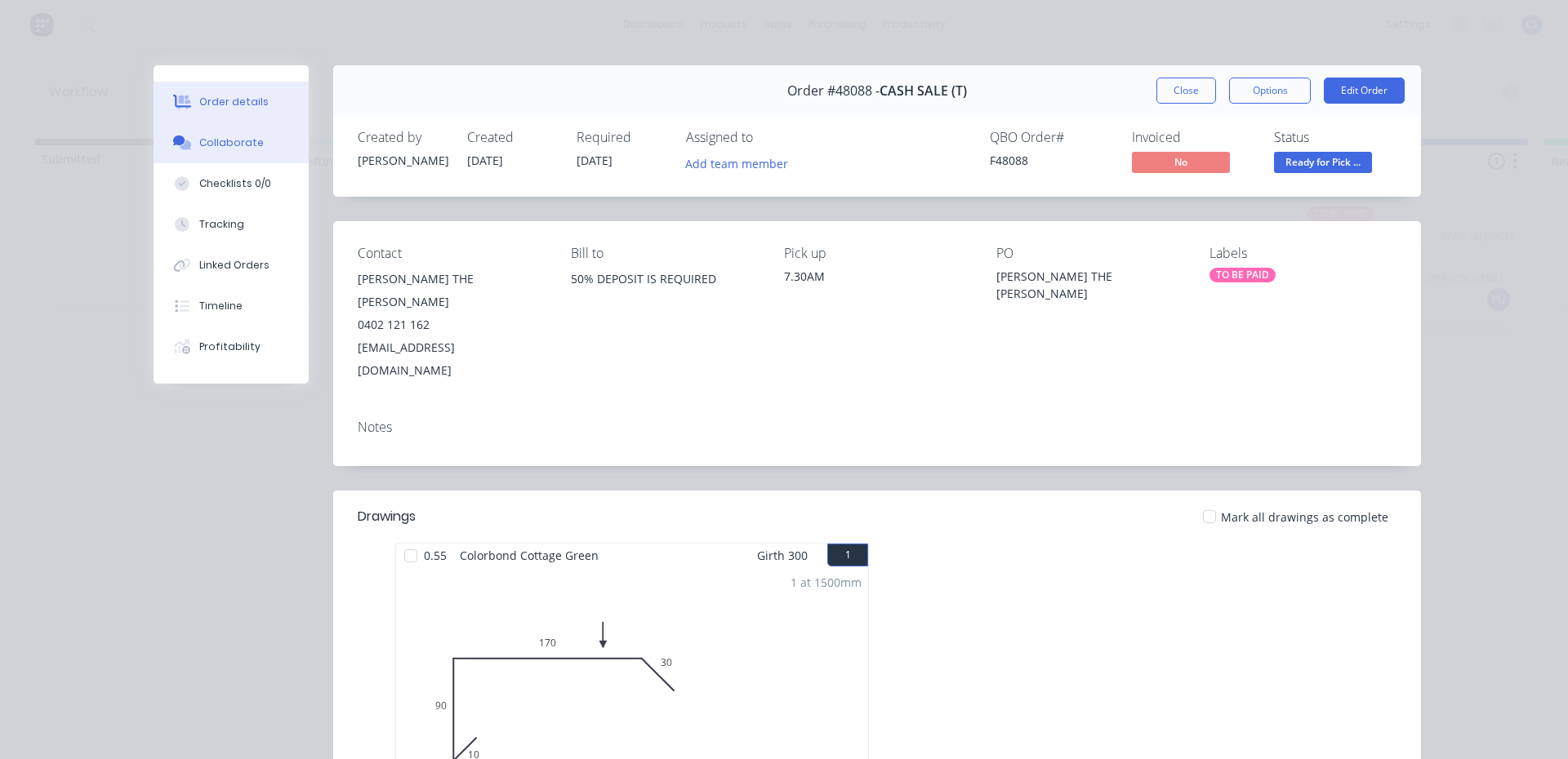
click at [232, 152] on button "Collaborate" at bounding box center [231, 142] width 155 height 41
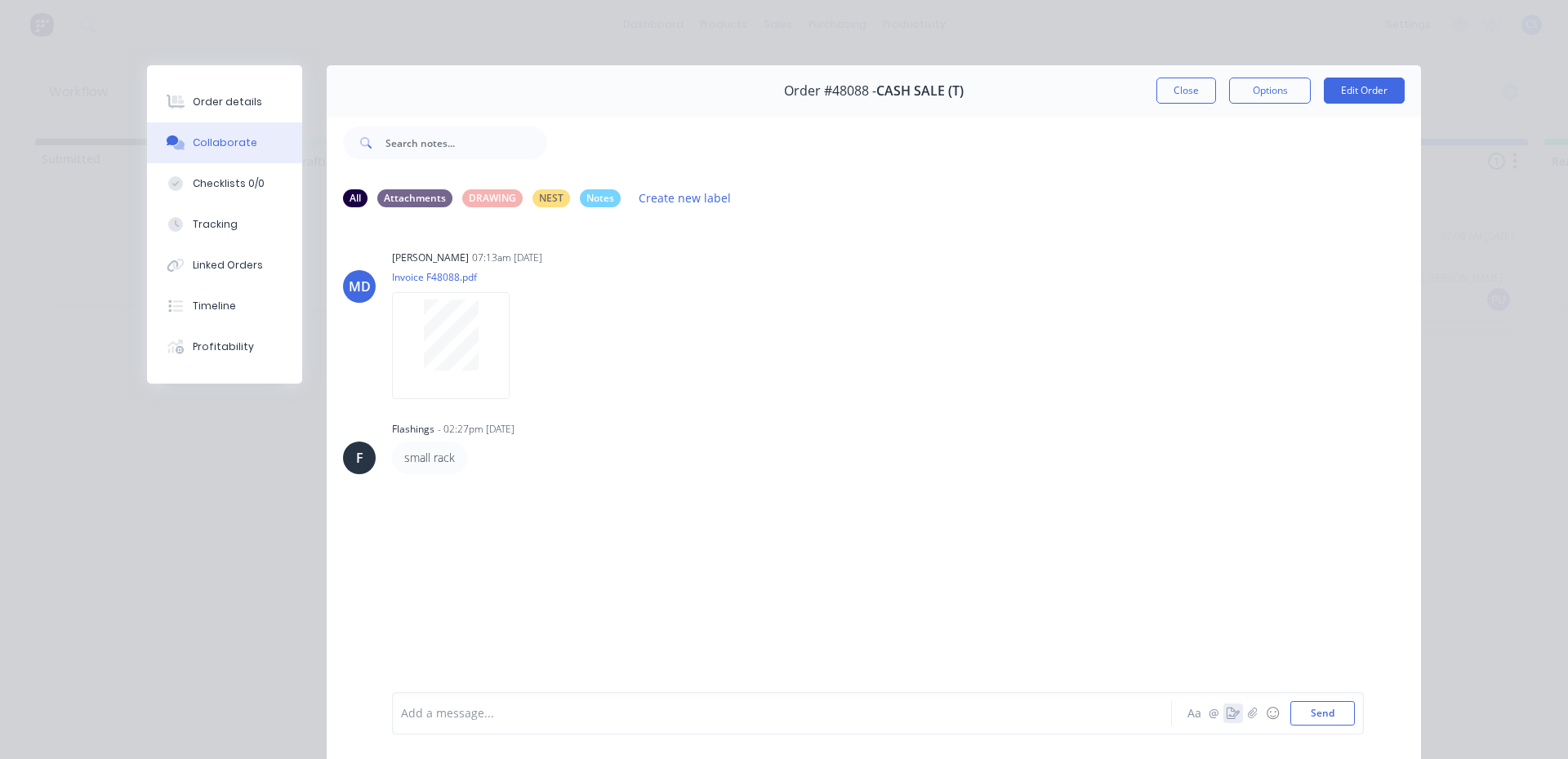
click at [1230, 715] on icon "button" at bounding box center [1233, 713] width 13 height 12
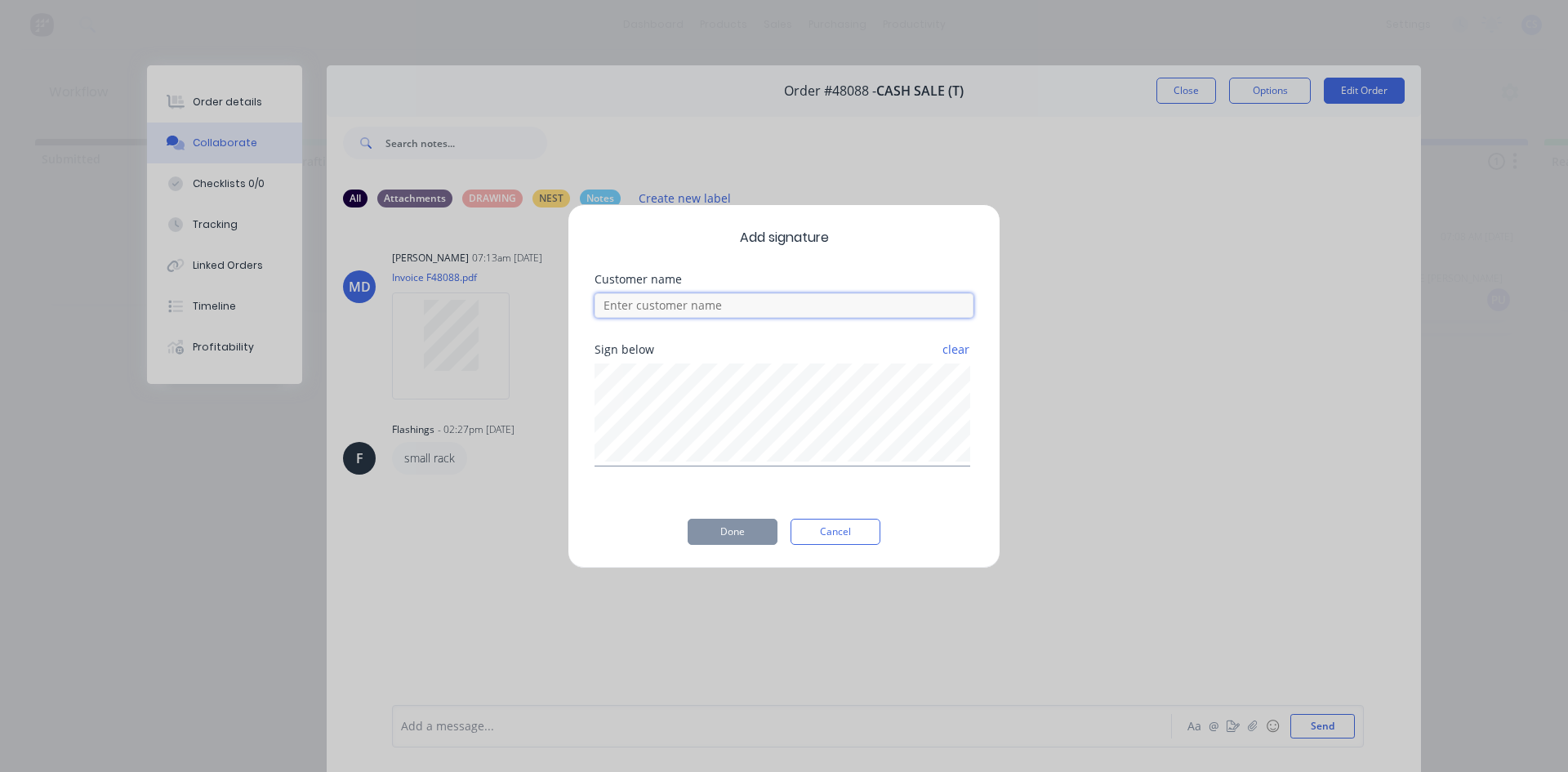
click at [699, 308] on input at bounding box center [784, 305] width 379 height 25
type input "[PERSON_NAME]"
click at [735, 532] on button "Done" at bounding box center [732, 531] width 90 height 26
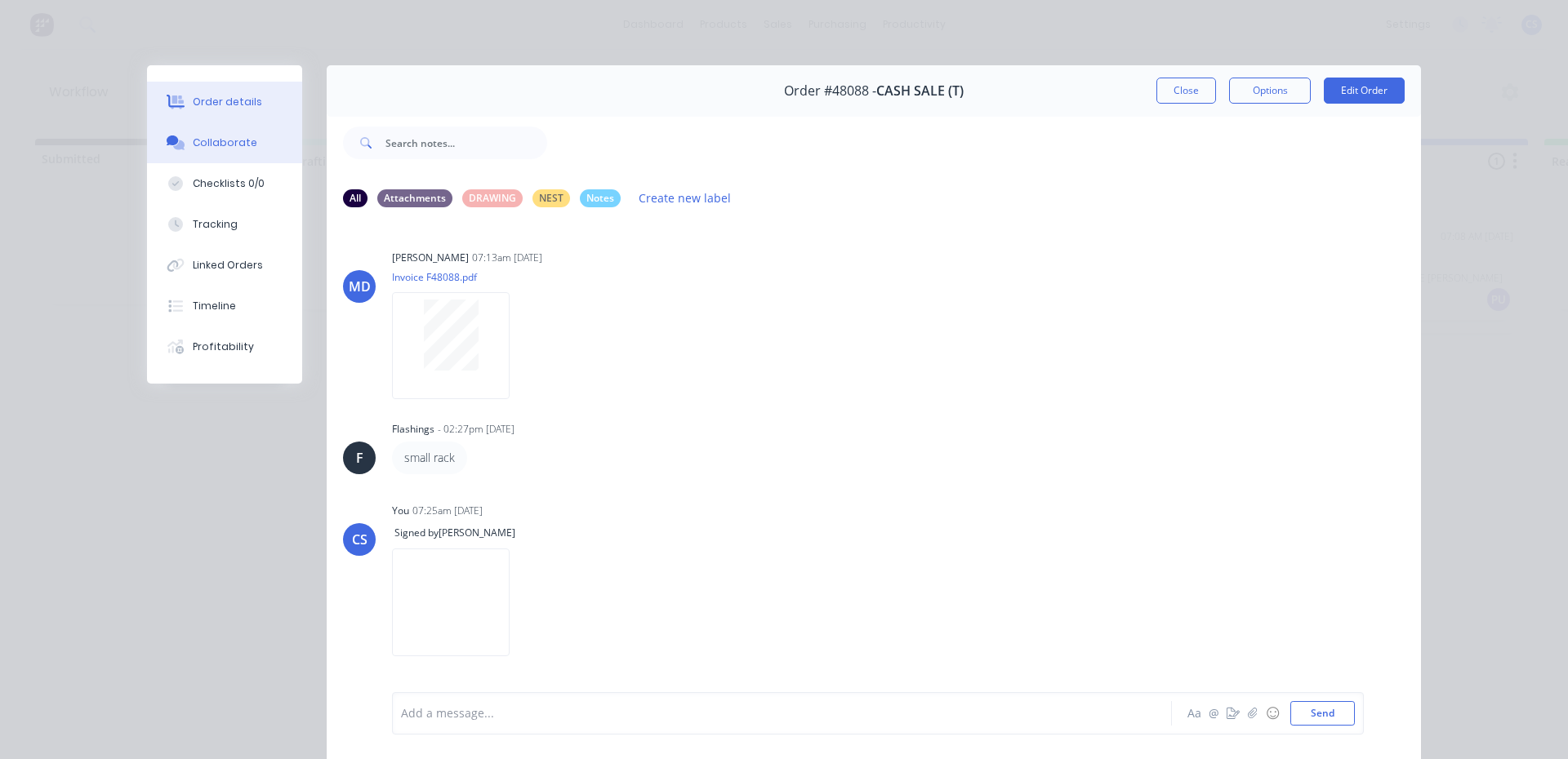
click at [236, 105] on div "Order details" at bounding box center [227, 102] width 69 height 15
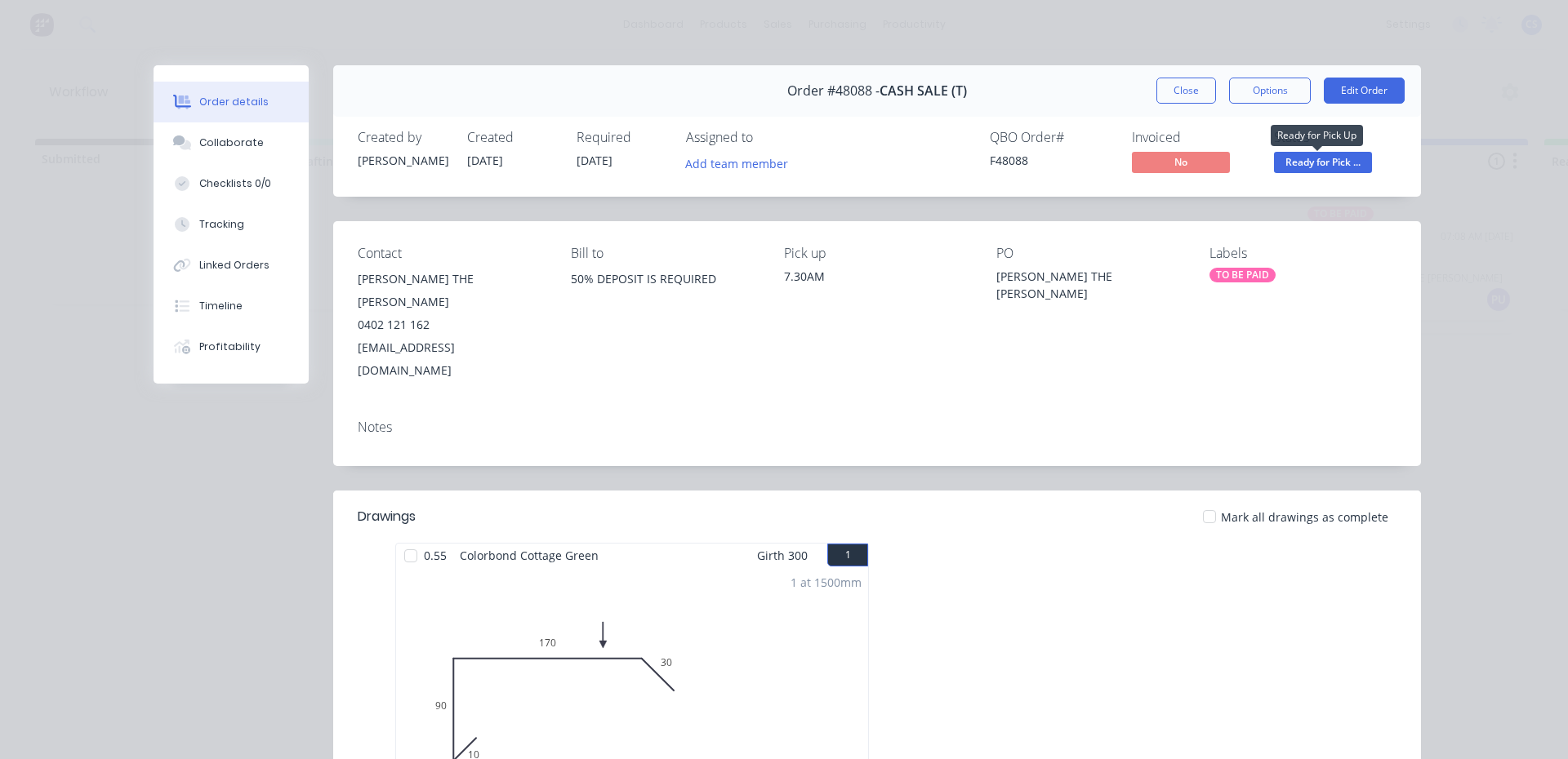
click at [1307, 169] on span "Ready for Pick ..." at bounding box center [1324, 162] width 98 height 20
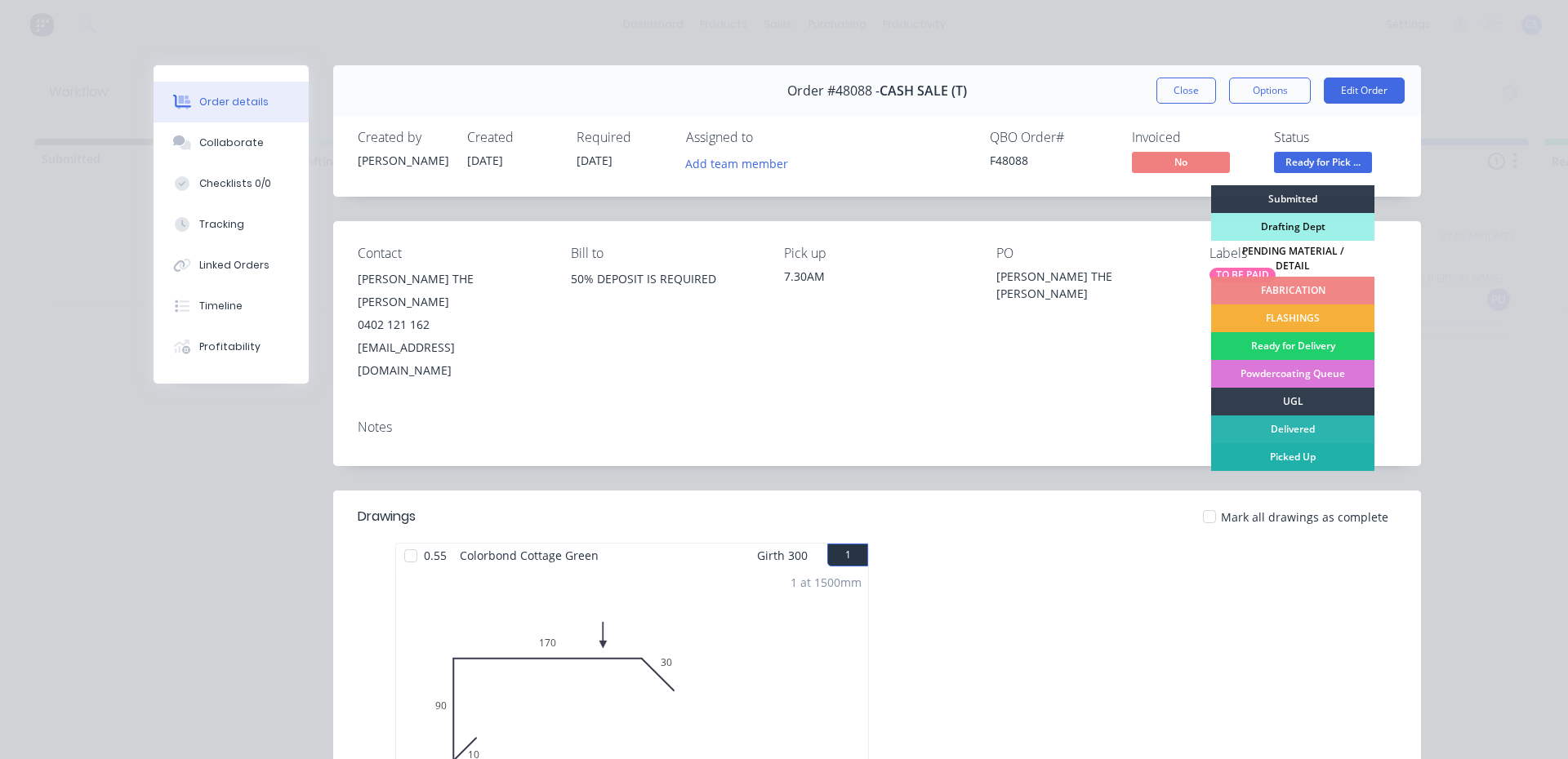
click at [1282, 452] on div "Picked Up" at bounding box center [1293, 456] width 163 height 27
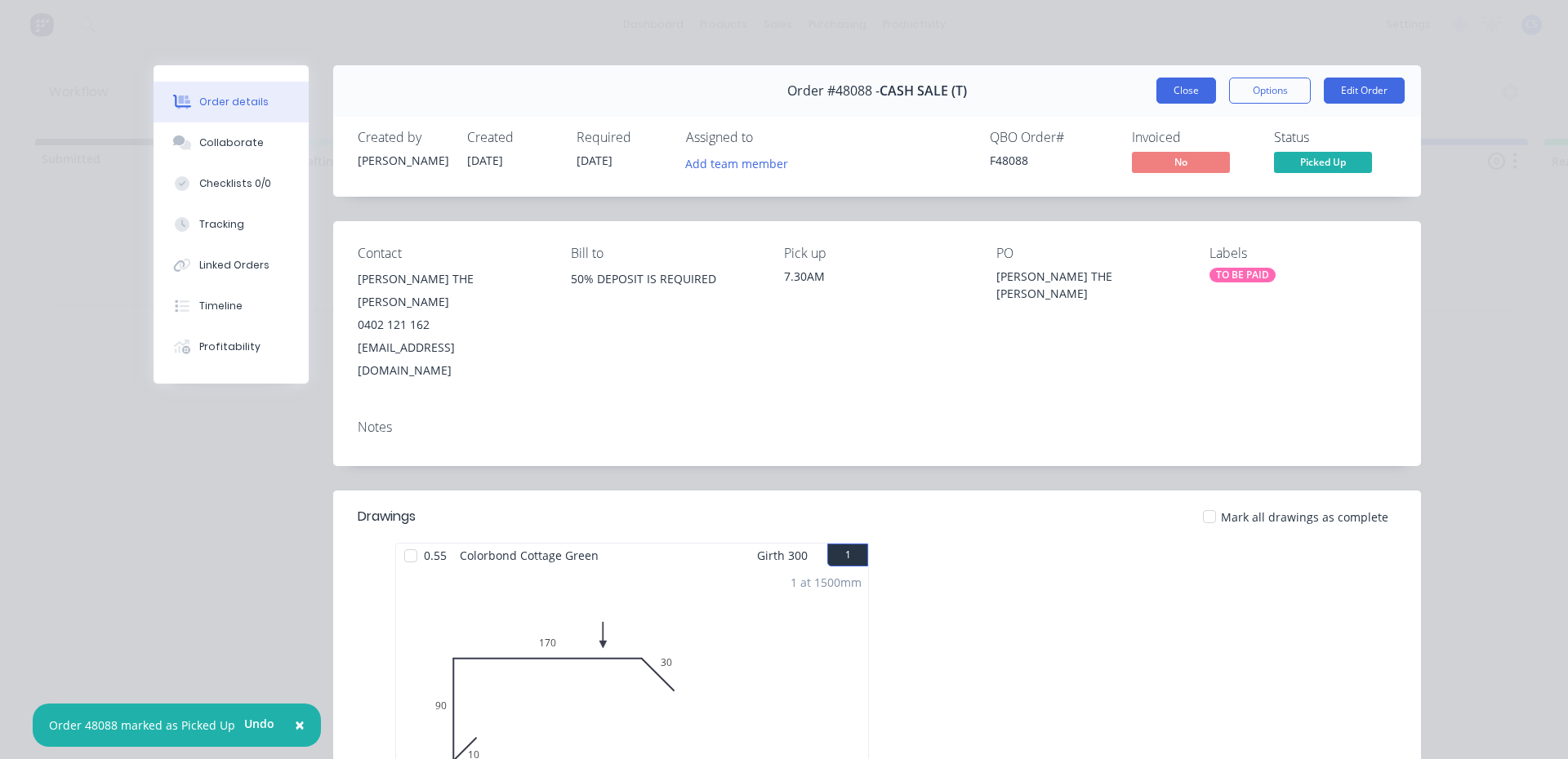
click at [1174, 82] on button "Close" at bounding box center [1186, 90] width 59 height 26
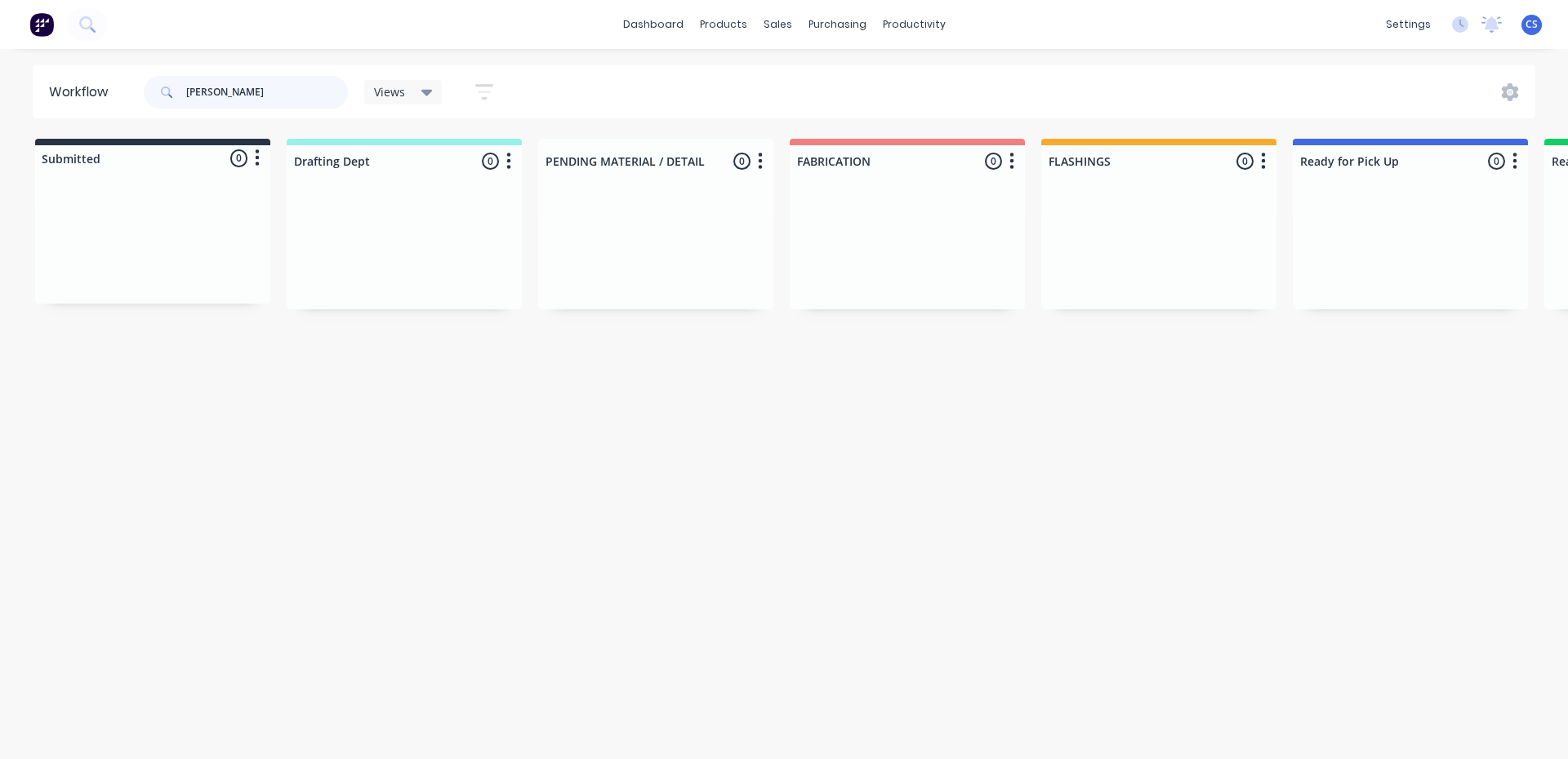
drag, startPoint x: 217, startPoint y: 84, endPoint x: 161, endPoint y: 92, distance: 56.6
click at [176, 80] on div "[PERSON_NAME]" at bounding box center [246, 92] width 204 height 33
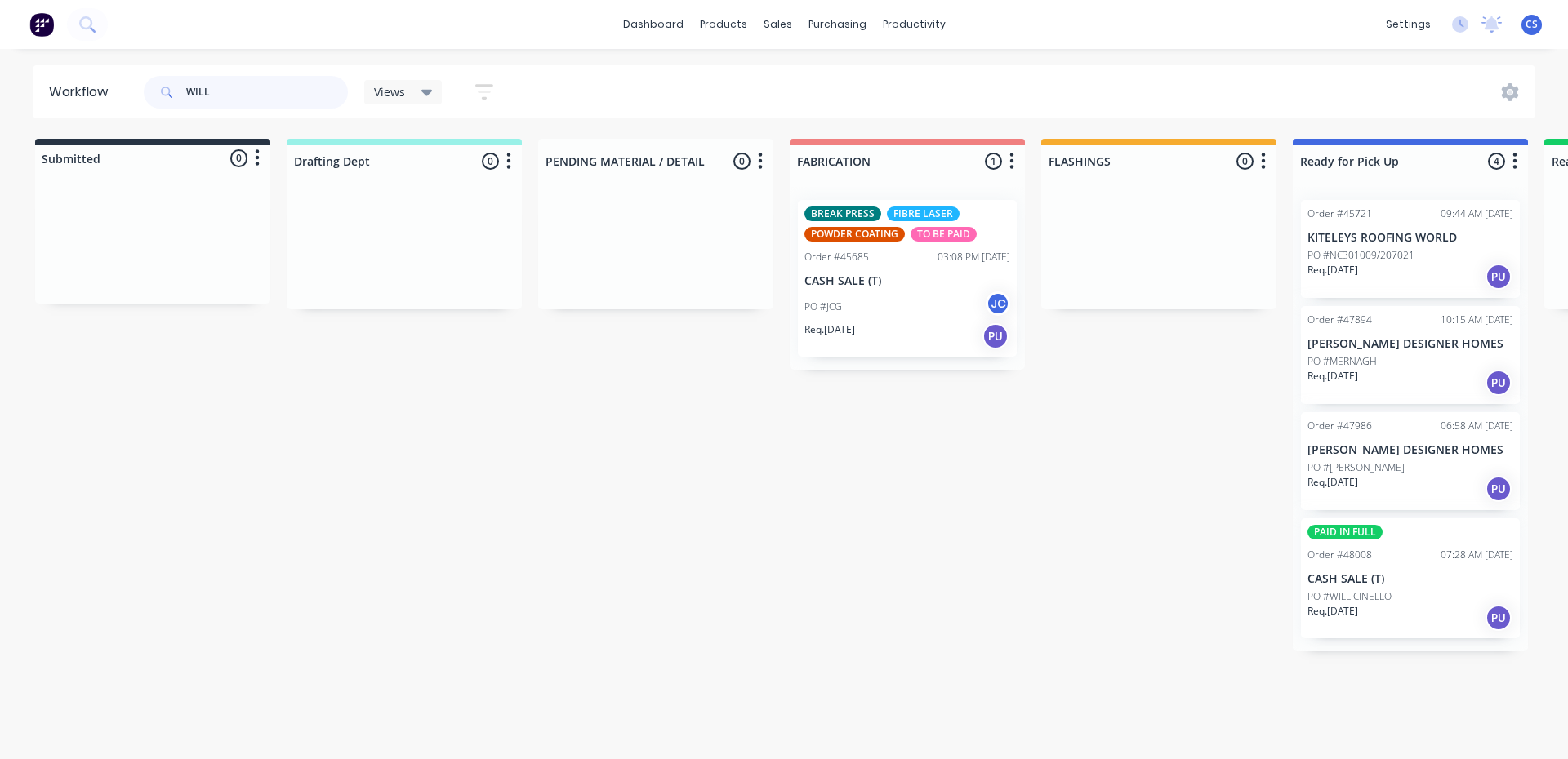
type input "WILL"
click at [1408, 476] on div "Req. [DATE] PU" at bounding box center [1410, 488] width 206 height 27
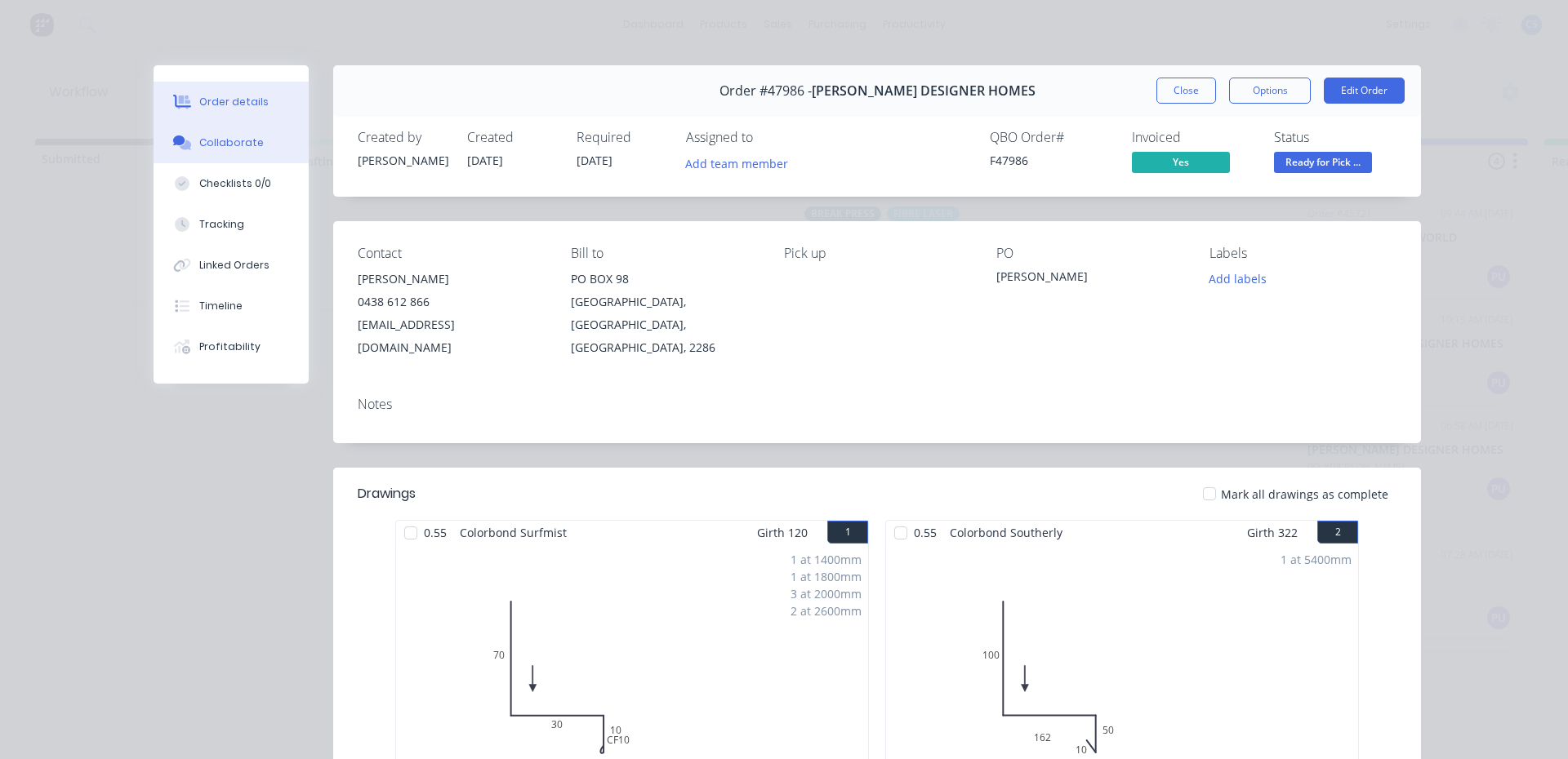
click at [231, 135] on button "Collaborate" at bounding box center [231, 142] width 155 height 41
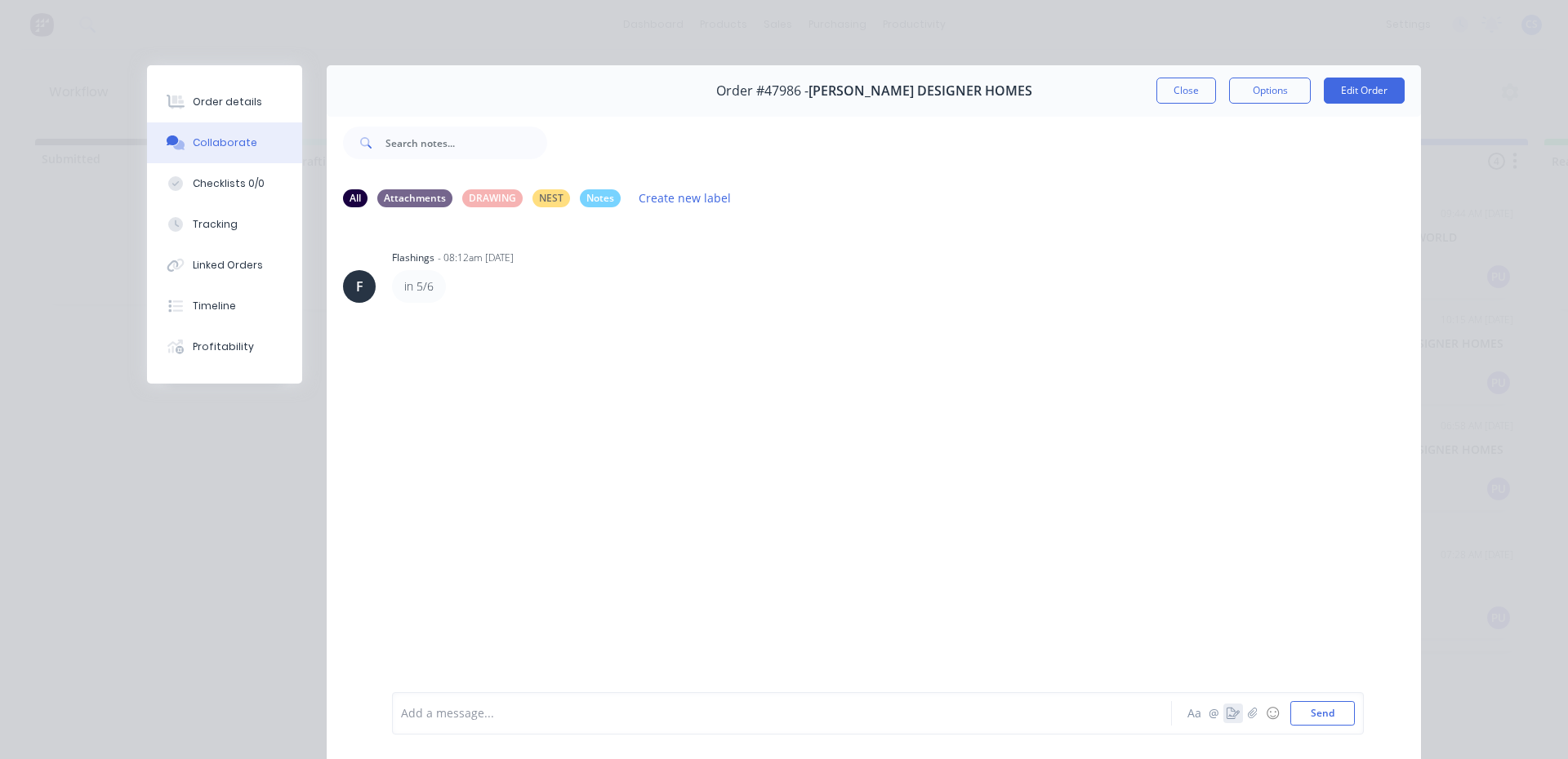
click at [1223, 709] on button "button" at bounding box center [1233, 713] width 20 height 20
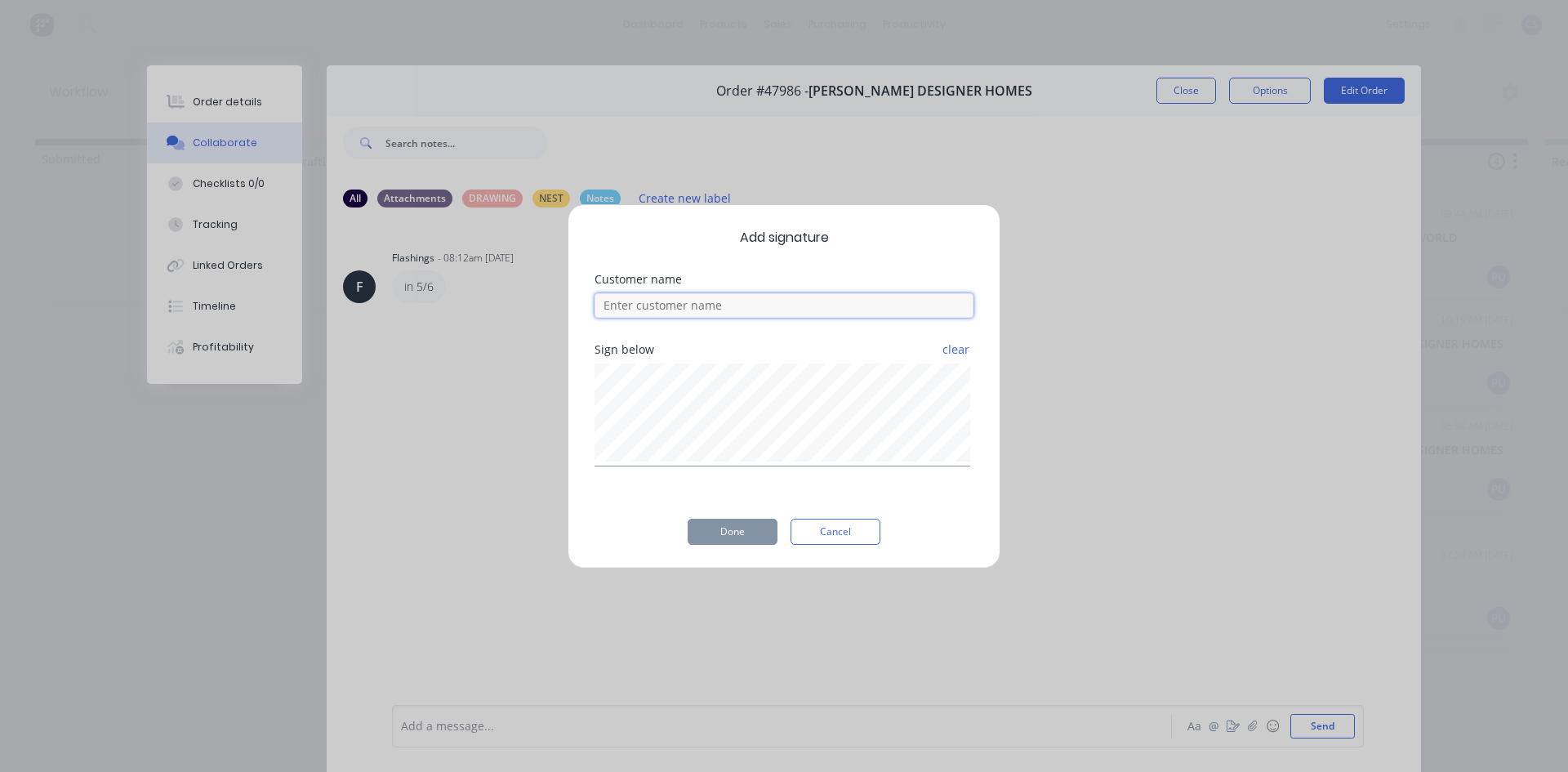
click at [872, 304] on input at bounding box center [784, 305] width 379 height 25
type input "MATT"
click at [739, 503] on div "Add signature Customer name [PERSON_NAME] Sign below clear Done Cancel" at bounding box center [784, 386] width 433 height 365
click at [737, 534] on button "Done" at bounding box center [732, 531] width 90 height 26
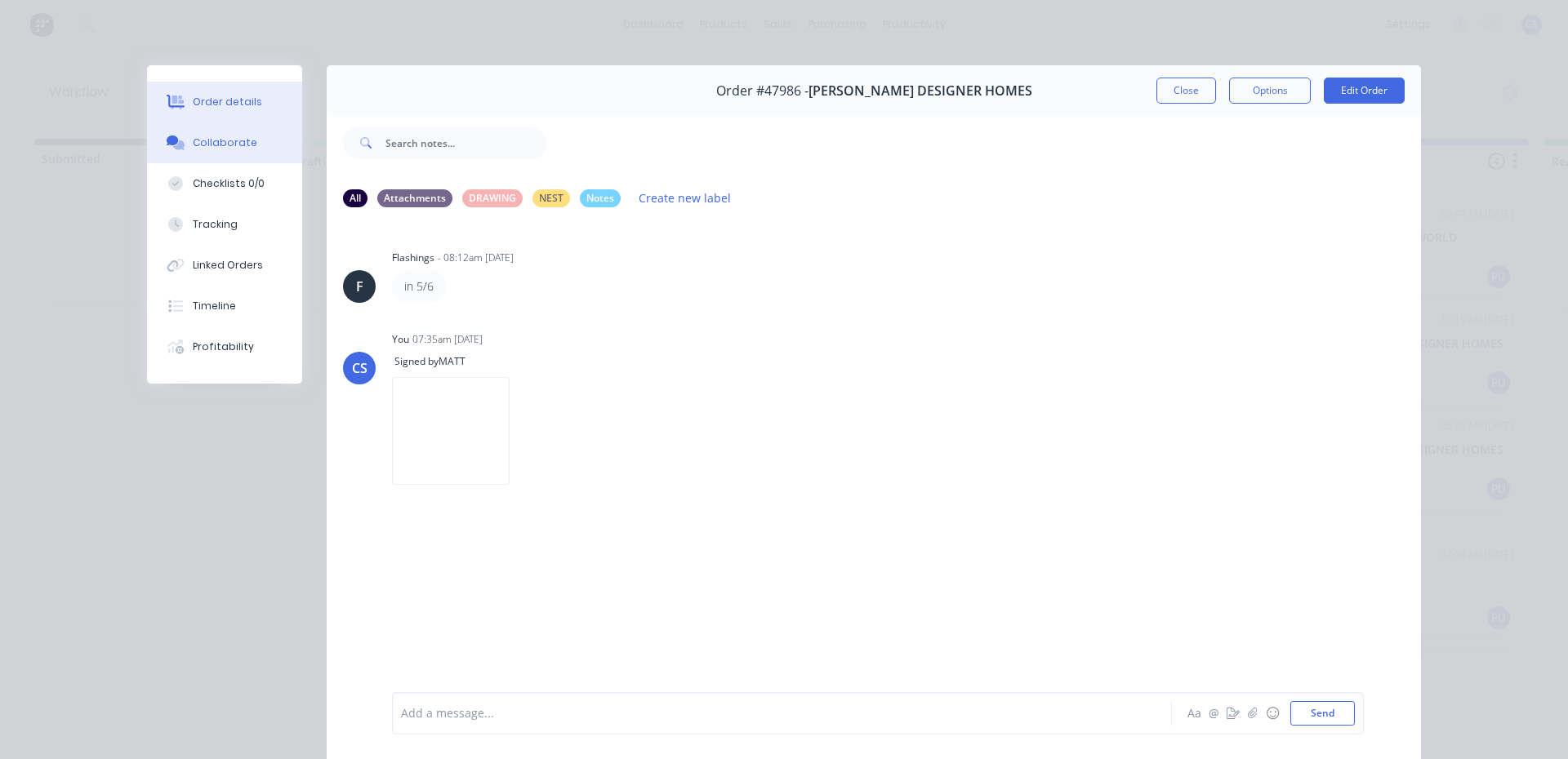
click at [185, 89] on button "Order details" at bounding box center [224, 102] width 155 height 41
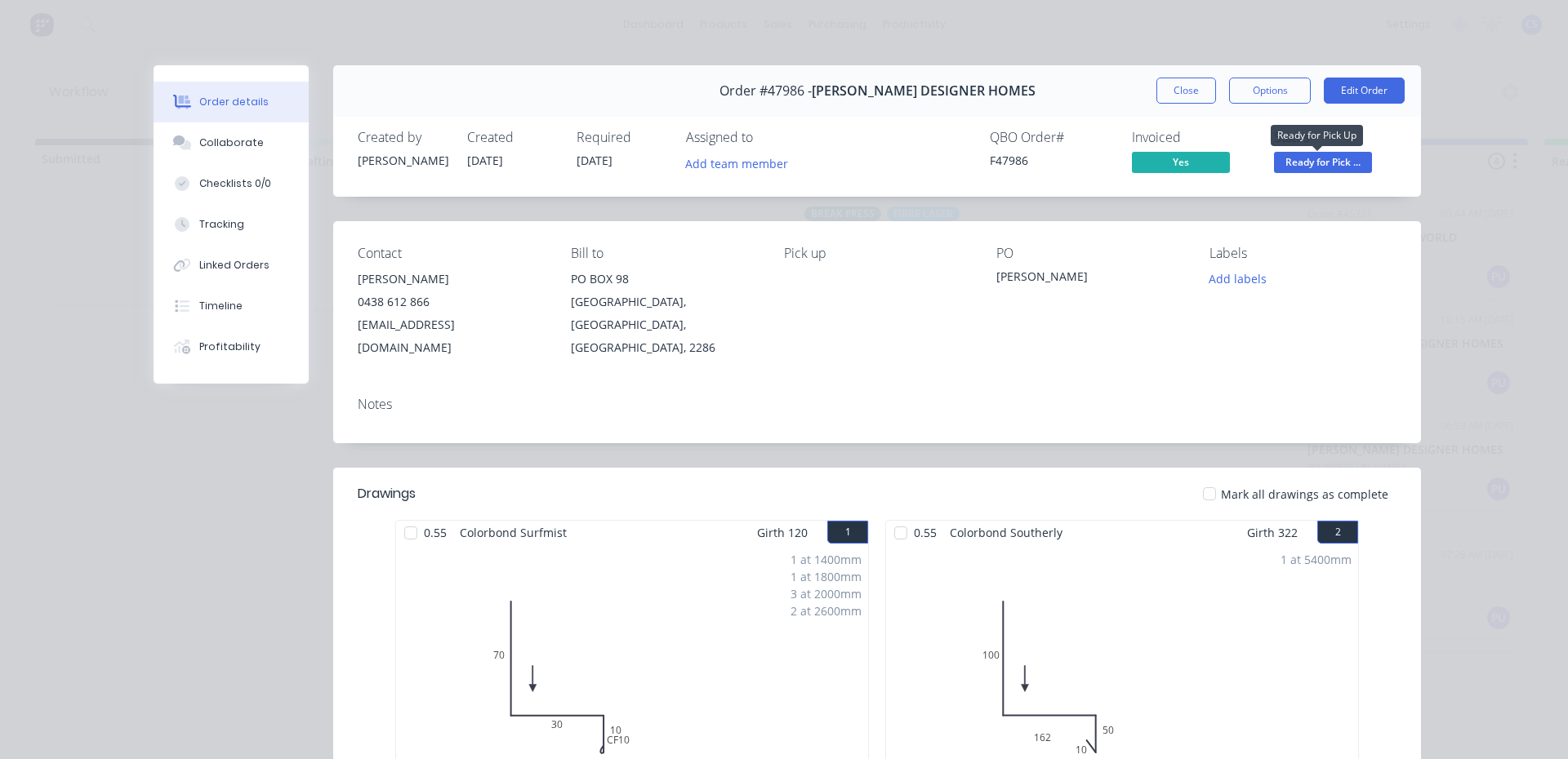
click at [1345, 163] on span "Ready for Pick ..." at bounding box center [1324, 162] width 98 height 20
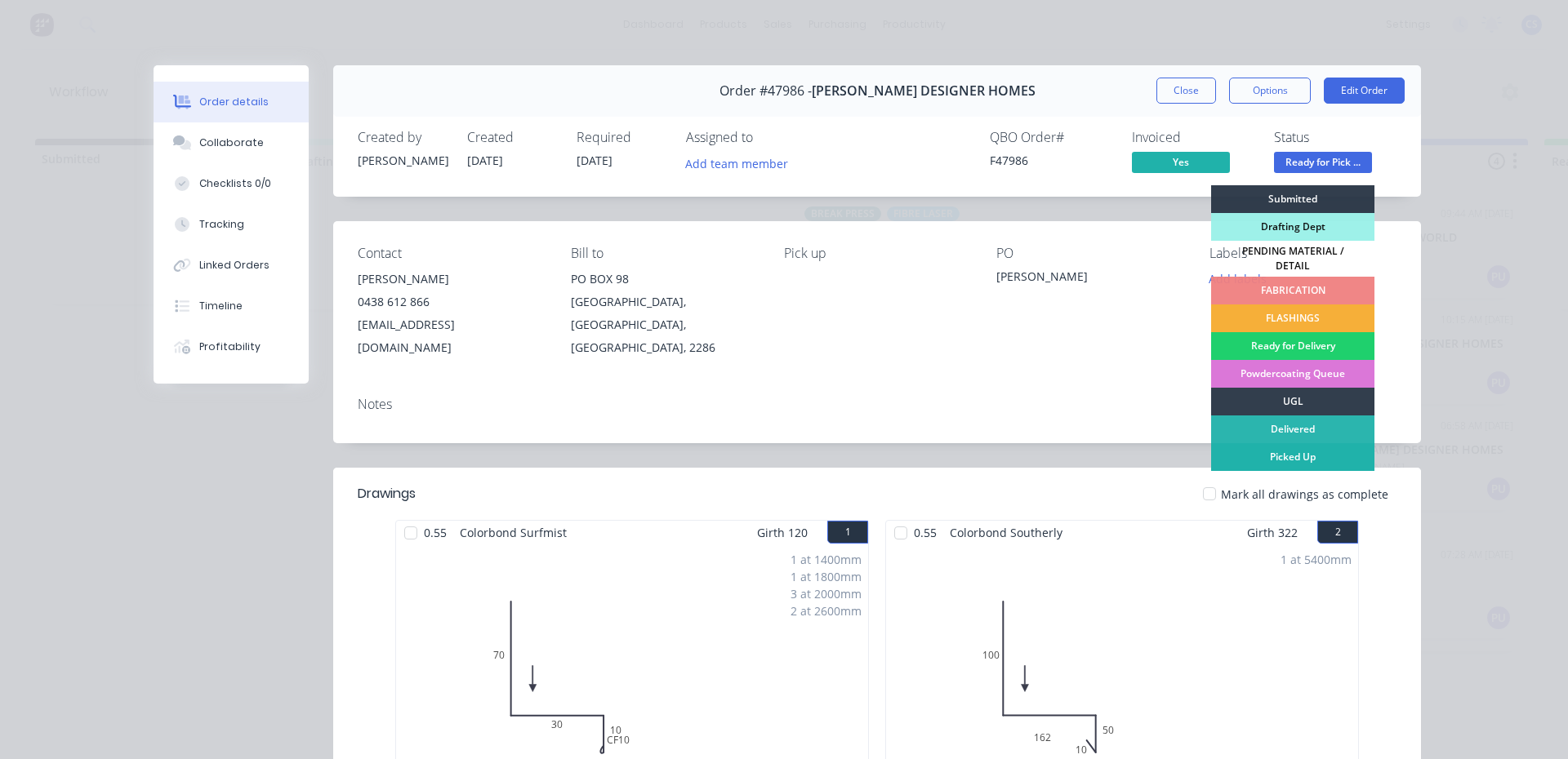
click at [1264, 460] on div "Picked Up" at bounding box center [1293, 456] width 163 height 27
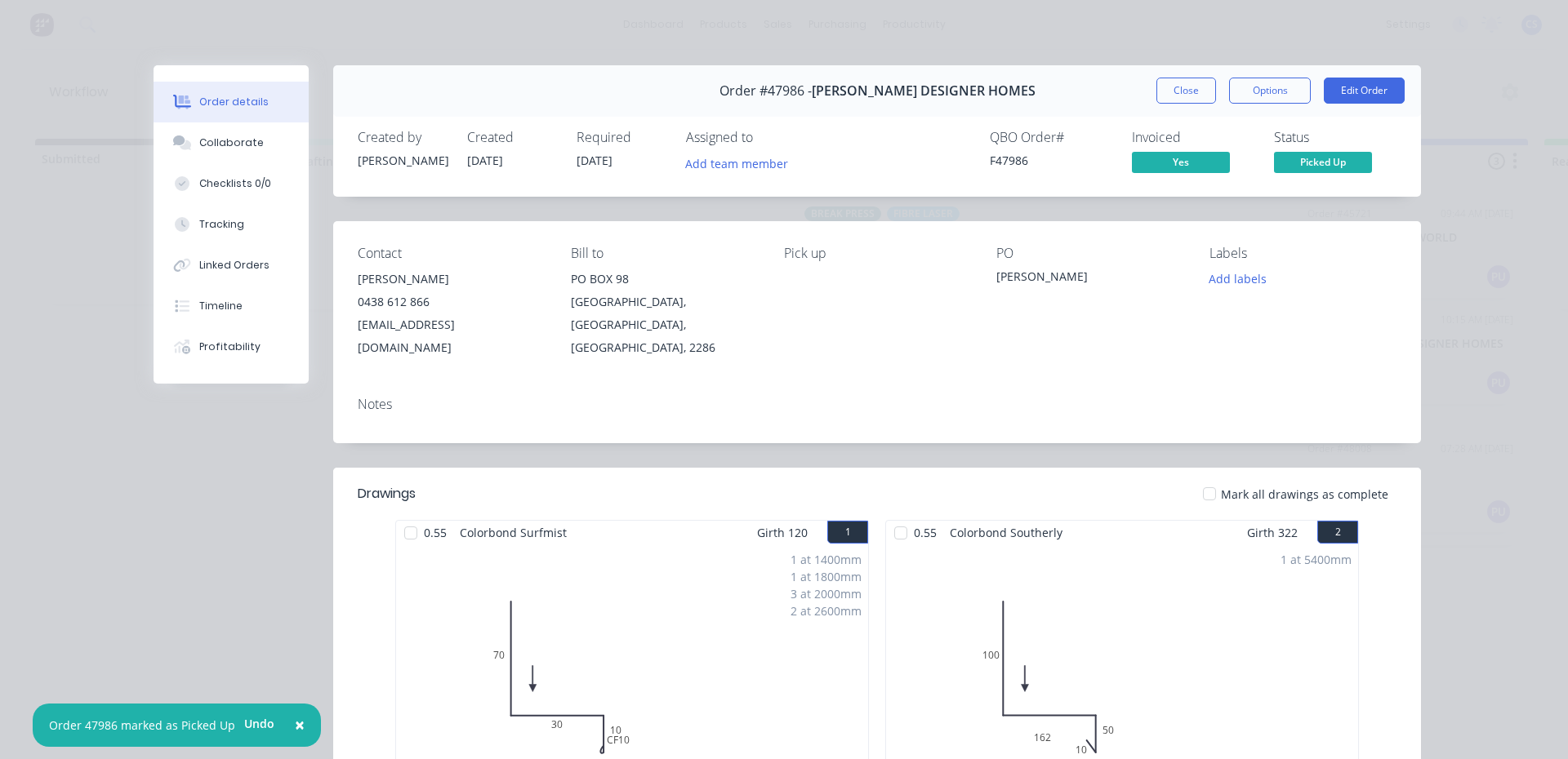
click at [1157, 93] on button "Close" at bounding box center [1186, 90] width 59 height 26
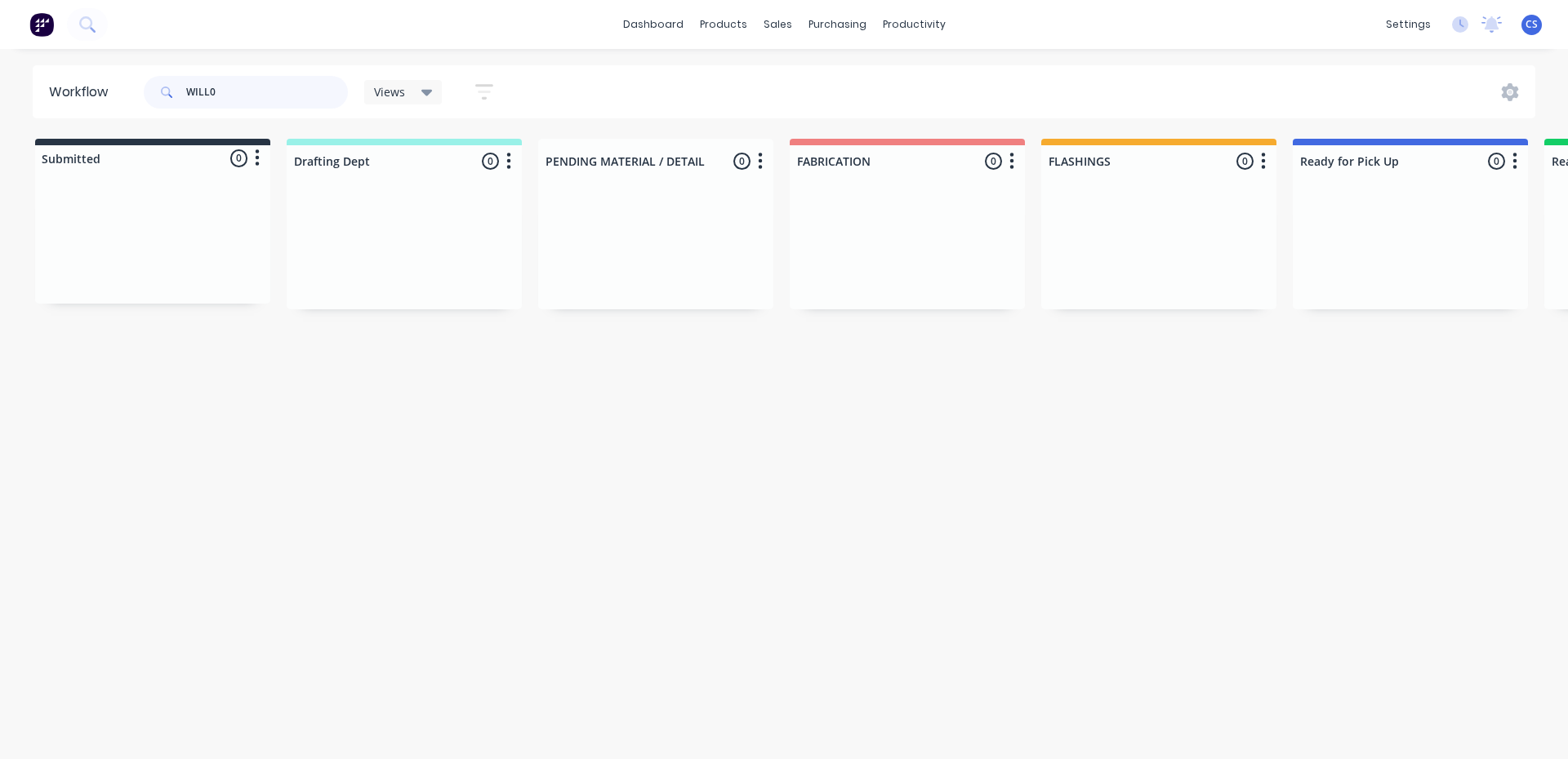
drag, startPoint x: 211, startPoint y: 84, endPoint x: 177, endPoint y: 81, distance: 34.1
click at [177, 81] on div "WILL0" at bounding box center [246, 92] width 204 height 33
type input "LORN"
click at [1415, 365] on div "PO #EJE" at bounding box center [1410, 362] width 206 height 15
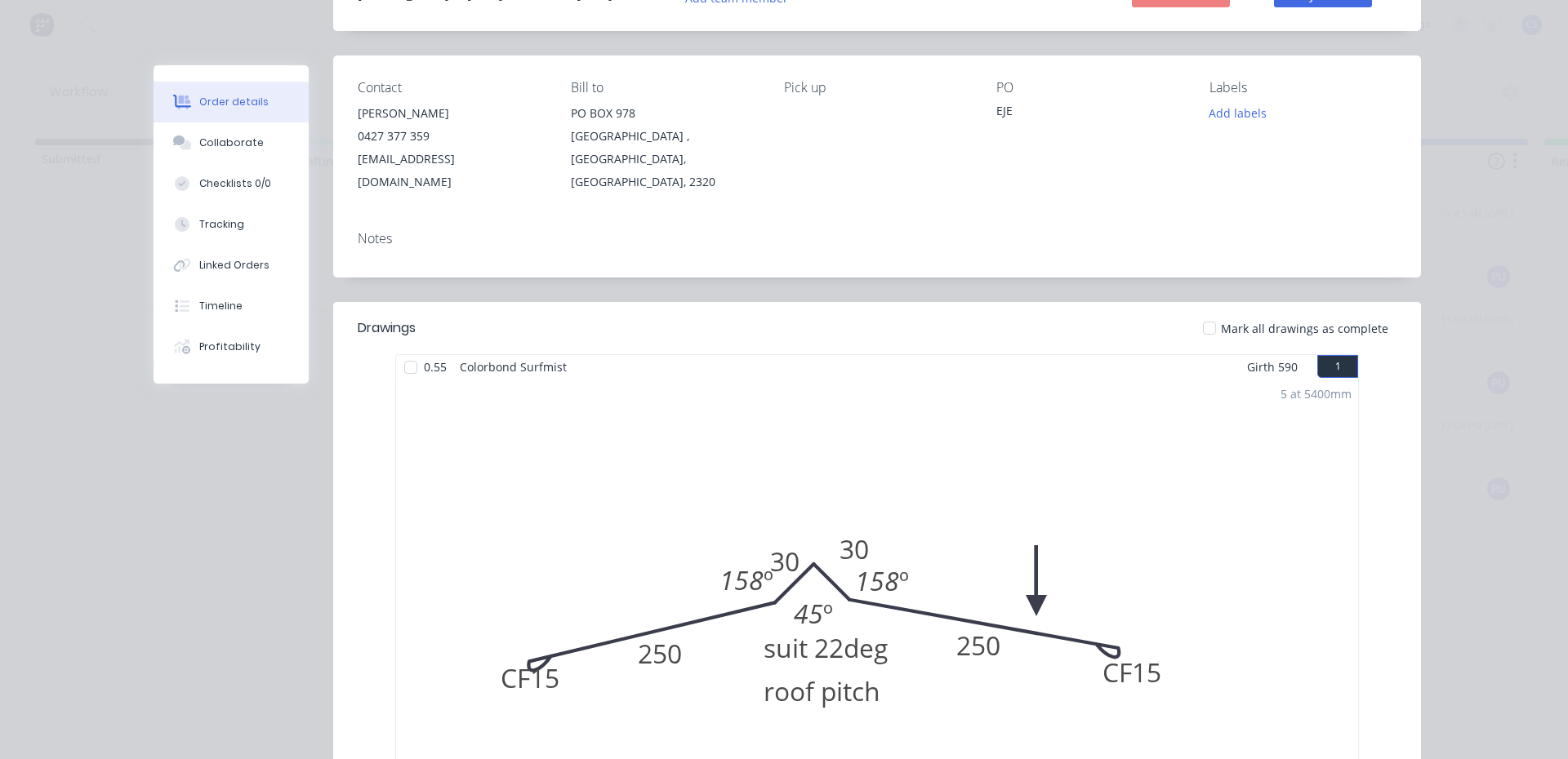
scroll to position [163, 0]
click at [269, 138] on button "Collaborate" at bounding box center [231, 142] width 155 height 41
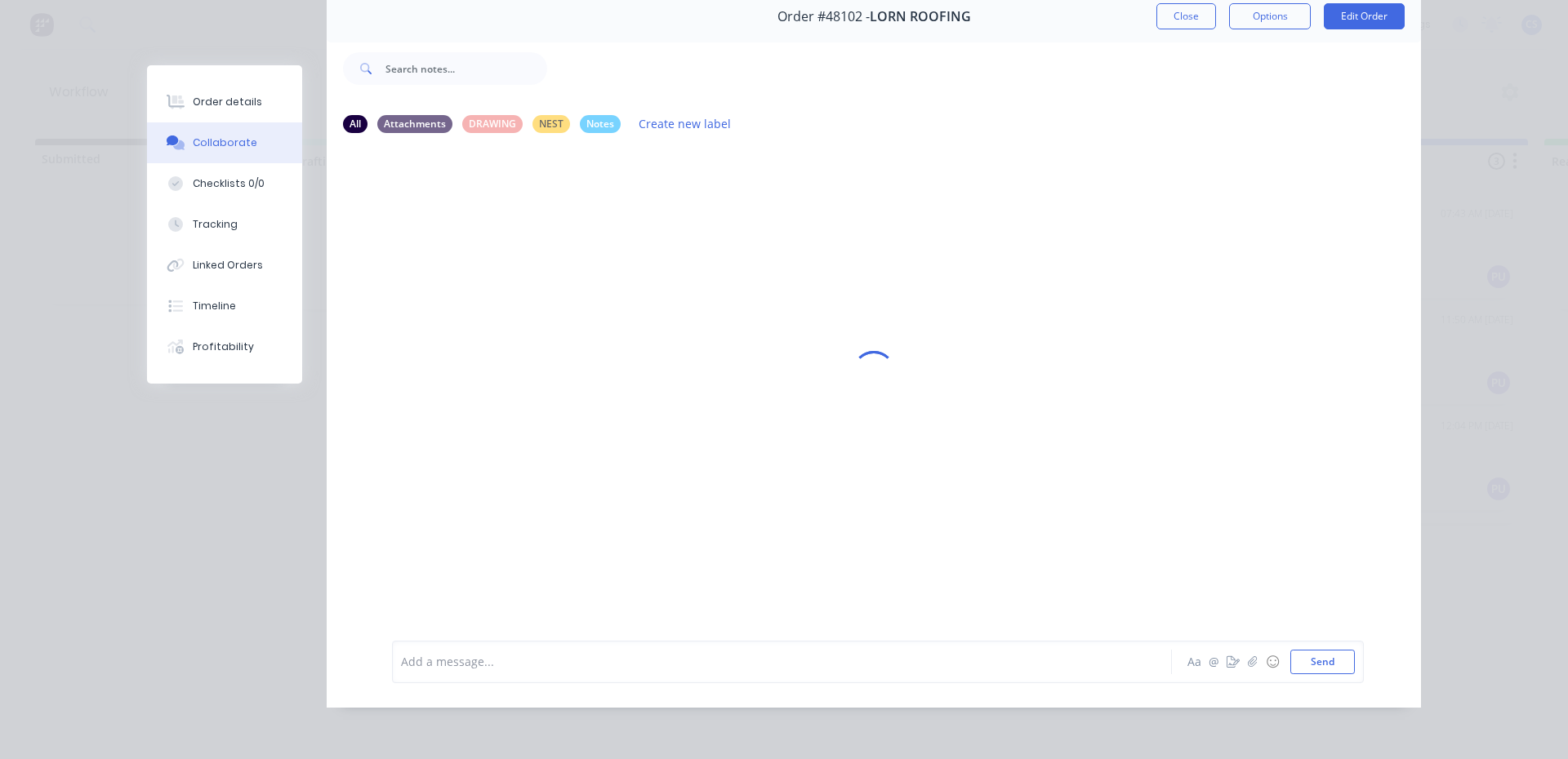
scroll to position [0, 0]
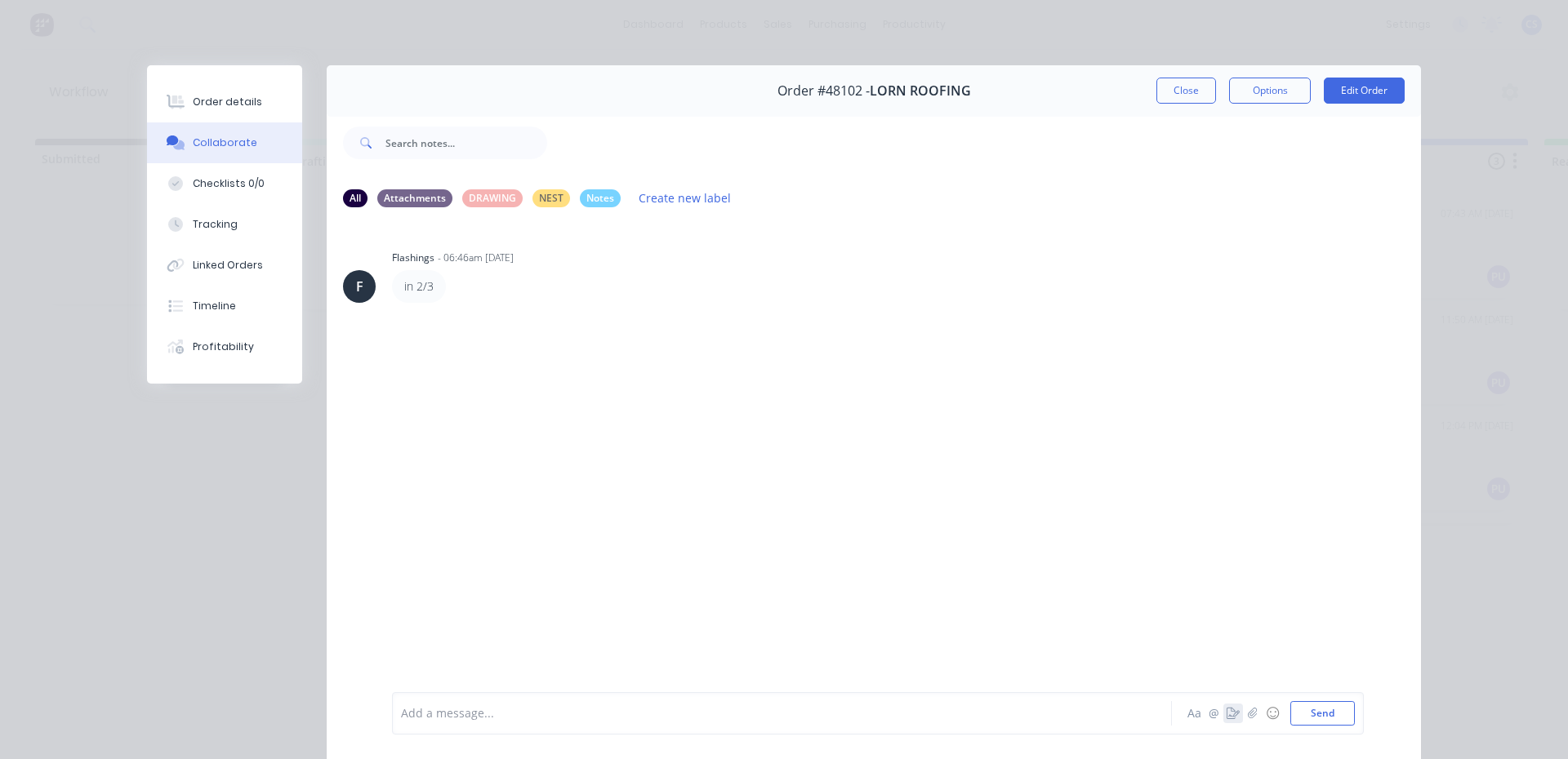
click at [1227, 717] on icon "button" at bounding box center [1233, 713] width 13 height 12
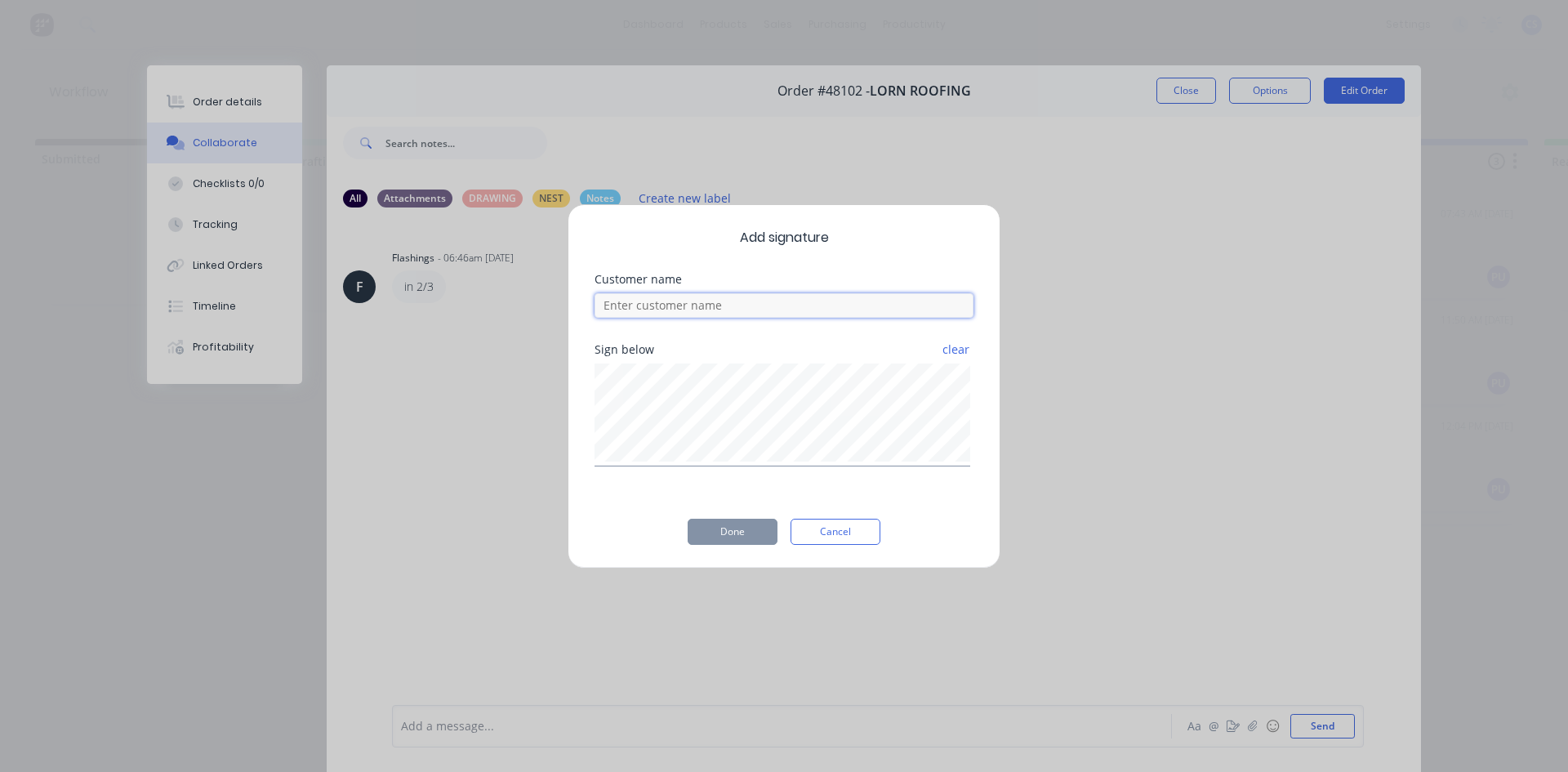
click at [789, 312] on input at bounding box center [784, 305] width 379 height 25
type input "MATT"
click at [709, 536] on button "Done" at bounding box center [732, 531] width 90 height 26
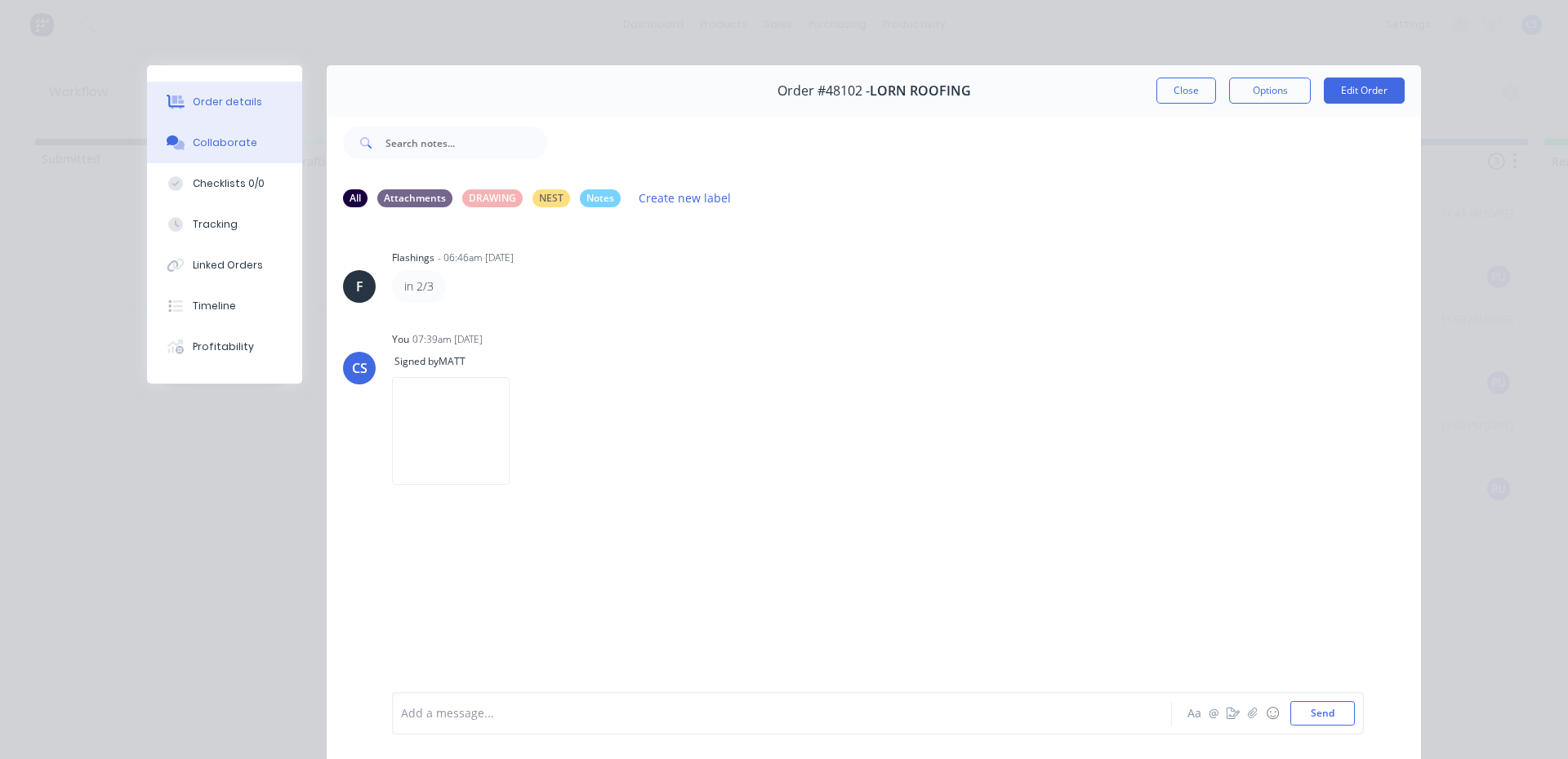
drag, startPoint x: 232, startPoint y: 109, endPoint x: 280, endPoint y: 112, distance: 48.1
click at [232, 108] on button "Order details" at bounding box center [224, 102] width 155 height 41
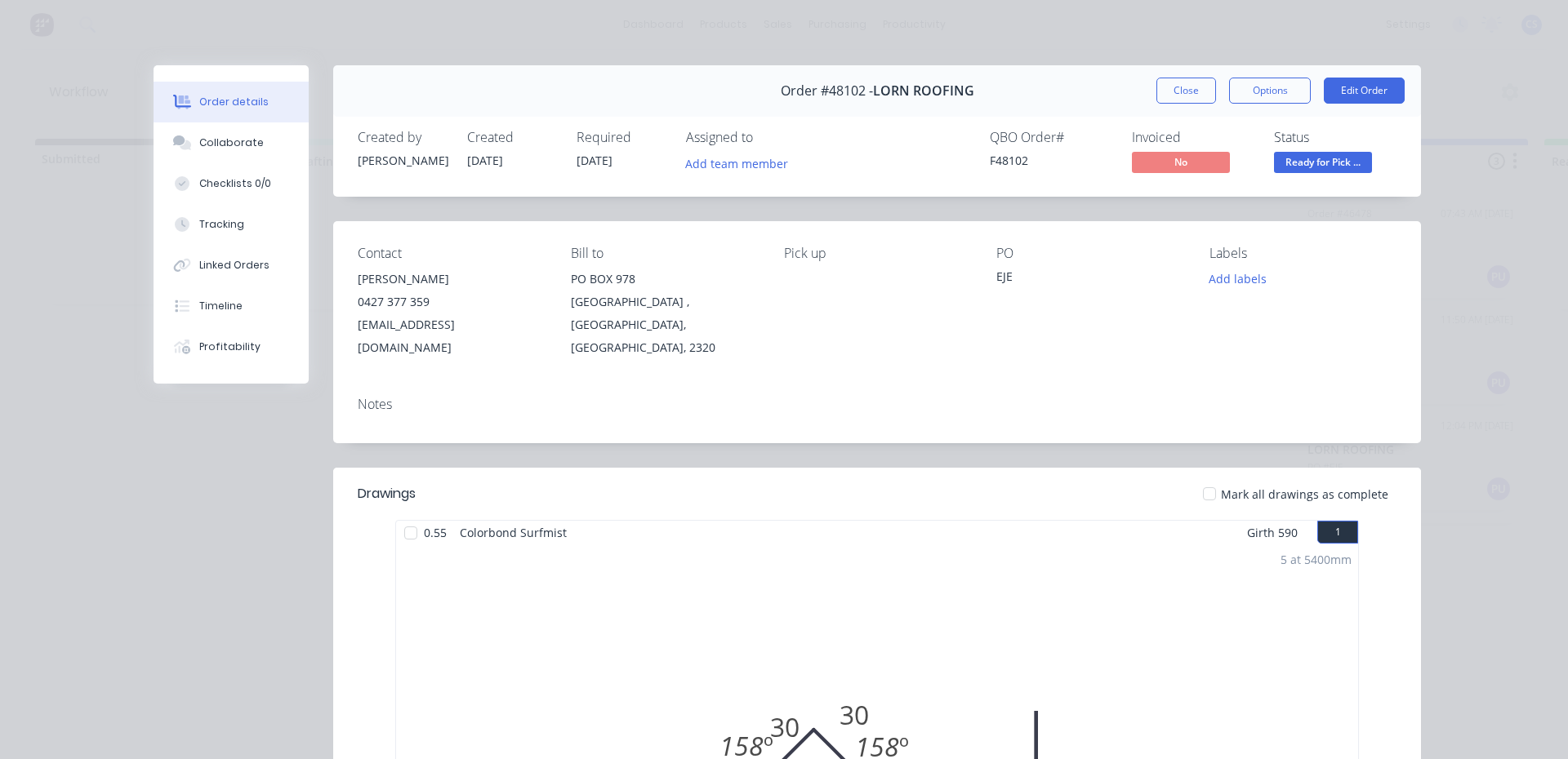
click at [1317, 163] on span "Ready for Pick ..." at bounding box center [1324, 162] width 98 height 20
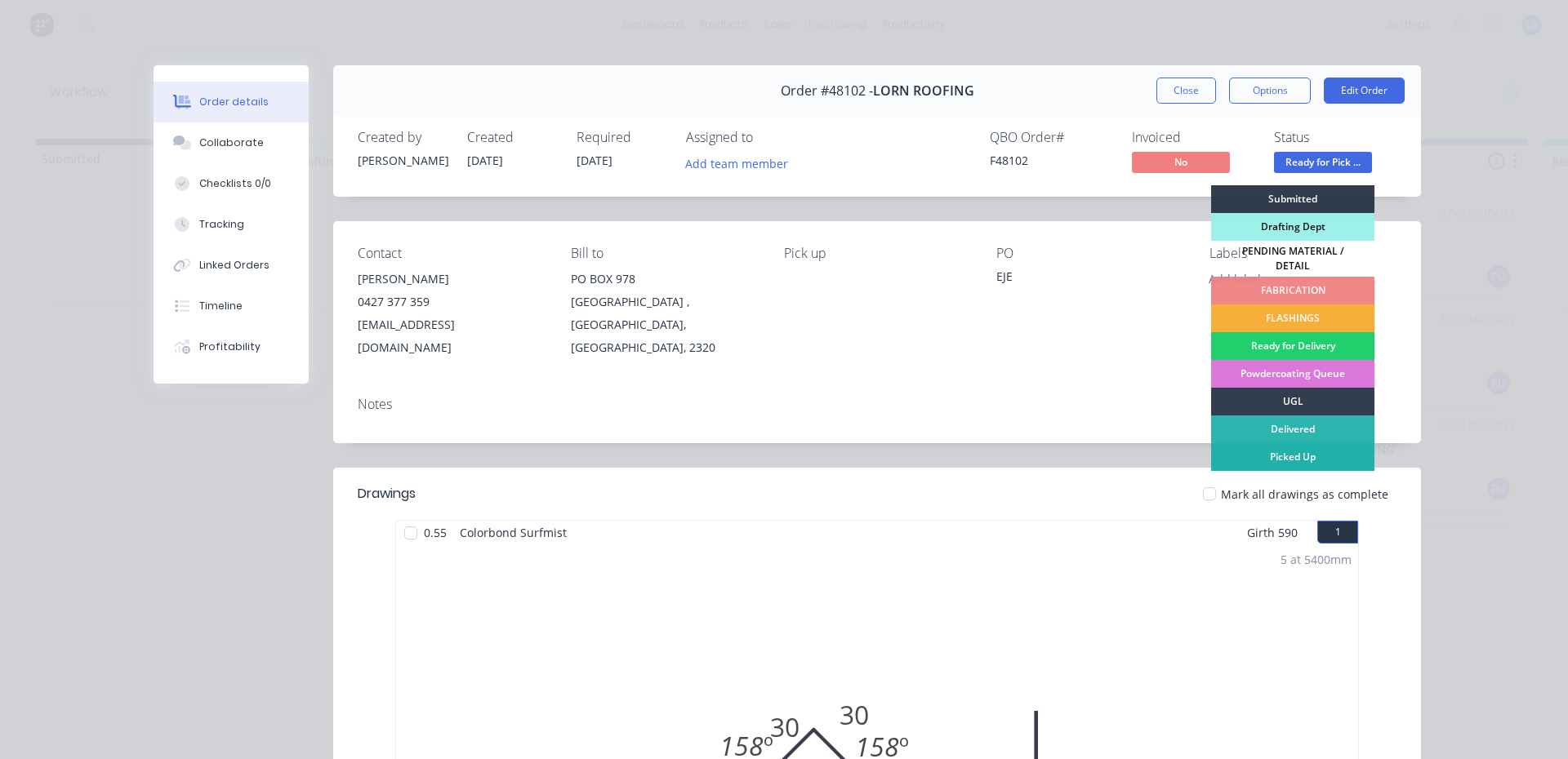
click at [1296, 455] on div "Picked Up" at bounding box center [1293, 456] width 163 height 27
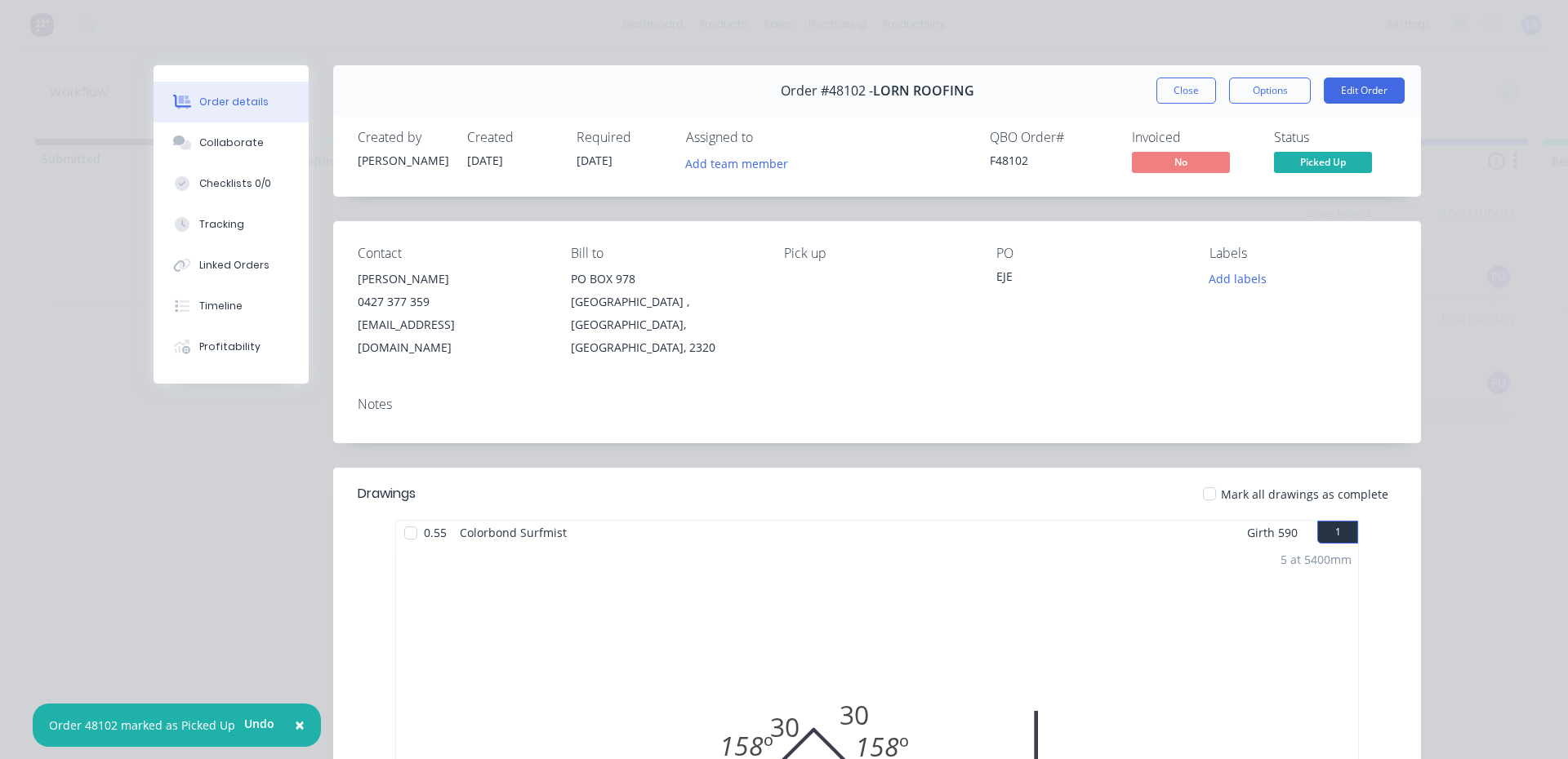
drag, startPoint x: 1188, startPoint y: 86, endPoint x: 1238, endPoint y: 230, distance: 152.4
click at [1187, 87] on button "Close" at bounding box center [1186, 90] width 59 height 26
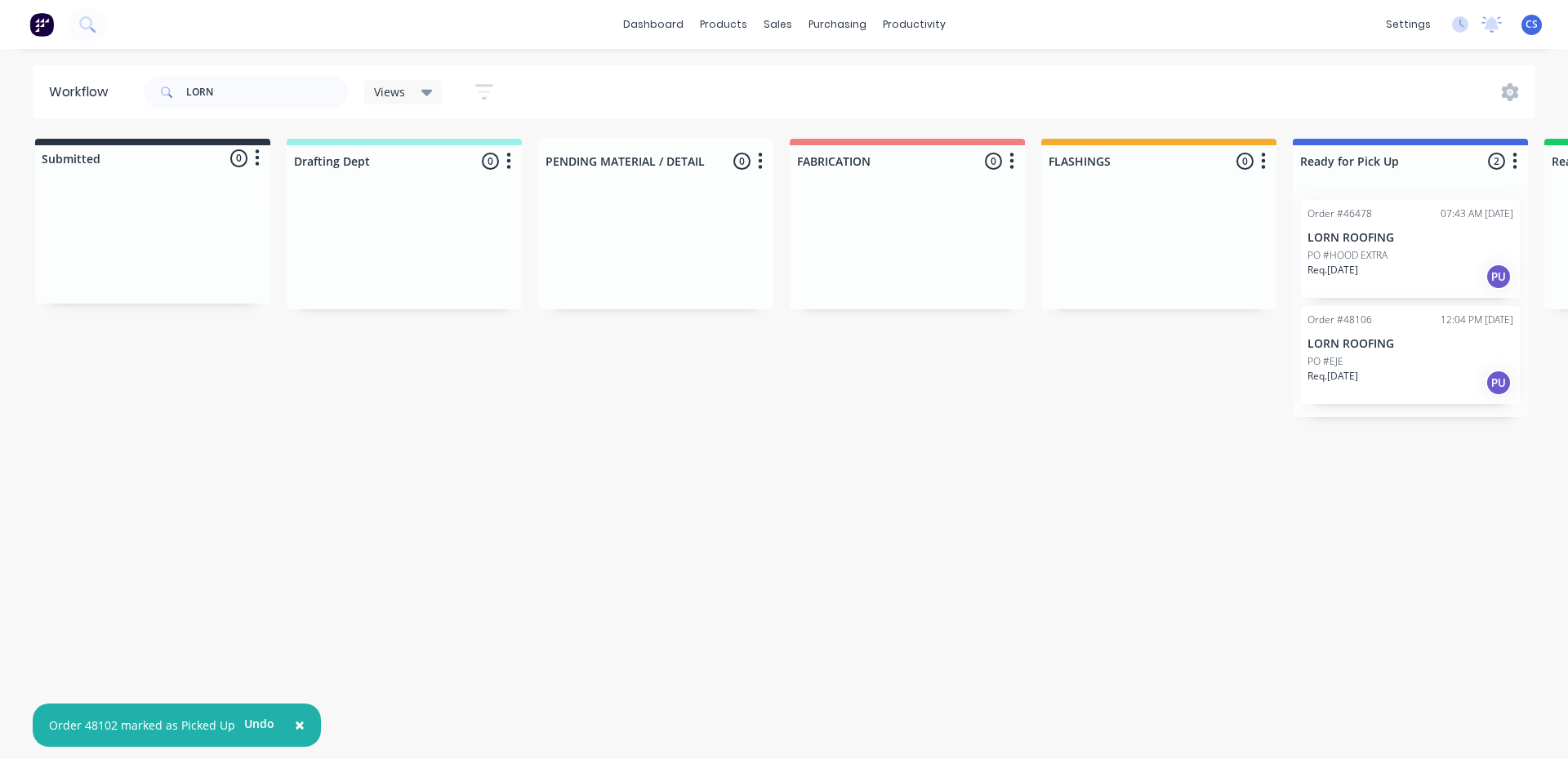
click at [1358, 374] on p "Req. [DATE]" at bounding box center [1333, 376] width 51 height 15
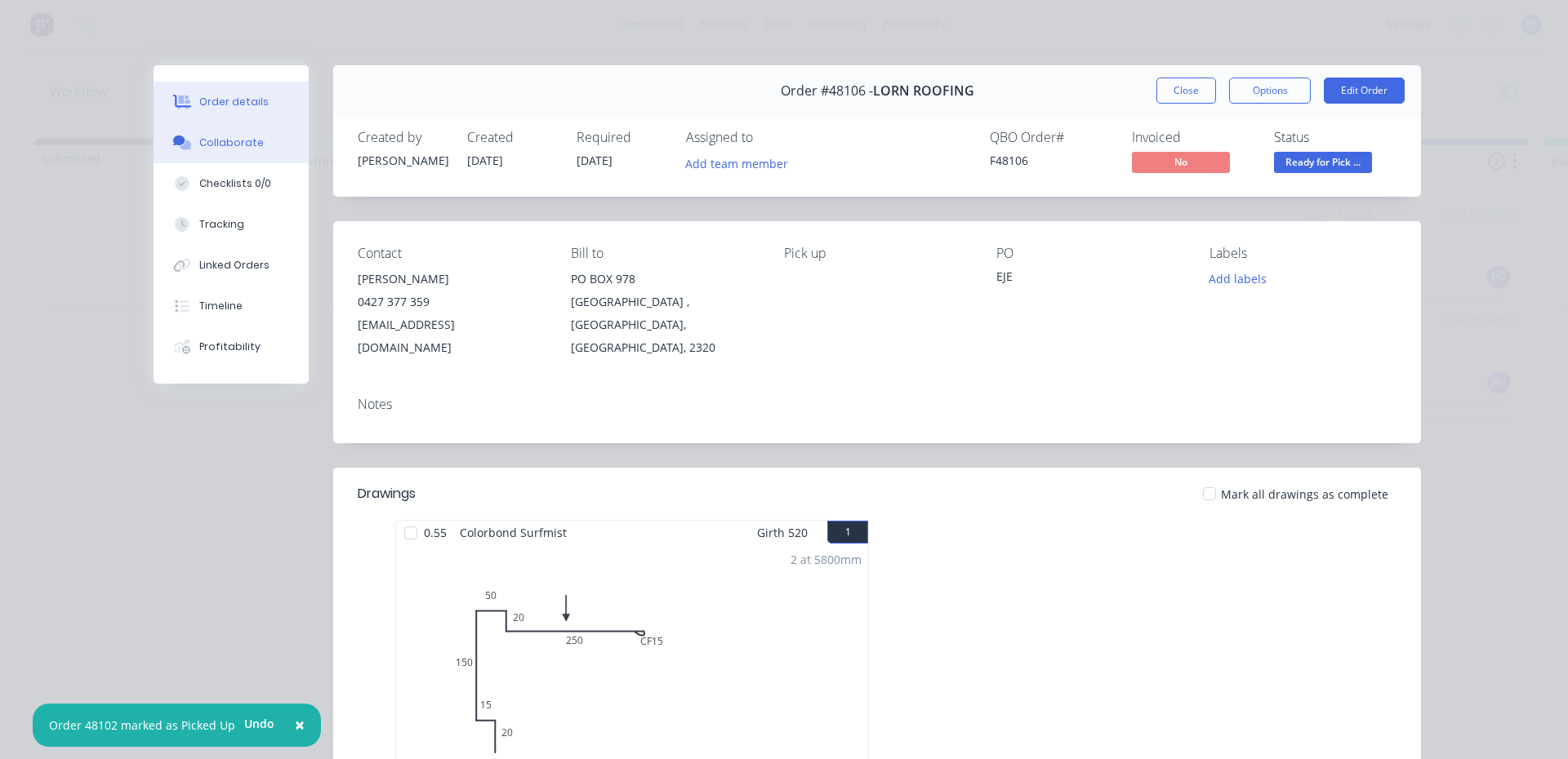
click at [197, 133] on button "Collaborate" at bounding box center [231, 142] width 155 height 41
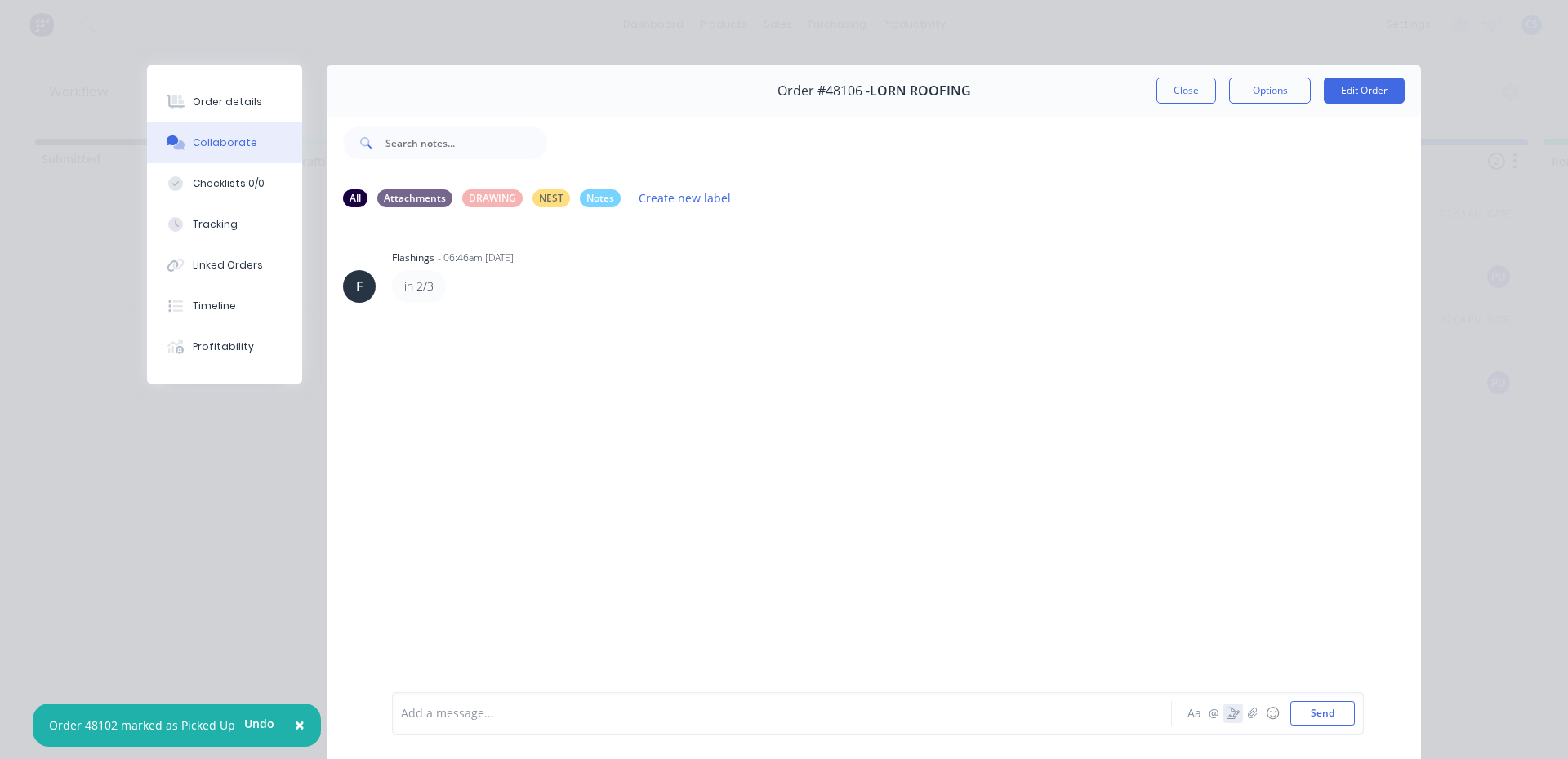
click at [1227, 708] on icon "button" at bounding box center [1233, 713] width 13 height 12
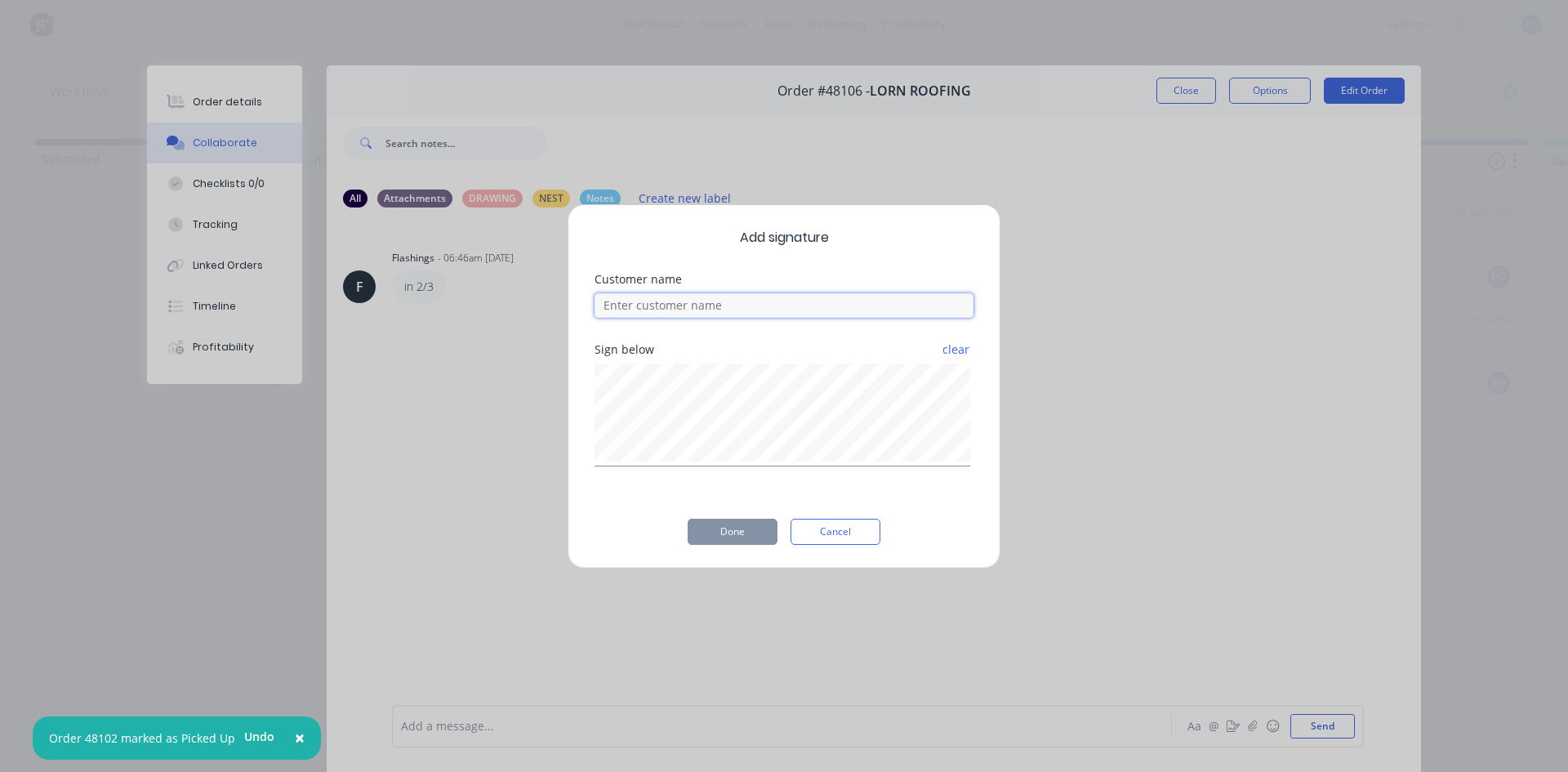
click at [804, 315] on input at bounding box center [784, 305] width 379 height 25
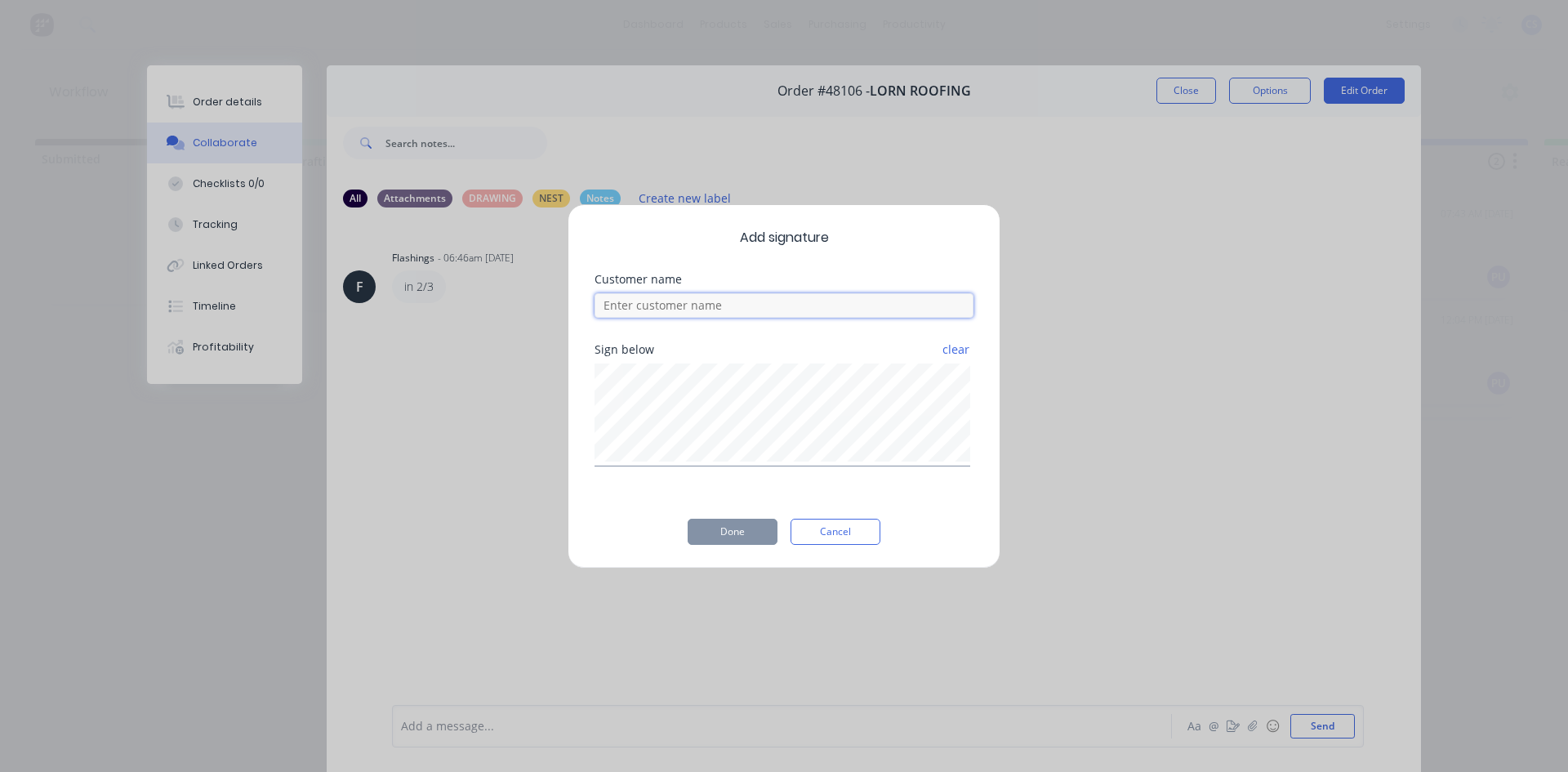
click at [791, 305] on input at bounding box center [784, 305] width 379 height 25
type input "MATT"
click at [750, 519] on button "Done" at bounding box center [732, 531] width 90 height 26
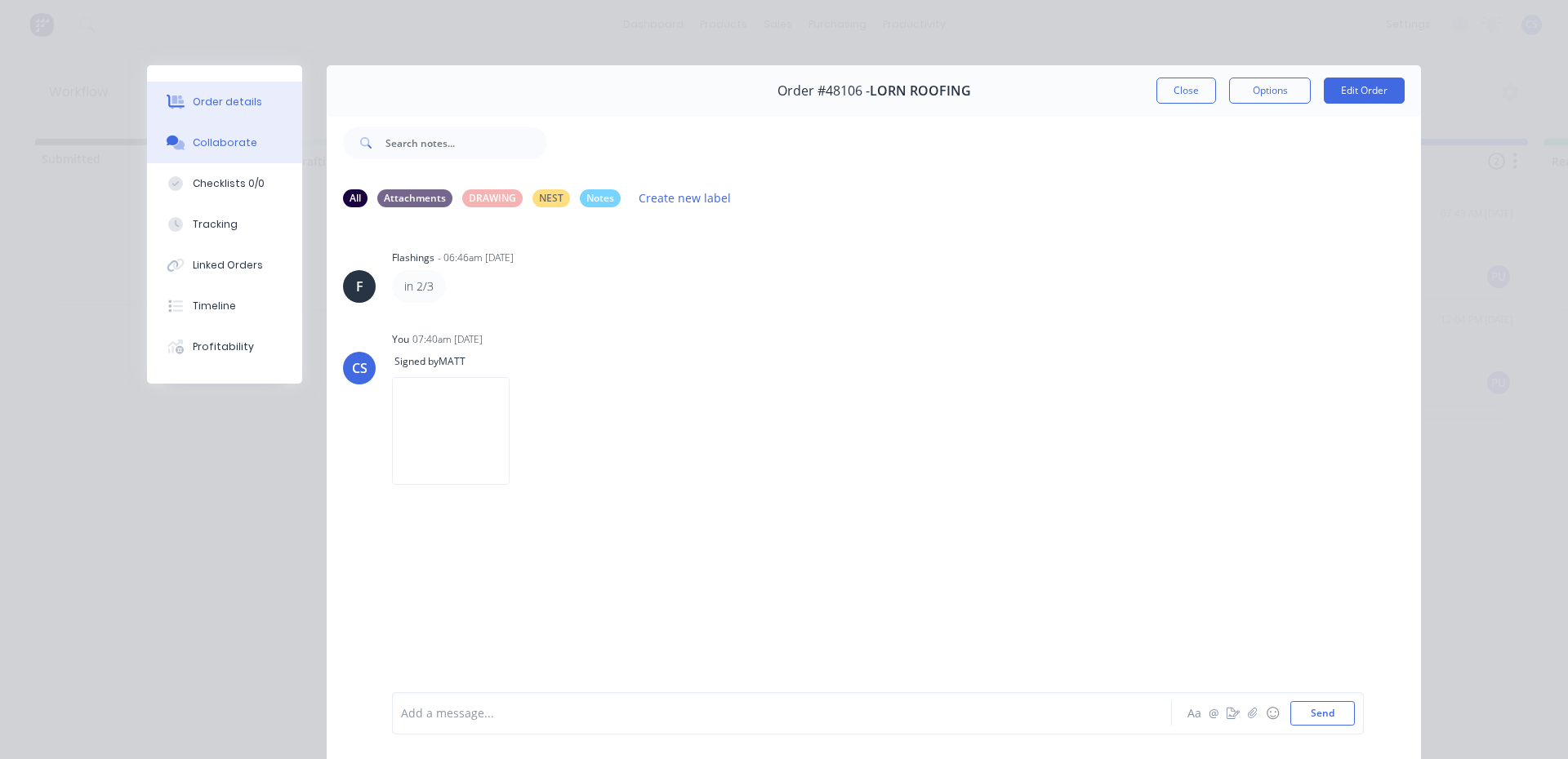
click at [250, 106] on button "Order details" at bounding box center [224, 102] width 155 height 41
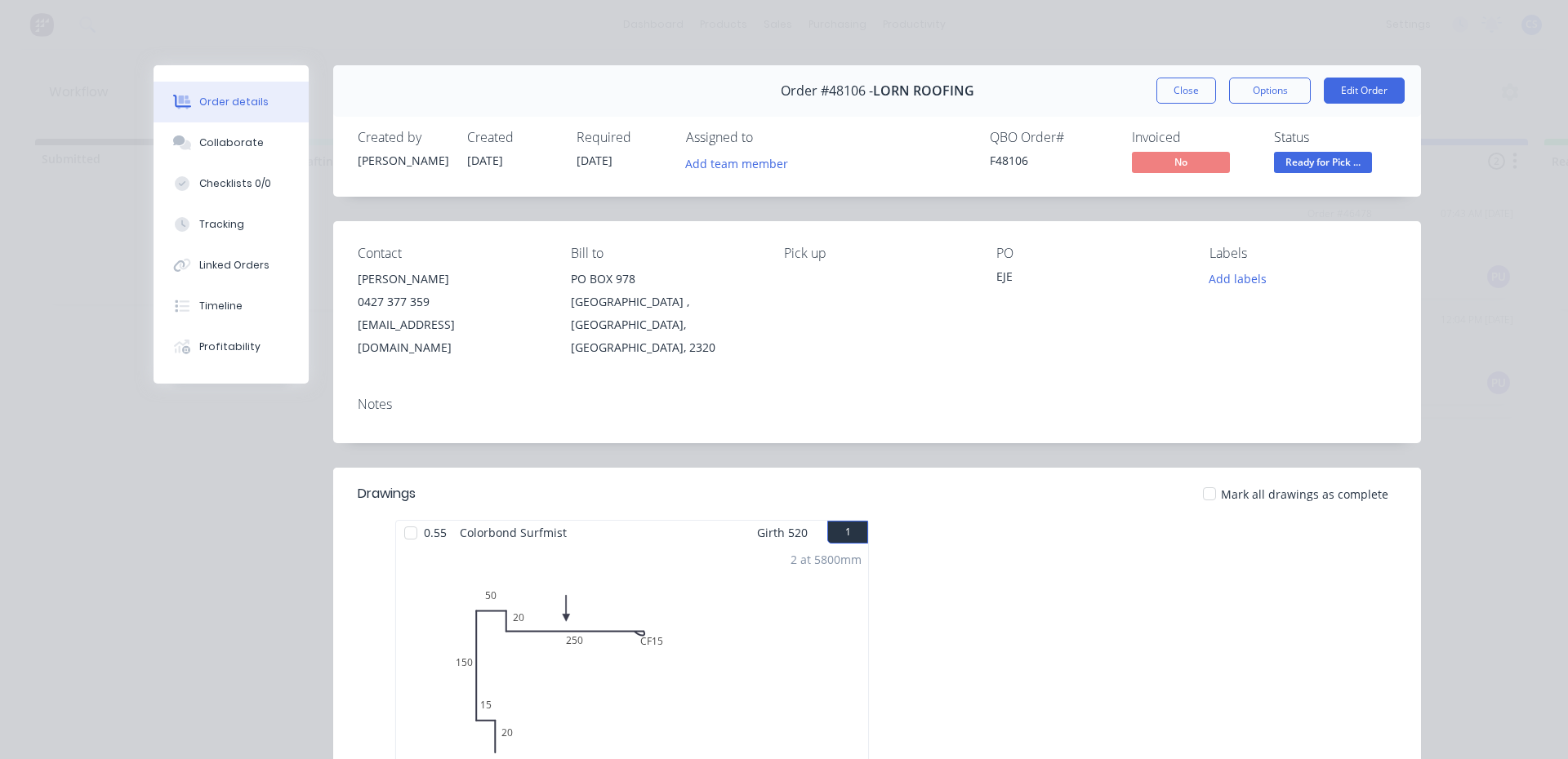
click at [1304, 169] on span "Ready for Pick ..." at bounding box center [1324, 162] width 98 height 20
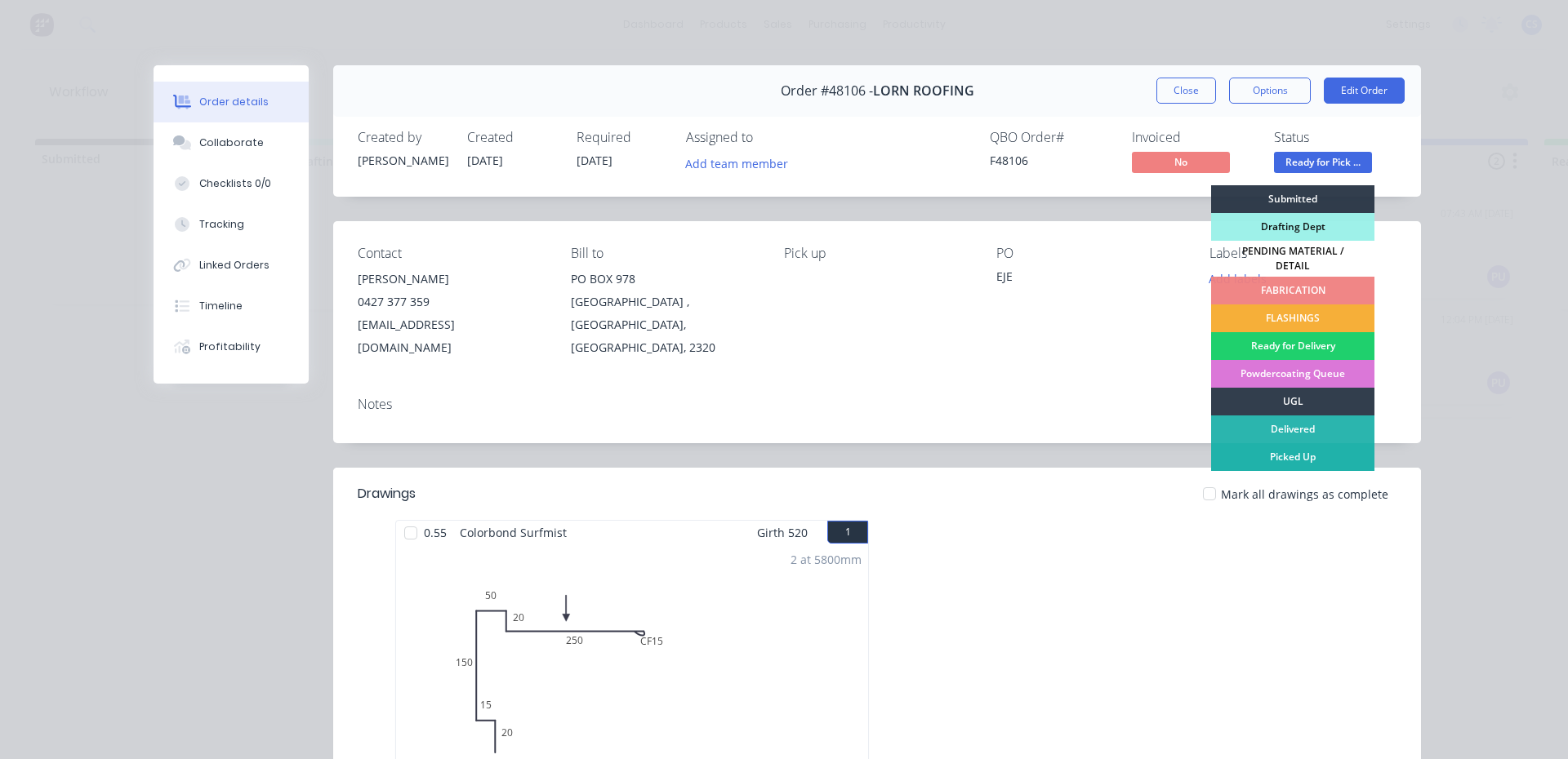
click at [1274, 443] on div "Picked Up" at bounding box center [1293, 456] width 163 height 27
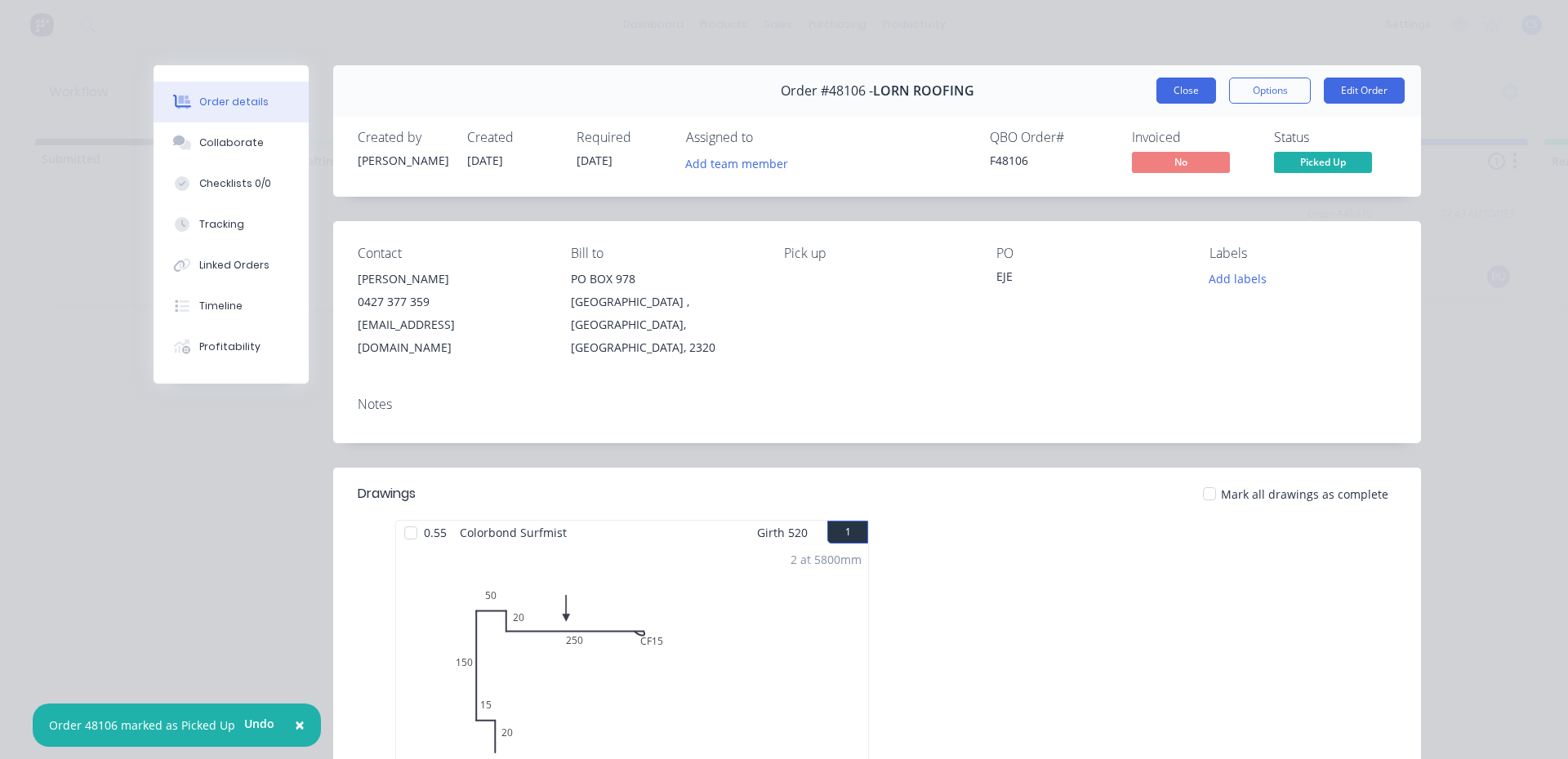
click at [1184, 94] on button "Close" at bounding box center [1186, 90] width 59 height 26
